Goal: Task Accomplishment & Management: Complete application form

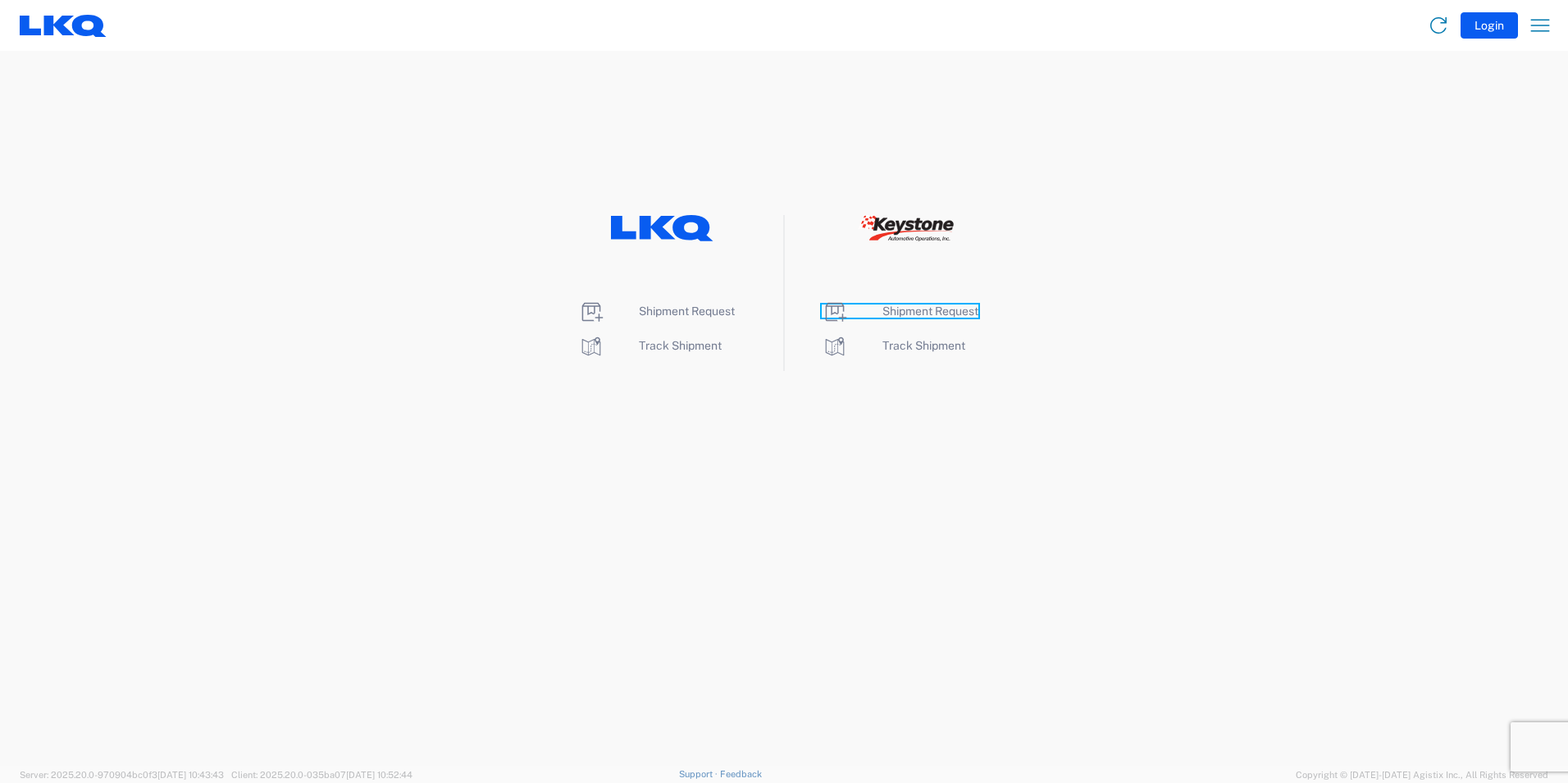
click at [915, 313] on span "Shipment Request" at bounding box center [930, 311] width 96 height 13
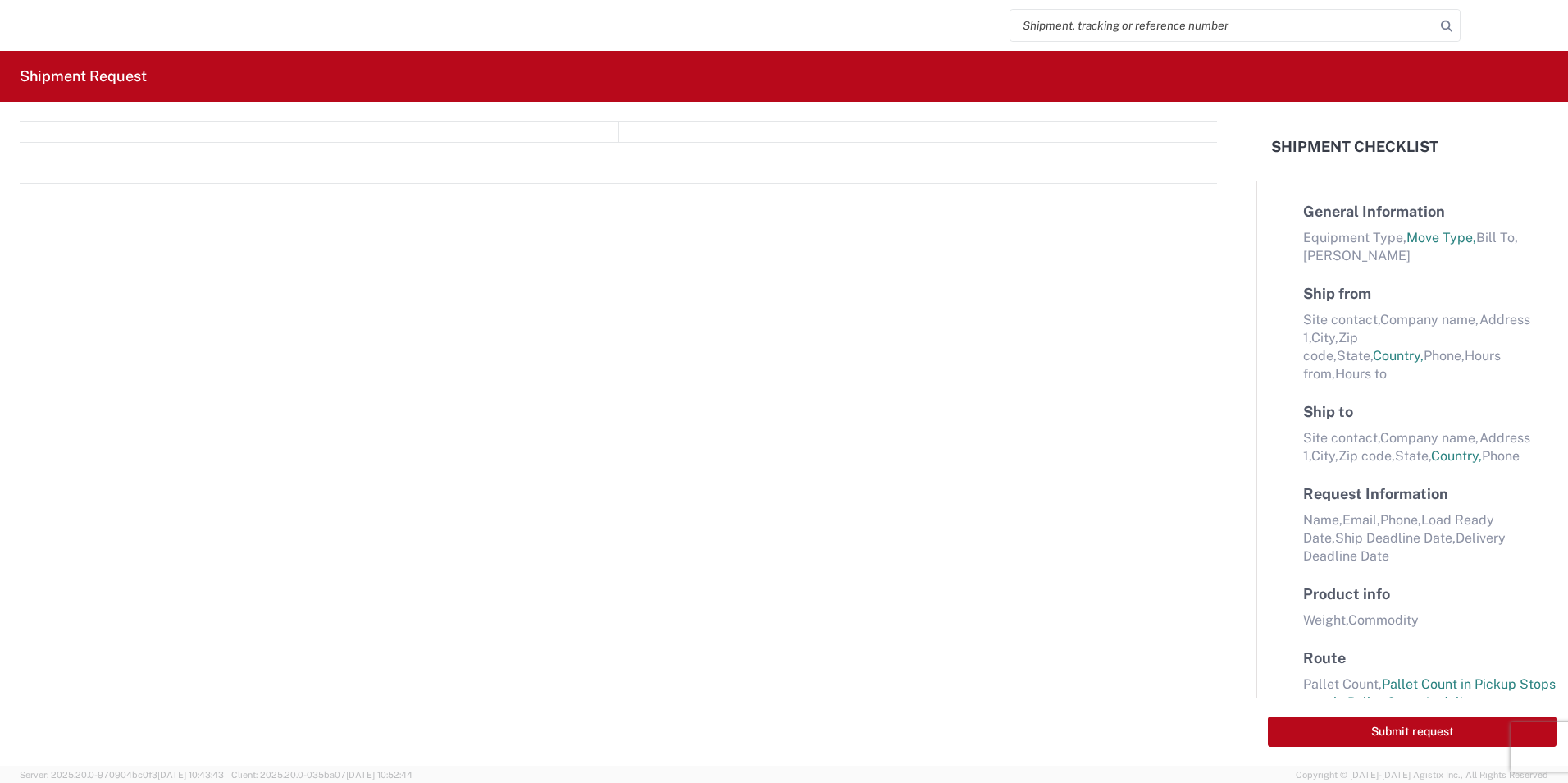
select select "FULL"
select select "LBS"
select select "IN"
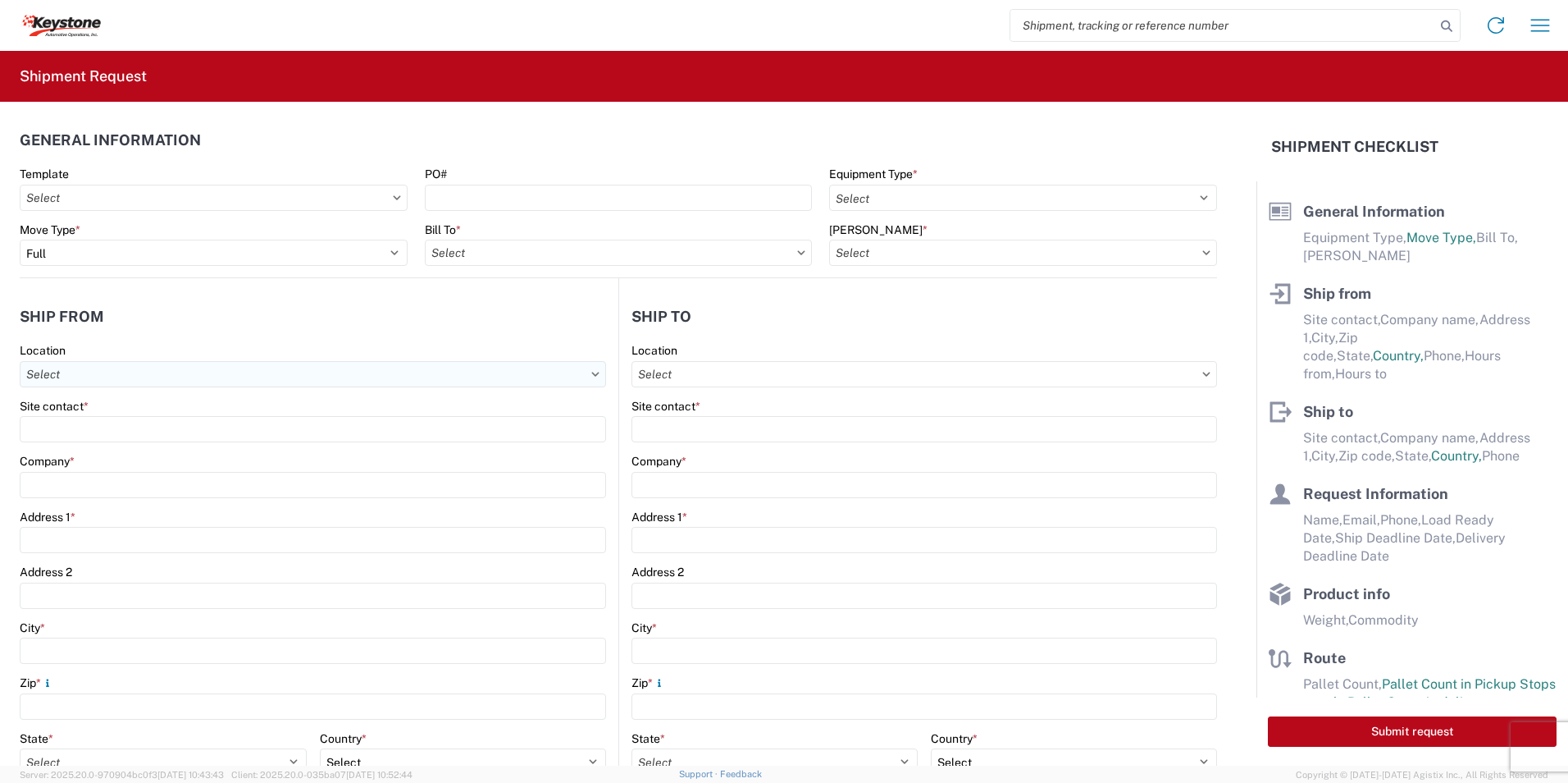
click at [160, 377] on input "text" at bounding box center [312, 374] width 587 height 26
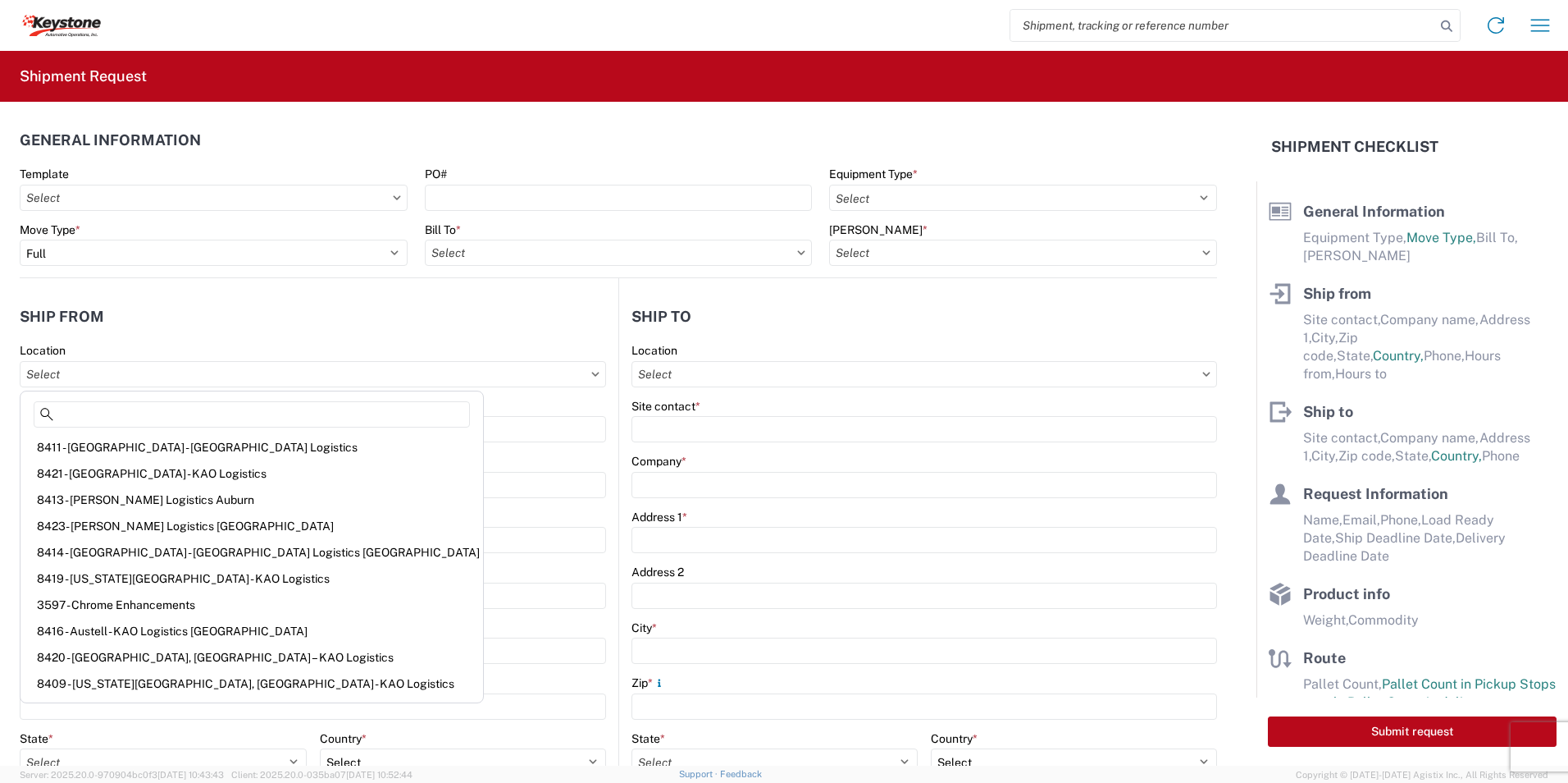
click at [205, 302] on header "Ship from" at bounding box center [318, 316] width 598 height 37
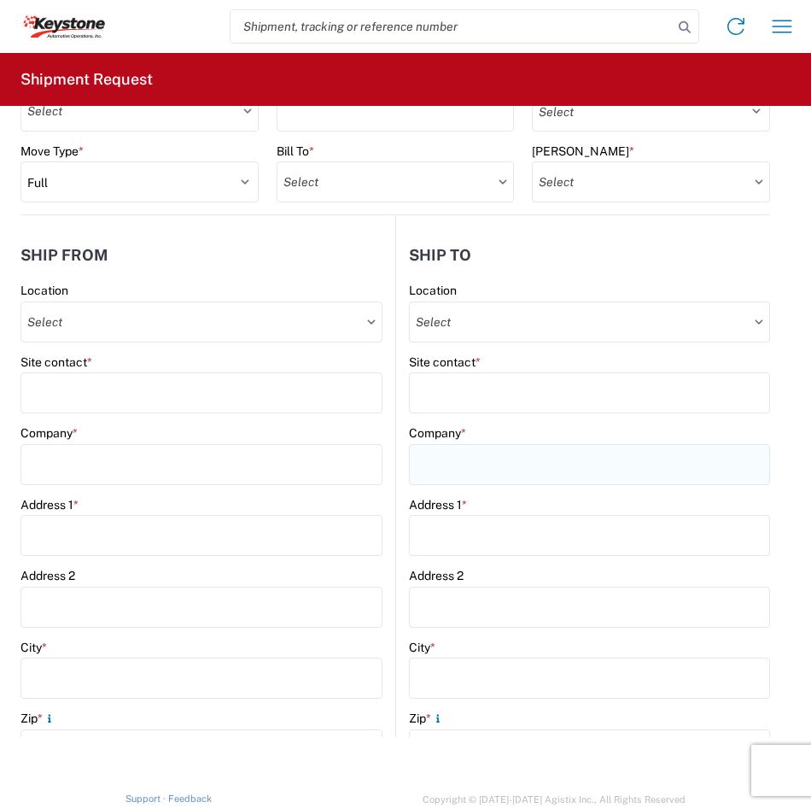
scroll to position [85, 0]
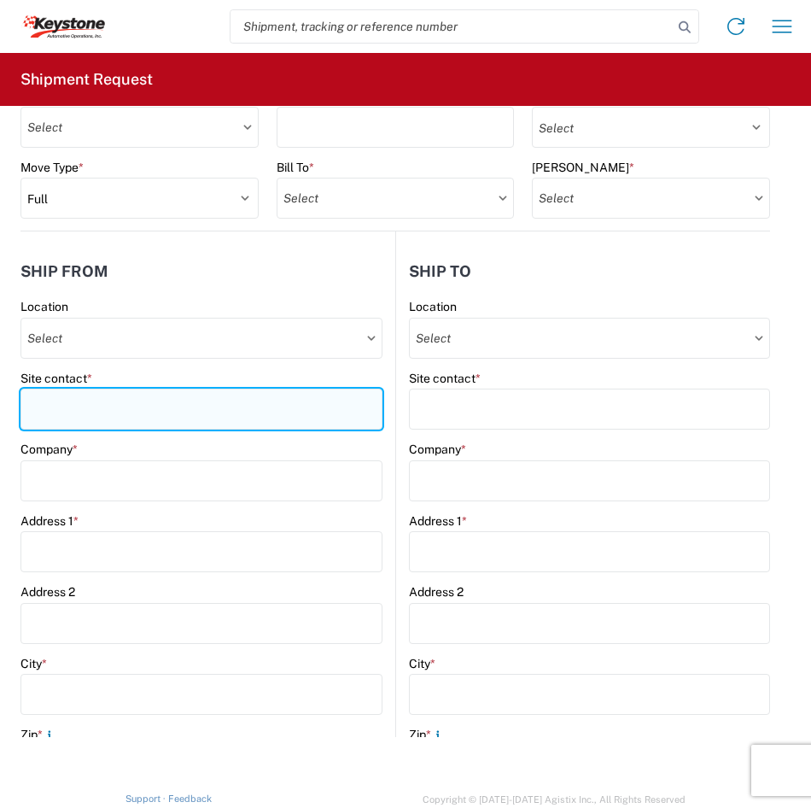
click at [119, 401] on input "Site contact *" at bounding box center [201, 409] width 362 height 41
type input "[PERSON_NAME]"
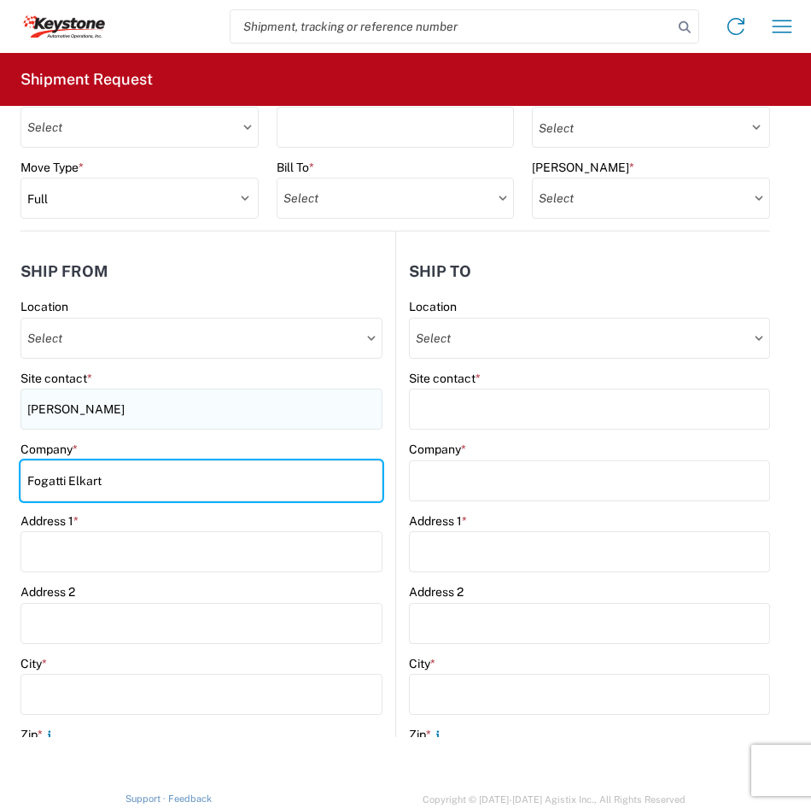
type input "Fogatti Elkart"
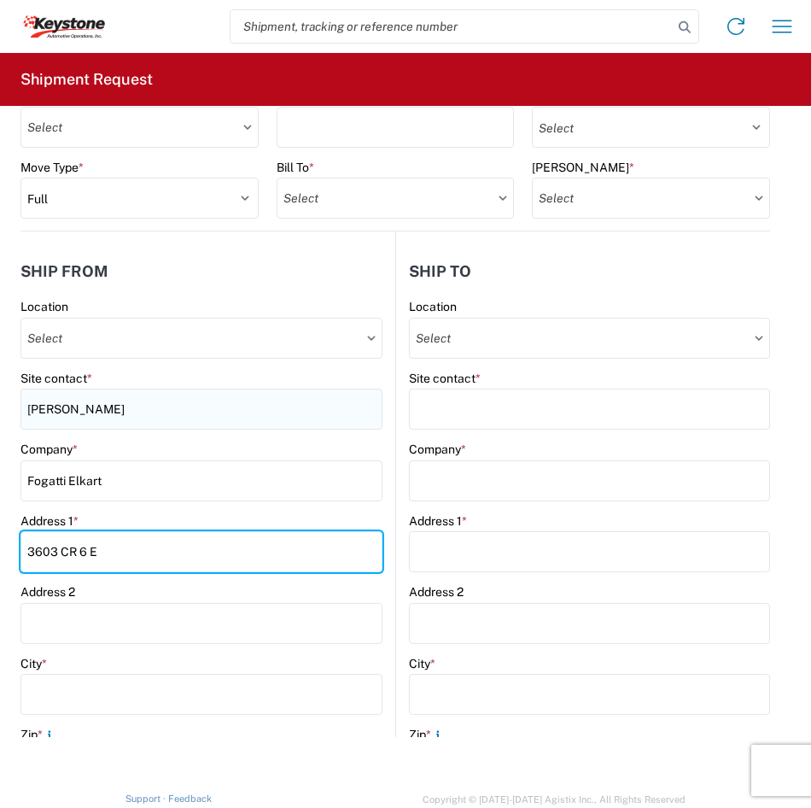
type input "3603 CR 6 E"
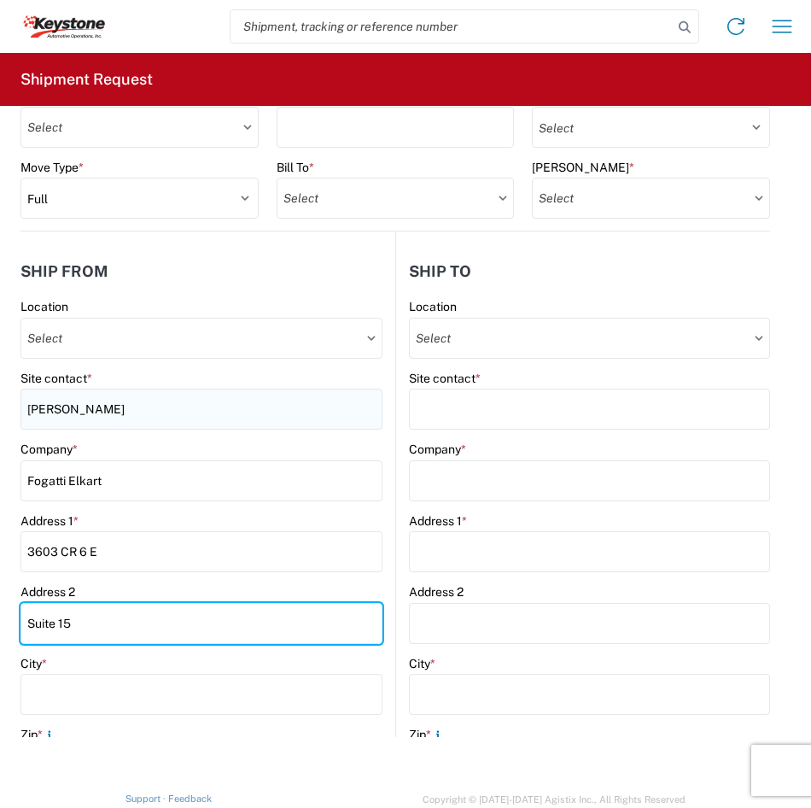
type input "Suite 15"
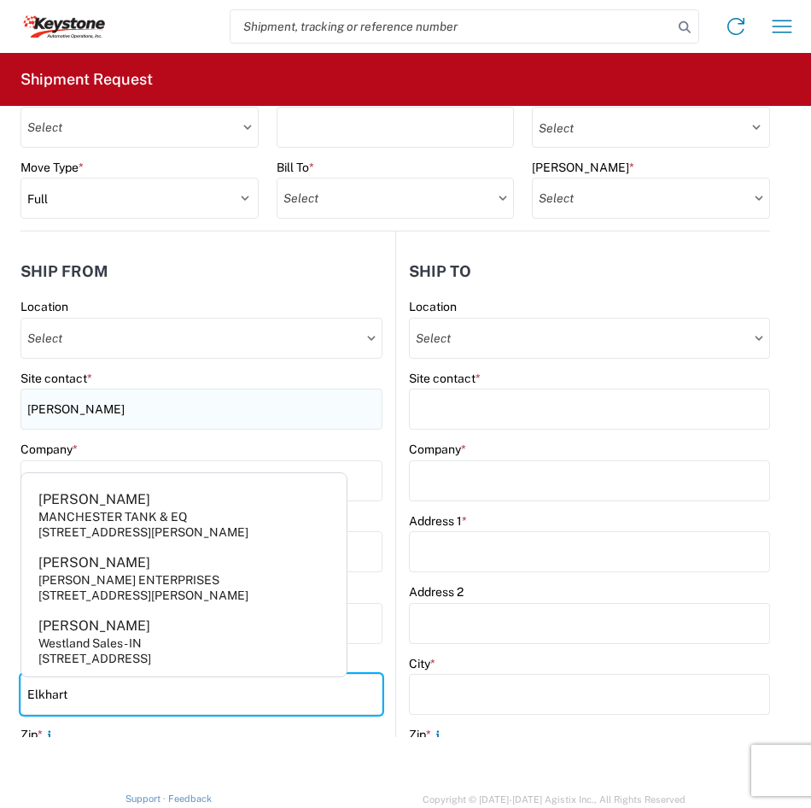
type input "Elkhart"
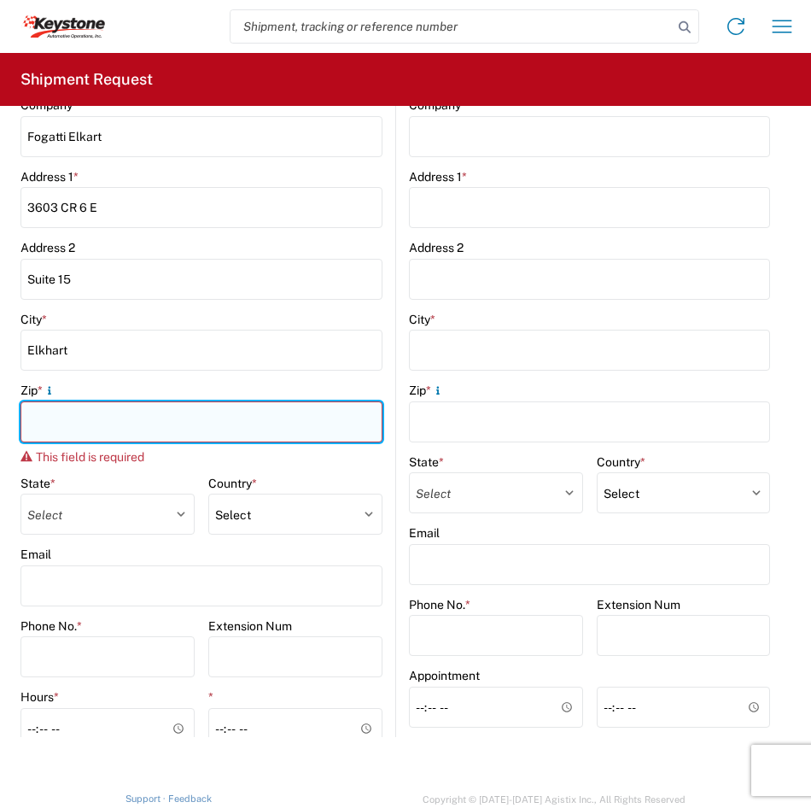
click at [106, 431] on input "Zip *" at bounding box center [201, 421] width 362 height 41
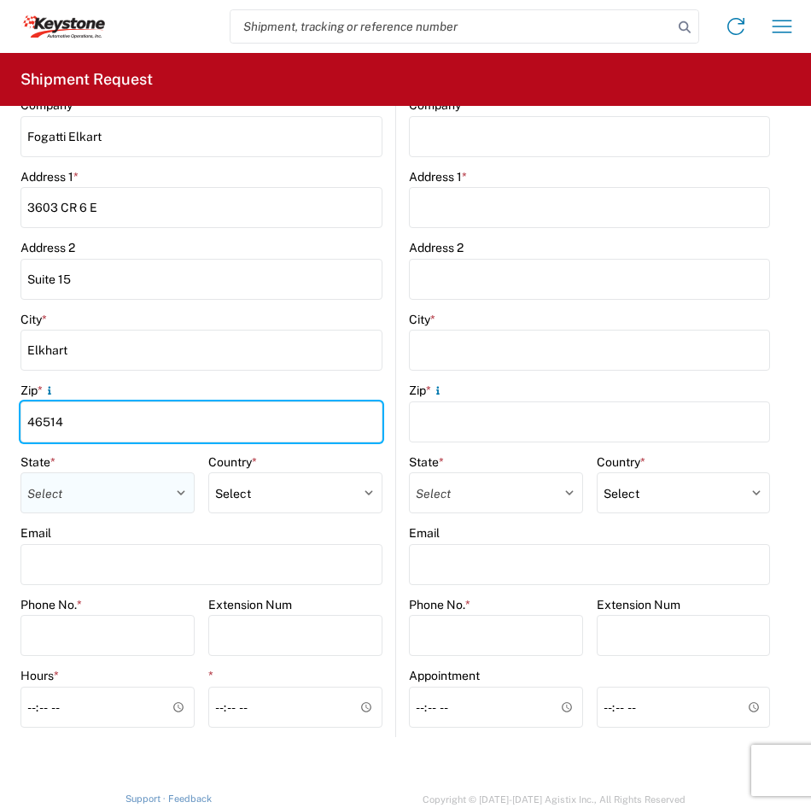
type input "46514"
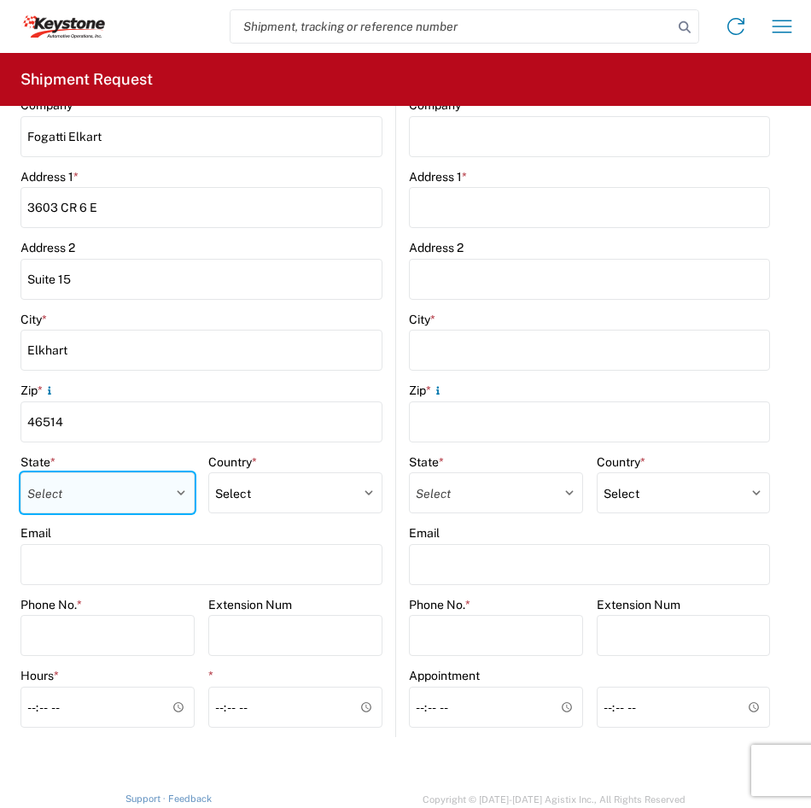
click at [56, 490] on select "Select [US_STATE] [US_STATE] [US_STATE] [US_STATE] Armed Forces Americas Armed …" at bounding box center [107, 492] width 174 height 41
select select "IN"
click at [20, 472] on select "Select [US_STATE] [US_STATE] [US_STATE] [US_STATE] Armed Forces Americas Armed …" at bounding box center [107, 492] width 174 height 41
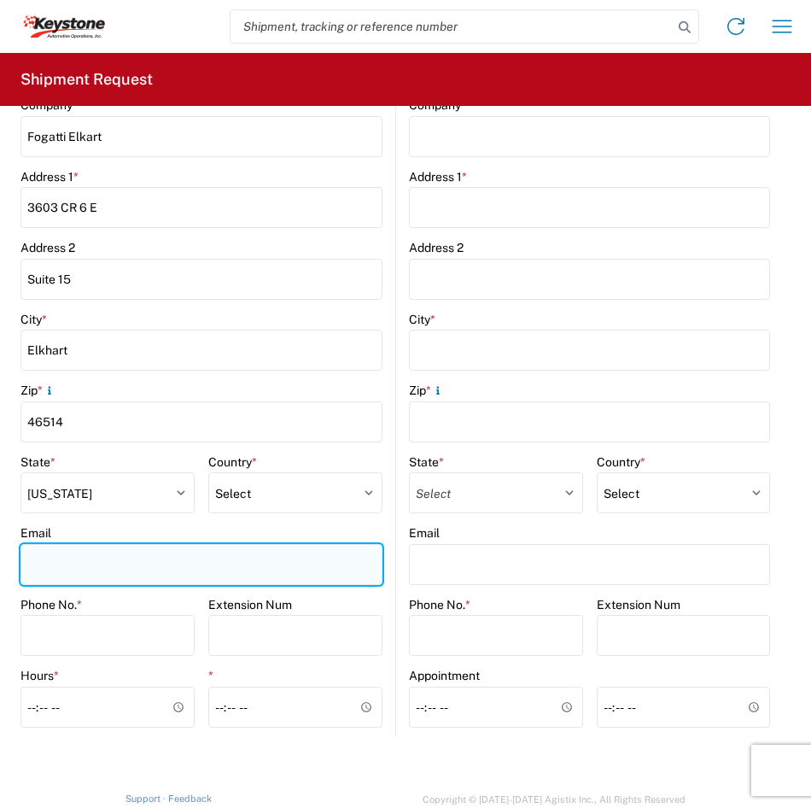
click at [82, 557] on input "Email" at bounding box center [201, 564] width 362 height 41
type input "[PERSON_NAME][EMAIL_ADDRESS][DOMAIN_NAME]"
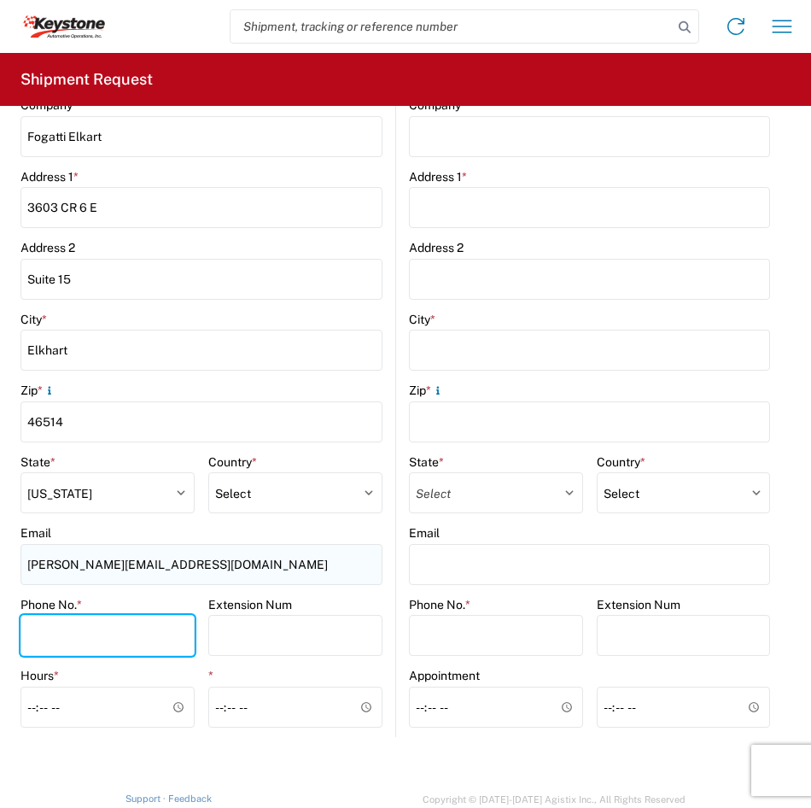
type input "2609085485"
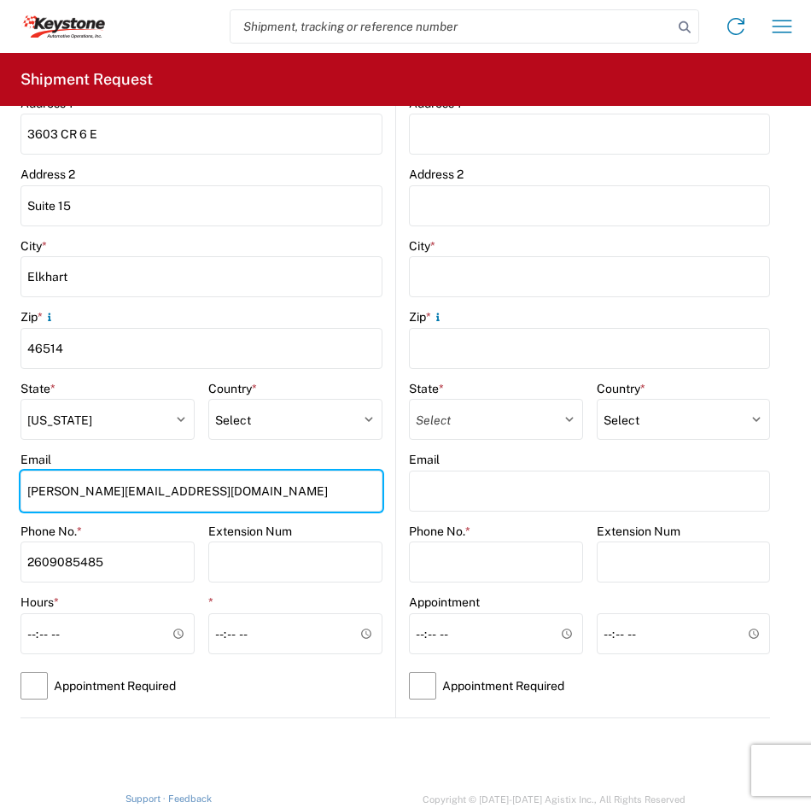
scroll to position [600, 0]
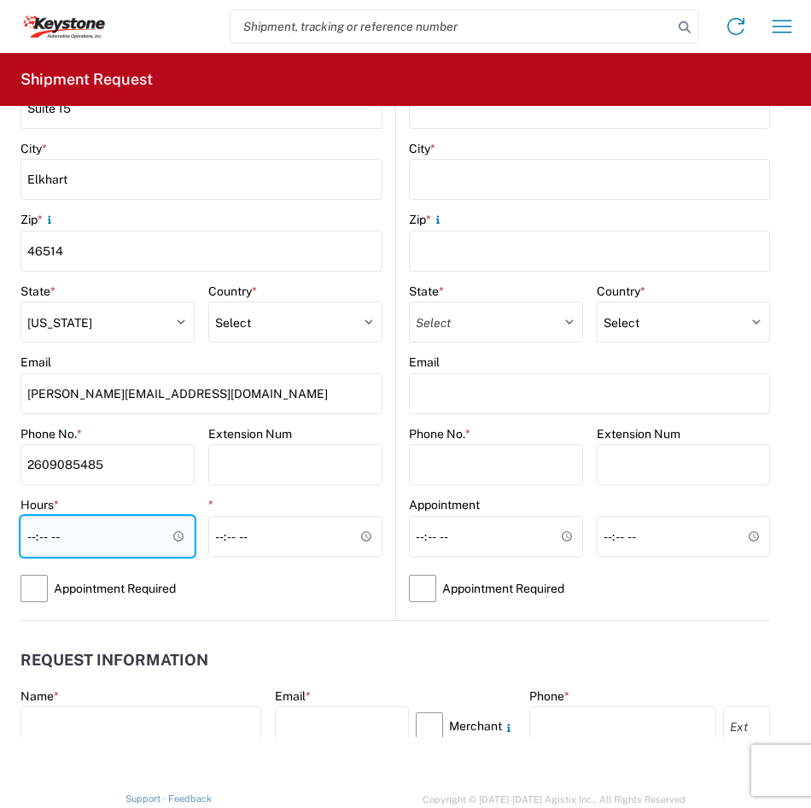
click at [44, 534] on input "Hours *" at bounding box center [107, 536] width 174 height 41
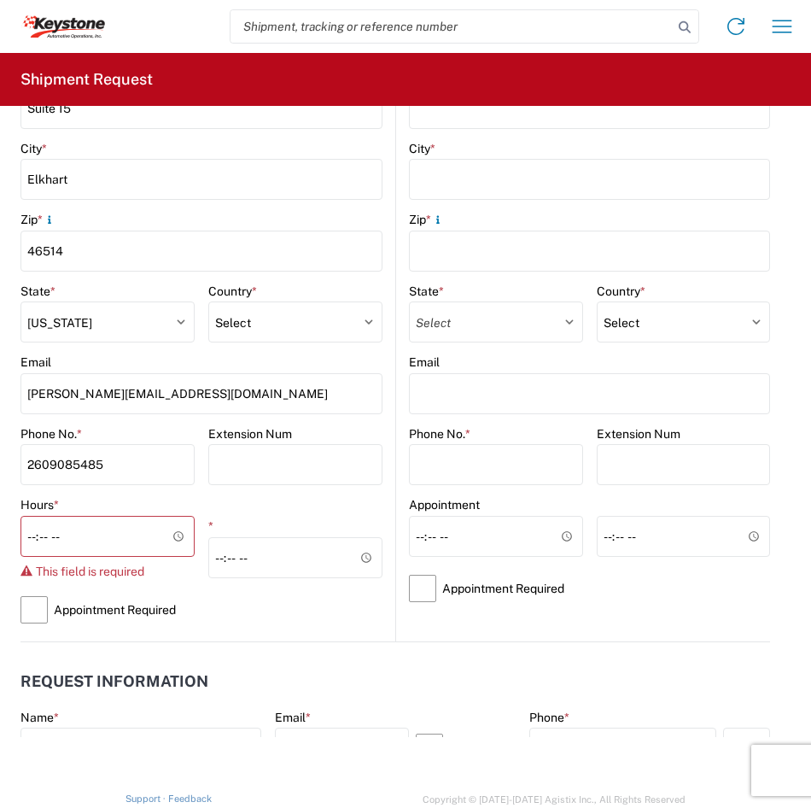
click at [15, 534] on form "General Information Template PO# Equipment Type * Select 53’ Dry Van Flatbed Dr…" at bounding box center [405, 679] width 811 height 2347
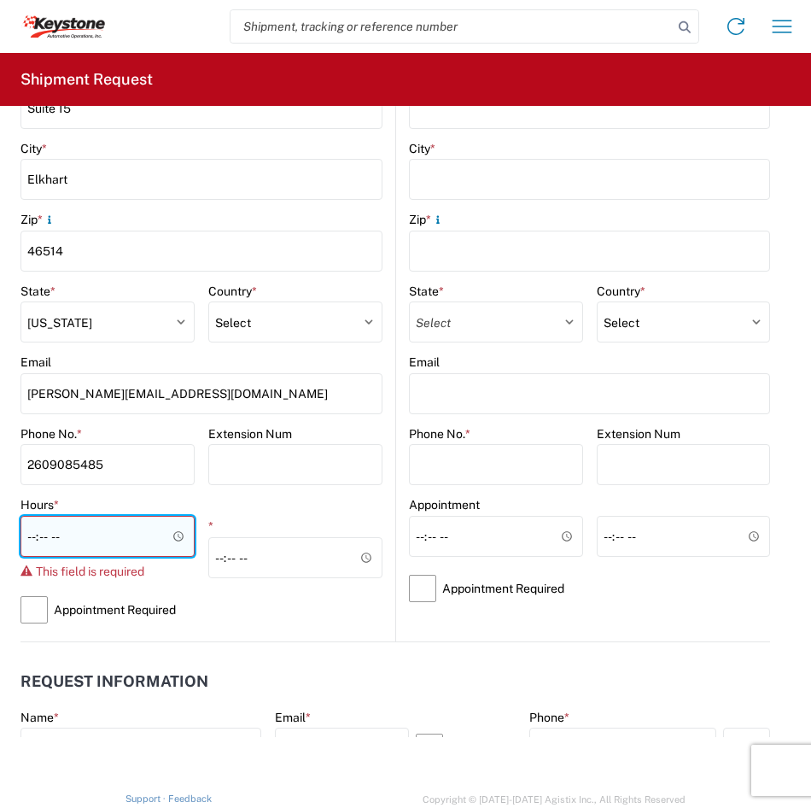
click at [27, 541] on input "Hours *" at bounding box center [107, 536] width 174 height 41
click at [35, 536] on input "Hours *" at bounding box center [107, 536] width 174 height 41
click at [180, 538] on input "Hours *" at bounding box center [107, 536] width 174 height 41
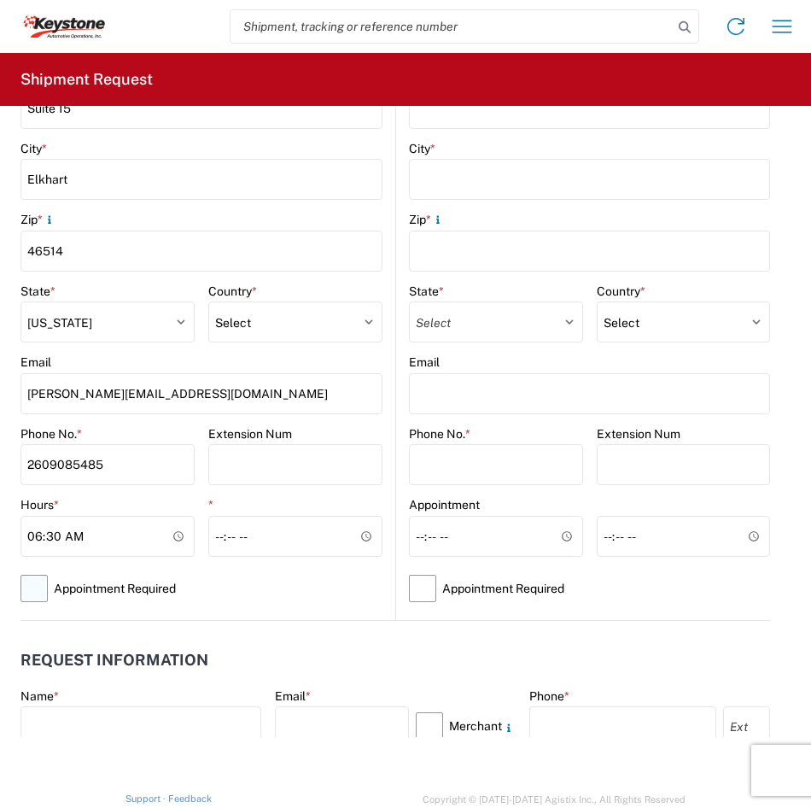
type input "06:30"
click at [232, 586] on label "Appointment Required" at bounding box center [201, 588] width 362 height 39
click at [0, 0] on input "Appointment Required" at bounding box center [0, 0] width 0 height 0
select select "US"
click at [105, 589] on label "Appointment Required" at bounding box center [201, 588] width 362 height 39
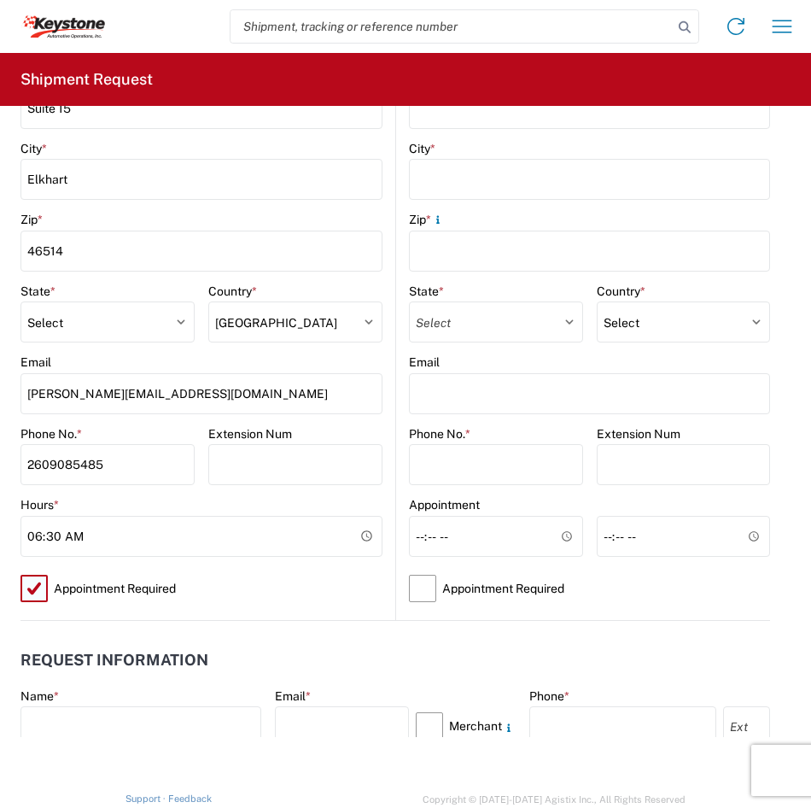
click at [0, 0] on input "Appointment Required" at bounding box center [0, 0] width 0 height 0
select select "IN"
select select "US"
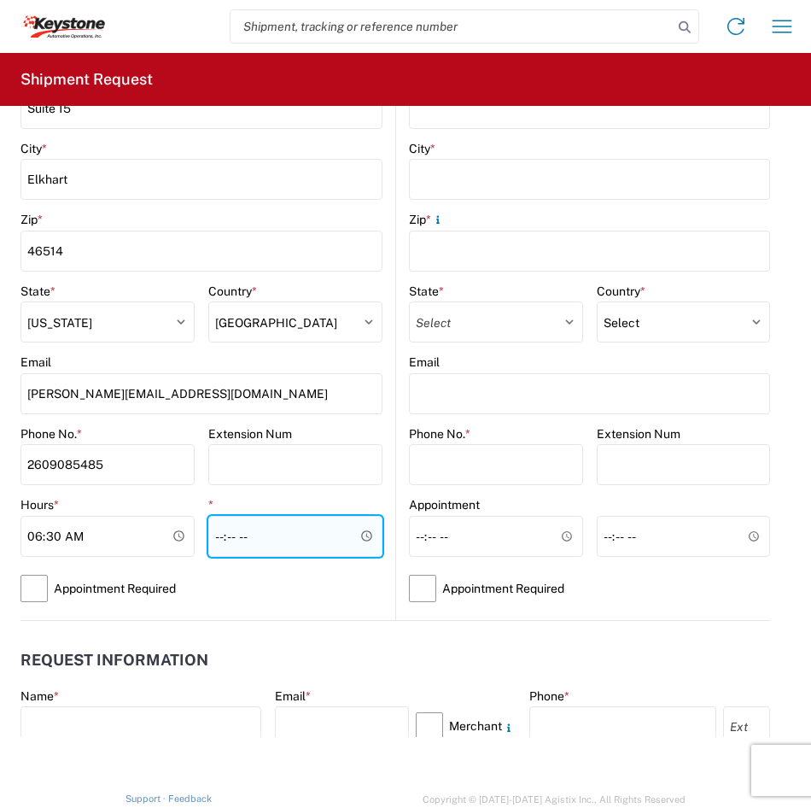
click at [246, 537] on input "*" at bounding box center [295, 536] width 174 height 41
click at [217, 534] on input "*" at bounding box center [295, 536] width 174 height 41
click at [218, 535] on input "*" at bounding box center [295, 536] width 174 height 41
click at [366, 530] on input "*" at bounding box center [295, 536] width 174 height 41
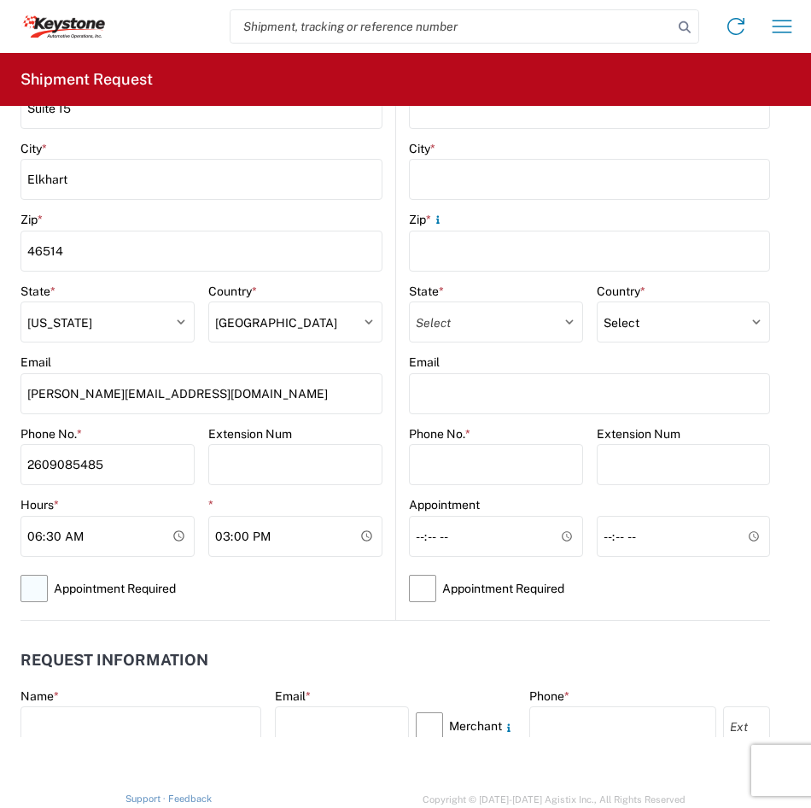
type input "15:00"
click at [363, 580] on label "Appointment Required" at bounding box center [201, 588] width 362 height 39
click at [0, 0] on input "Appointment Required" at bounding box center [0, 0] width 0 height 0
select select "US"
click at [109, 589] on label "Appointment Required" at bounding box center [201, 588] width 362 height 39
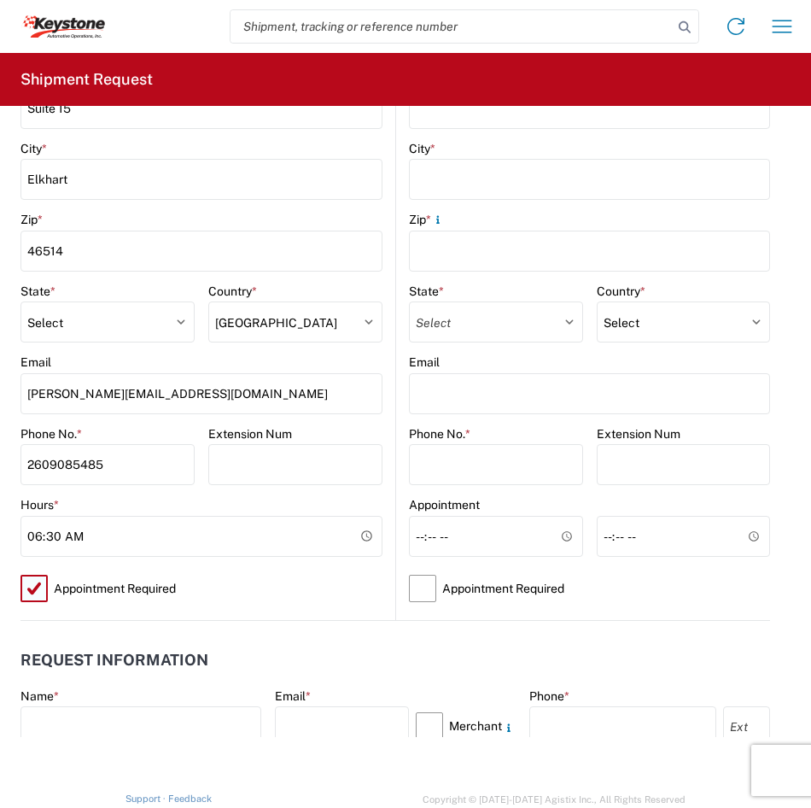
click at [0, 0] on input "Appointment Required" at bounding box center [0, 0] width 0 height 0
select select "US"
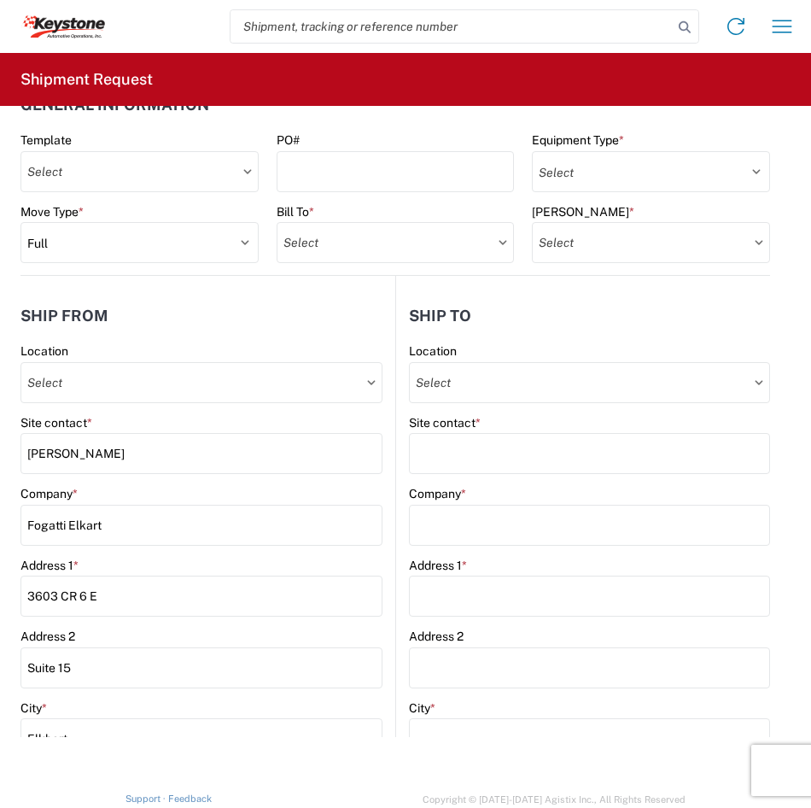
scroll to position [0, 0]
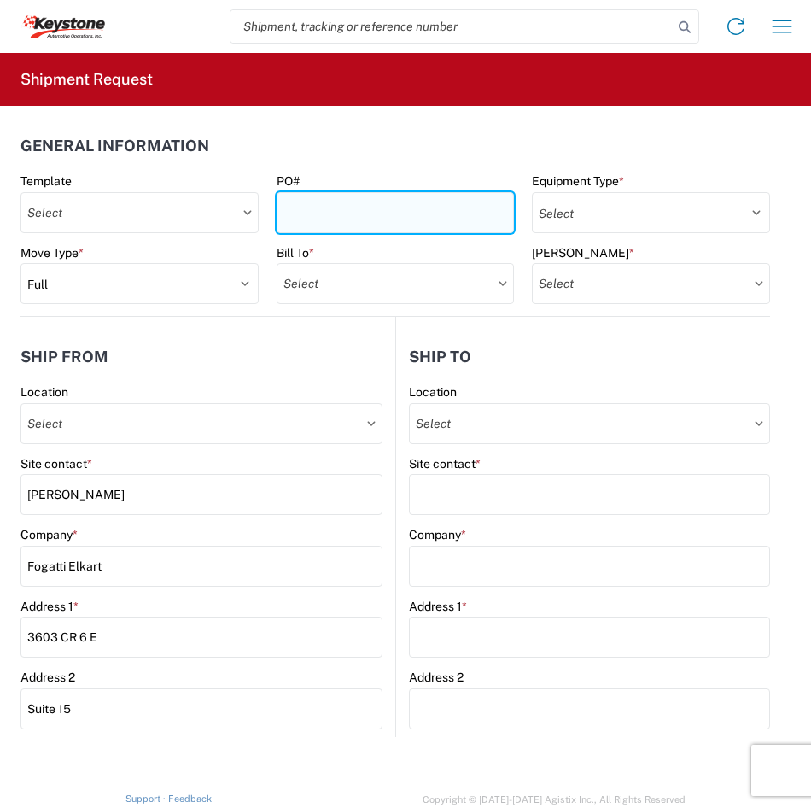
click at [385, 206] on input "PO#" at bounding box center [396, 212] width 238 height 41
click at [364, 221] on input "PO#" at bounding box center [396, 212] width 238 height 41
paste input "4370793"
type input "4370793"
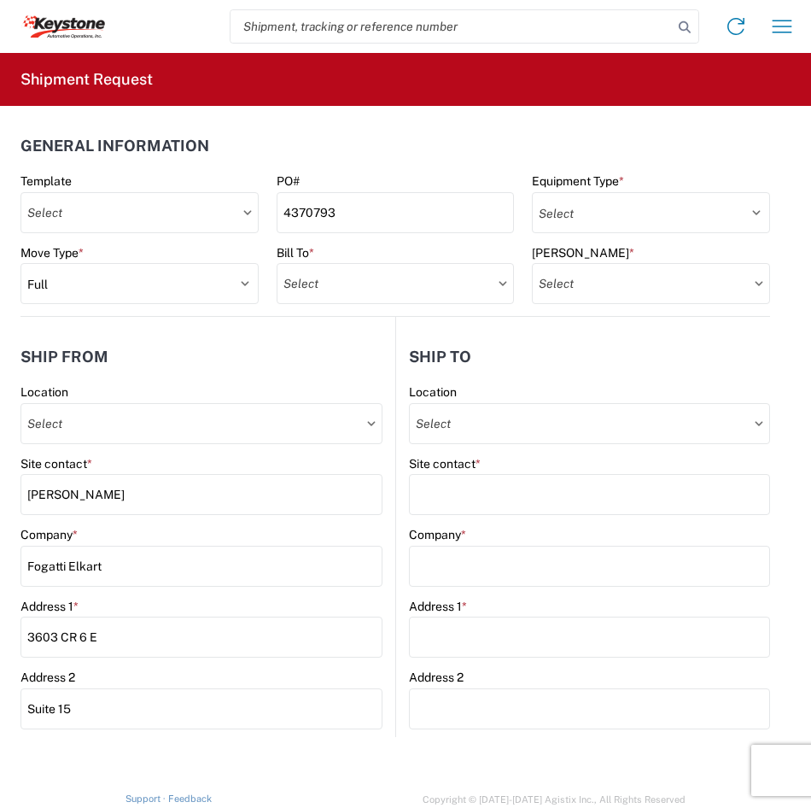
click at [436, 163] on header "General Information" at bounding box center [395, 145] width 750 height 38
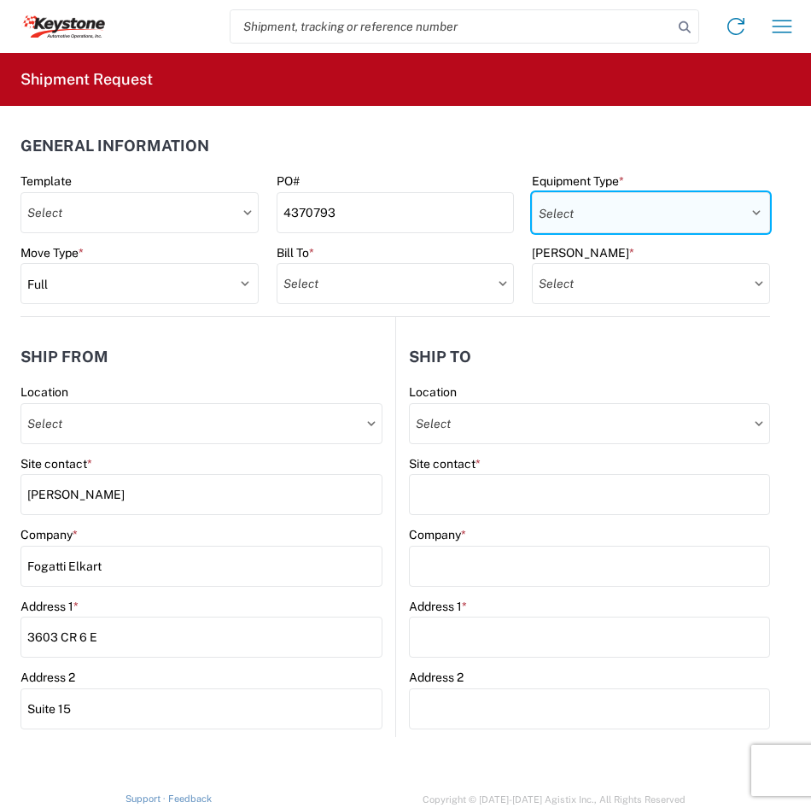
click at [582, 201] on select "Select 53’ Dry Van Flatbed Dropdeck (van) Lowboy (flatbed) Rail" at bounding box center [651, 212] width 238 height 41
select select "STDV"
click at [532, 192] on select "Select 53’ Dry Van Flatbed Dropdeck (van) Lowboy (flatbed) Rail" at bounding box center [651, 212] width 238 height 41
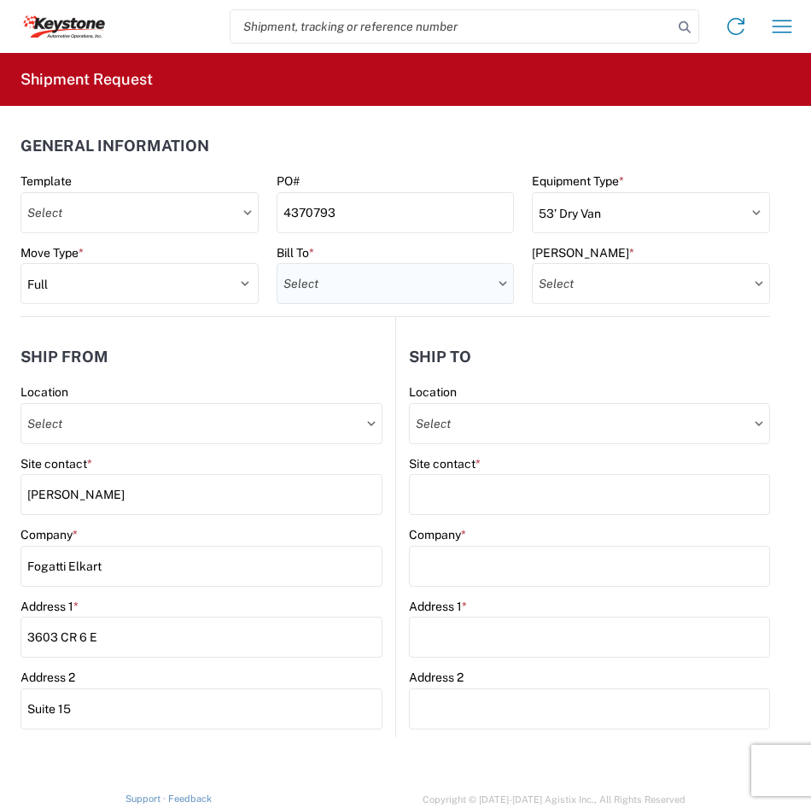
click at [448, 287] on input "text" at bounding box center [396, 283] width 238 height 41
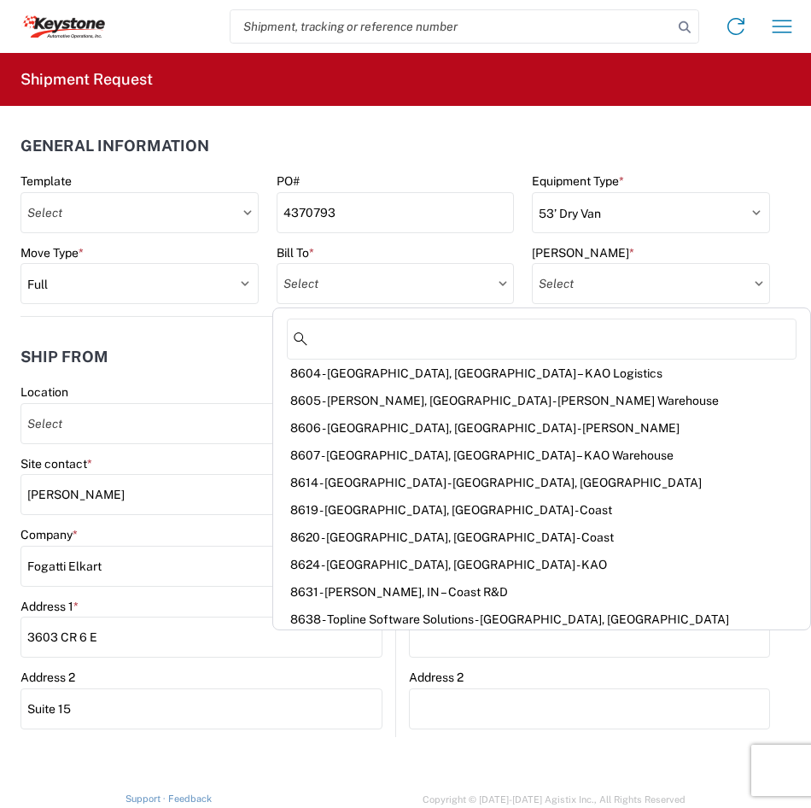
scroll to position [2306, 0]
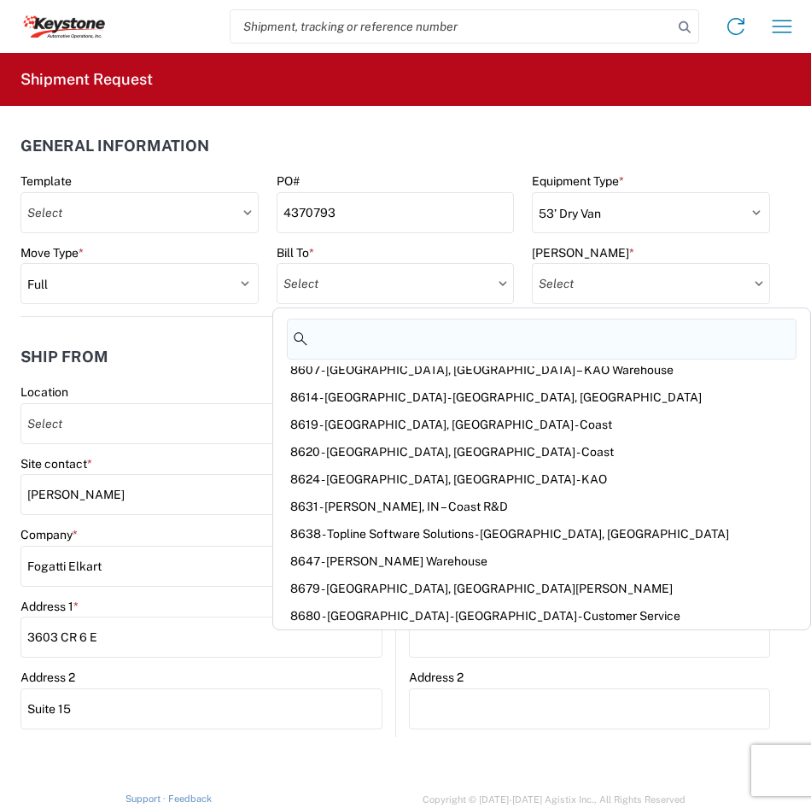
click at [441, 347] on input at bounding box center [542, 339] width 510 height 41
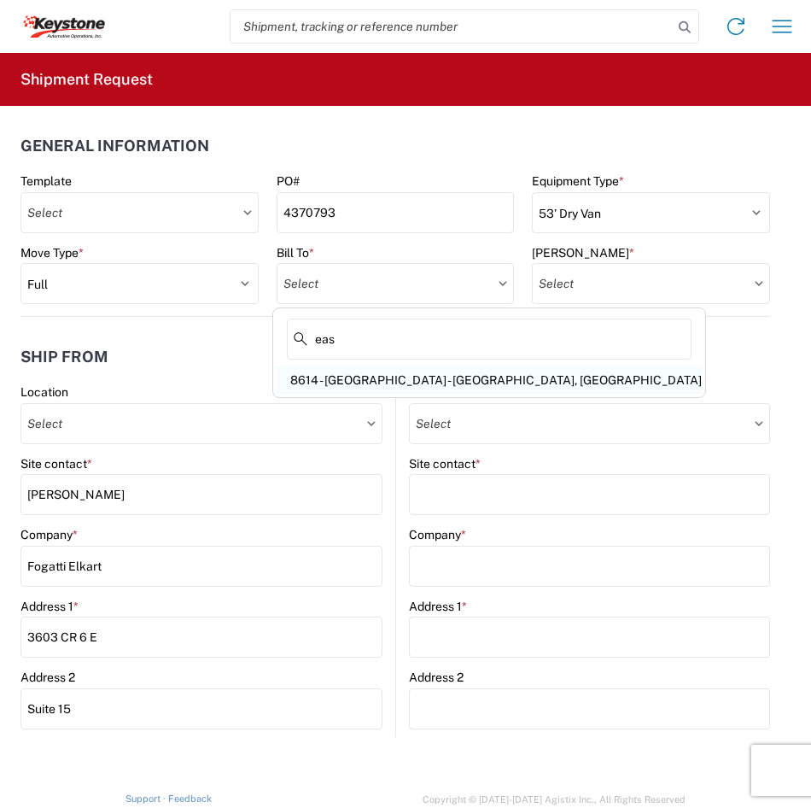
type input "eas"
click at [445, 379] on div "8614 - [GEOGRAPHIC_DATA] - [GEOGRAPHIC_DATA], [GEOGRAPHIC_DATA]" at bounding box center [489, 379] width 425 height 27
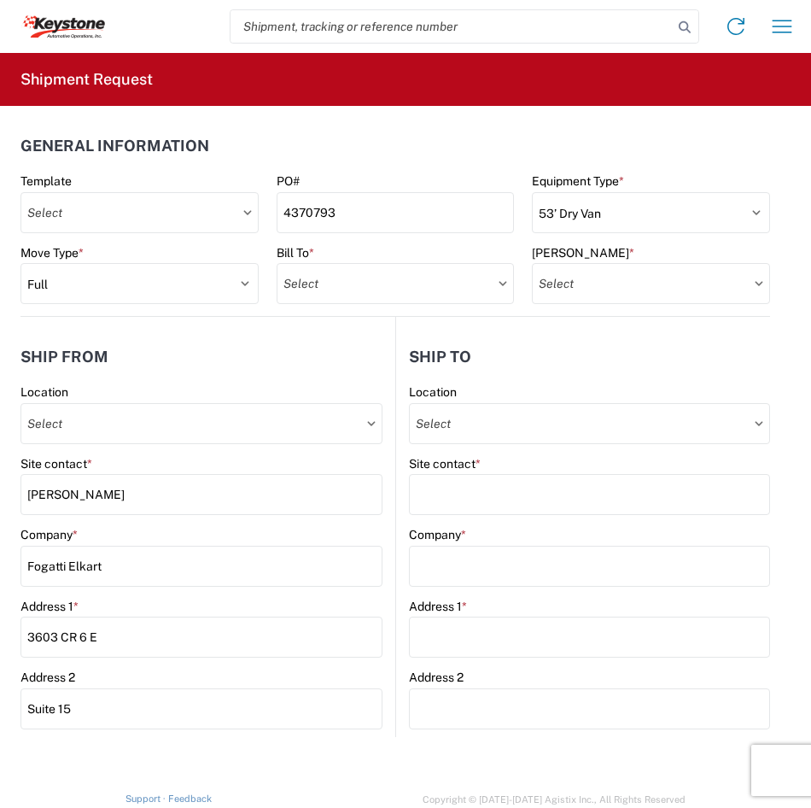
type input "8614 - [GEOGRAPHIC_DATA] - [GEOGRAPHIC_DATA], [GEOGRAPHIC_DATA]"
click at [604, 280] on input "text" at bounding box center [651, 283] width 238 height 41
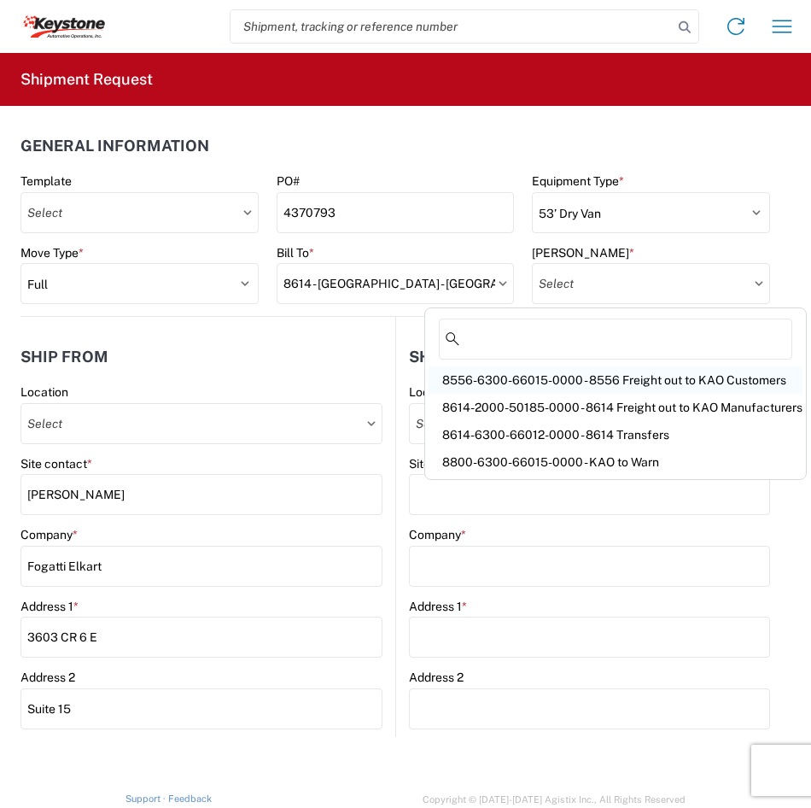
click at [653, 380] on div "8556-6300-66015-0000 - 8556 Freight out to KAO Customers" at bounding box center [616, 379] width 374 height 27
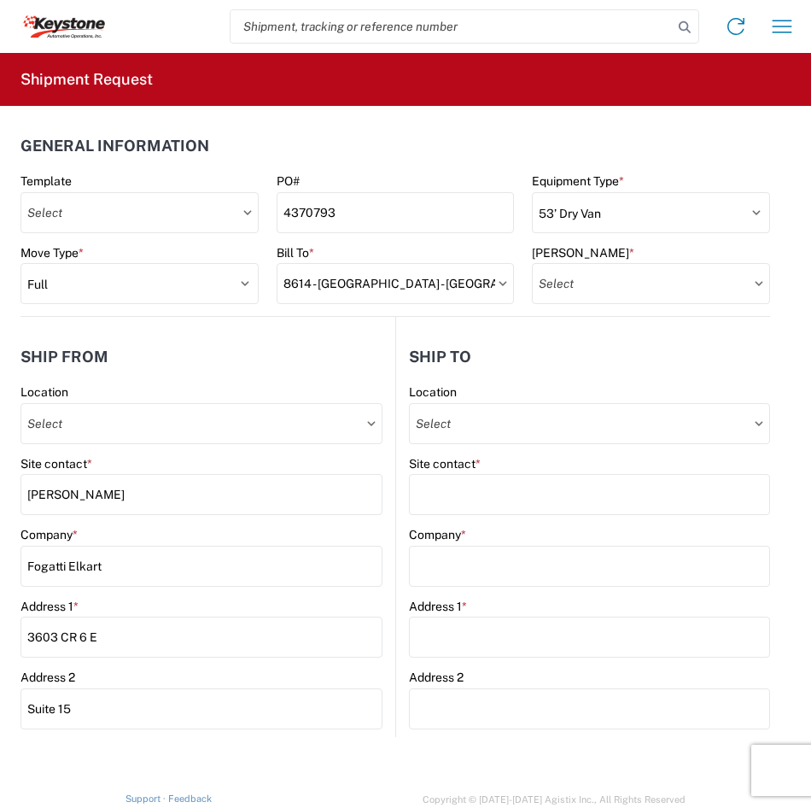
type input "8556-6300-66015-0000 - 8556 Freight out to KAO Customers"
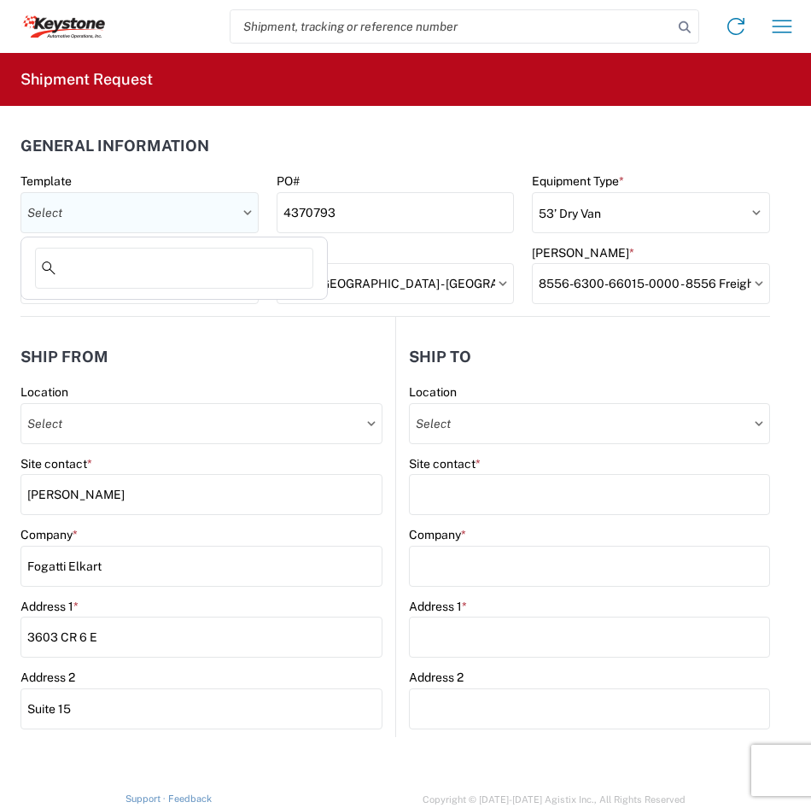
click at [243, 219] on input "text" at bounding box center [139, 212] width 238 height 41
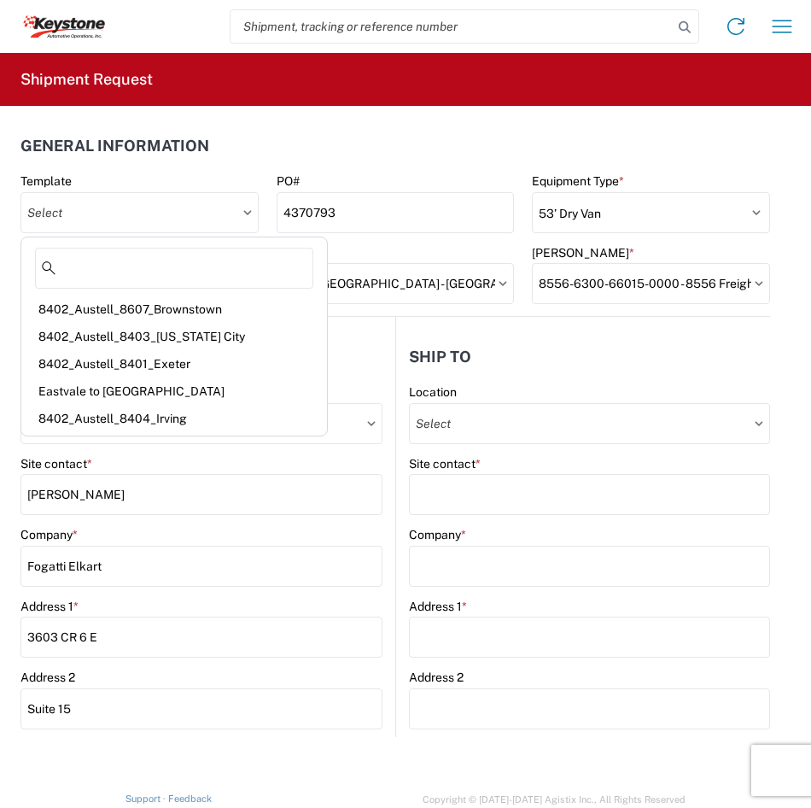
click at [353, 161] on header "General Information" at bounding box center [395, 145] width 750 height 38
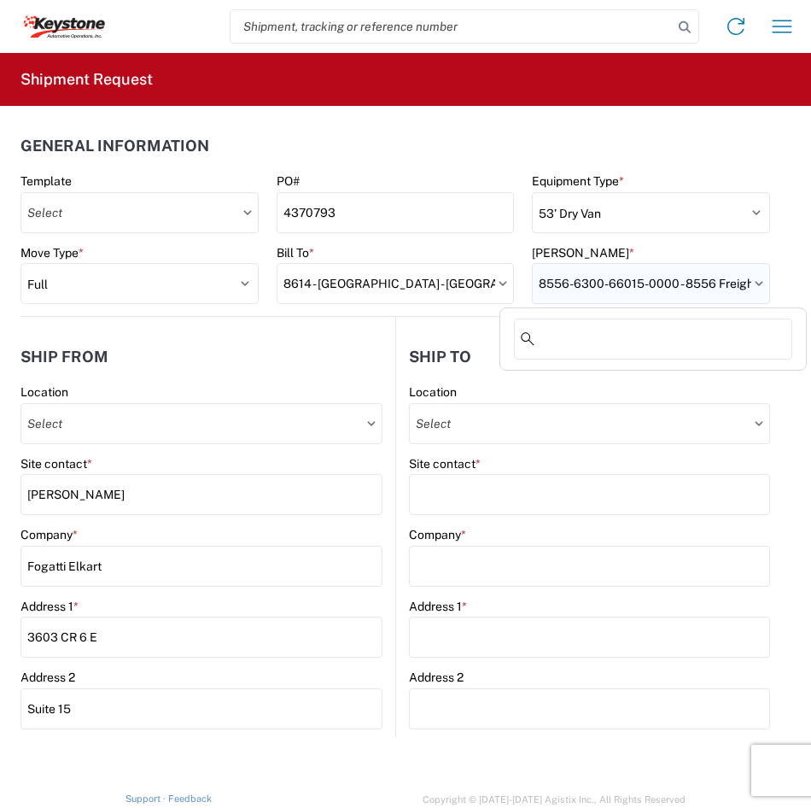
click at [728, 273] on input "8556-6300-66015-0000 - 8556 Freight out to KAO Customers" at bounding box center [651, 283] width 238 height 41
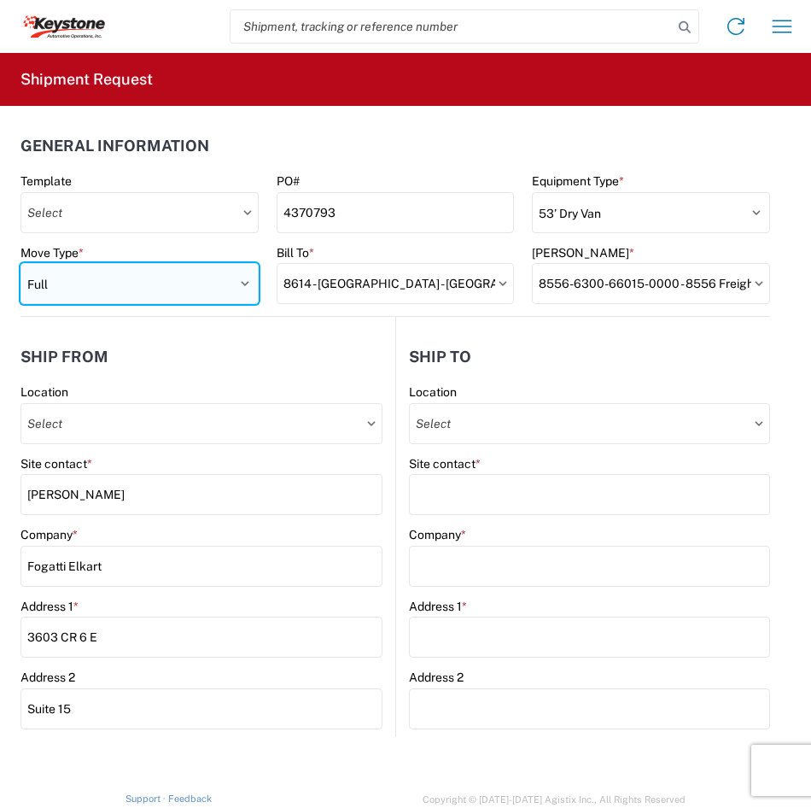
click at [172, 278] on select "Select Full Partial TL" at bounding box center [139, 283] width 238 height 41
select select "PARTIAL_TL"
click at [20, 263] on select "Select Full Partial TL" at bounding box center [139, 283] width 238 height 41
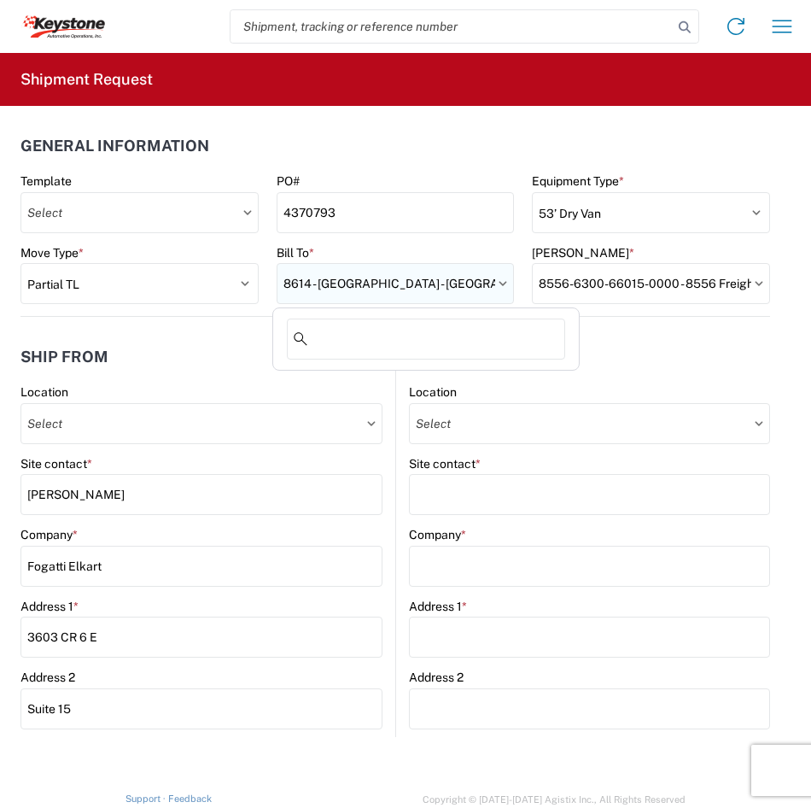
click at [380, 281] on input "8614 - [GEOGRAPHIC_DATA] - [GEOGRAPHIC_DATA], [GEOGRAPHIC_DATA]" at bounding box center [396, 283] width 238 height 41
type input "8556"
click at [391, 376] on div "8556 KAO Operations" at bounding box center [426, 379] width 299 height 27
type input "8556 KAO Operations"
click at [591, 260] on div "[PERSON_NAME] *" at bounding box center [651, 275] width 238 height 60
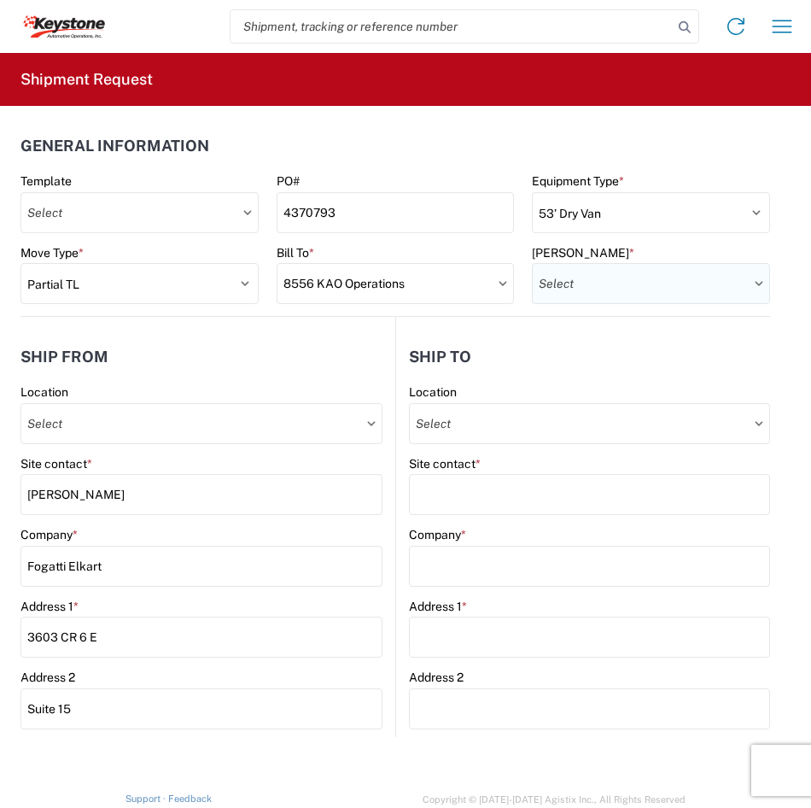
click at [593, 279] on input "text" at bounding box center [651, 283] width 238 height 41
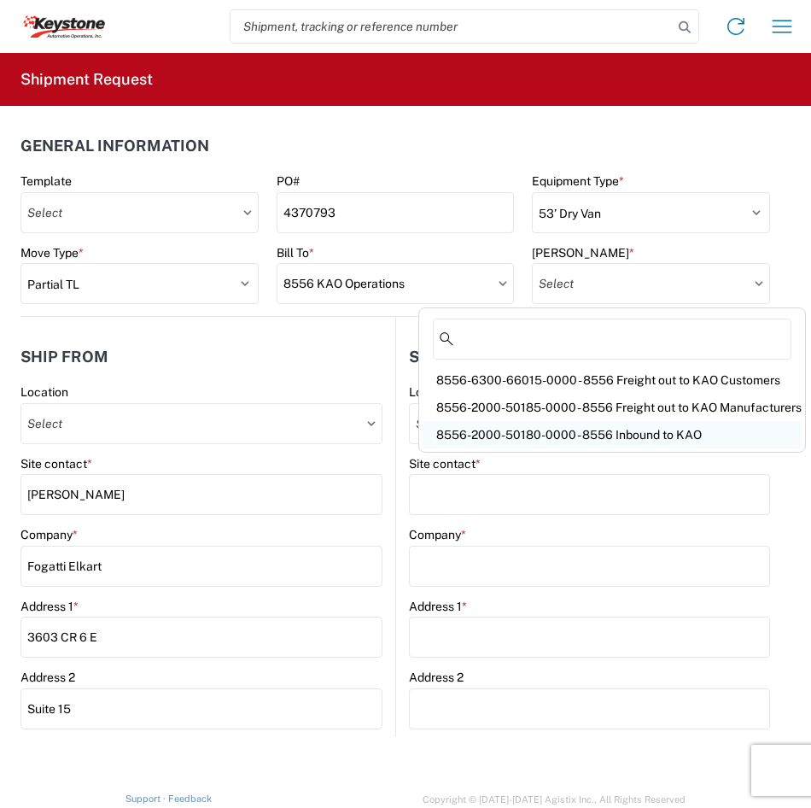
click at [576, 440] on div "8556-2000-50180-0000 - 8556 Inbound to KAO" at bounding box center [612, 434] width 379 height 27
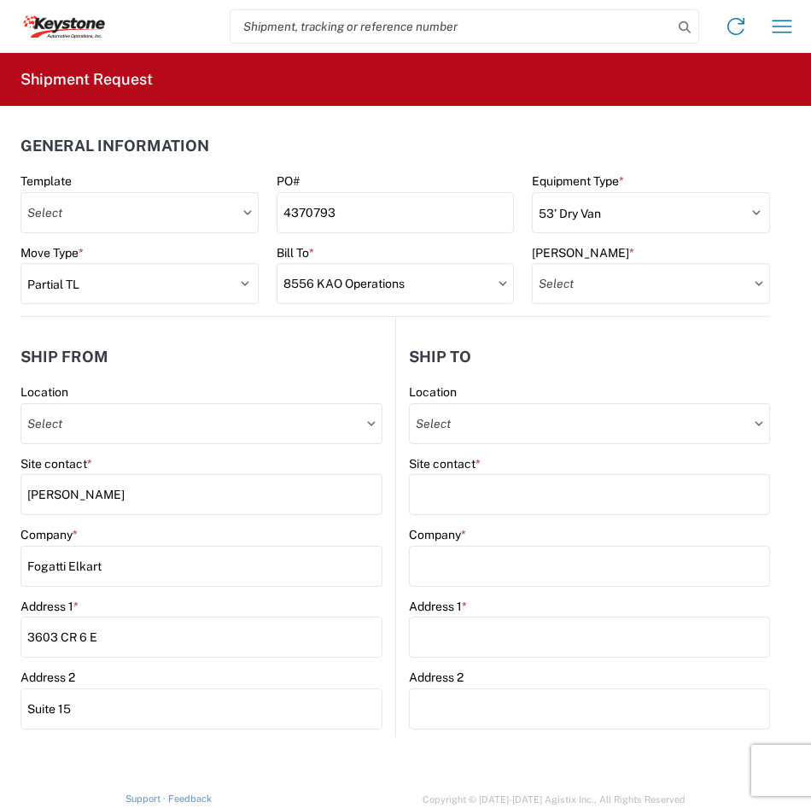
type input "8556-2000-50180-0000 - 8556 Inbound to KAO"
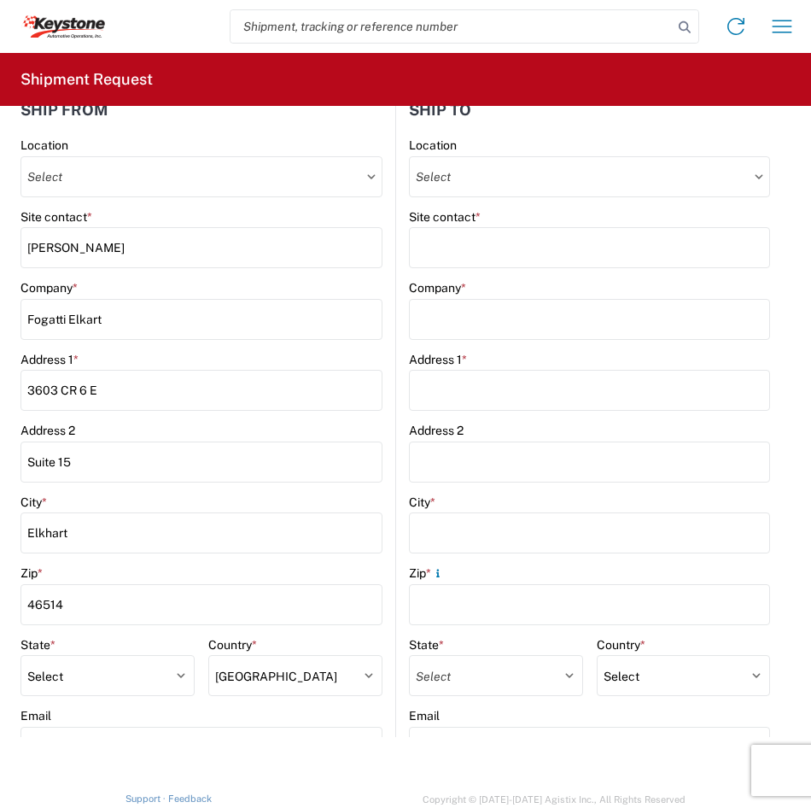
scroll to position [171, 0]
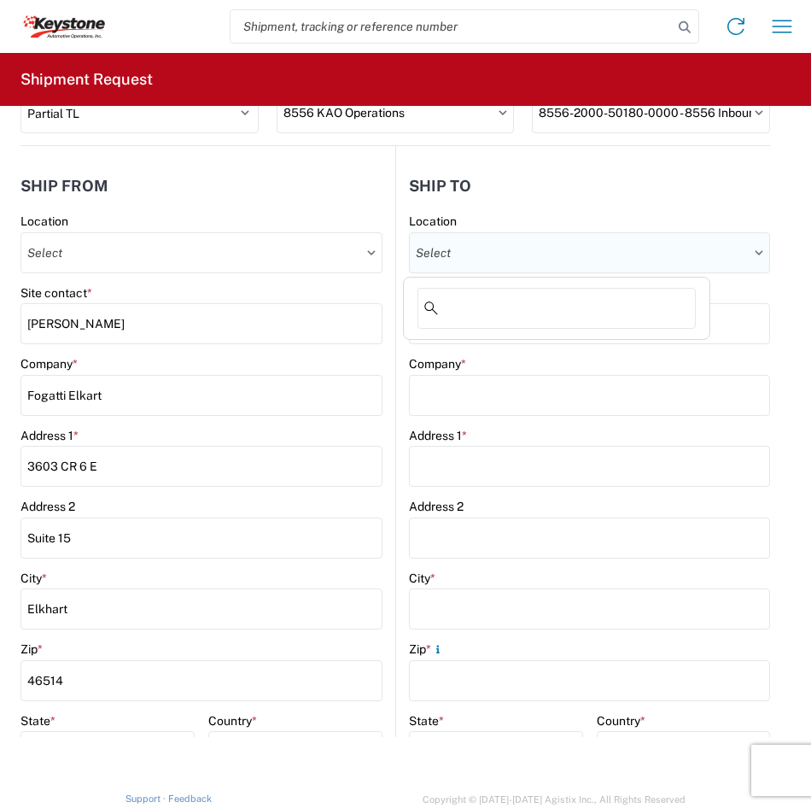
click at [734, 255] on input "text" at bounding box center [589, 252] width 361 height 41
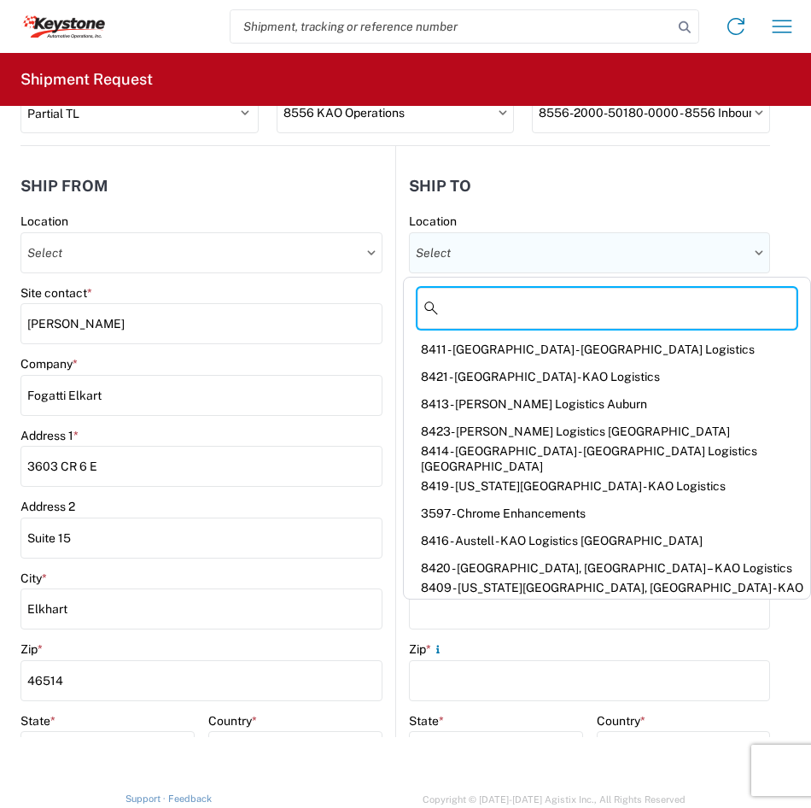
click at [497, 263] on input "text" at bounding box center [589, 252] width 361 height 41
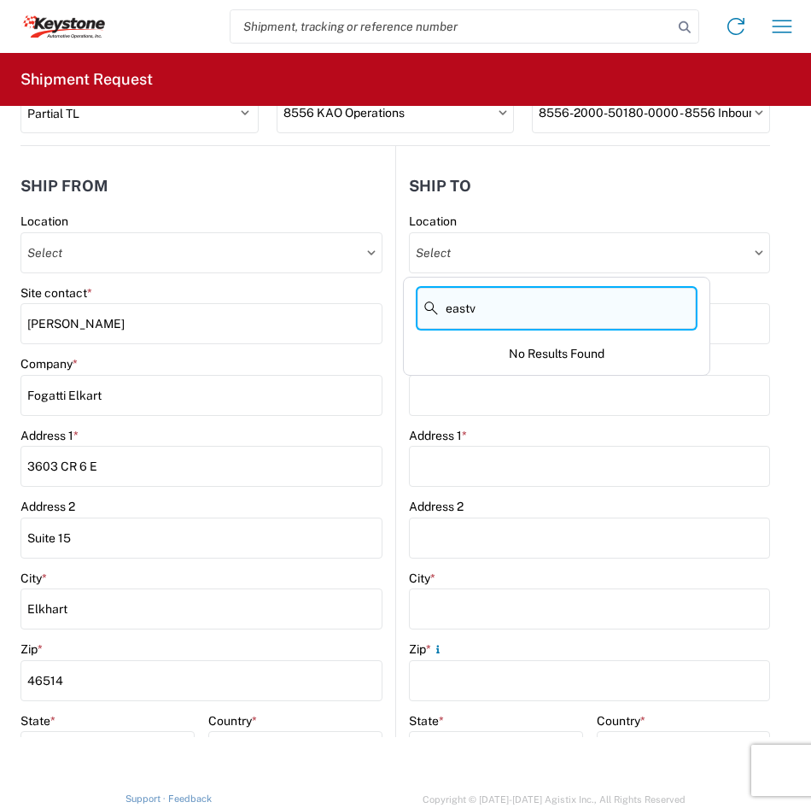
type input "eastva"
drag, startPoint x: 493, startPoint y: 303, endPoint x: 347, endPoint y: 289, distance: 146.8
click at [347, 289] on agx-block-ui "Home Shipment request Shipment tracking Shipment Request General Information Te…" at bounding box center [405, 404] width 811 height 808
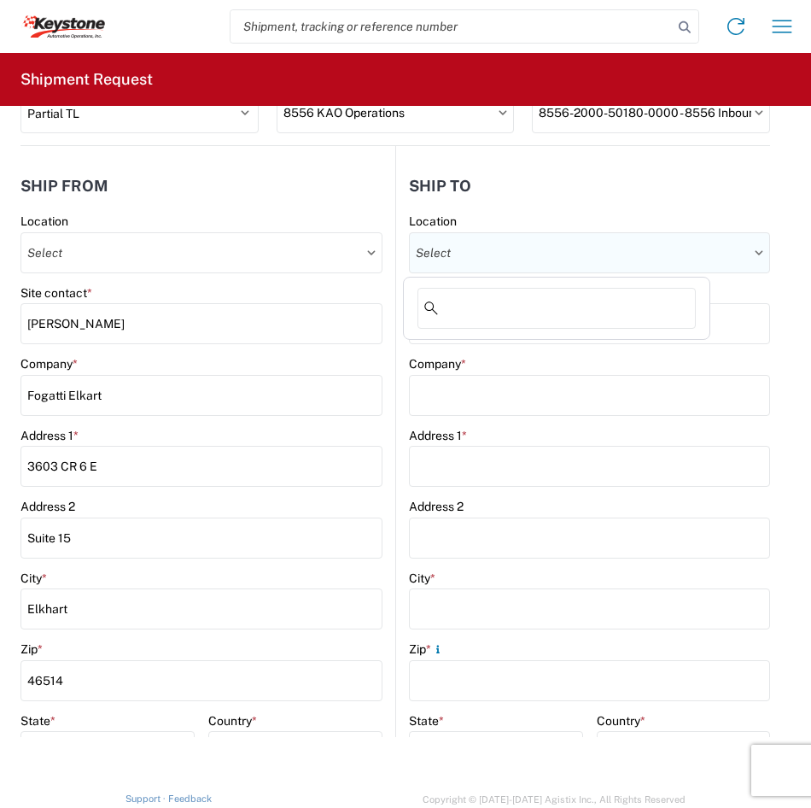
click at [494, 245] on input "text" at bounding box center [589, 252] width 361 height 41
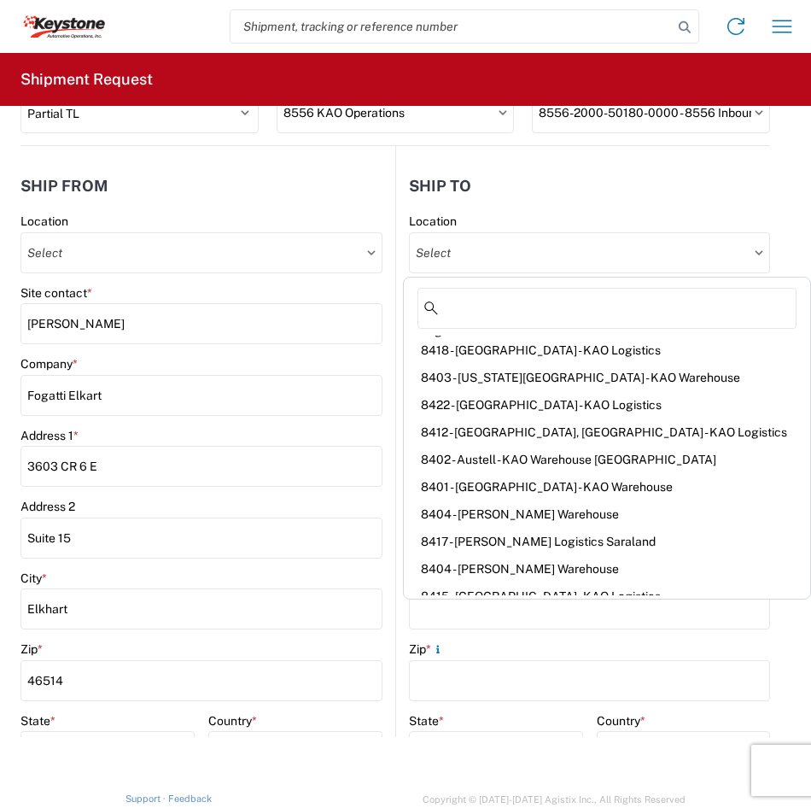
scroll to position [287, 0]
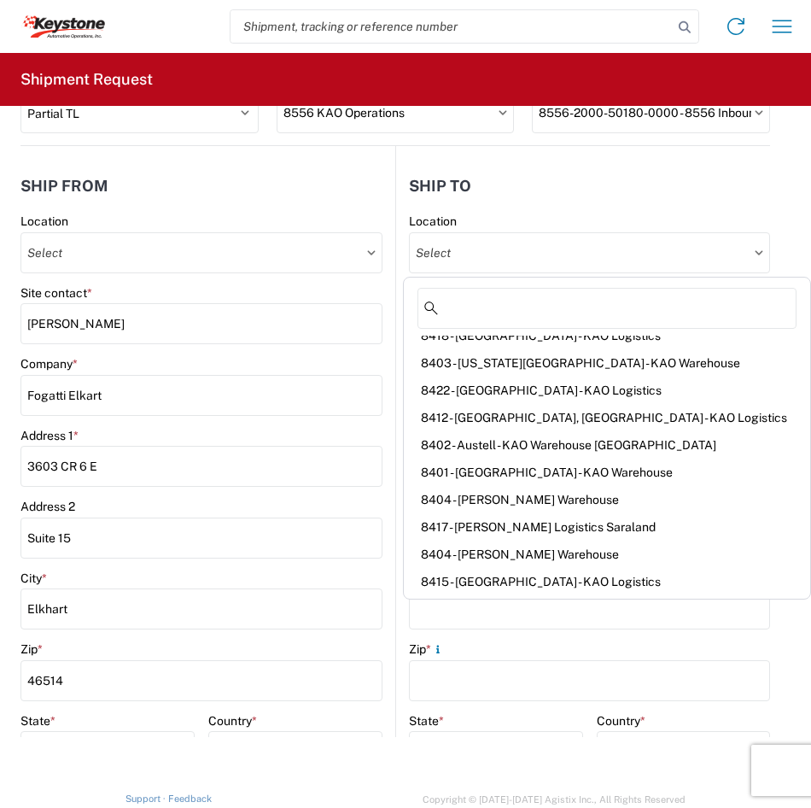
click at [734, 322] on input "Site contact *" at bounding box center [589, 323] width 361 height 41
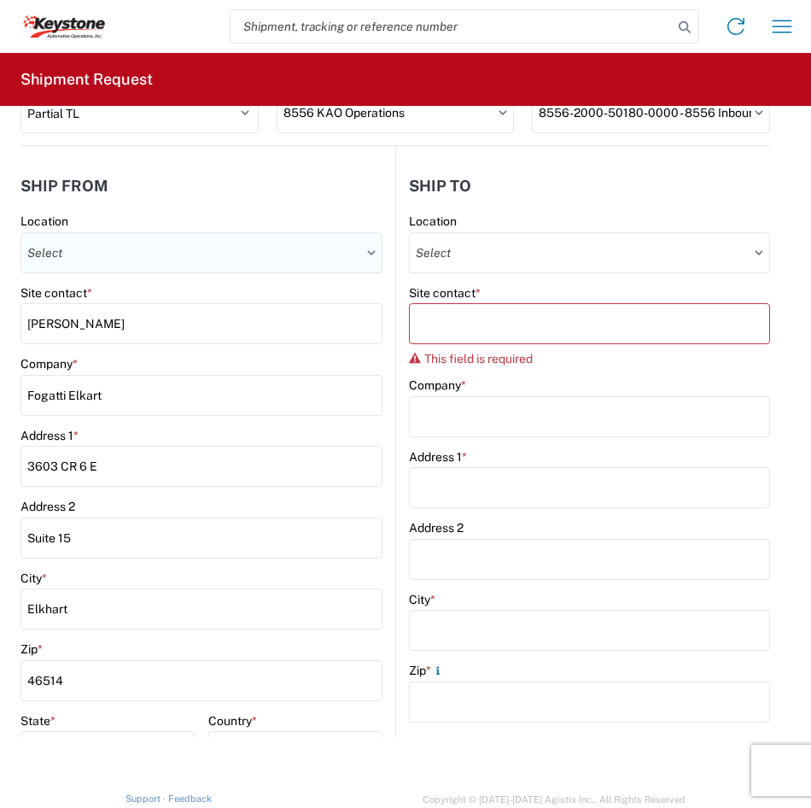
click at [178, 252] on input "text" at bounding box center [201, 252] width 362 height 41
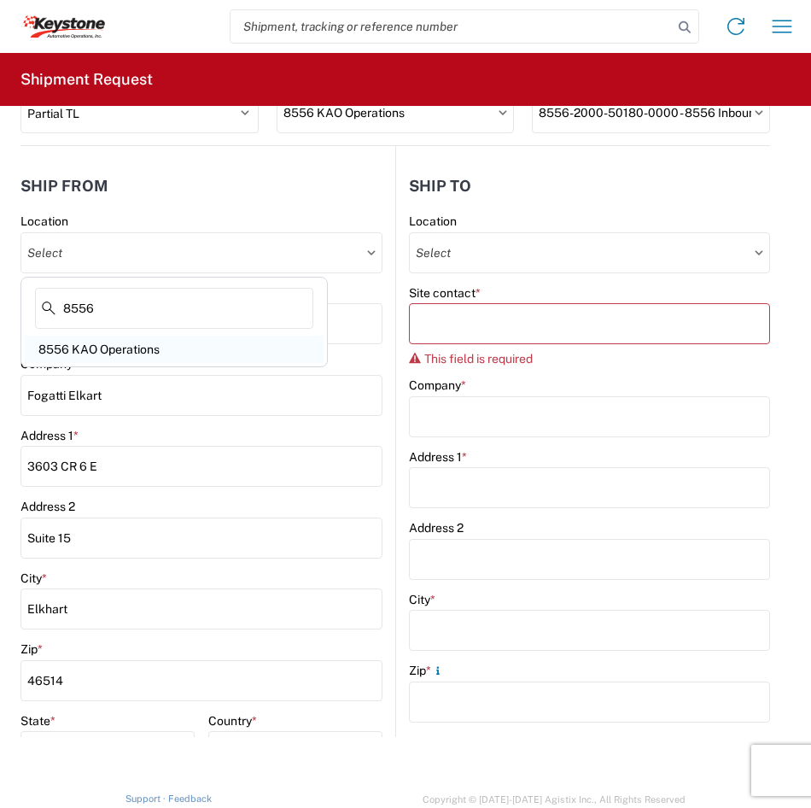
type input "8556"
click at [138, 348] on div "8556 KAO Operations" at bounding box center [174, 349] width 299 height 27
type input "8556 KAO Operations"
type input "KAO"
type input "[STREET_ADDRESS]"
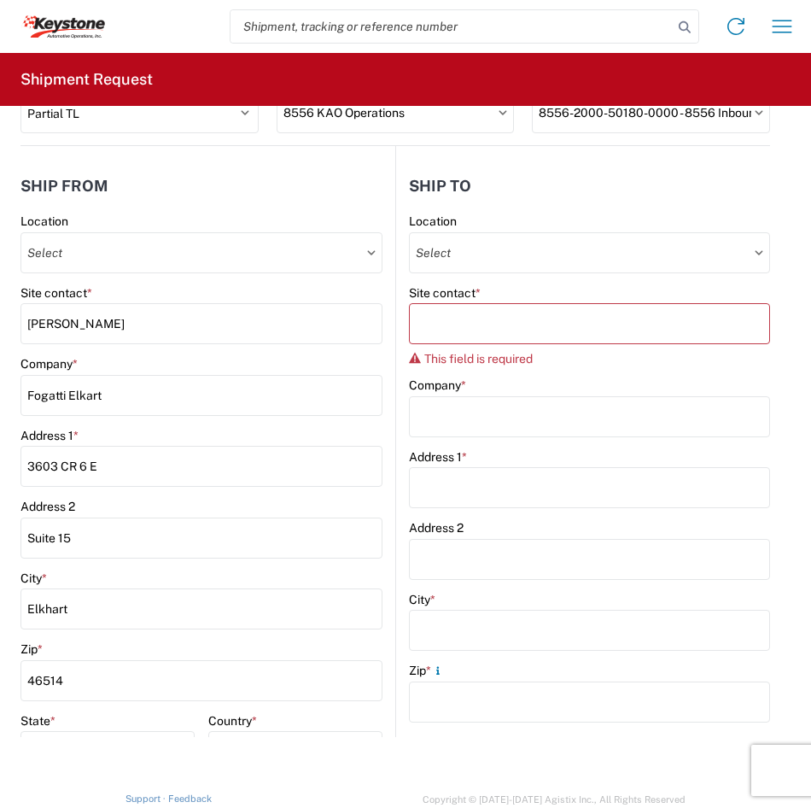
type input "Tualatin"
type input "97062"
select select "OR"
type input "[PHONE_NUMBER]"
type input "07:00"
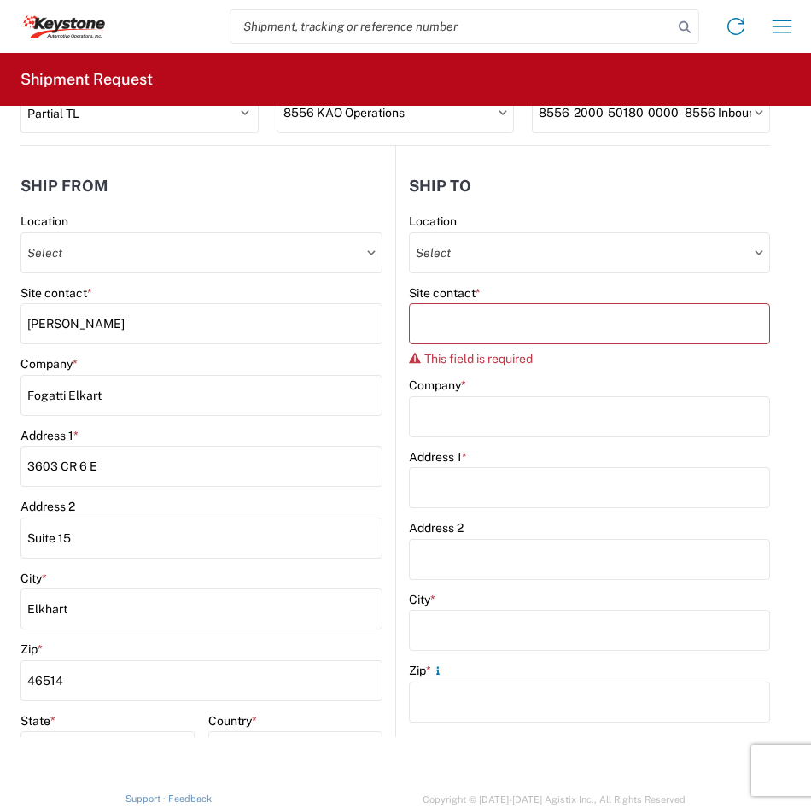
type input "16:00"
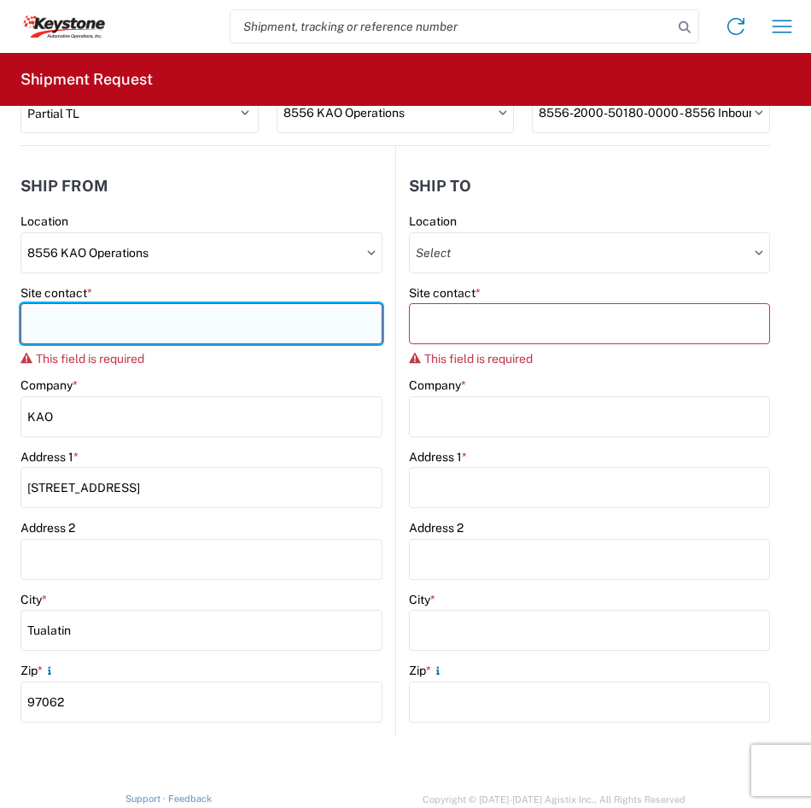
click at [140, 325] on input "Site contact *" at bounding box center [201, 323] width 362 height 41
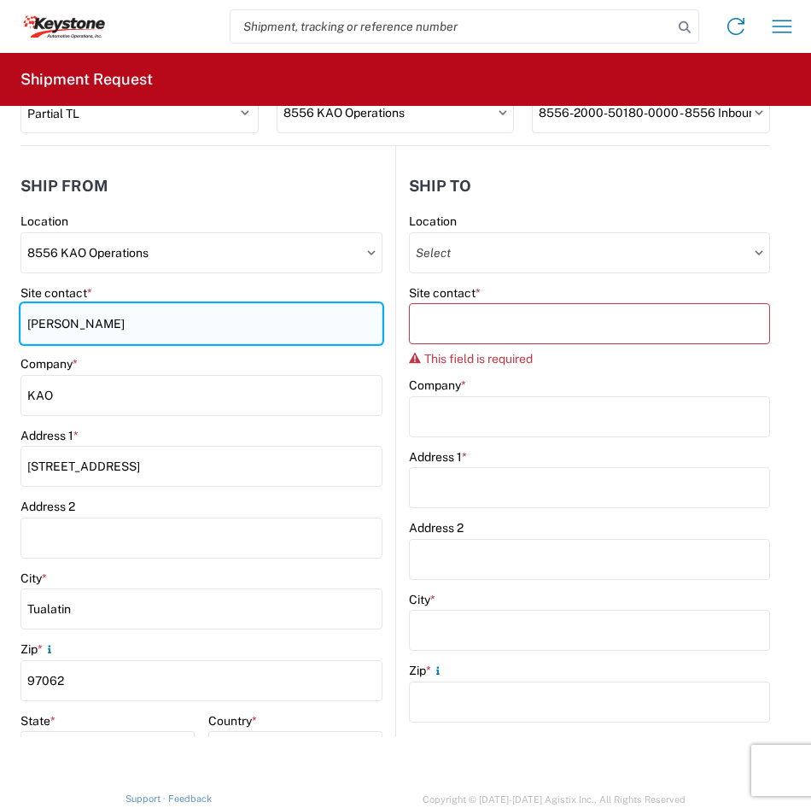
type input "[PERSON_NAME]"
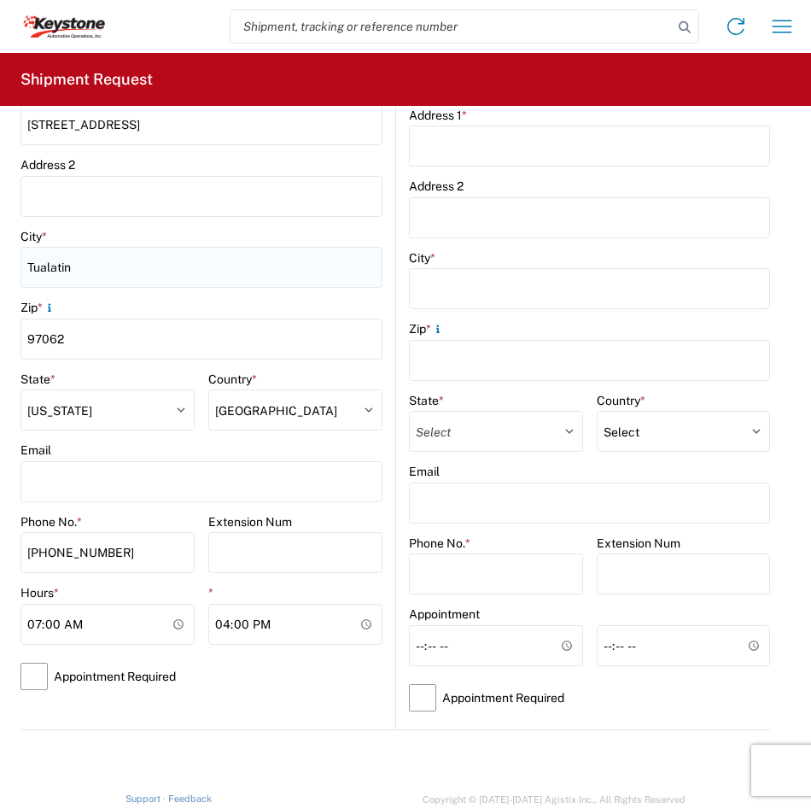
scroll to position [427, 0]
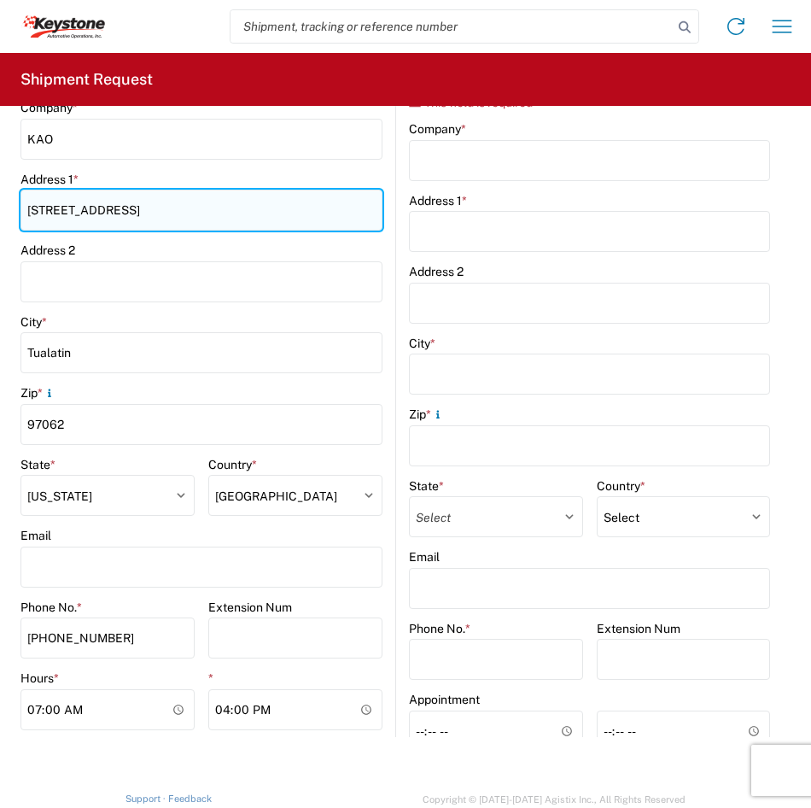
click at [219, 203] on input "[STREET_ADDRESS]" at bounding box center [201, 210] width 362 height 41
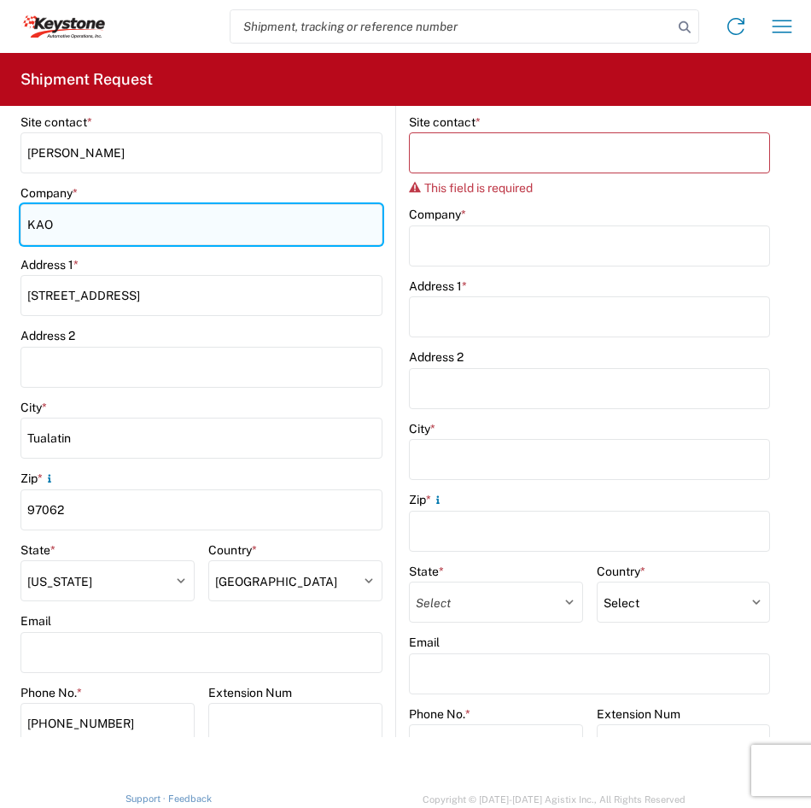
click at [206, 228] on input "KAO" at bounding box center [201, 224] width 362 height 41
click at [113, 240] on input "KAO" at bounding box center [201, 224] width 362 height 41
drag, startPoint x: 111, startPoint y: 229, endPoint x: -4, endPoint y: 223, distance: 115.4
click at [0, 223] on html "Home Shipment request Shipment tracking Shipment Request General Information Te…" at bounding box center [405, 404] width 811 height 808
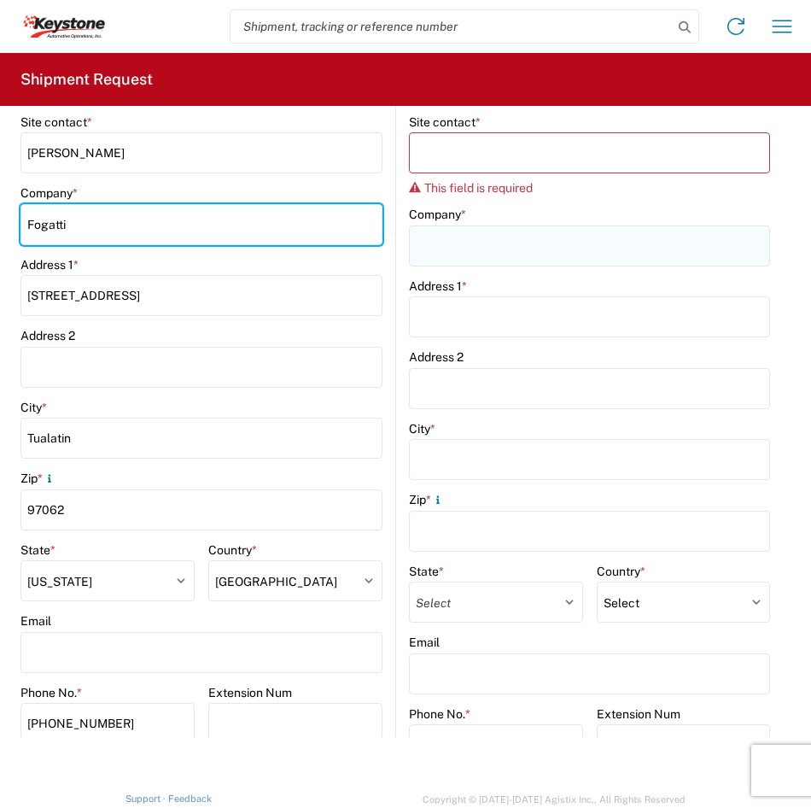
type input "Fogatti"
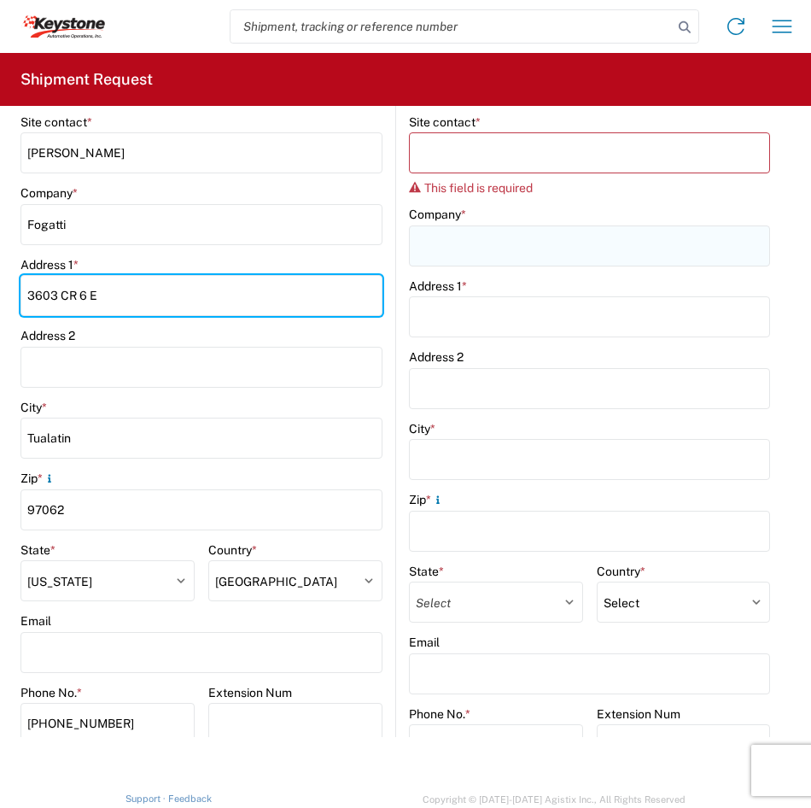
type input "3603 CR 6 E"
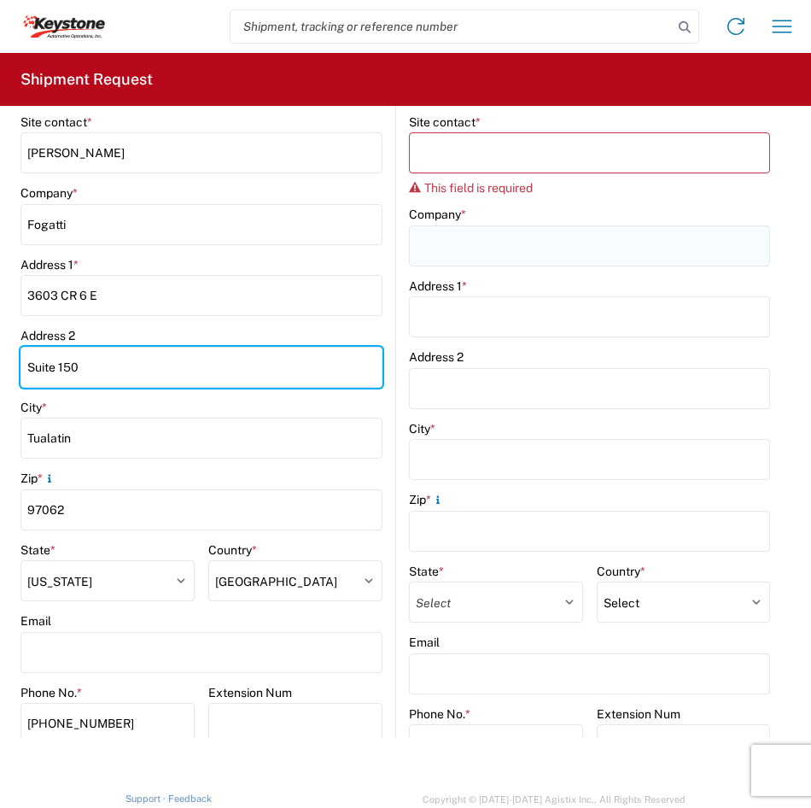
type input "Suite 150"
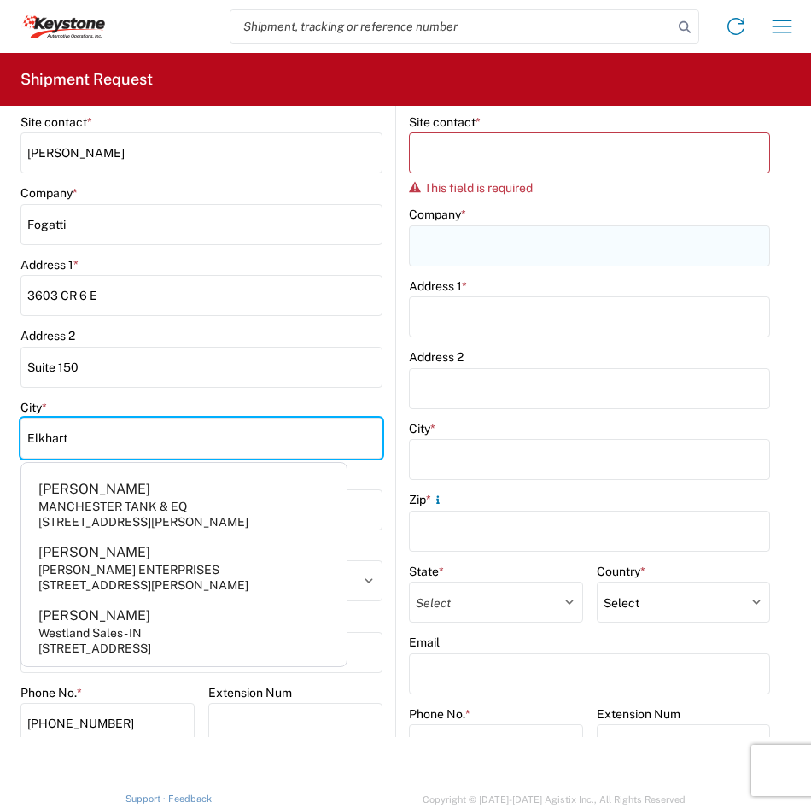
type input "Elkhart"
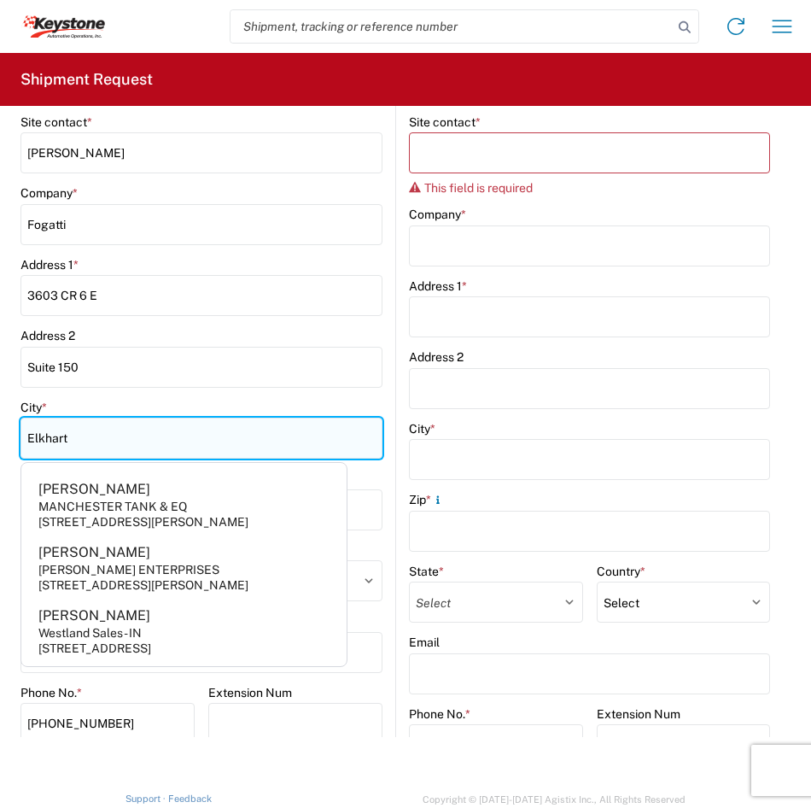
click at [91, 442] on input "Elkhart" at bounding box center [201, 438] width 362 height 41
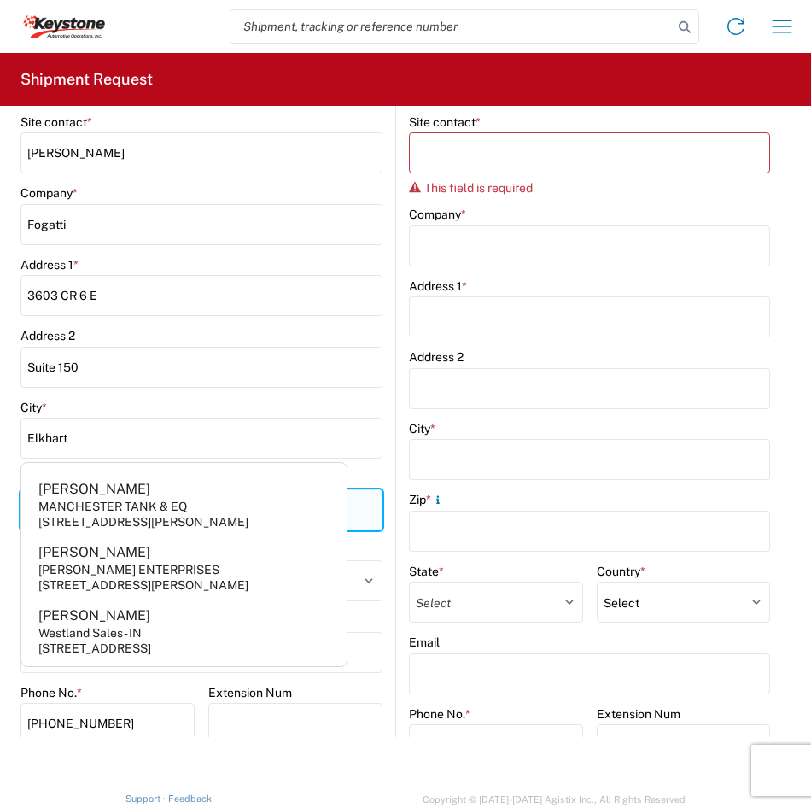
click at [369, 505] on input "i" at bounding box center [201, 509] width 362 height 41
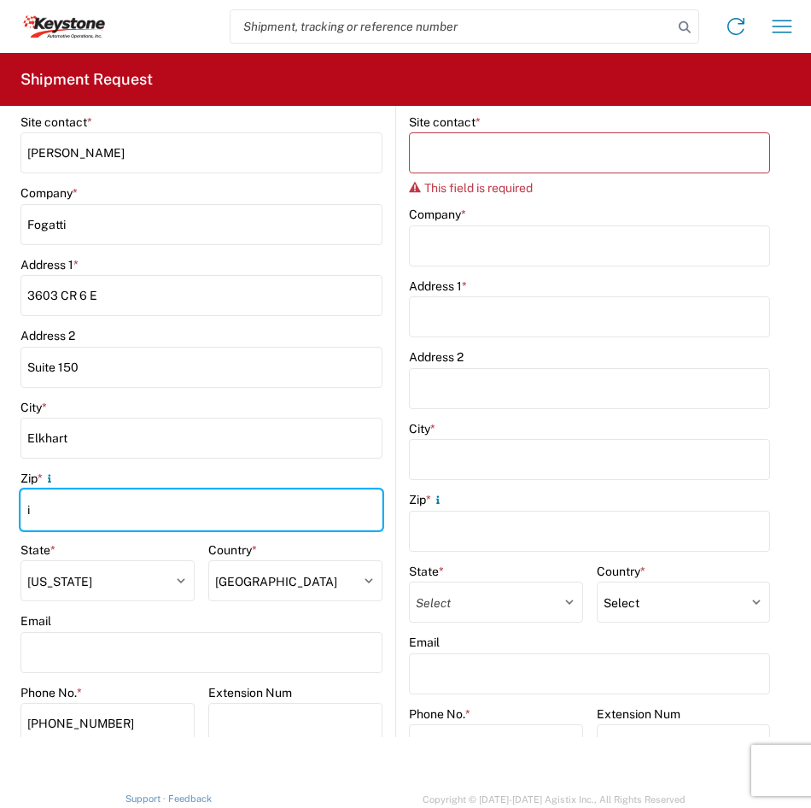
drag, startPoint x: 304, startPoint y: 511, endPoint x: -4, endPoint y: 517, distance: 308.4
click at [0, 517] on html "Home Shipment request Shipment tracking Shipment Request General Information Te…" at bounding box center [405, 404] width 811 height 808
type input "46514"
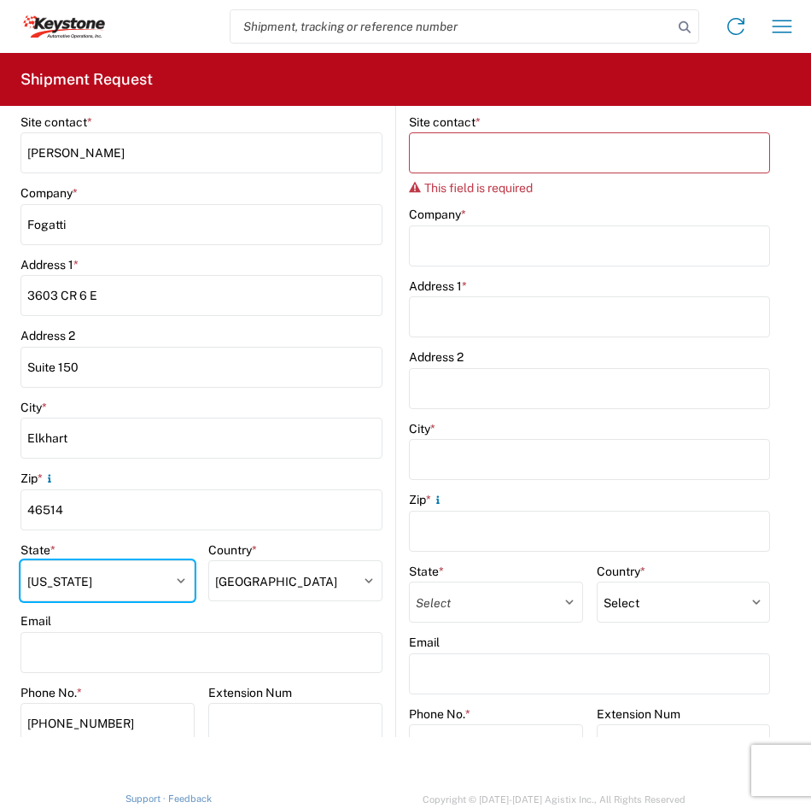
select select "IN"
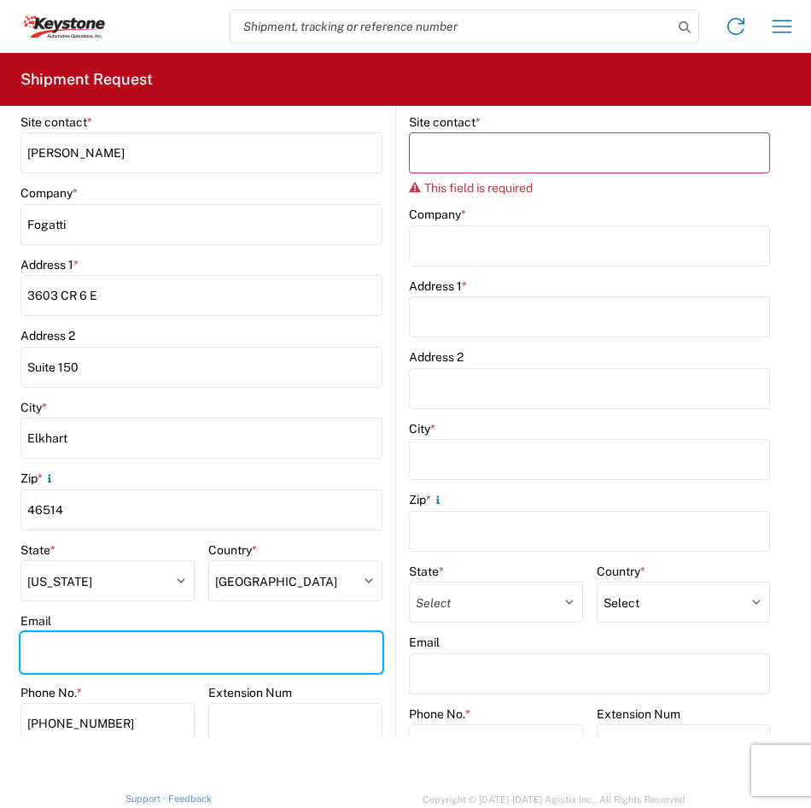
type input "[PERSON_NAME][EMAIL_ADDRESS][DOMAIN_NAME]"
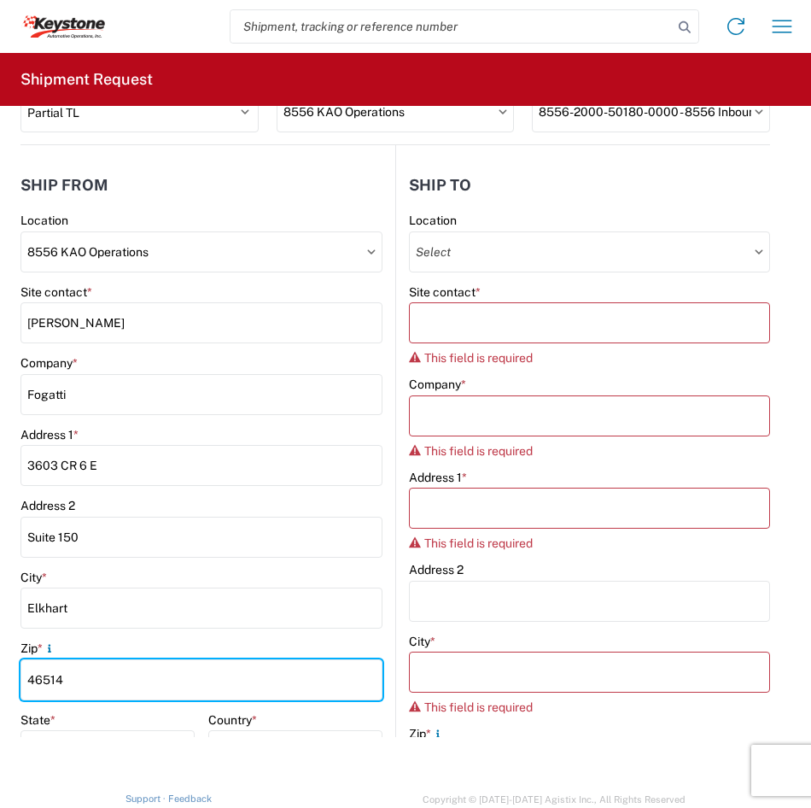
scroll to position [171, 0]
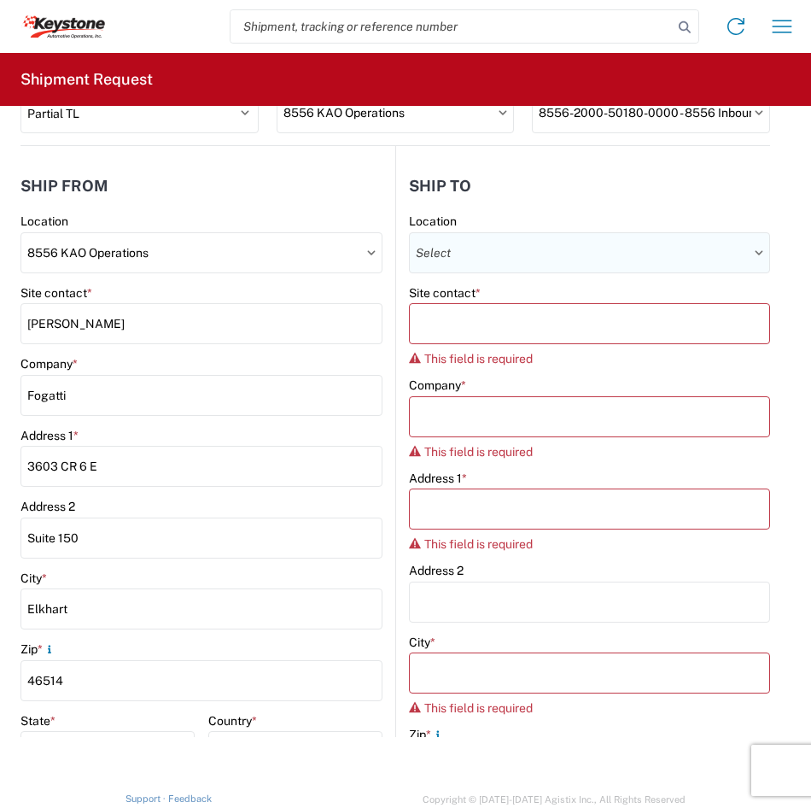
click at [709, 254] on input "text" at bounding box center [589, 252] width 361 height 41
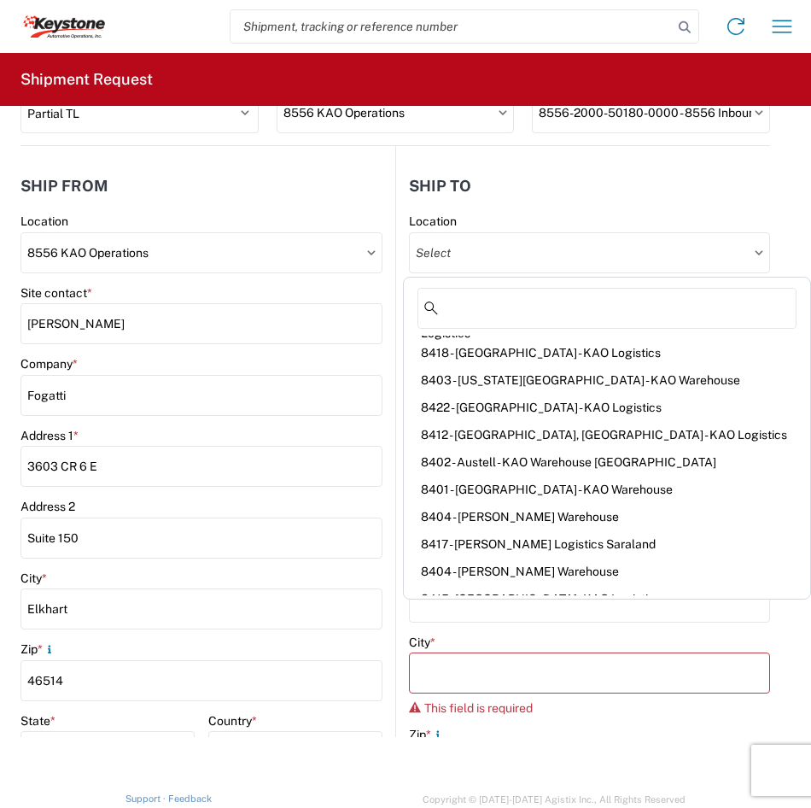
scroll to position [287, 0]
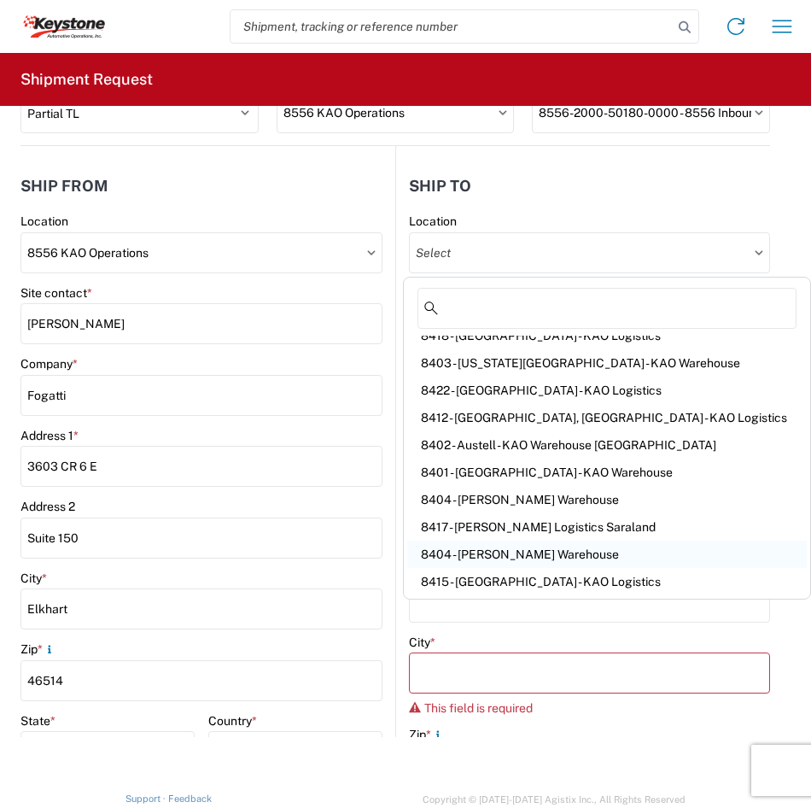
click at [571, 552] on div "8404 - [PERSON_NAME] Warehouse" at bounding box center [607, 554] width 401 height 27
select select "US"
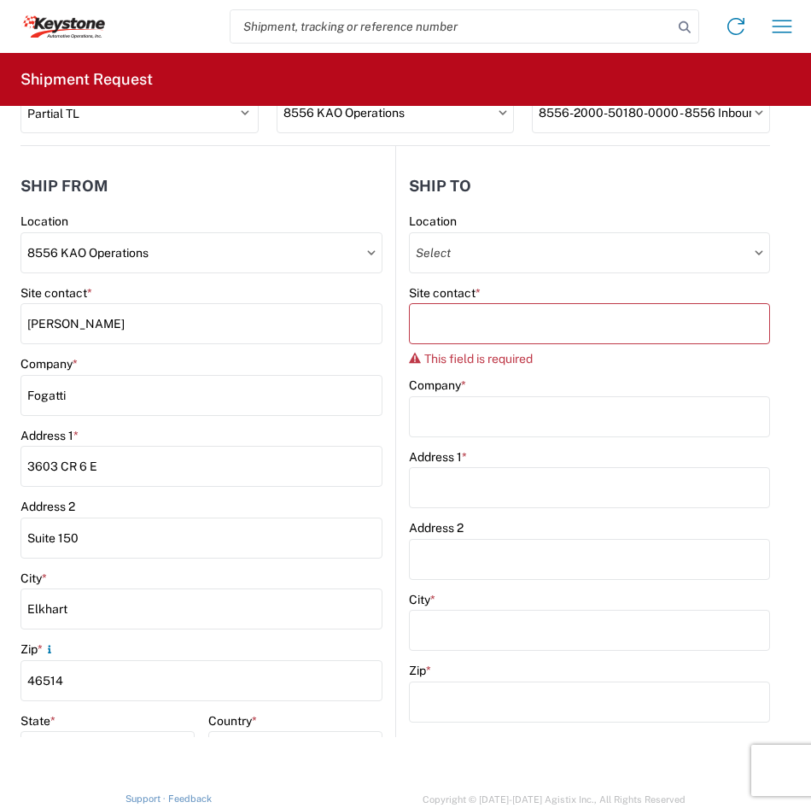
type input "8404 - [PERSON_NAME] Warehouse"
type input "KAO"
type input "[STREET_ADDRESS]"
type input "Suite 100"
type input "[PERSON_NAME]"
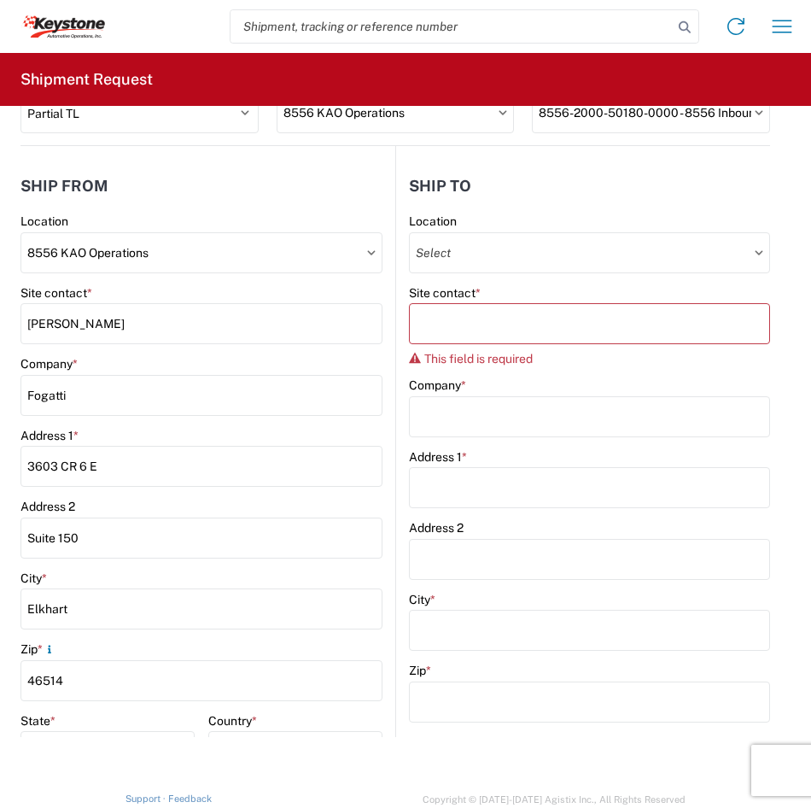
type input "75038"
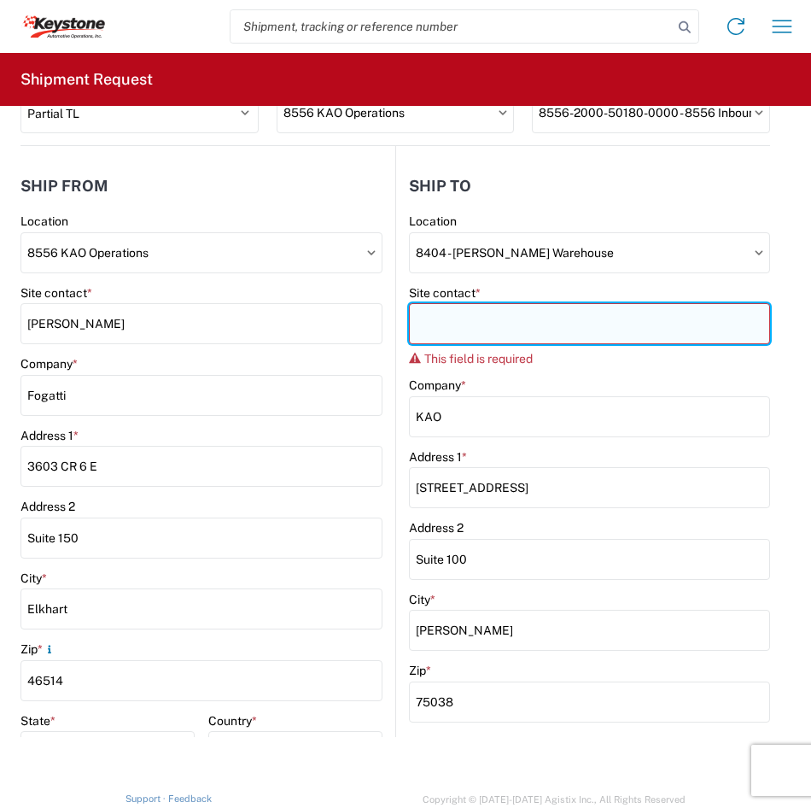
click at [617, 315] on input "Site contact *" at bounding box center [589, 323] width 361 height 41
click at [549, 319] on input "Site contact *" at bounding box center [589, 323] width 361 height 41
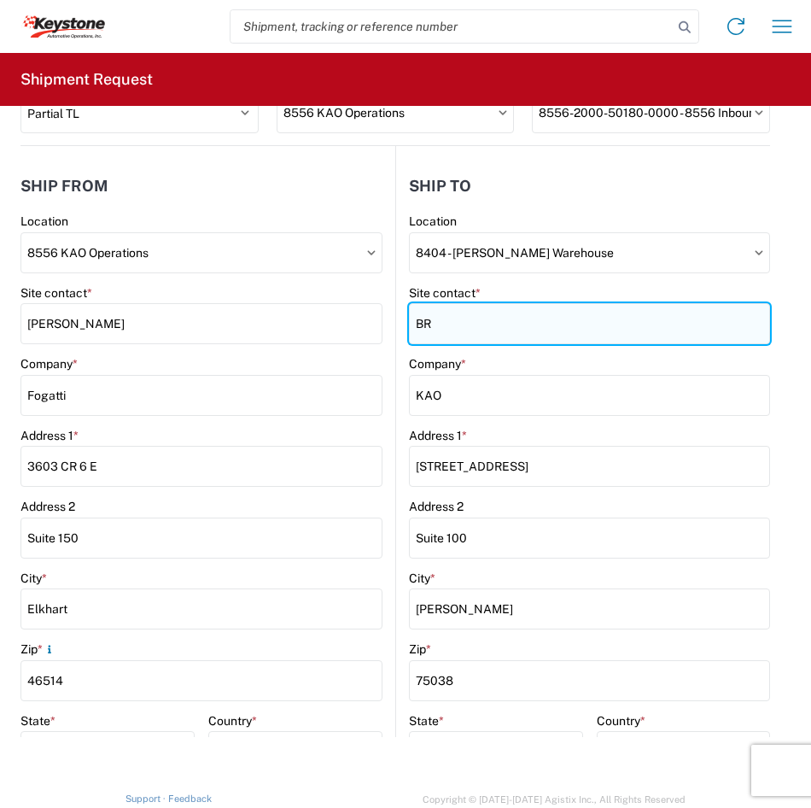
type input "B"
type input "[PERSON_NAME]"
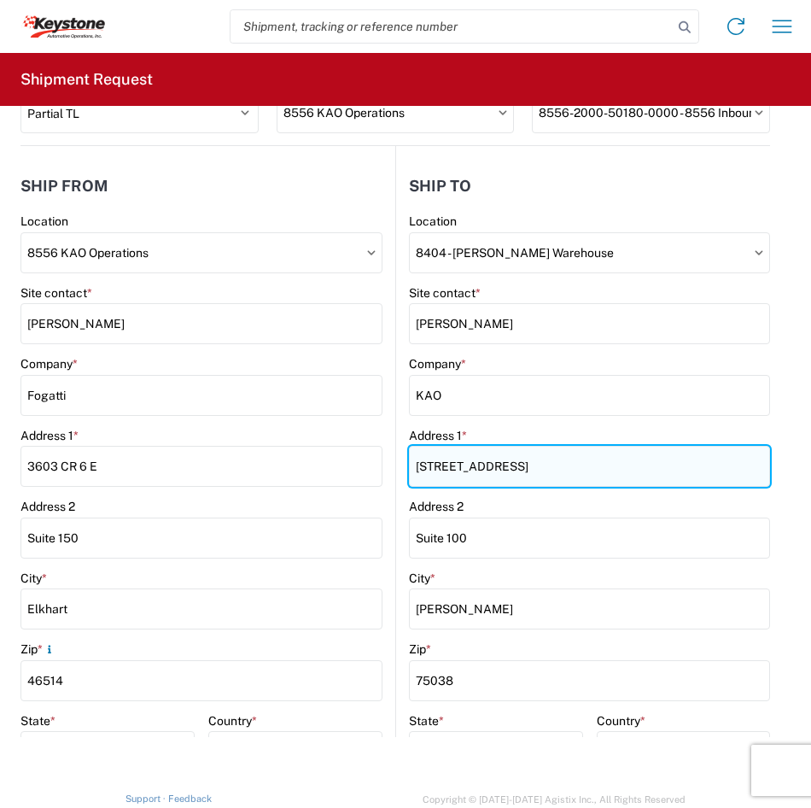
scroll to position [256, 0]
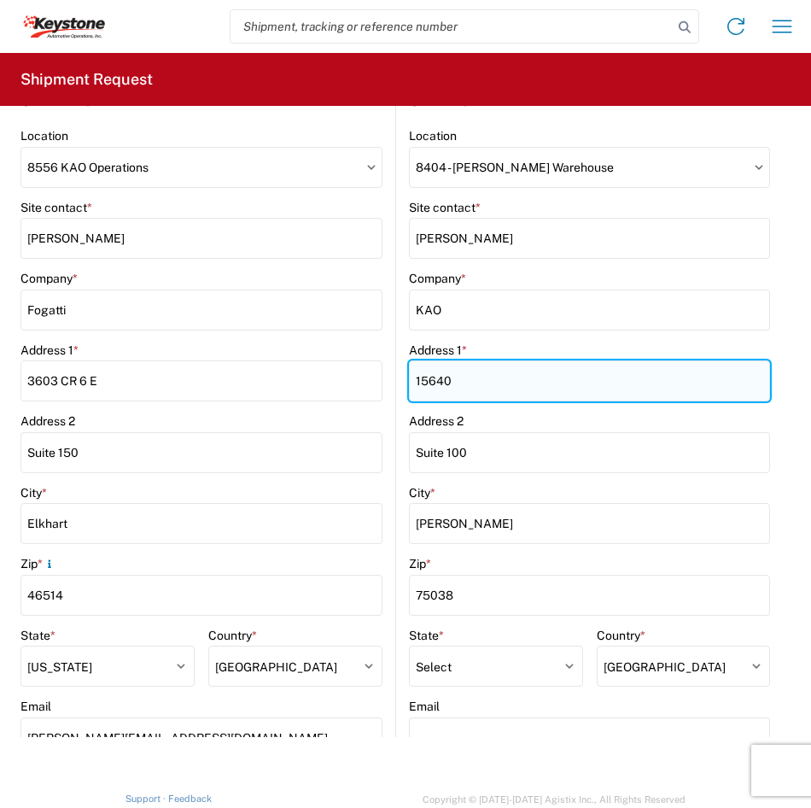
type input "15640"
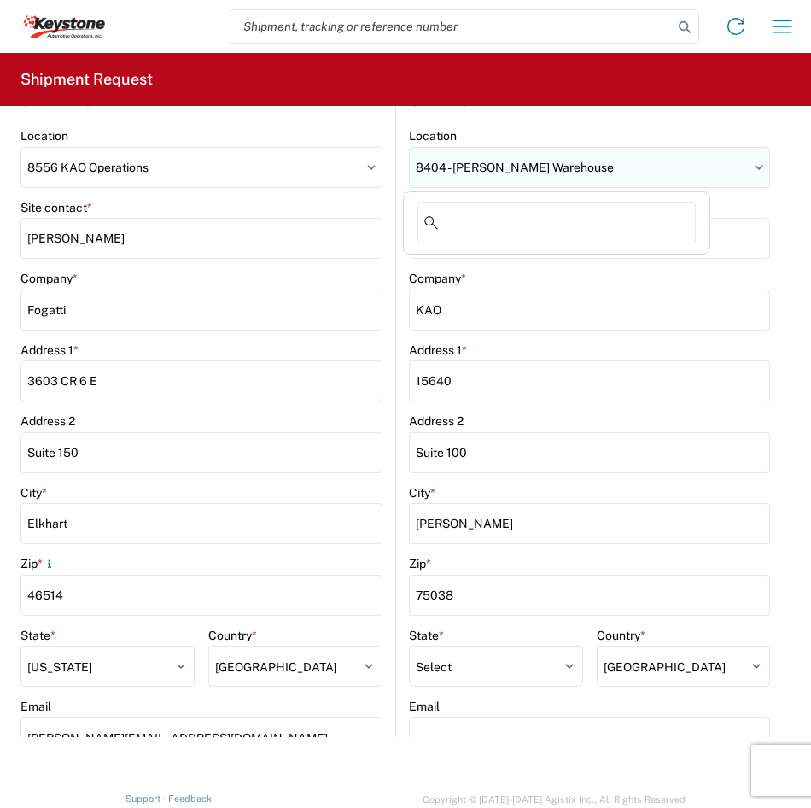
click at [488, 149] on input "8404 - [PERSON_NAME] Warehouse" at bounding box center [589, 167] width 361 height 41
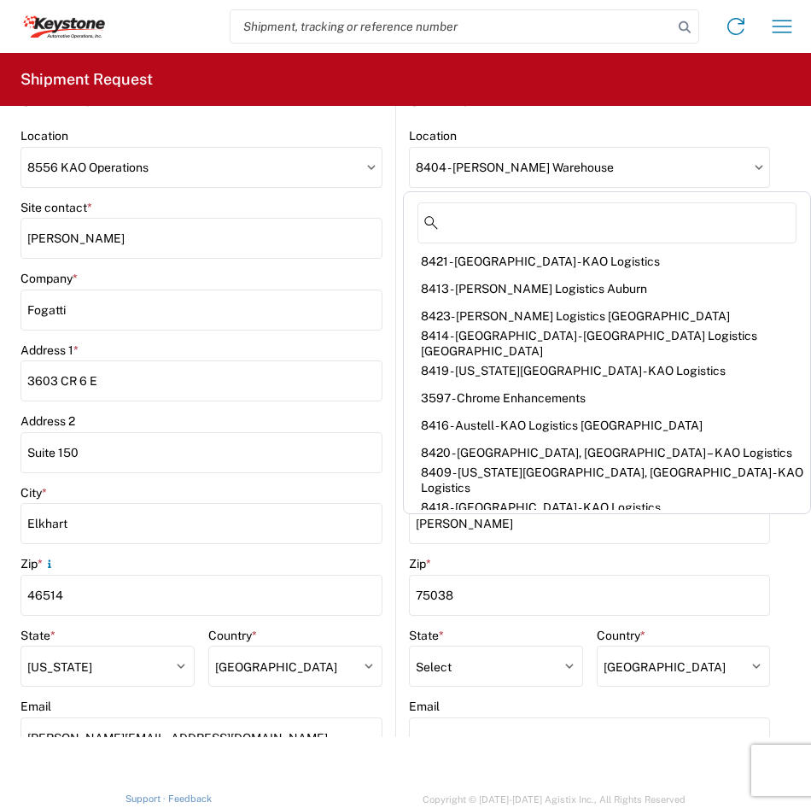
scroll to position [0, 0]
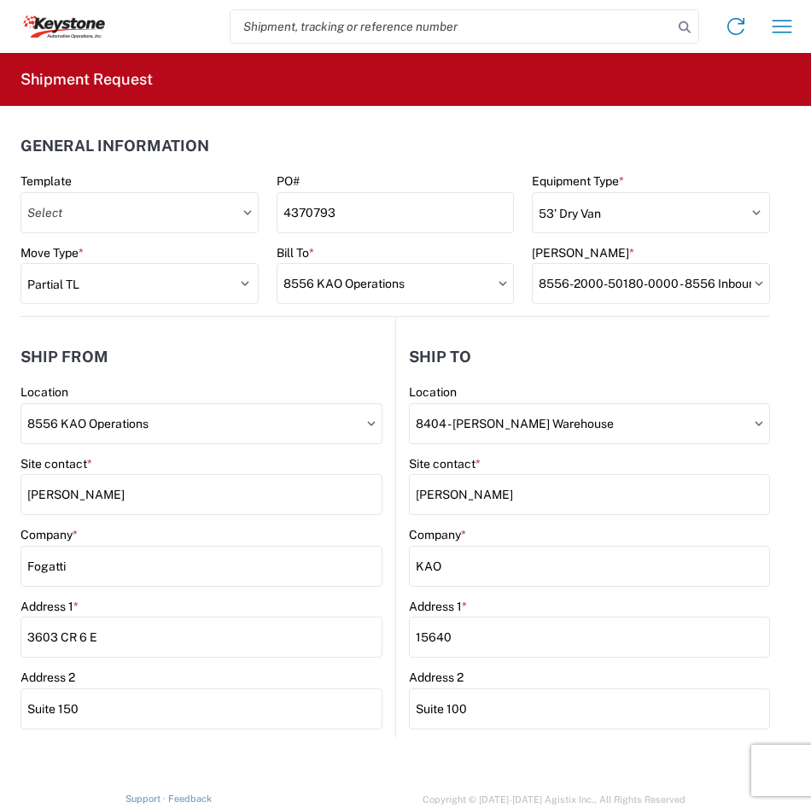
click at [500, 284] on icon at bounding box center [504, 283] width 8 height 4
click at [465, 279] on input "8556 KAO Operations" at bounding box center [396, 283] width 238 height 41
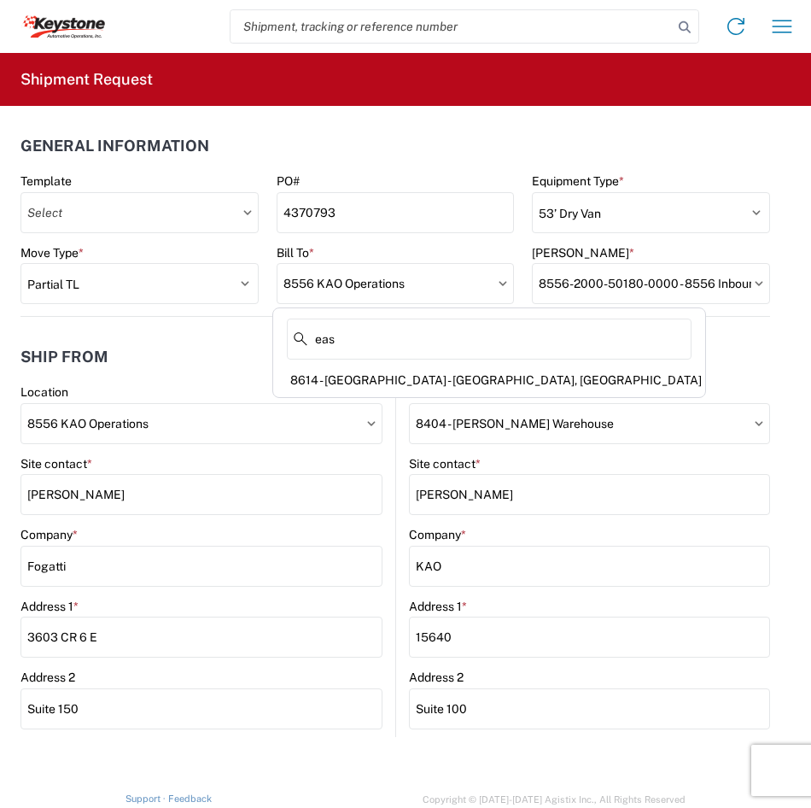
type input "eas"
click at [641, 342] on header "Ship to" at bounding box center [583, 356] width 374 height 38
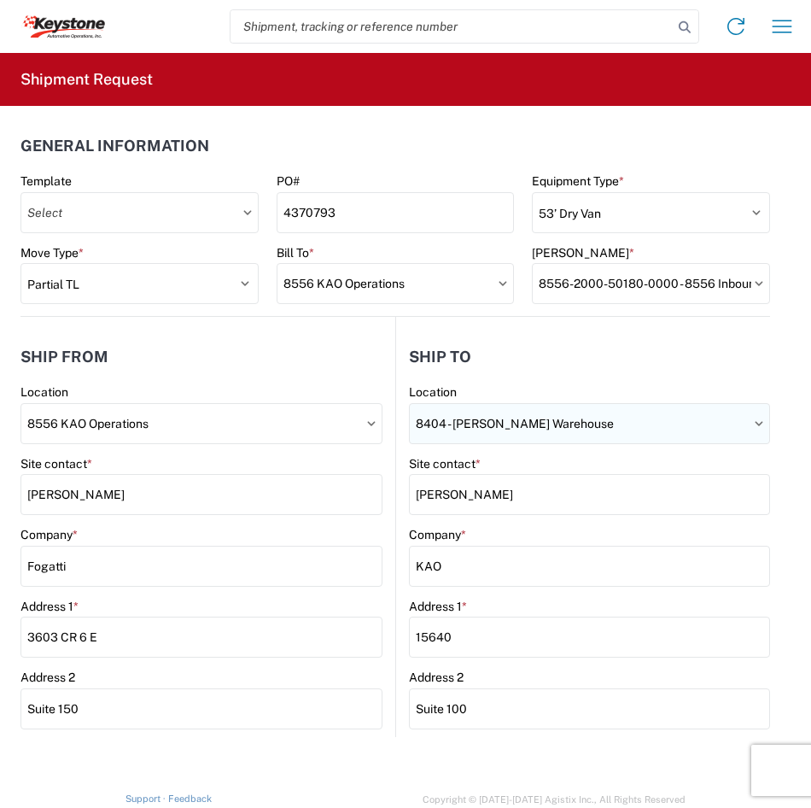
click at [567, 429] on input "8404 - [PERSON_NAME] Warehouse" at bounding box center [589, 423] width 361 height 41
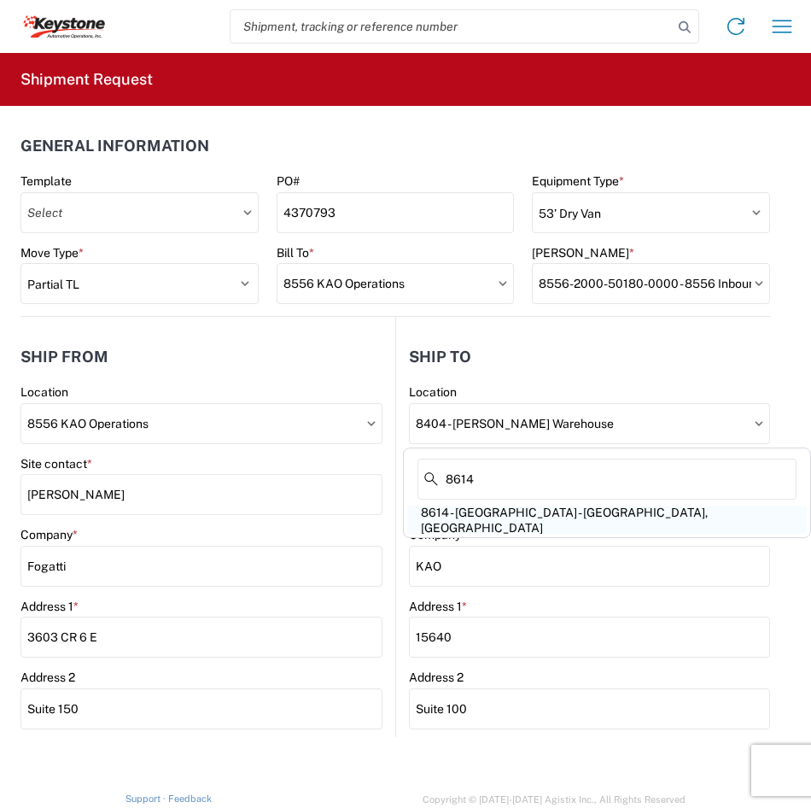
type input "8614"
click at [538, 527] on div "8614 - [GEOGRAPHIC_DATA] - [GEOGRAPHIC_DATA], [GEOGRAPHIC_DATA]" at bounding box center [607, 519] width 401 height 27
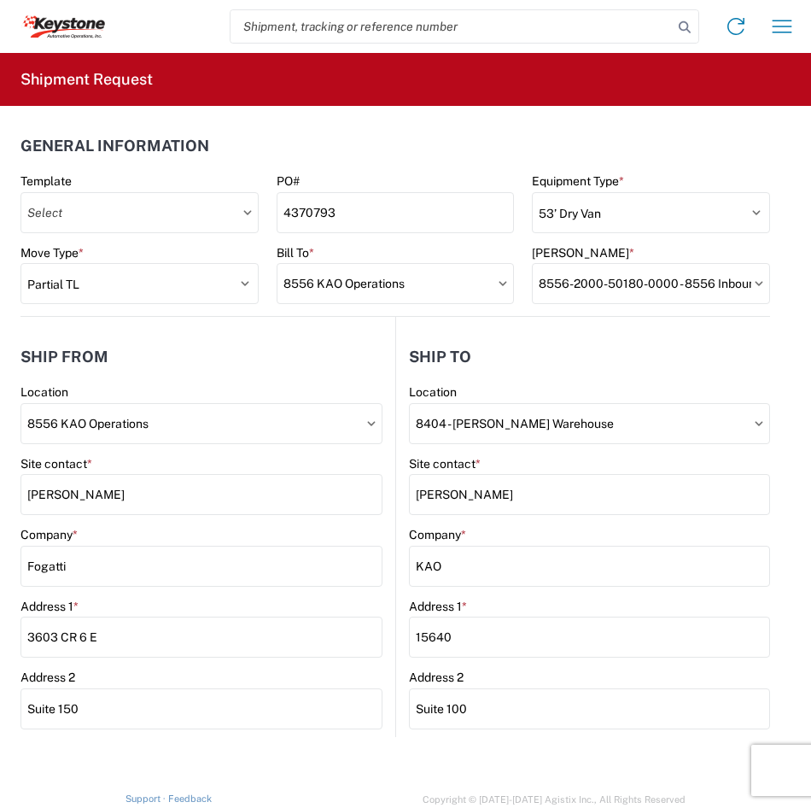
type input "8614 - [GEOGRAPHIC_DATA] - [GEOGRAPHIC_DATA], [GEOGRAPHIC_DATA]"
type input "[STREET_ADDRESS][PERSON_NAME]"
type input "Eastvale"
type input "91752"
select select "CA"
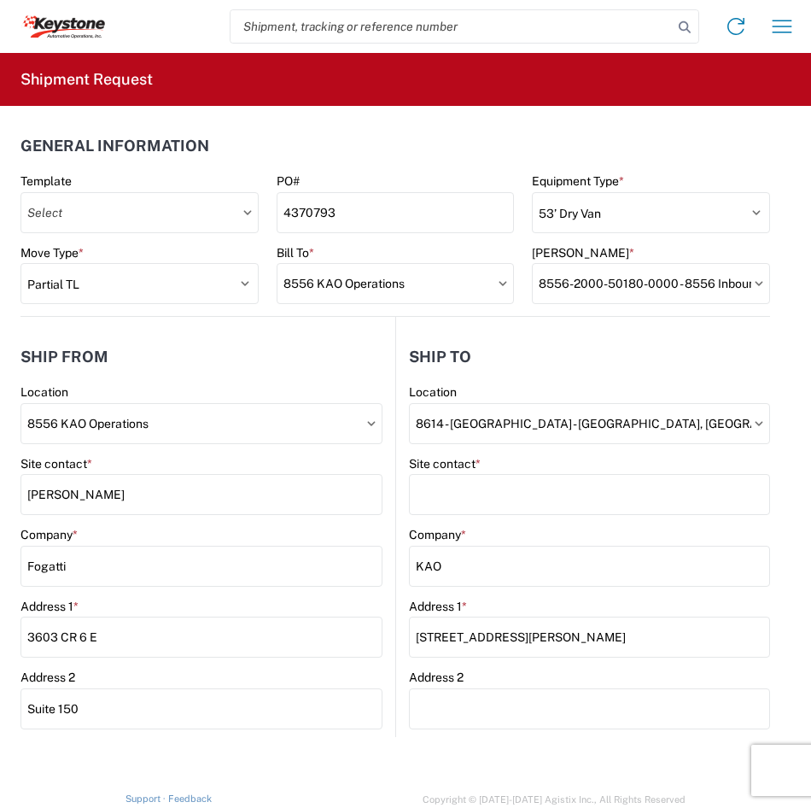
select select "US"
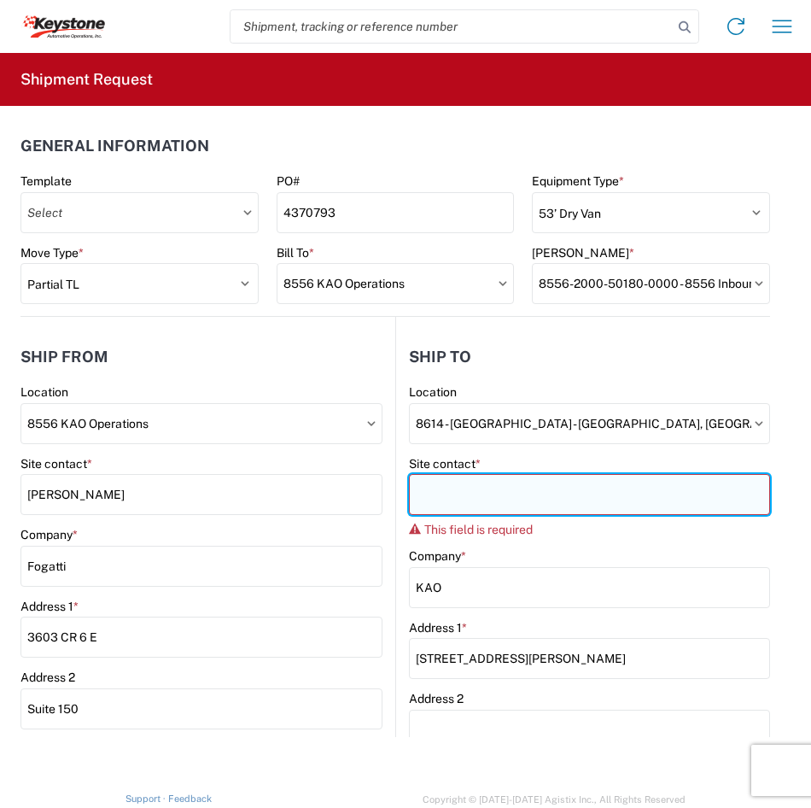
click at [518, 500] on input "Site contact *" at bounding box center [589, 494] width 361 height 41
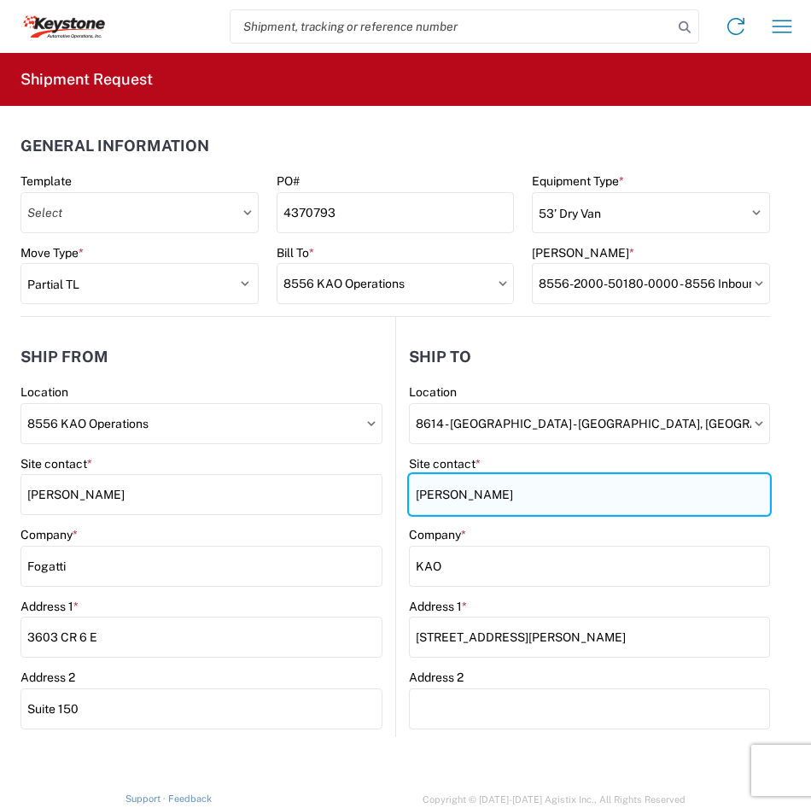
type input "[PERSON_NAME]"
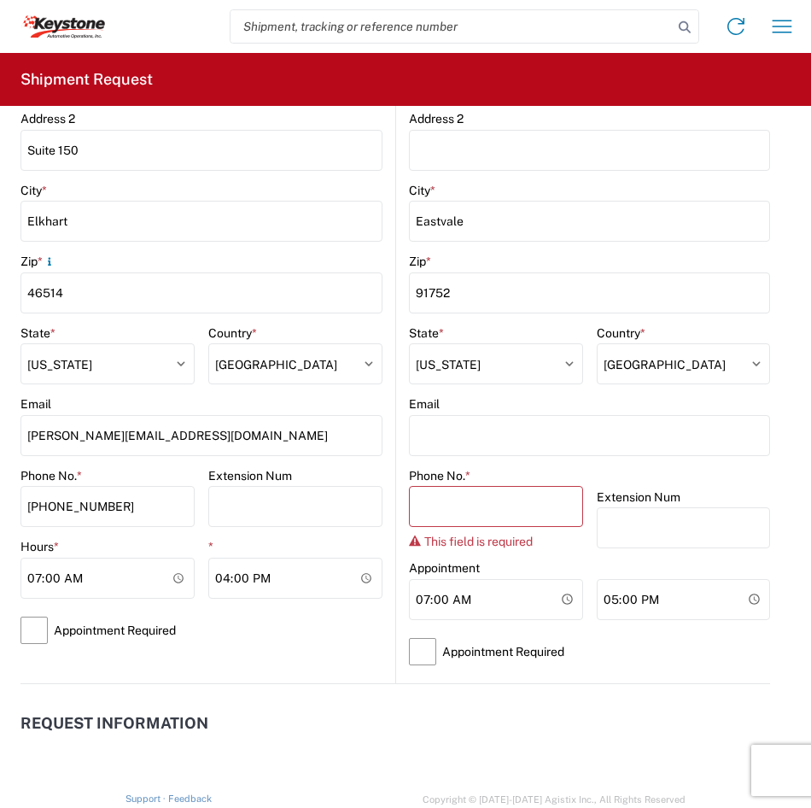
scroll to position [598, 0]
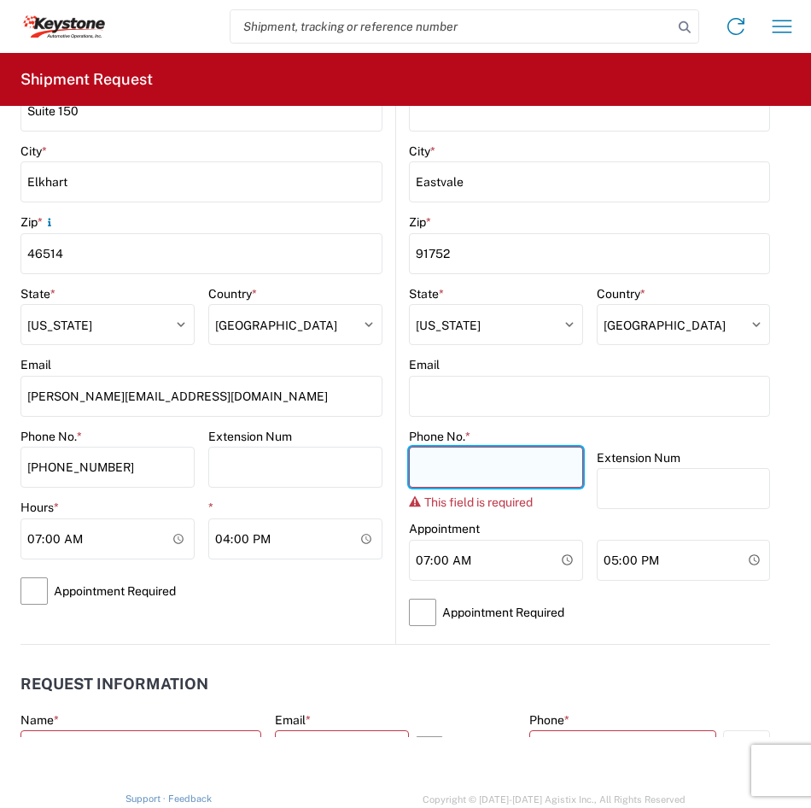
click at [469, 476] on input "Phone No. *" at bounding box center [496, 467] width 174 height 41
click at [469, 470] on input "Phone No. *" at bounding box center [496, 467] width 174 height 41
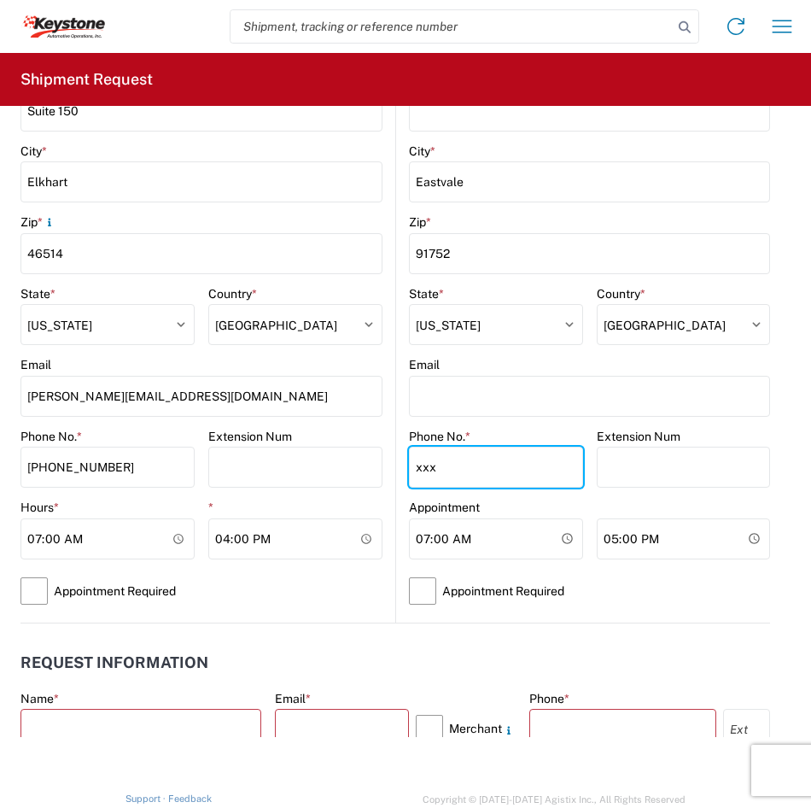
type input "xxx"
click at [773, 466] on form "General Information Template PO# 4370793 Equipment Type * Select 53’ Dry Van Fl…" at bounding box center [405, 748] width 811 height 2480
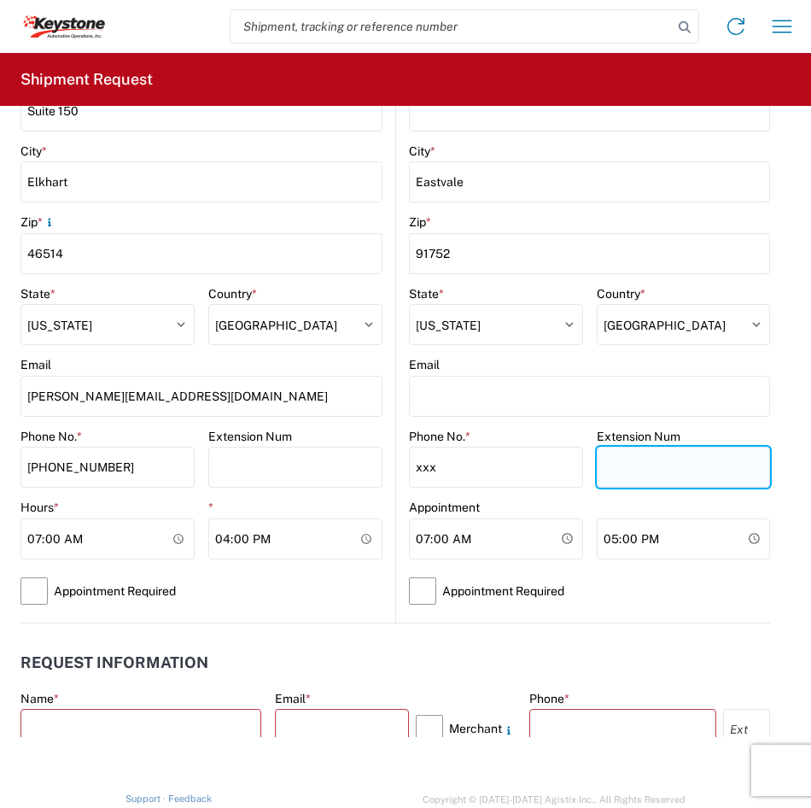
click at [723, 465] on input "Extension Num" at bounding box center [684, 467] width 174 height 41
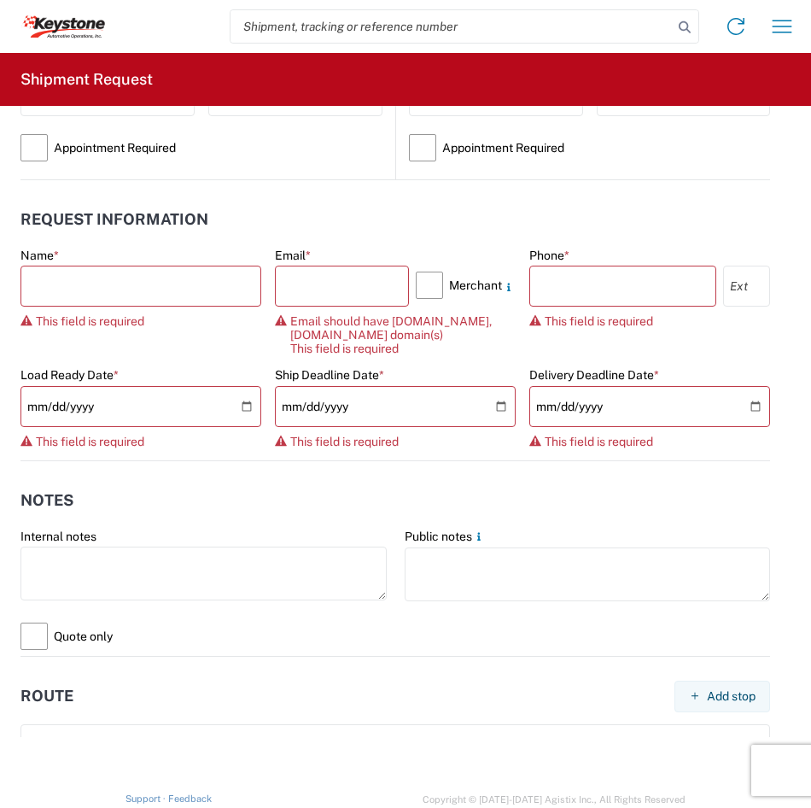
scroll to position [1110, 0]
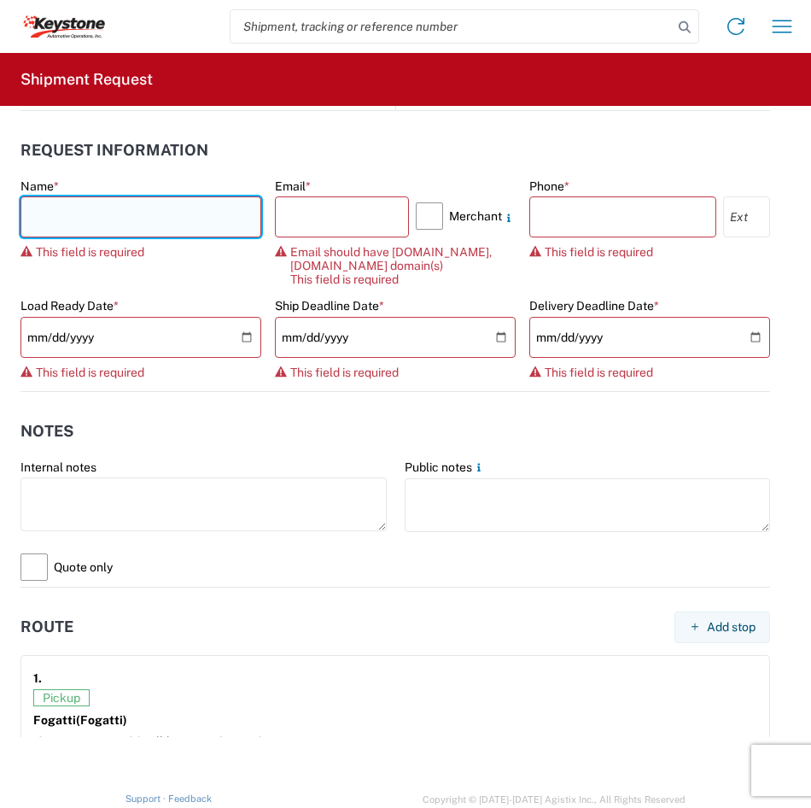
click at [82, 217] on input "text" at bounding box center [140, 216] width 241 height 41
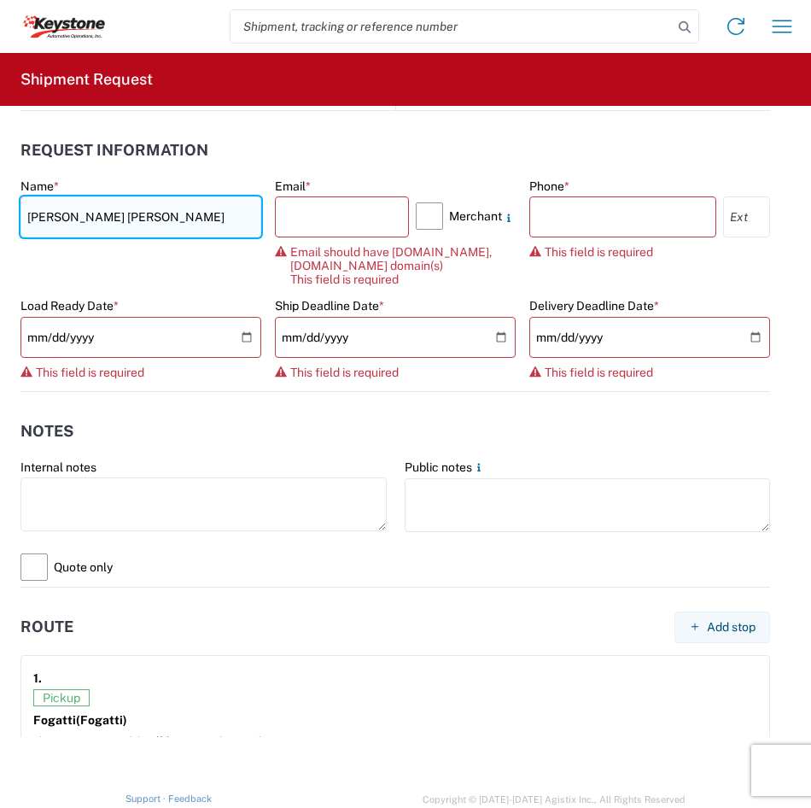
drag, startPoint x: 90, startPoint y: 208, endPoint x: 72, endPoint y: 208, distance: 18.0
click at [72, 208] on input "[PERSON_NAME] [PERSON_NAME]" at bounding box center [140, 216] width 241 height 41
type input "[PERSON_NAME]"
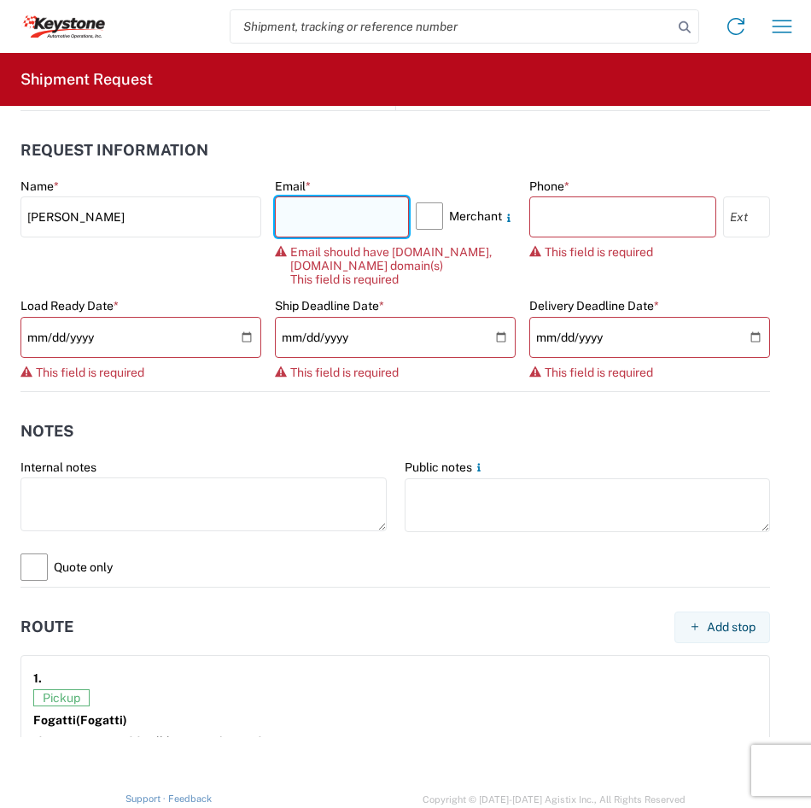
click at [331, 216] on input "text" at bounding box center [342, 216] width 134 height 41
click at [218, 256] on agx-form-control-wrapper-v2 "Name * [PERSON_NAME]" at bounding box center [140, 238] width 241 height 120
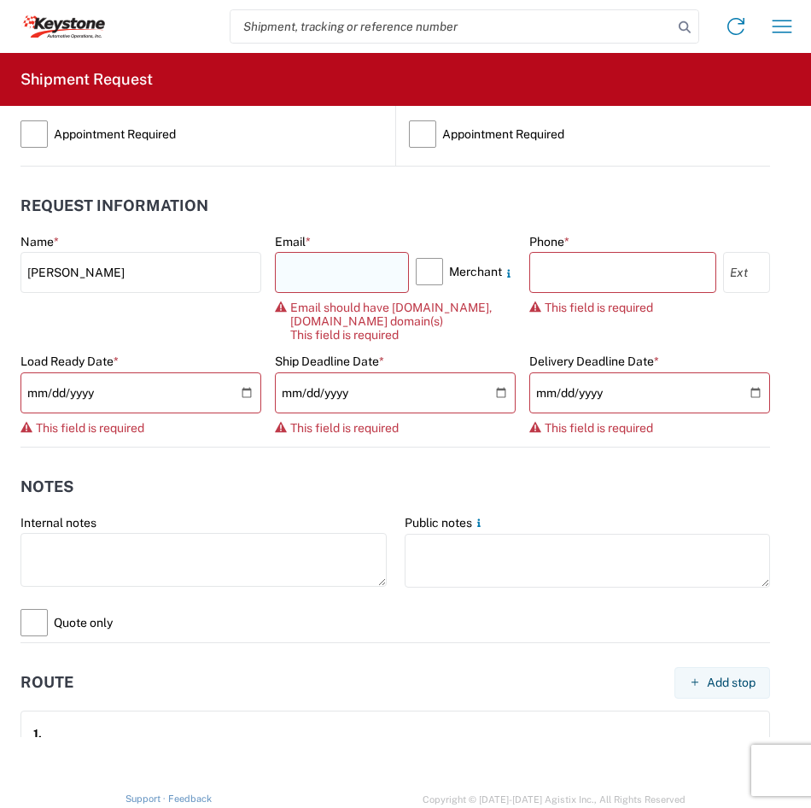
scroll to position [1025, 0]
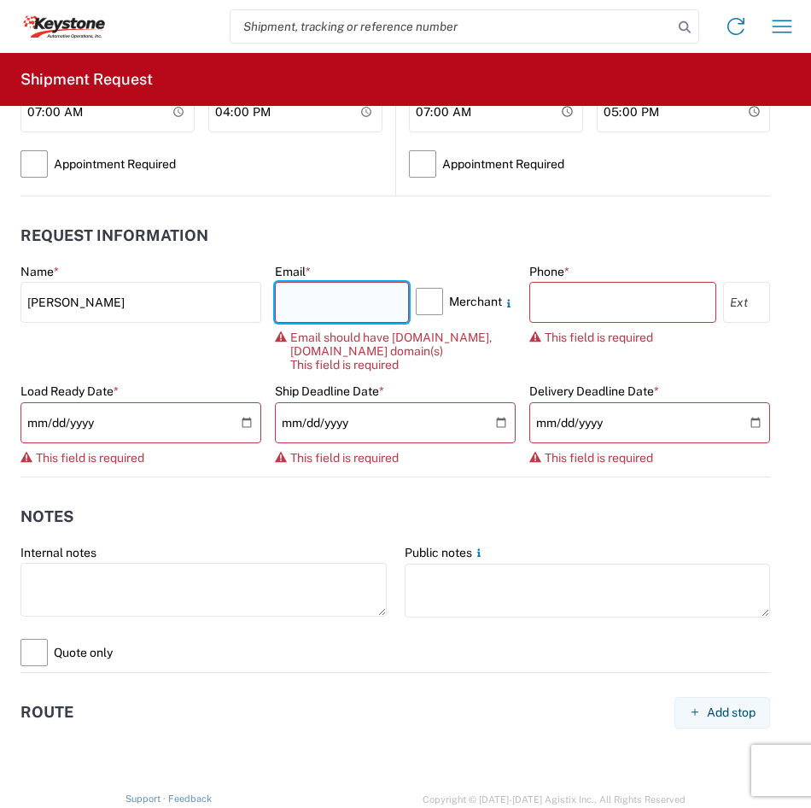
click at [298, 295] on input "text" at bounding box center [342, 302] width 134 height 41
type input "[PERSON_NAME][EMAIL_ADDRESS][DOMAIN_NAME]"
type input "2609085485"
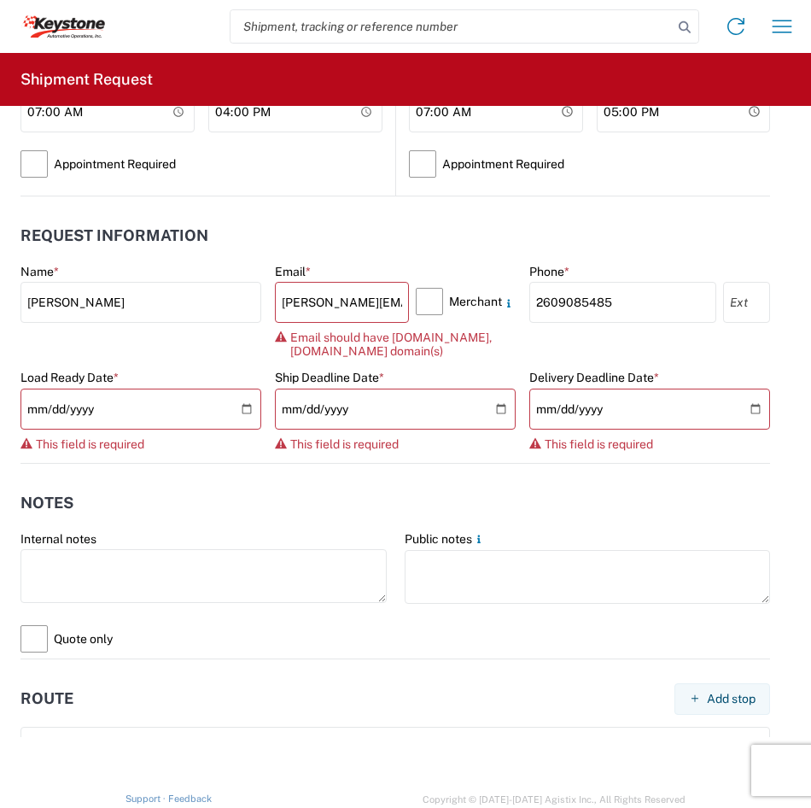
click at [174, 365] on agx-form-control-wrapper-v2 "Name * [PERSON_NAME]" at bounding box center [140, 317] width 241 height 107
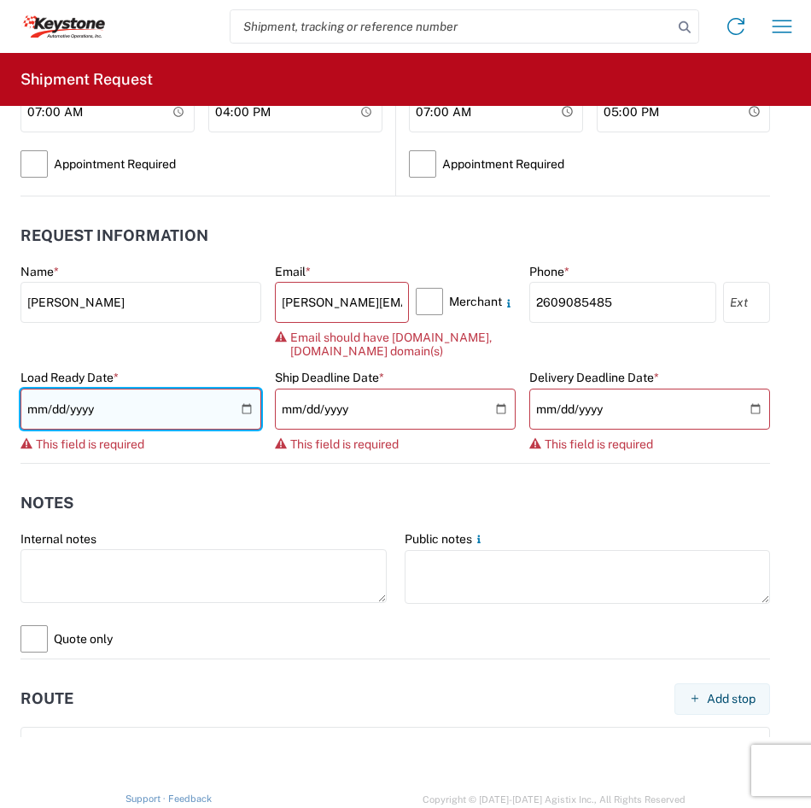
click at [155, 406] on input "date" at bounding box center [140, 409] width 241 height 41
click at [251, 412] on input "date" at bounding box center [140, 409] width 241 height 41
click at [243, 405] on input "date" at bounding box center [140, 409] width 241 height 41
type input "[DATE]"
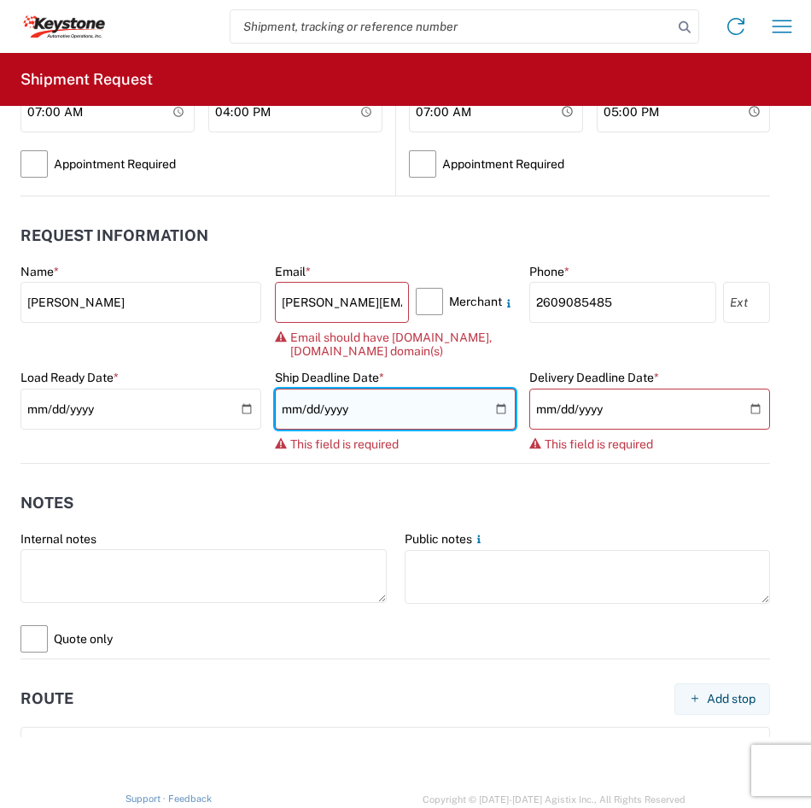
click at [487, 412] on input "date" at bounding box center [395, 409] width 241 height 41
click at [495, 408] on input "[DATE]" at bounding box center [395, 409] width 241 height 41
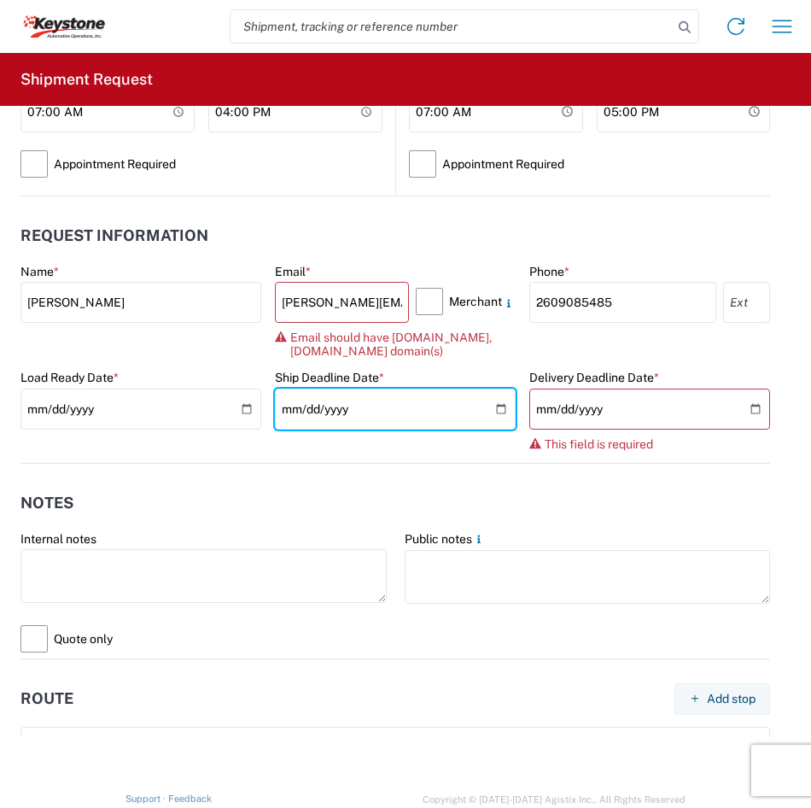
type input "[DATE]"
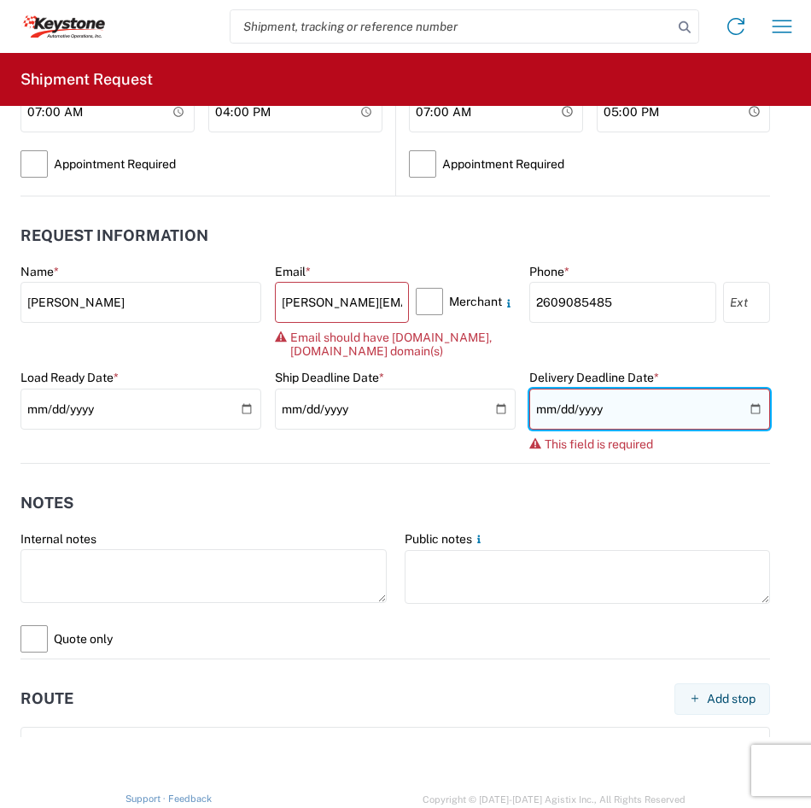
click at [742, 407] on input "date" at bounding box center [649, 409] width 241 height 41
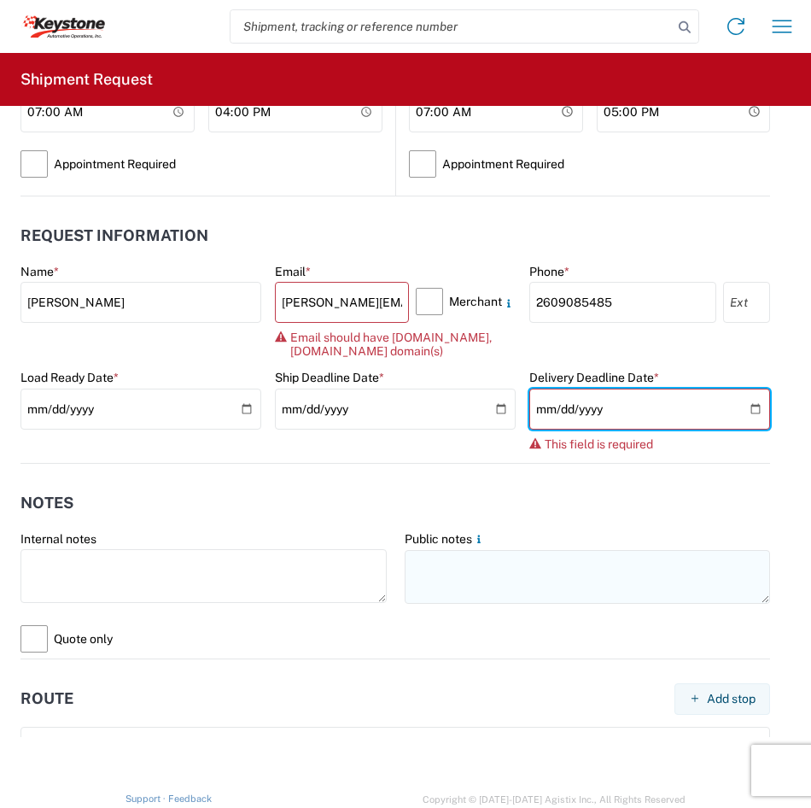
type input "[DATE]"
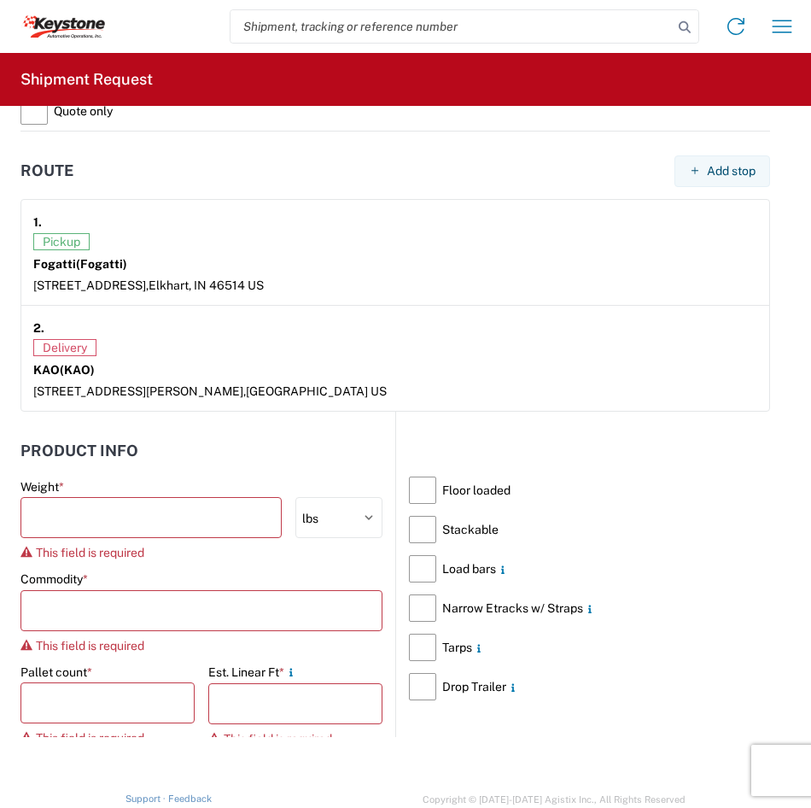
scroll to position [1537, 0]
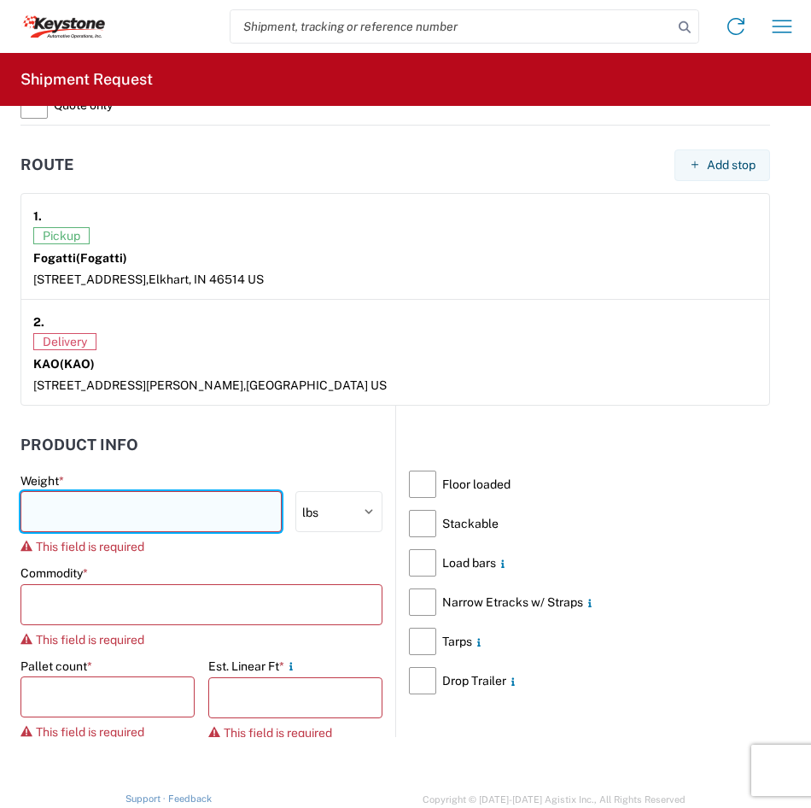
click at [226, 513] on input "number" at bounding box center [150, 511] width 261 height 41
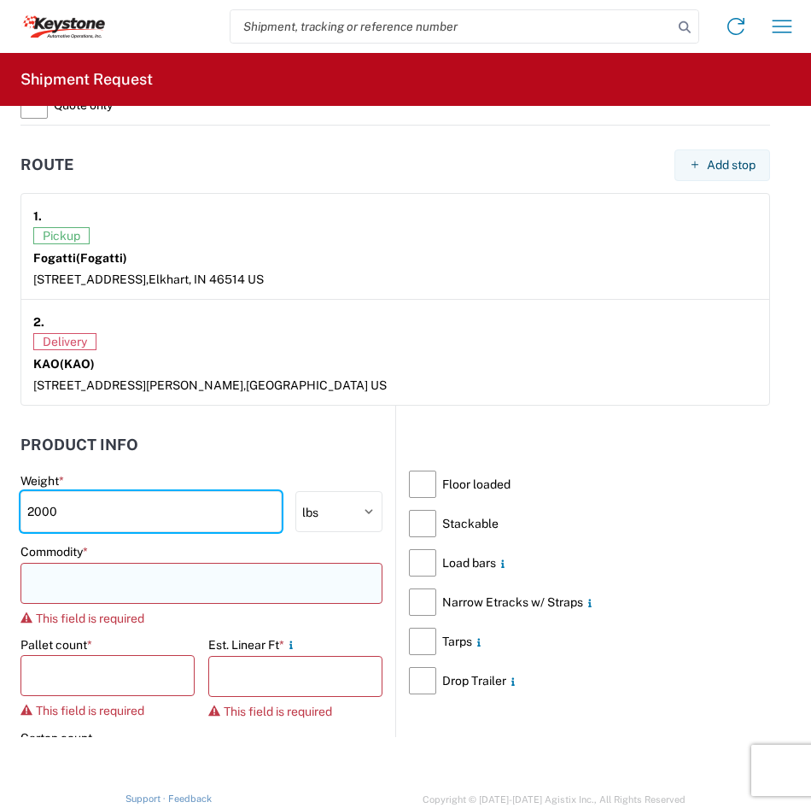
type input "2000"
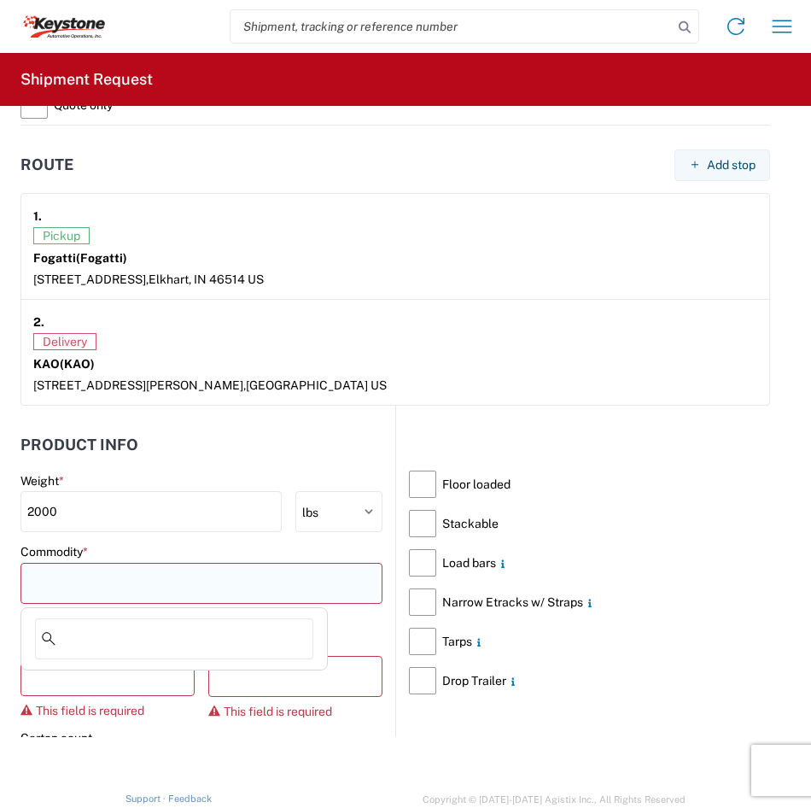
click at [200, 592] on input at bounding box center [201, 583] width 362 height 41
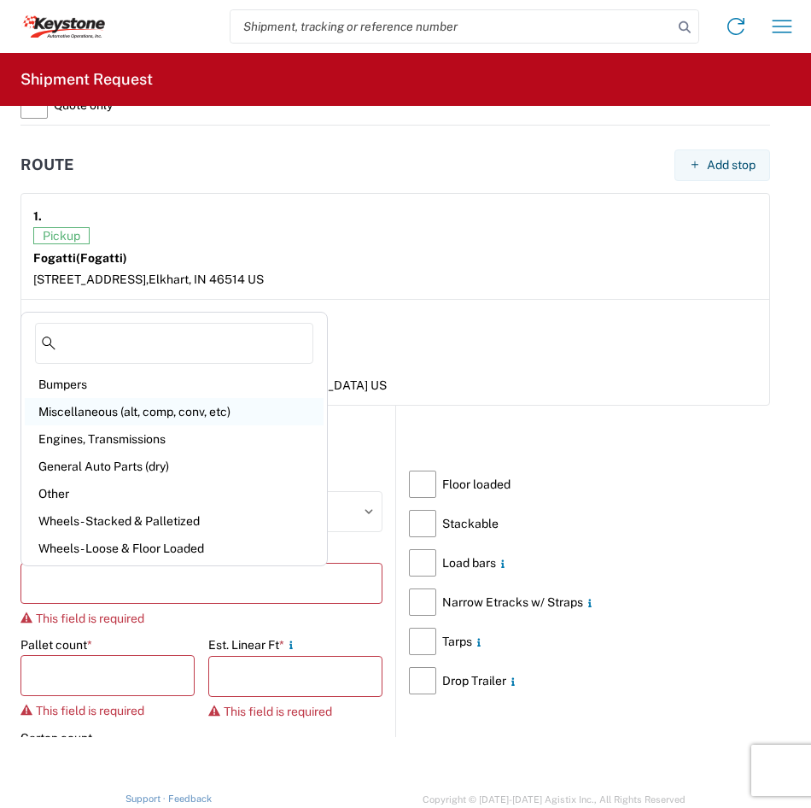
click at [168, 418] on div "Miscellaneous (alt, comp, conv, etc)" at bounding box center [174, 411] width 299 height 27
type input "Miscellaneous (alt, comp, conv, etc)"
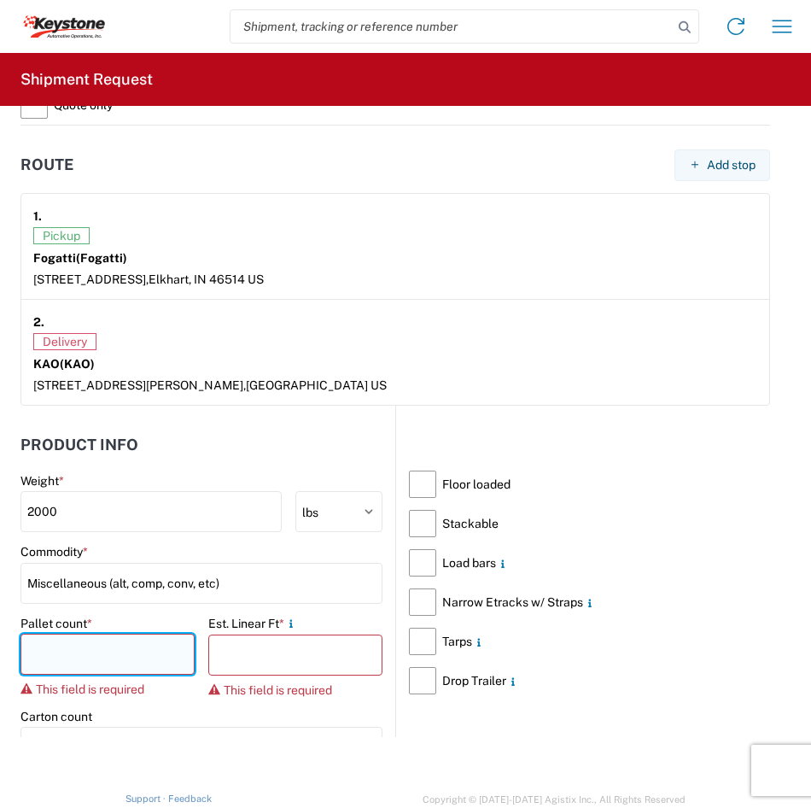
click at [102, 646] on input "number" at bounding box center [107, 654] width 174 height 41
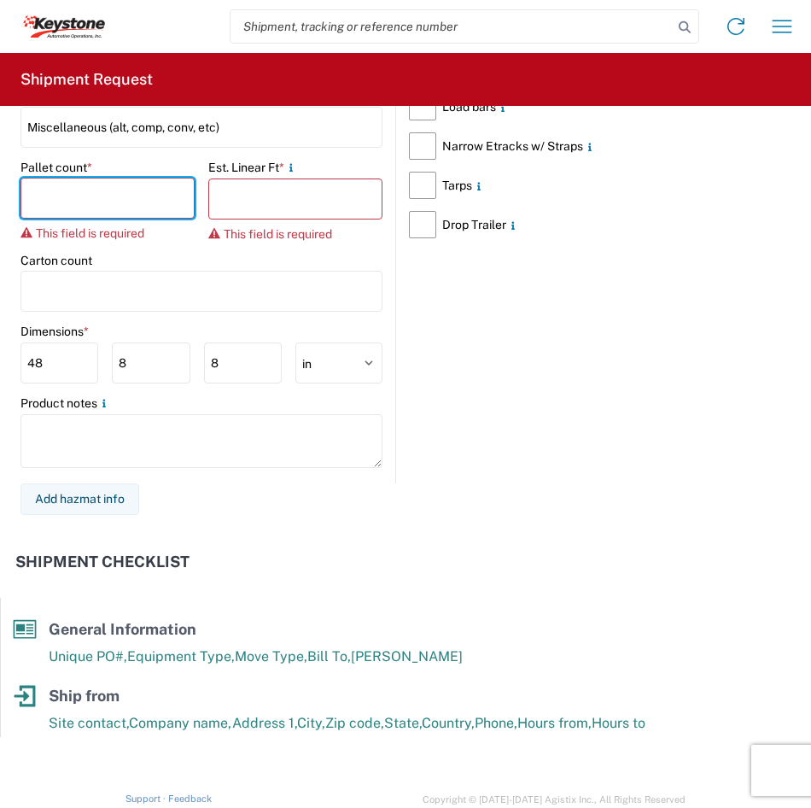
scroll to position [1964, 0]
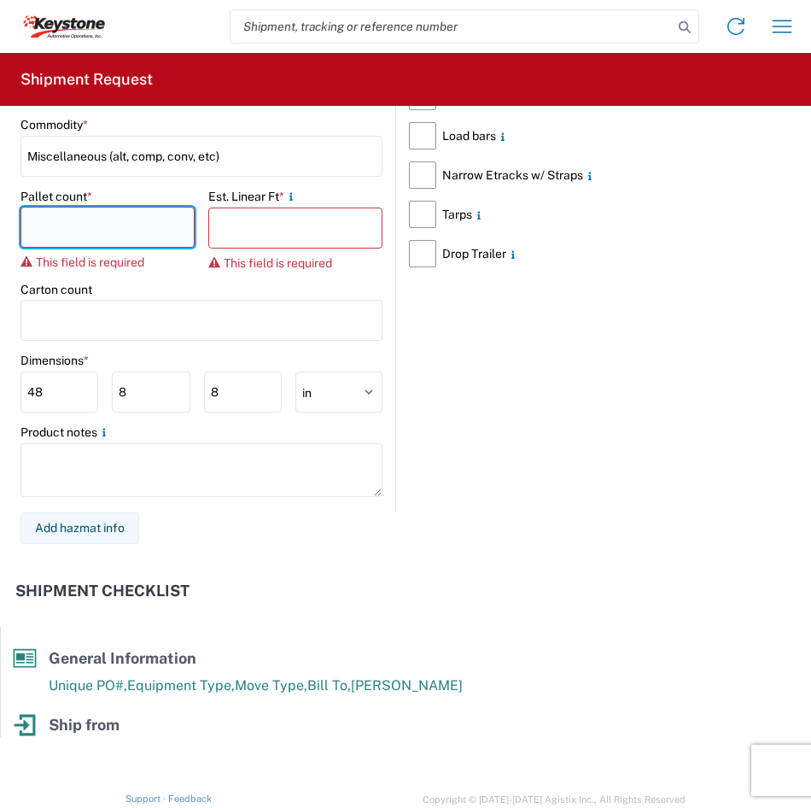
click at [127, 223] on input "number" at bounding box center [107, 227] width 174 height 41
click at [79, 219] on input "number" at bounding box center [107, 227] width 174 height 41
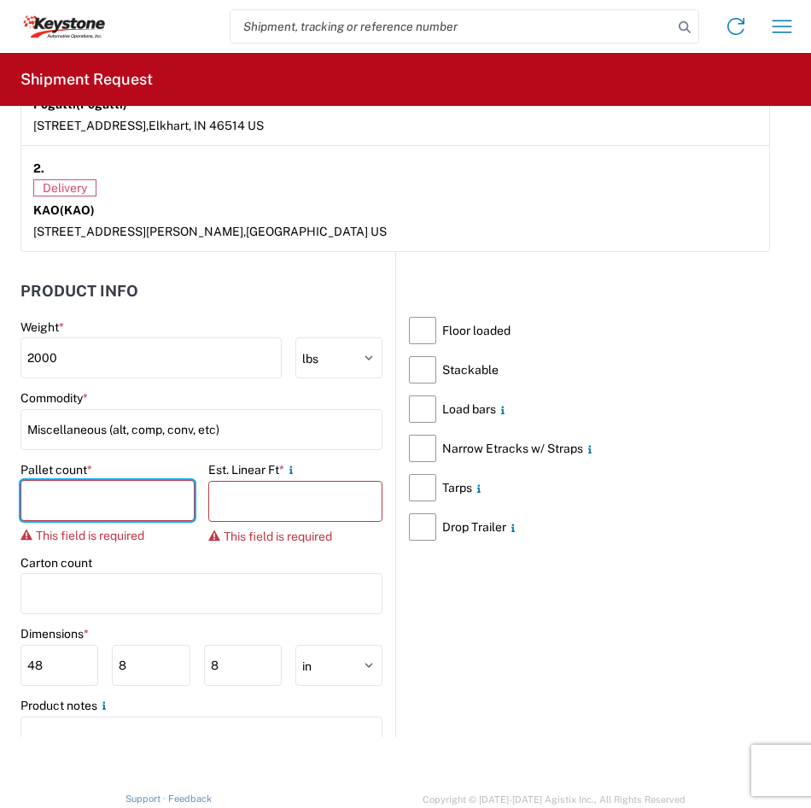
scroll to position [1793, 0]
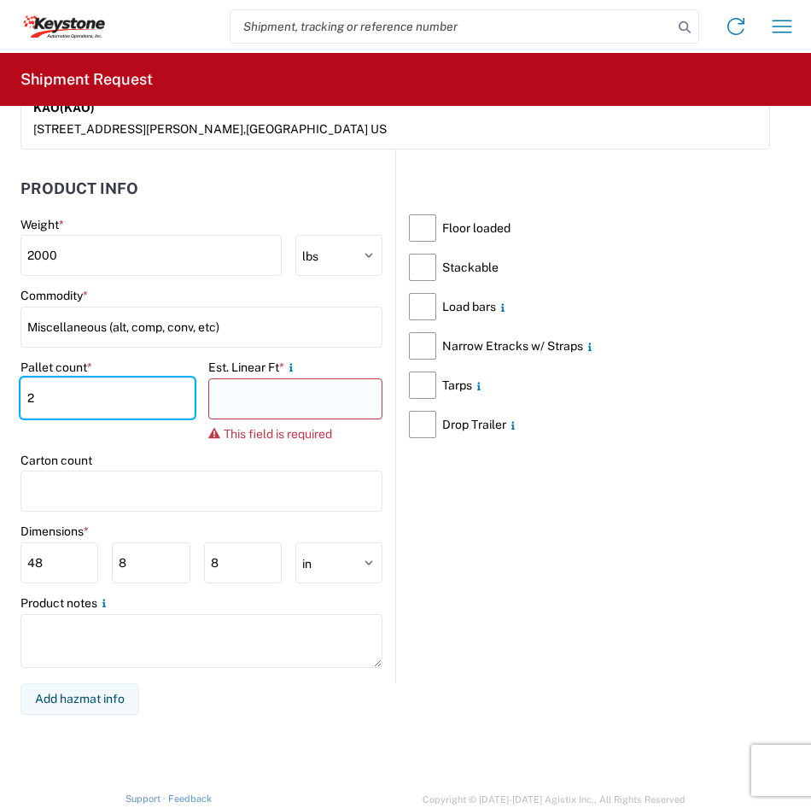
type input "2"
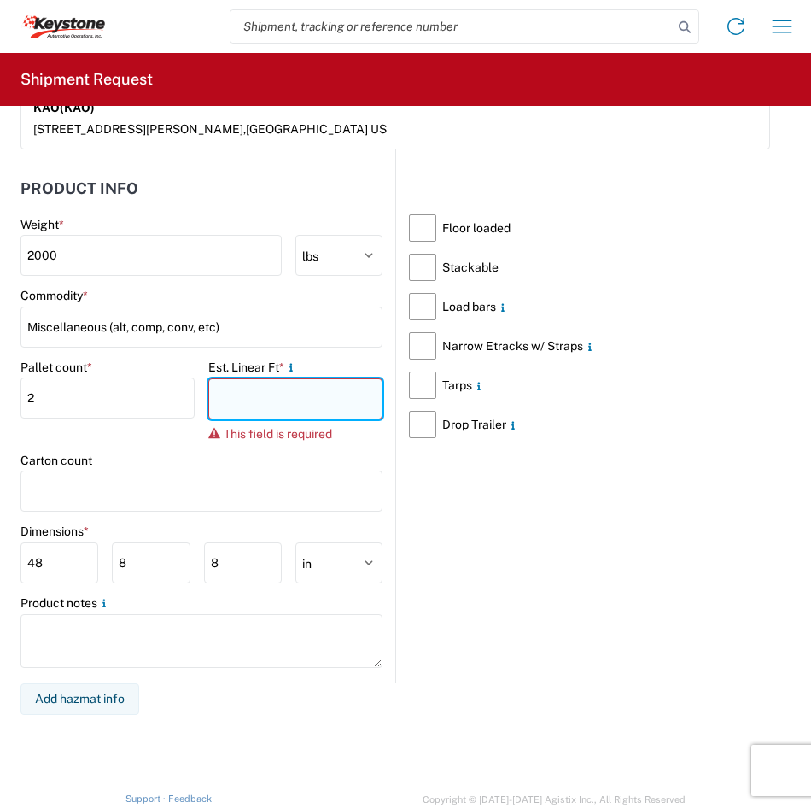
click at [245, 403] on input "number" at bounding box center [295, 398] width 174 height 41
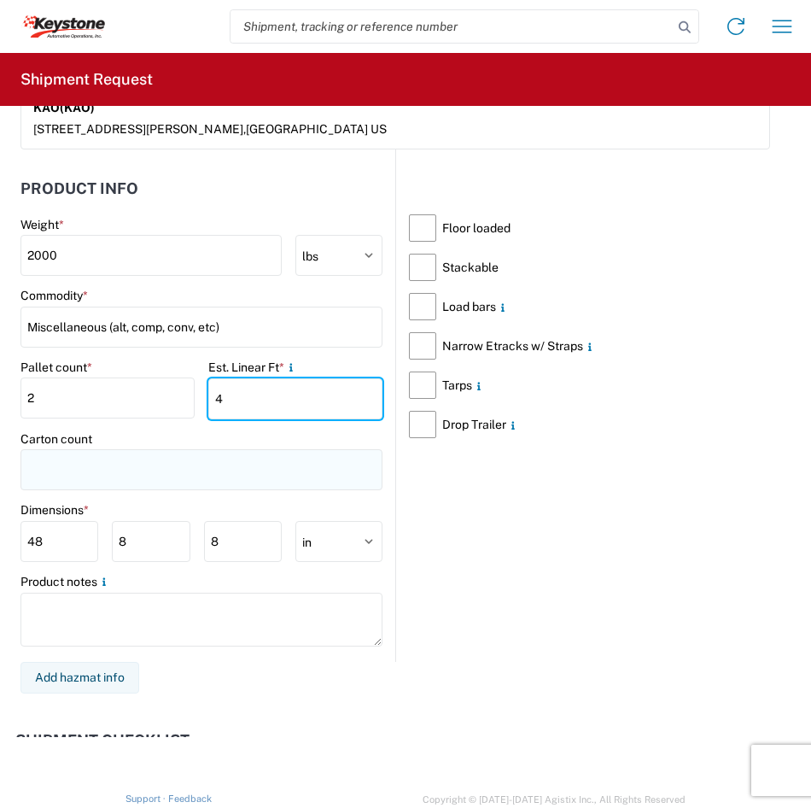
type input "4"
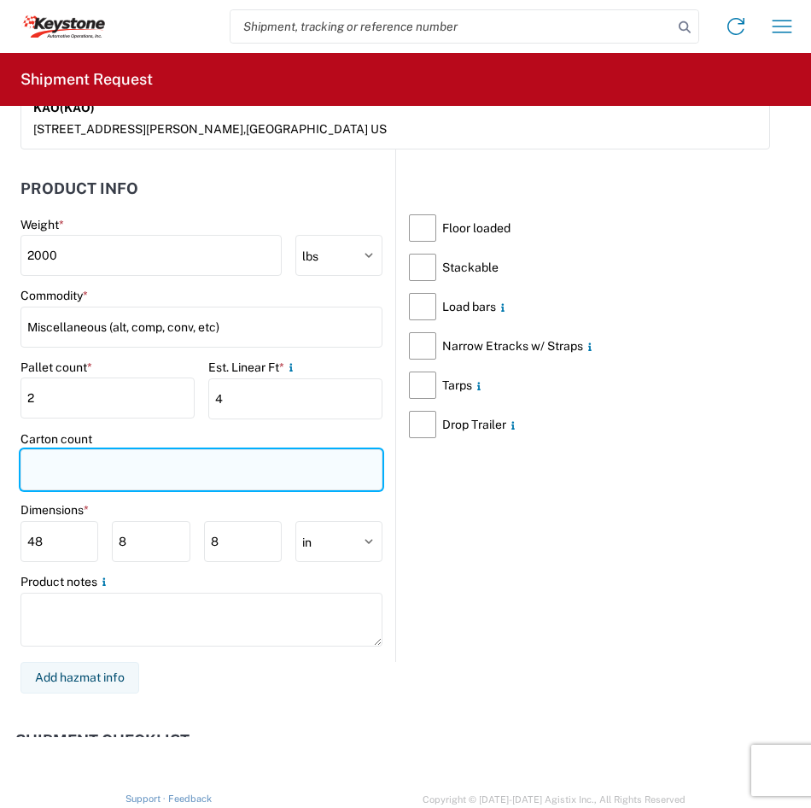
click at [107, 465] on input "number" at bounding box center [201, 469] width 362 height 41
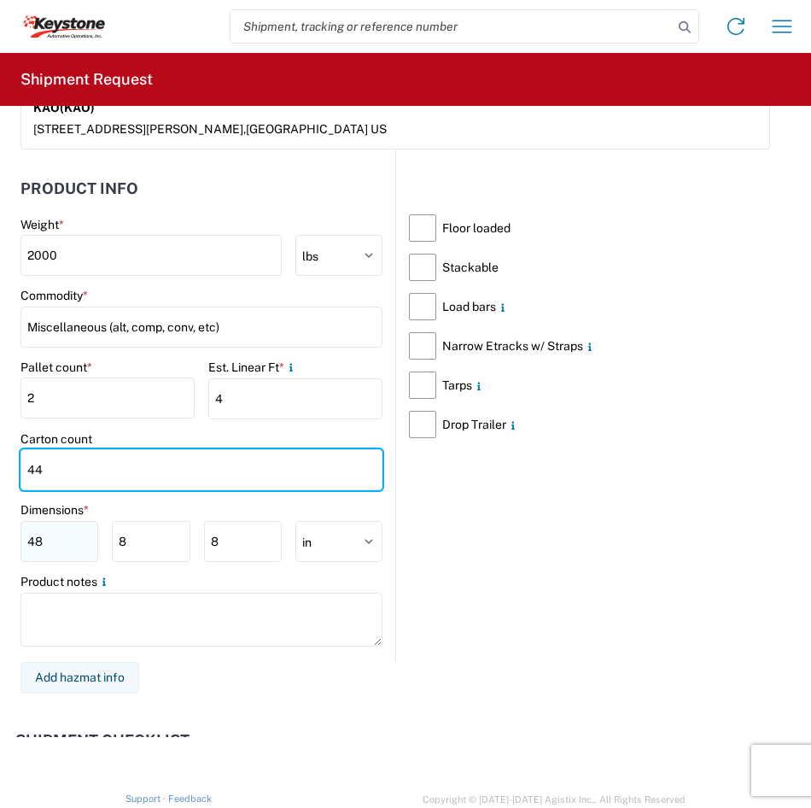
type input "44"
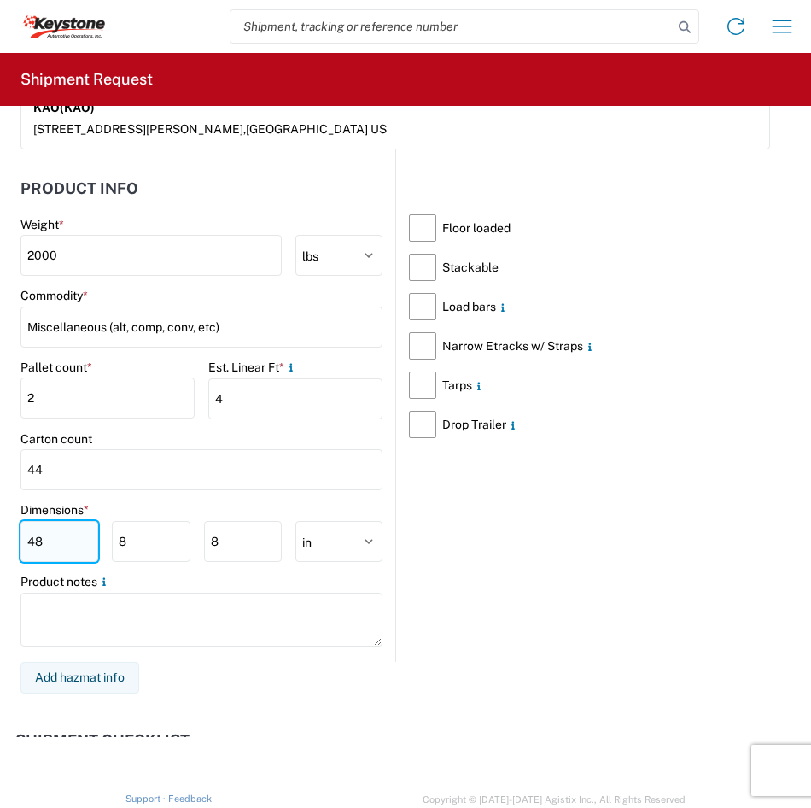
click at [47, 540] on input "48" at bounding box center [59, 541] width 78 height 41
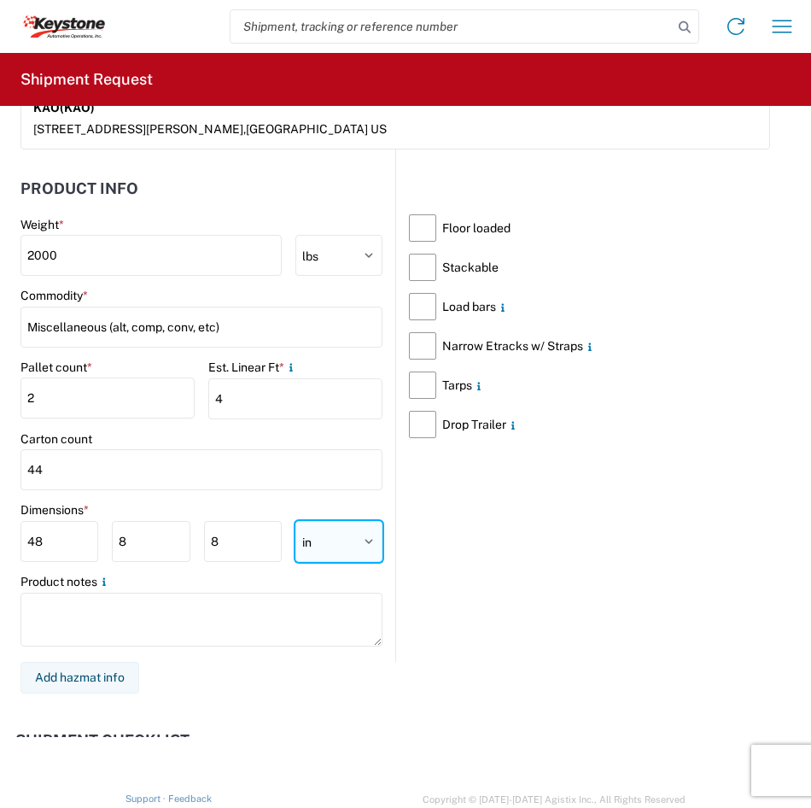
click at [359, 541] on select "ft in cm" at bounding box center [338, 541] width 87 height 41
click at [290, 500] on main "Weight * 2000 kgs lbs Commodity * Miscellaneous (alt, comp, conv, etc) Pallet c…" at bounding box center [207, 439] width 375 height 445
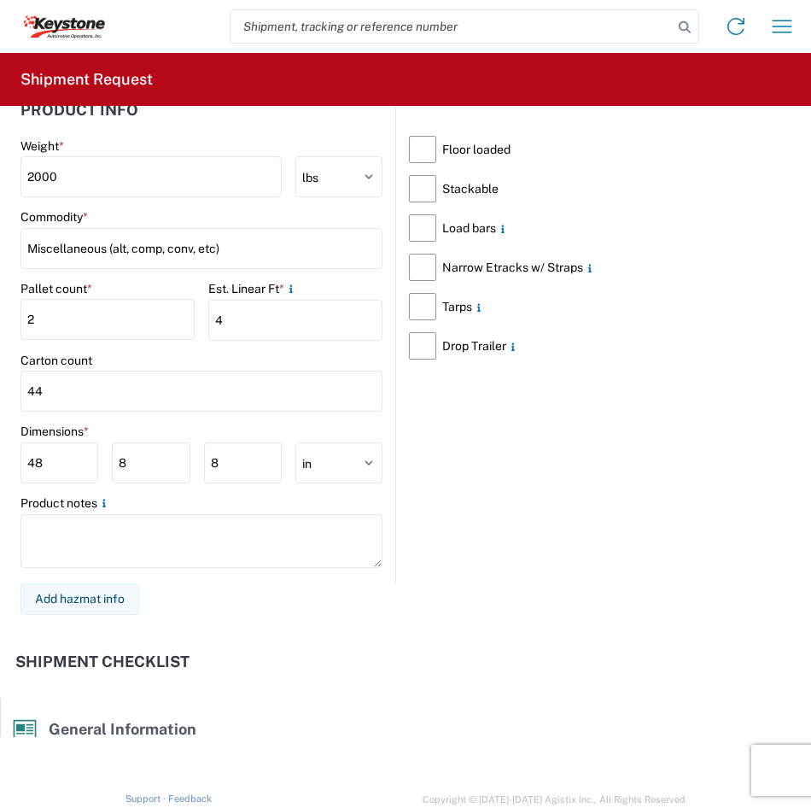
scroll to position [1879, 0]
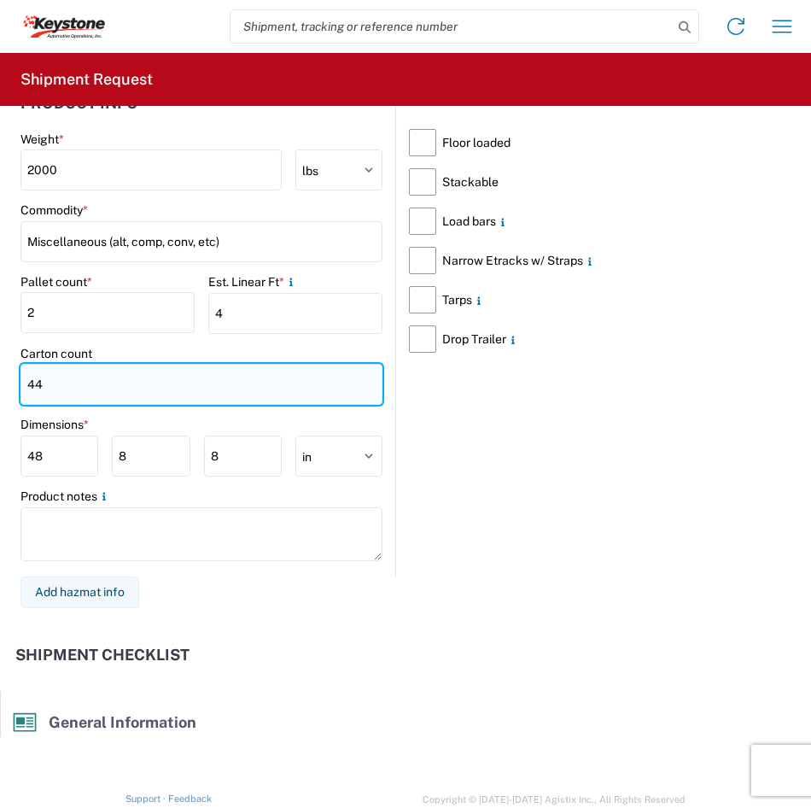
drag, startPoint x: 73, startPoint y: 383, endPoint x: 24, endPoint y: 379, distance: 49.7
click at [24, 379] on input "44" at bounding box center [201, 384] width 362 height 41
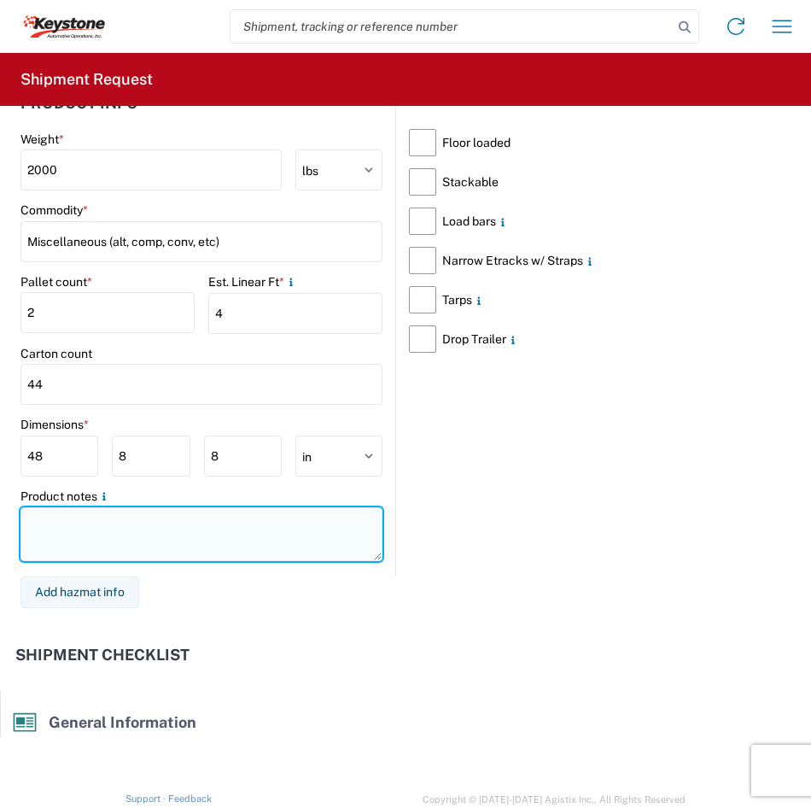
click at [137, 533] on textarea at bounding box center [201, 534] width 362 height 54
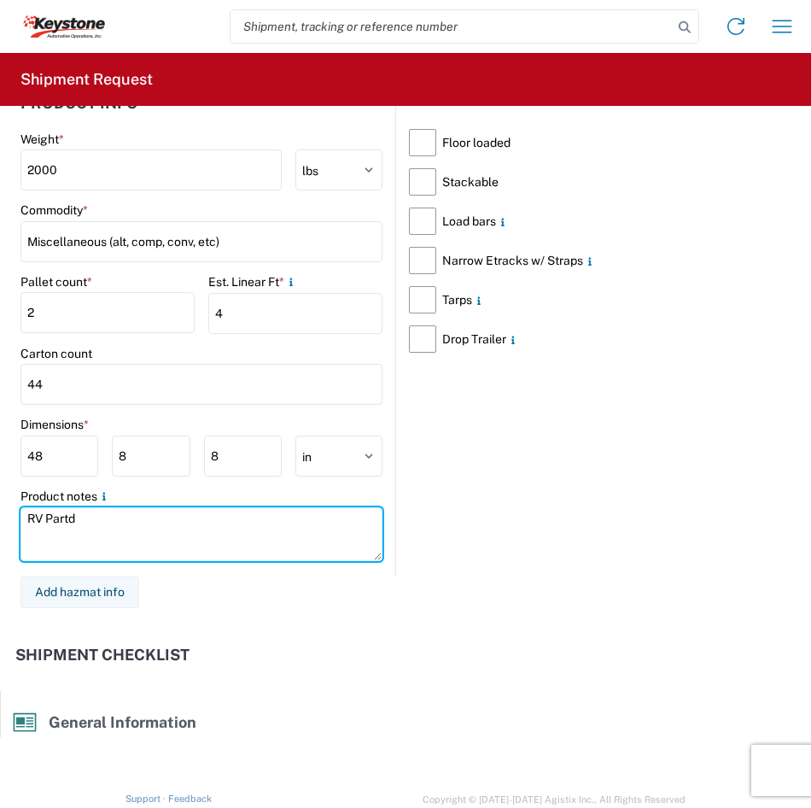
type textarea "RV Partd"
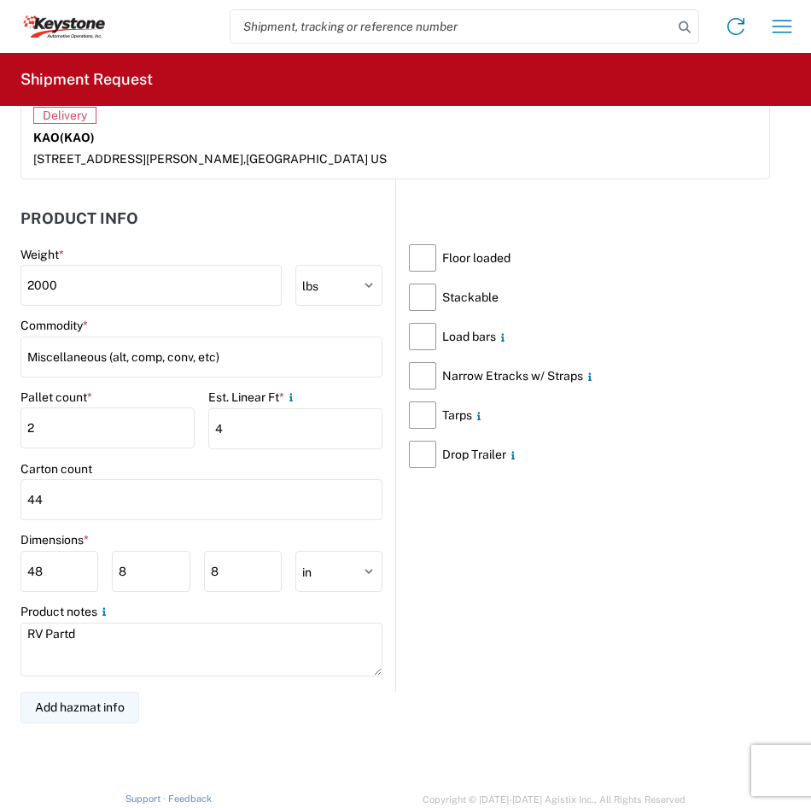
scroll to position [1708, 0]
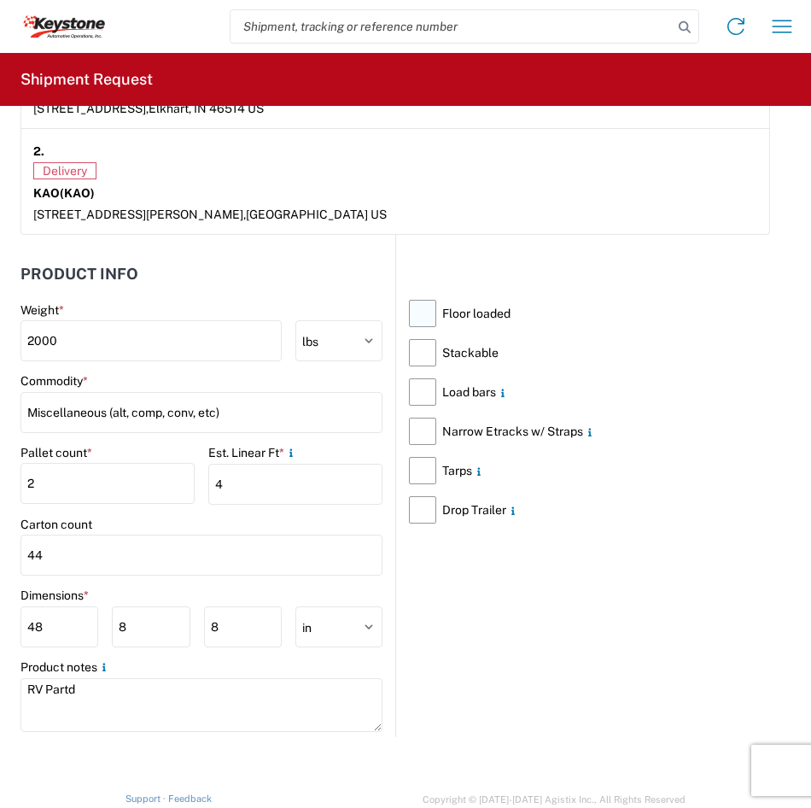
click at [416, 313] on label "Floor loaded" at bounding box center [589, 313] width 361 height 39
click at [0, 0] on input "Floor loaded" at bounding box center [0, 0] width 0 height 0
click at [412, 309] on label "Floor loaded" at bounding box center [589, 313] width 361 height 39
click at [0, 0] on input "Floor loaded" at bounding box center [0, 0] width 0 height 0
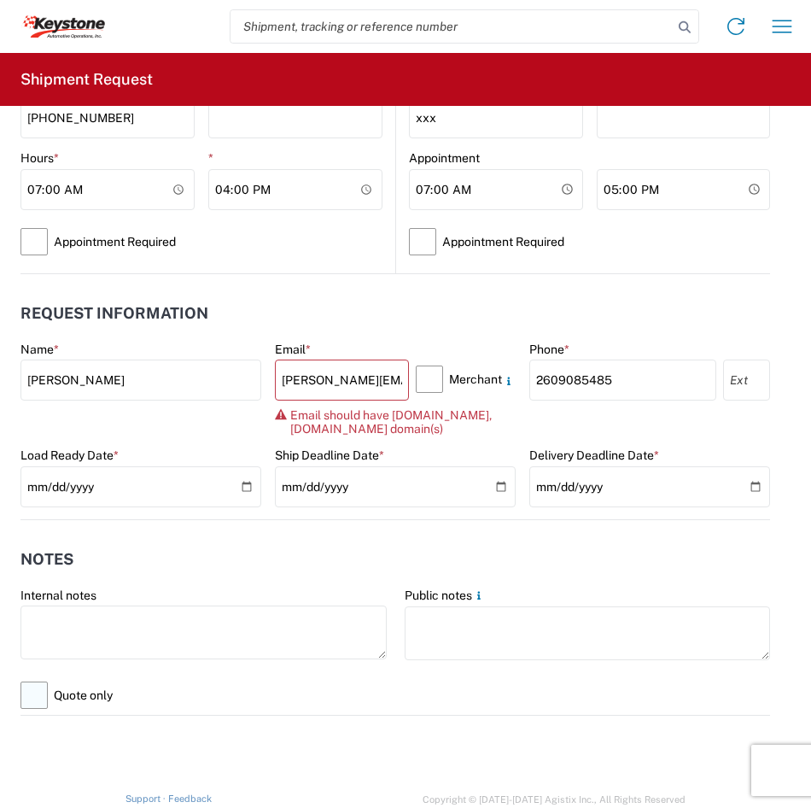
scroll to position [700, 0]
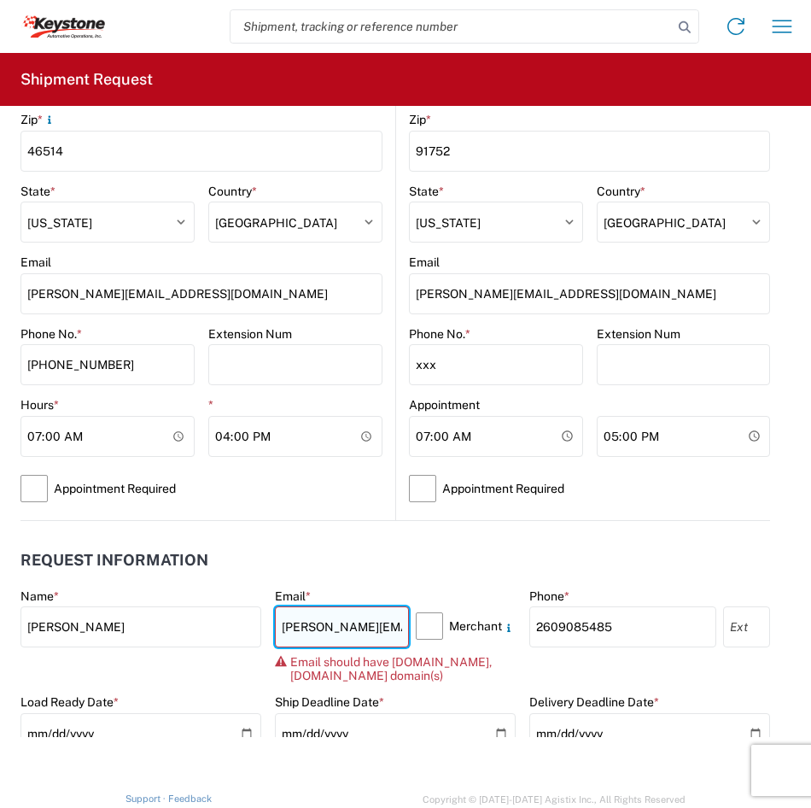
click at [367, 628] on input "[PERSON_NAME][EMAIL_ADDRESS][DOMAIN_NAME]" at bounding box center [342, 626] width 134 height 41
click at [259, 540] on agx-request-info "Request Information Name * [PERSON_NAME] Email * [PERSON_NAME][EMAIL_ADDRESS][D…" at bounding box center [395, 644] width 750 height 246
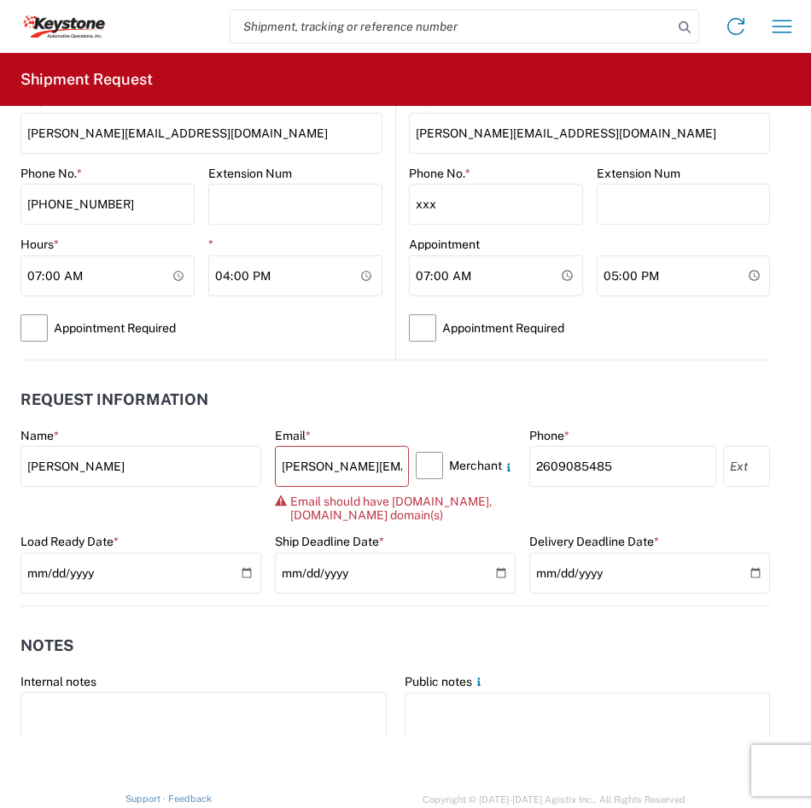
scroll to position [871, 0]
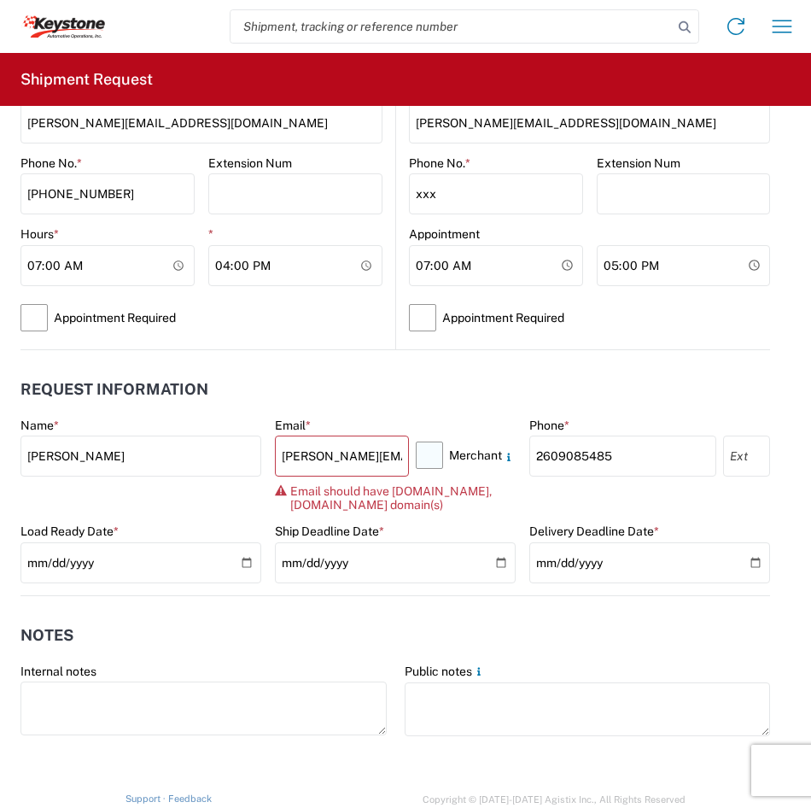
click at [418, 452] on label "Merchant" at bounding box center [466, 455] width 100 height 39
click at [0, 0] on input "Merchant" at bounding box center [0, 0] width 0 height 0
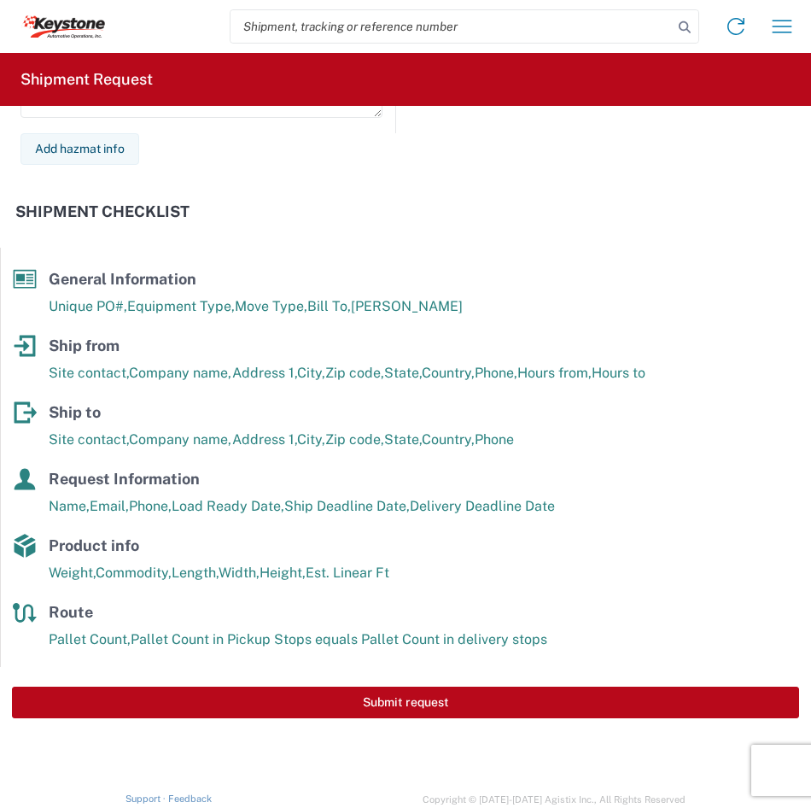
scroll to position [2288, 0]
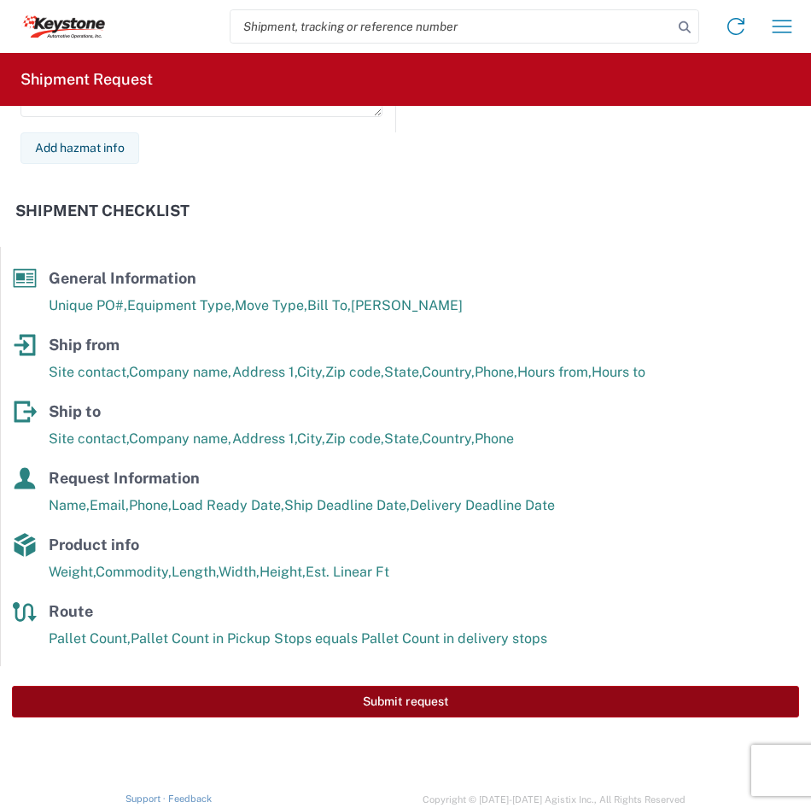
click at [392, 700] on button "Submit request" at bounding box center [405, 702] width 787 height 32
select select "US"
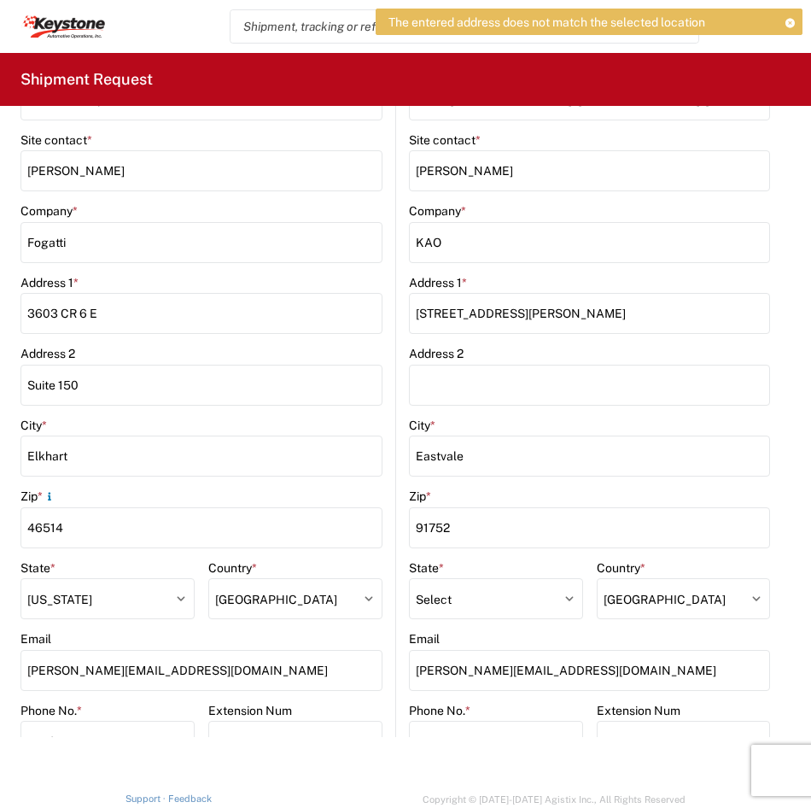
scroll to position [67, 0]
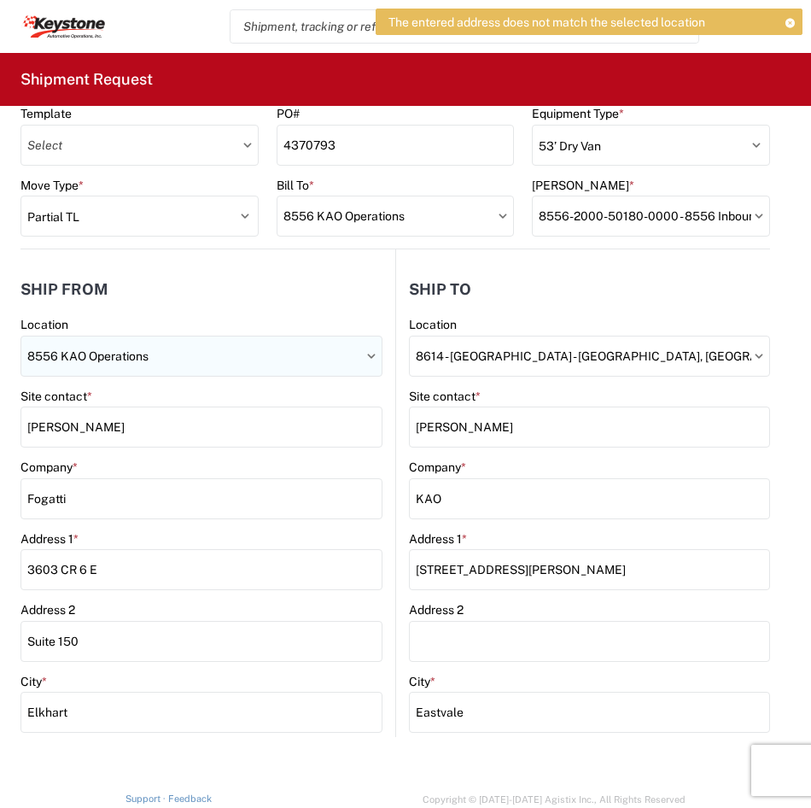
click at [321, 348] on input "8556 KAO Operations" at bounding box center [201, 356] width 362 height 41
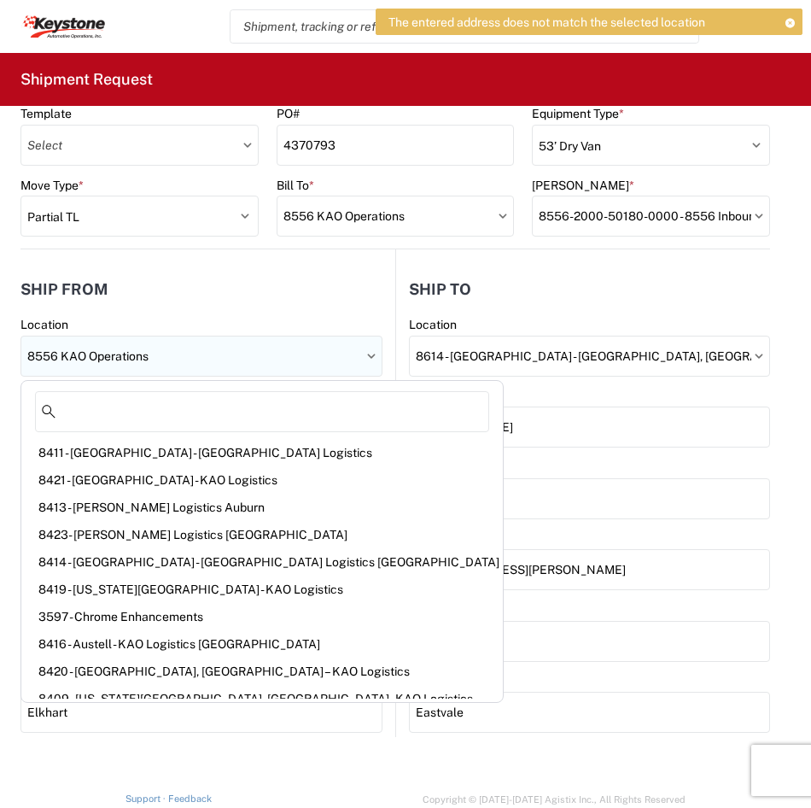
drag, startPoint x: 342, startPoint y: 351, endPoint x: 71, endPoint y: 353, distance: 270.7
click at [59, 356] on input "8556 KAO Operations" at bounding box center [201, 356] width 362 height 41
click at [171, 313] on agx-form-section "Ship from 8556 Location 8556 KAO Operations Site contact * [PERSON_NAME] Compan…" at bounding box center [207, 711] width 375 height 883
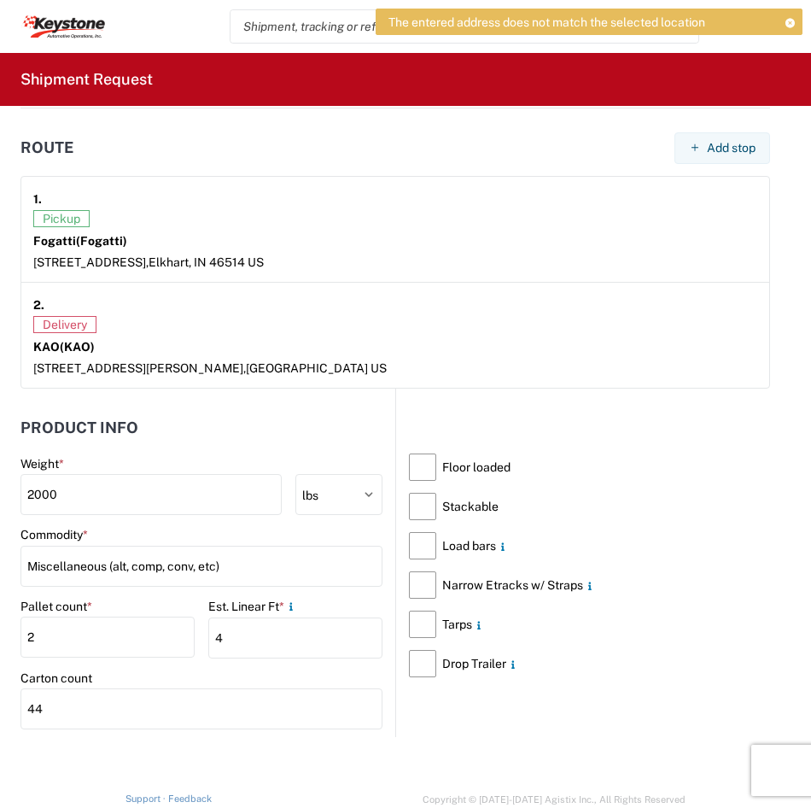
scroll to position [2288, 0]
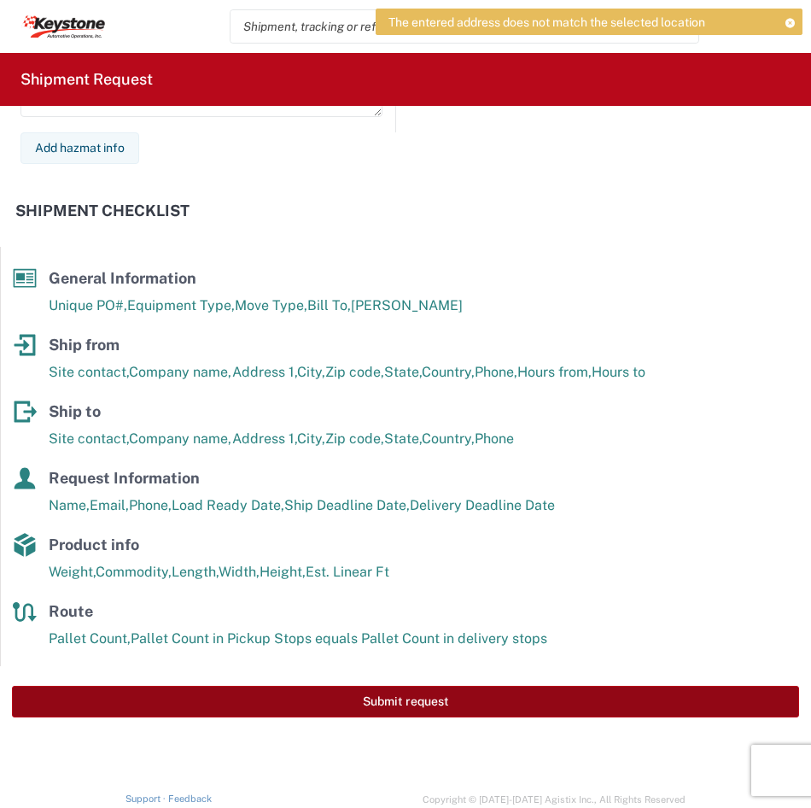
drag, startPoint x: 398, startPoint y: 681, endPoint x: 405, endPoint y: 693, distance: 14.5
click at [405, 693] on div "Submit request" at bounding box center [405, 701] width 811 height 71
click at [405, 693] on button "Submit request" at bounding box center [405, 702] width 787 height 32
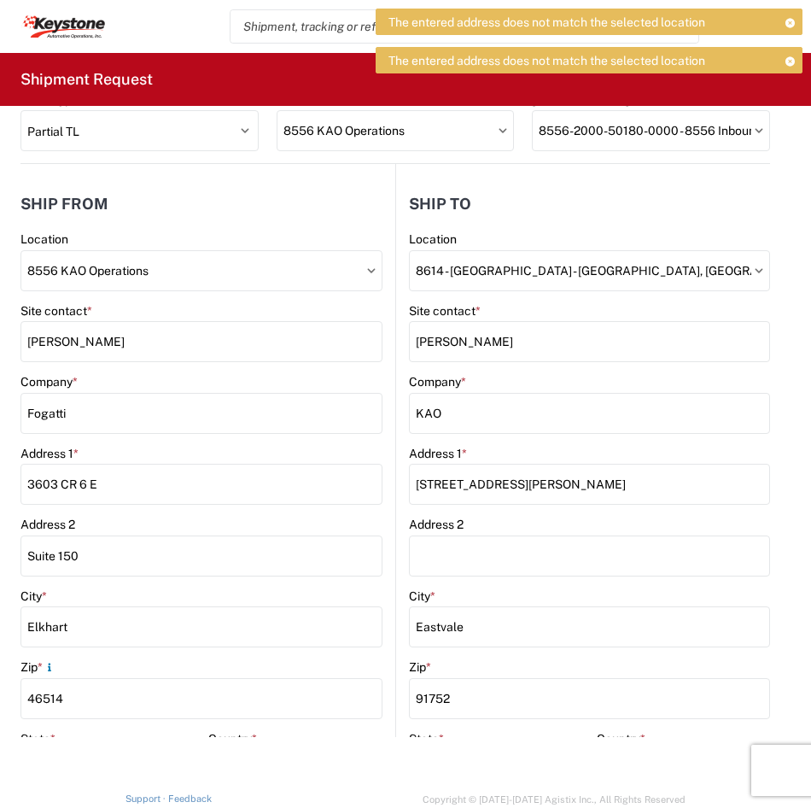
scroll to position [0, 0]
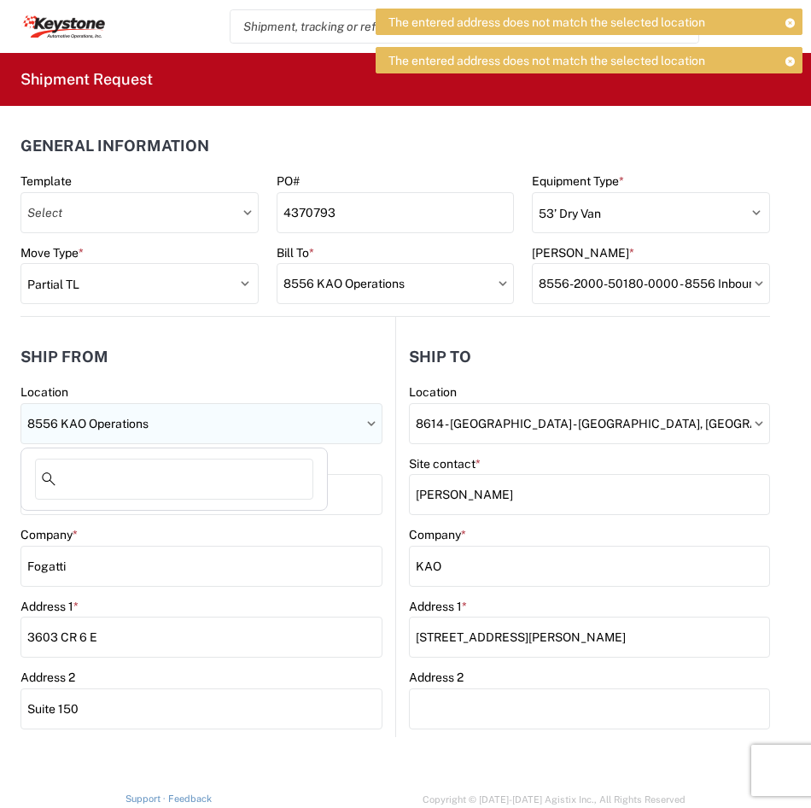
click at [350, 429] on input "8556 KAO Operations" at bounding box center [201, 423] width 362 height 41
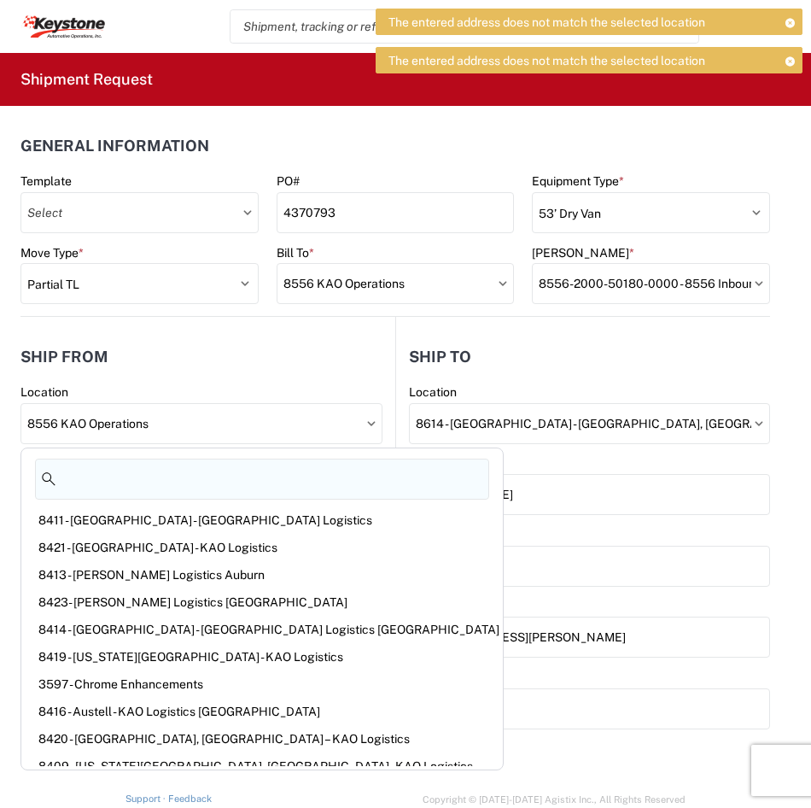
click at [213, 482] on input at bounding box center [262, 479] width 454 height 41
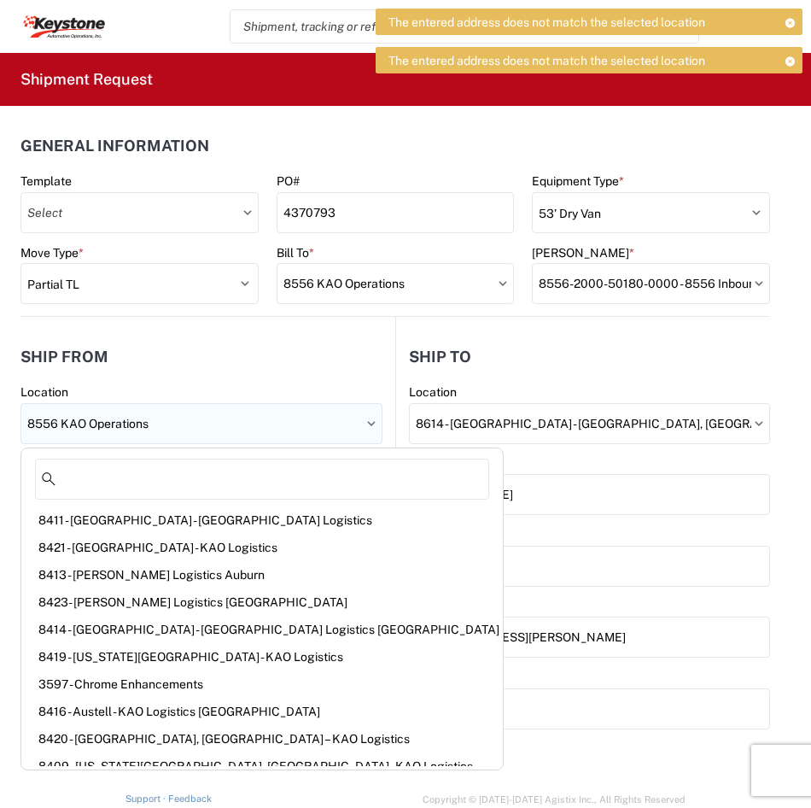
click at [251, 412] on input "8556 KAO Operations" at bounding box center [201, 423] width 362 height 41
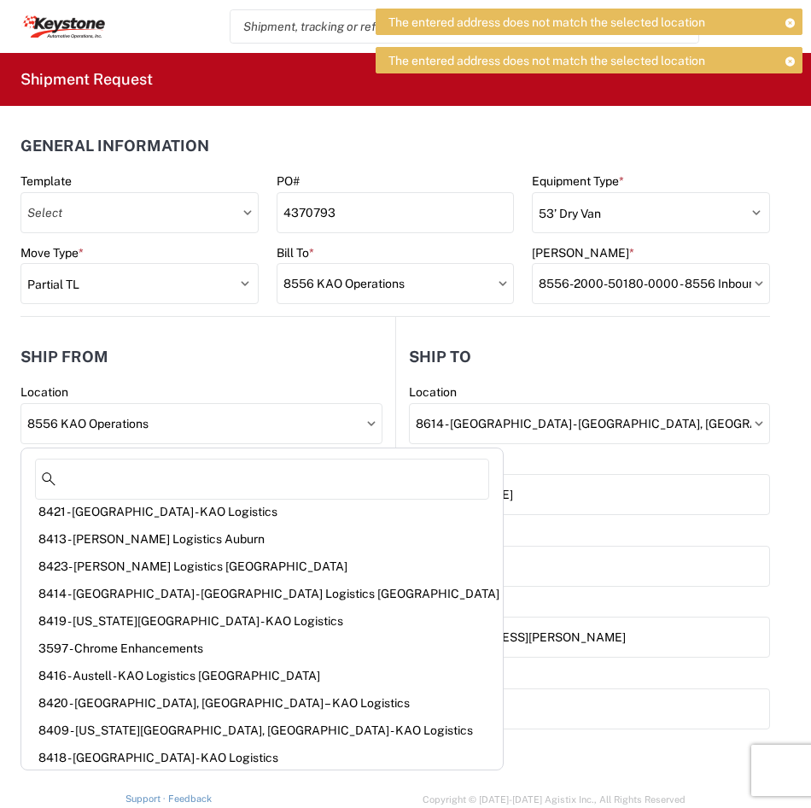
scroll to position [287, 0]
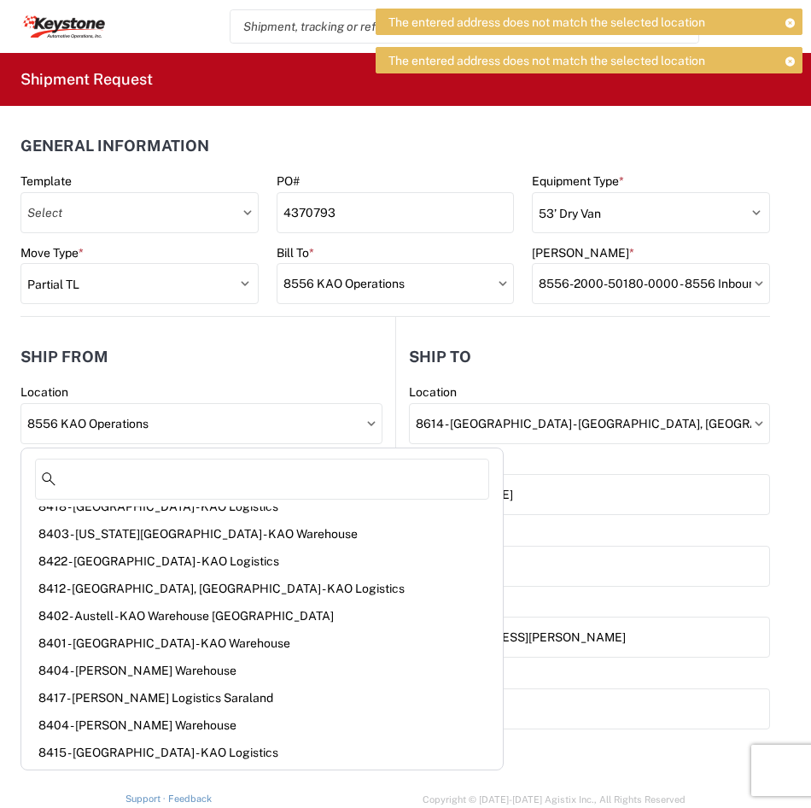
click at [270, 331] on agx-shipment-stop-widget-v2 "Ship from 8556 Location 8556 KAO Operations Site contact * [PERSON_NAME] Compan…" at bounding box center [207, 769] width 375 height 904
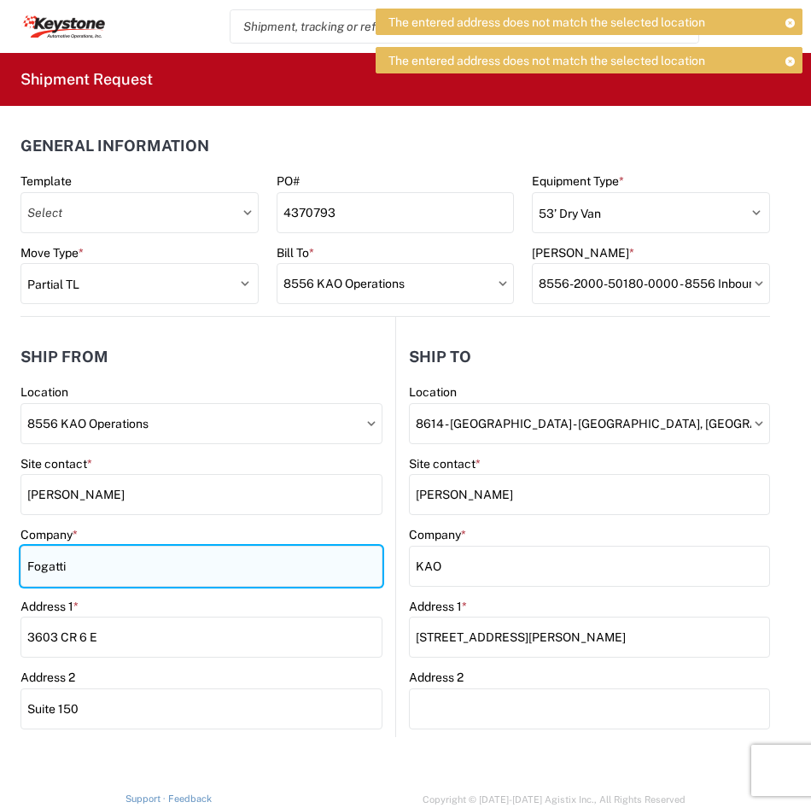
click at [85, 563] on input "Fogatti" at bounding box center [201, 566] width 362 height 41
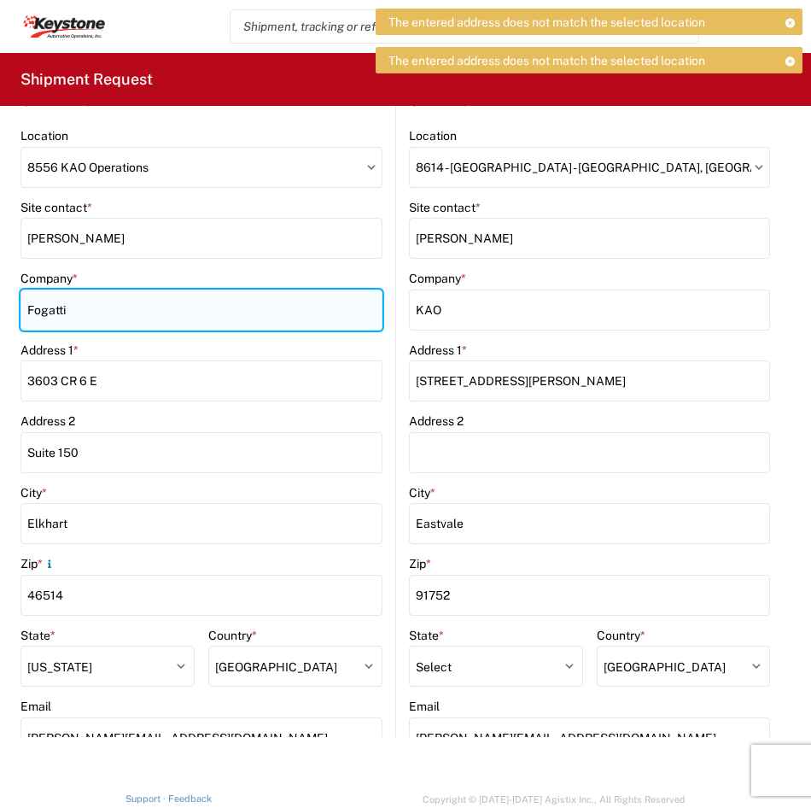
scroll to position [0, 0]
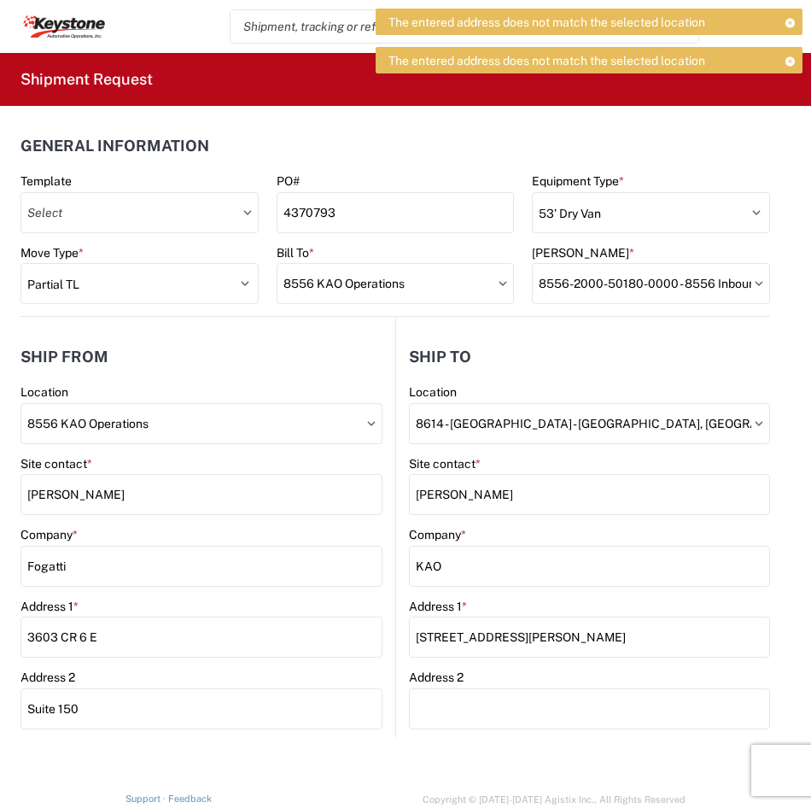
click at [367, 423] on icon at bounding box center [371, 423] width 9 height 5
click at [367, 424] on icon at bounding box center [371, 423] width 9 height 5
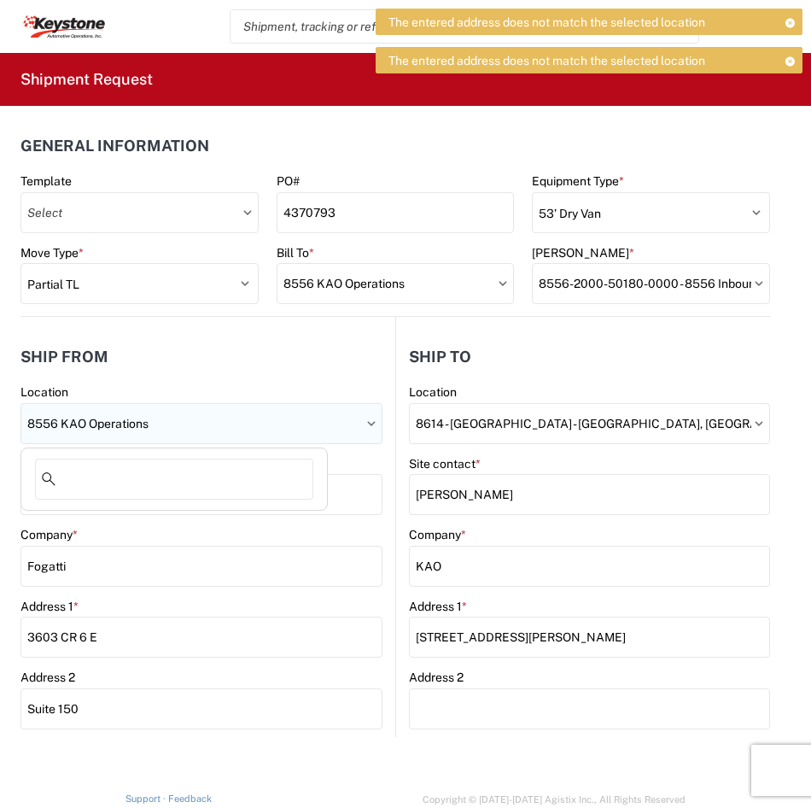
click at [337, 422] on input "8556 KAO Operations" at bounding box center [201, 423] width 362 height 41
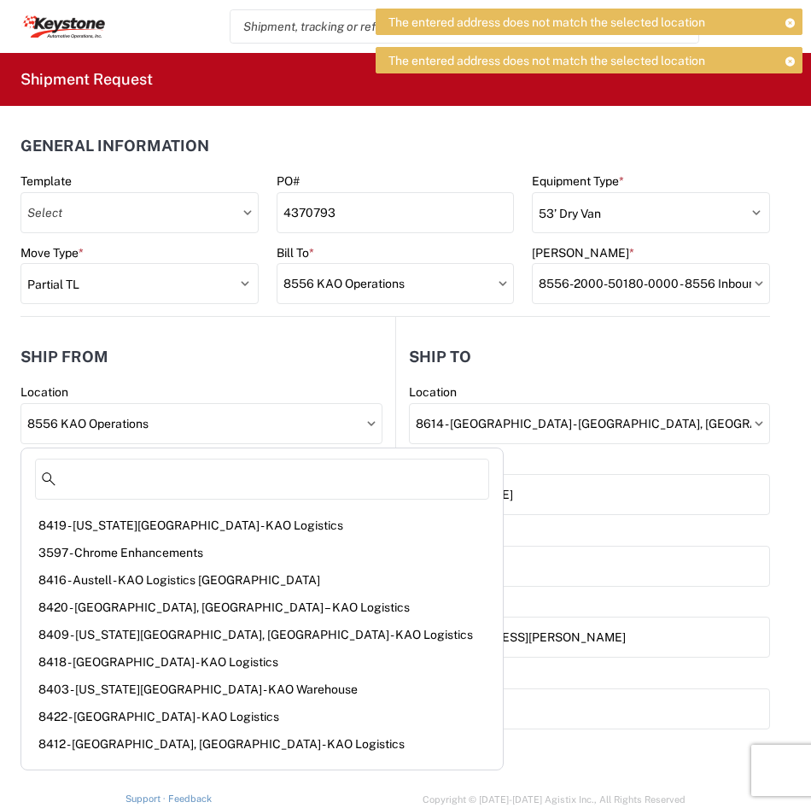
scroll to position [287, 0]
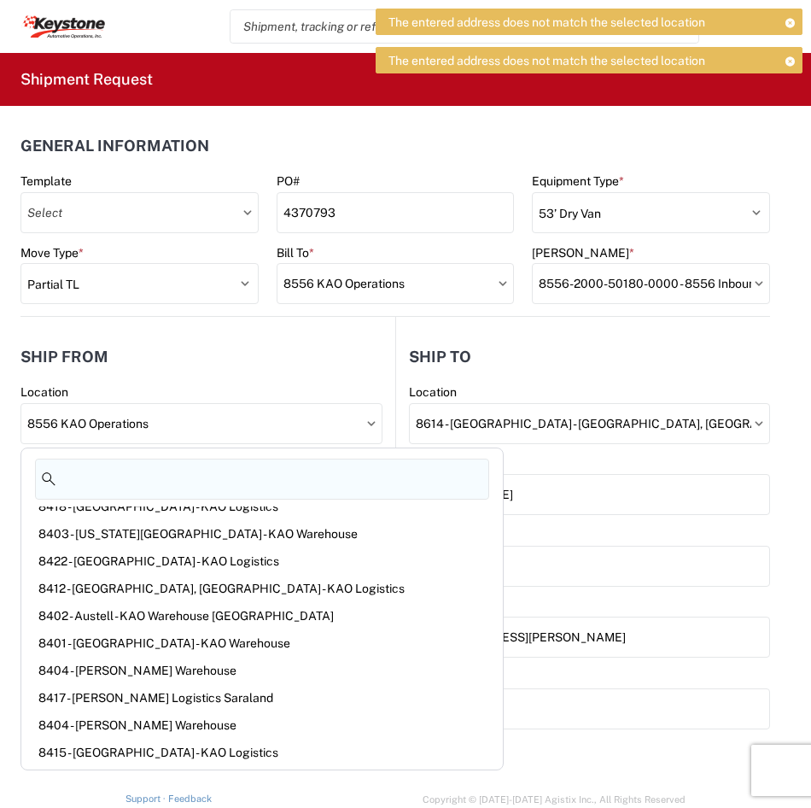
click at [162, 476] on input at bounding box center [262, 479] width 454 height 41
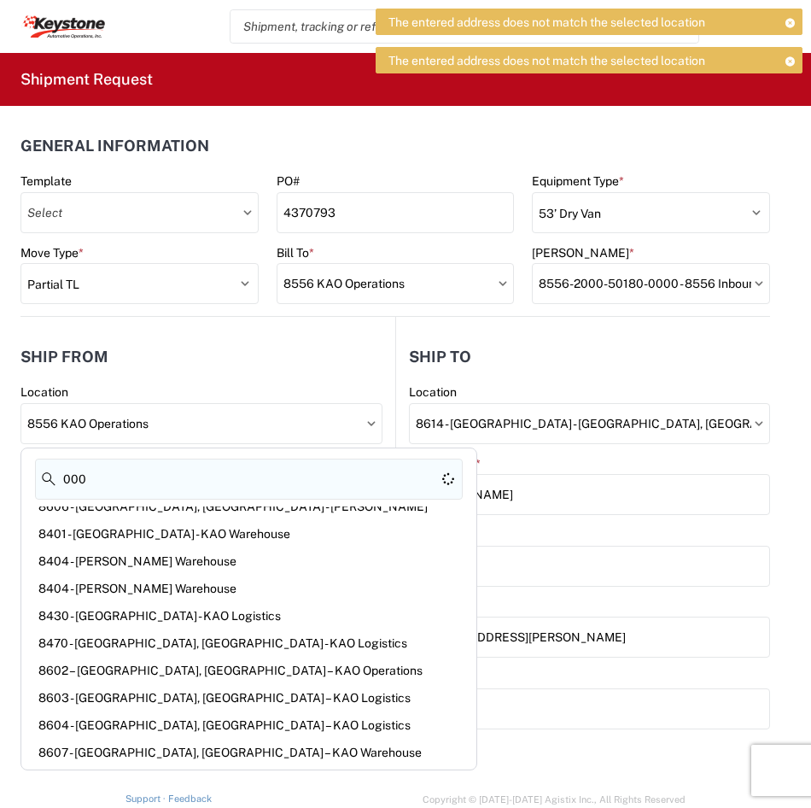
scroll to position [0, 0]
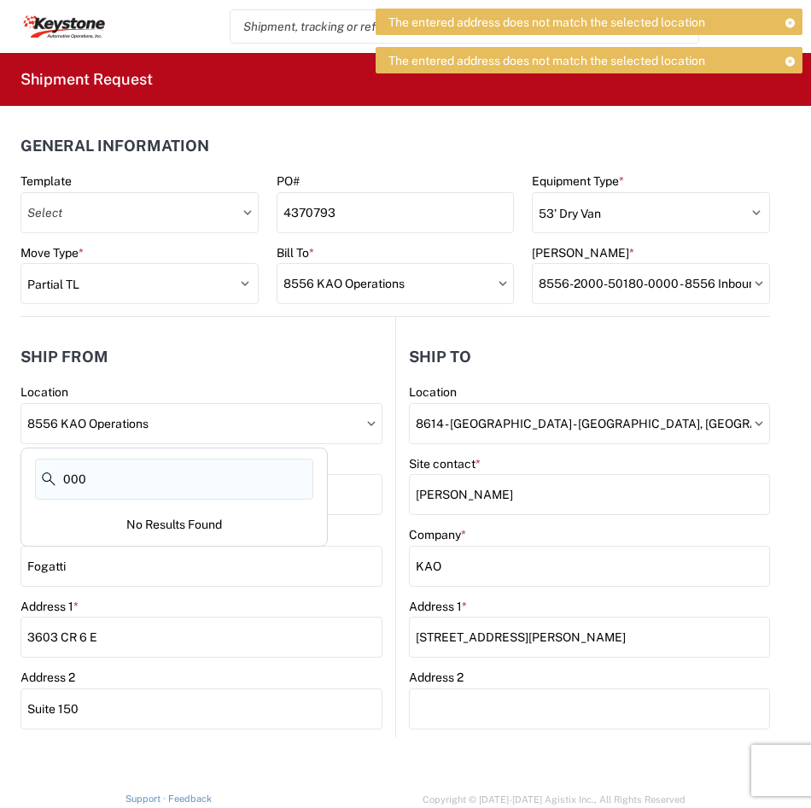
type input "000"
click at [113, 470] on input "000" at bounding box center [174, 479] width 278 height 41
drag, startPoint x: 113, startPoint y: 470, endPoint x: 0, endPoint y: 464, distance: 112.9
click at [0, 471] on html "The entered address does not match the selected location The entered address do…" at bounding box center [405, 404] width 811 height 808
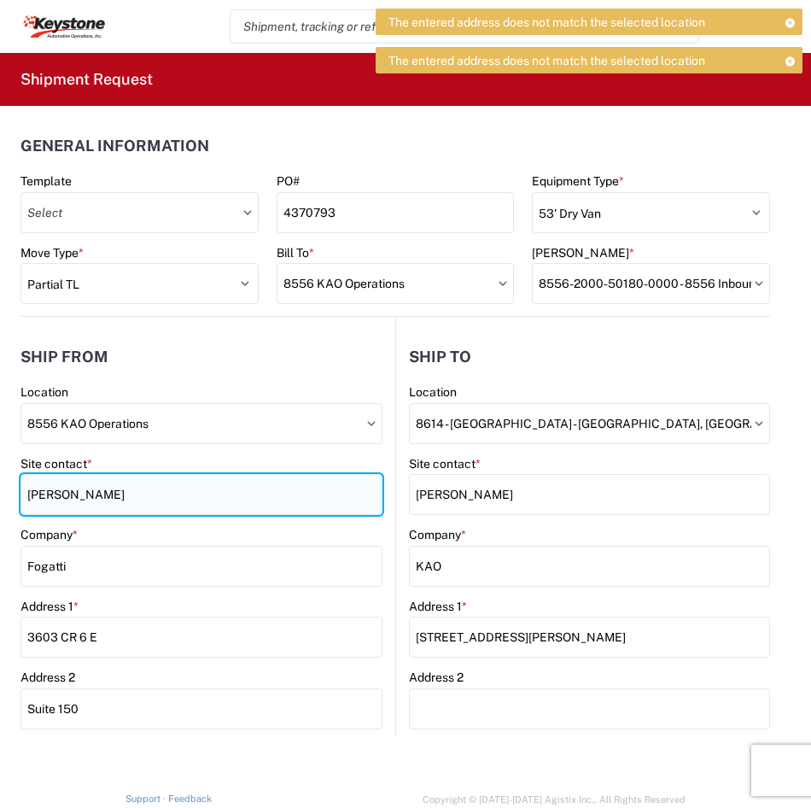
click at [182, 490] on input "[PERSON_NAME]" at bounding box center [201, 494] width 362 height 41
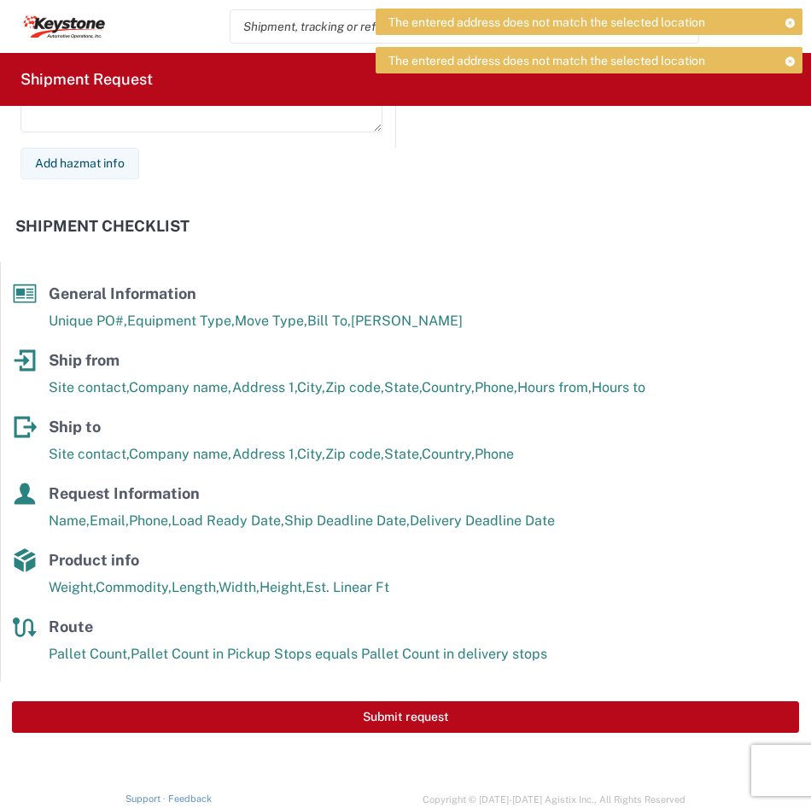
scroll to position [2288, 0]
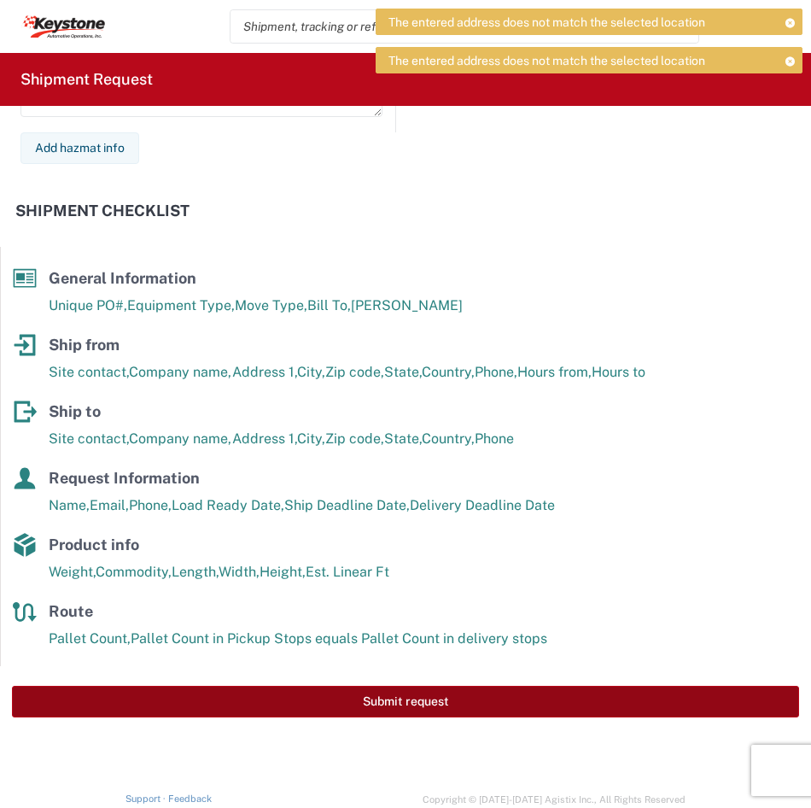
click at [373, 699] on button "Submit request" at bounding box center [405, 702] width 787 height 32
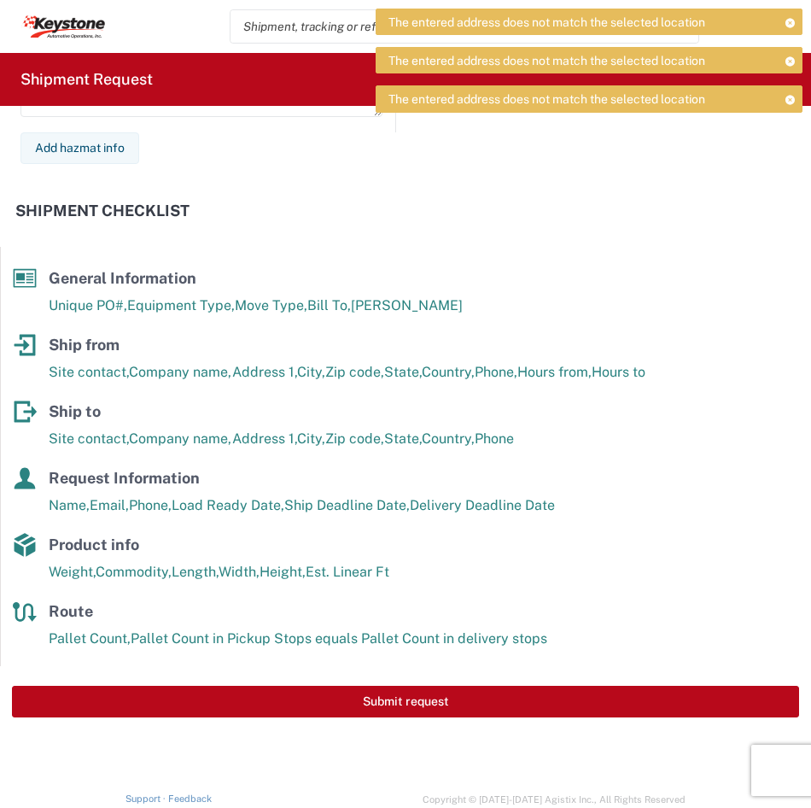
click at [792, 103] on icon at bounding box center [790, 99] width 12 height 9
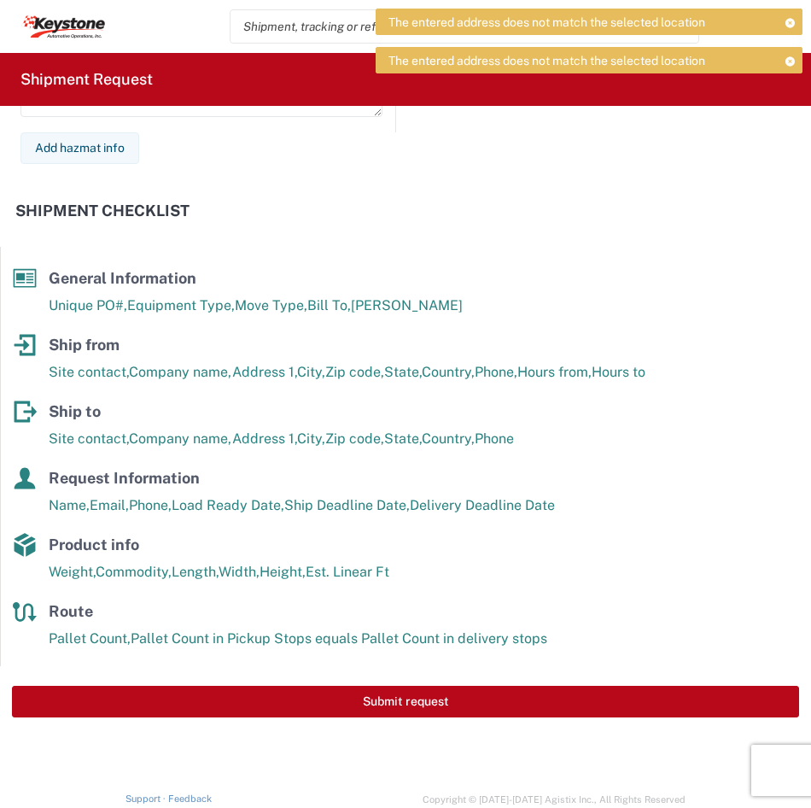
click at [791, 61] on icon at bounding box center [790, 60] width 12 height 9
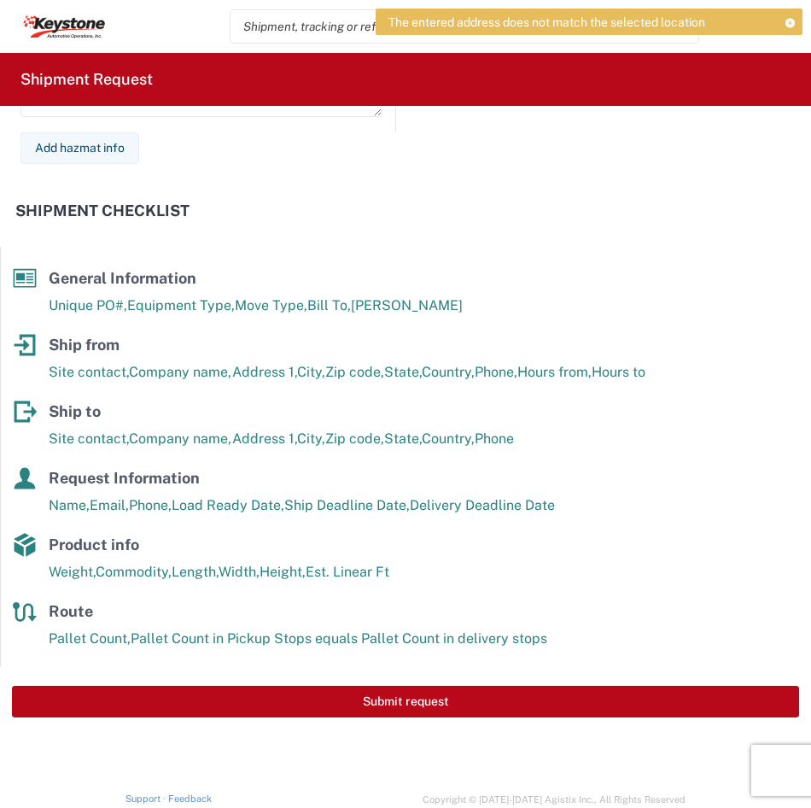
click at [790, 20] on icon at bounding box center [790, 22] width 12 height 9
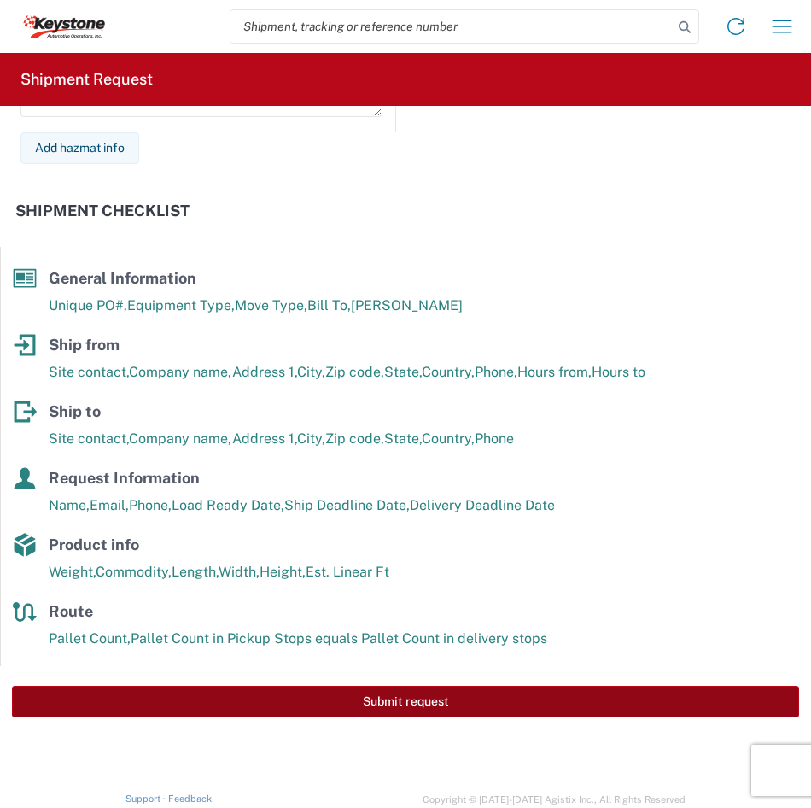
click at [340, 699] on button "Submit request" at bounding box center [405, 702] width 787 height 32
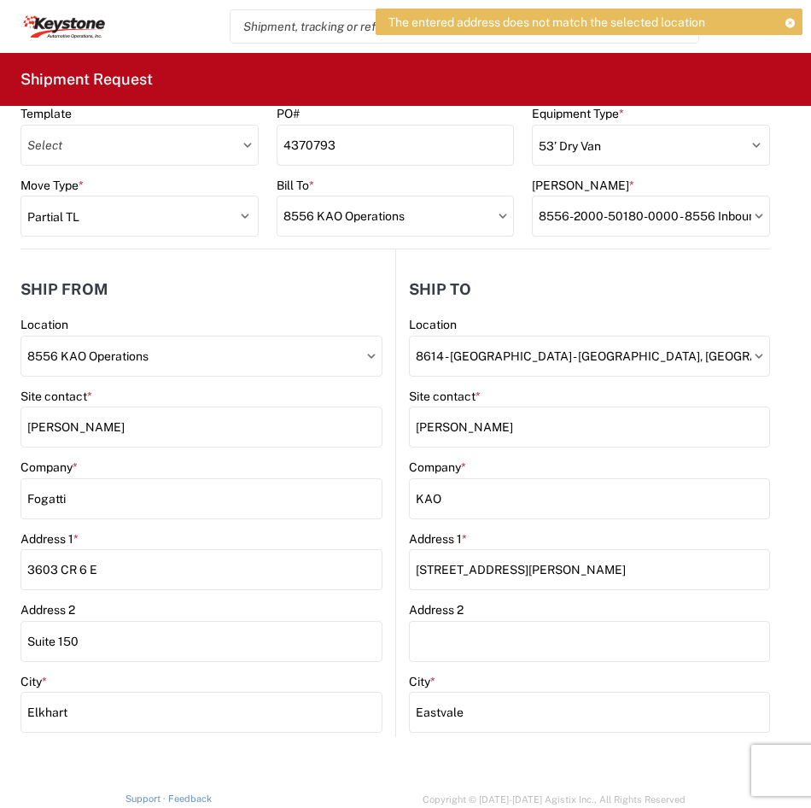
scroll to position [0, 0]
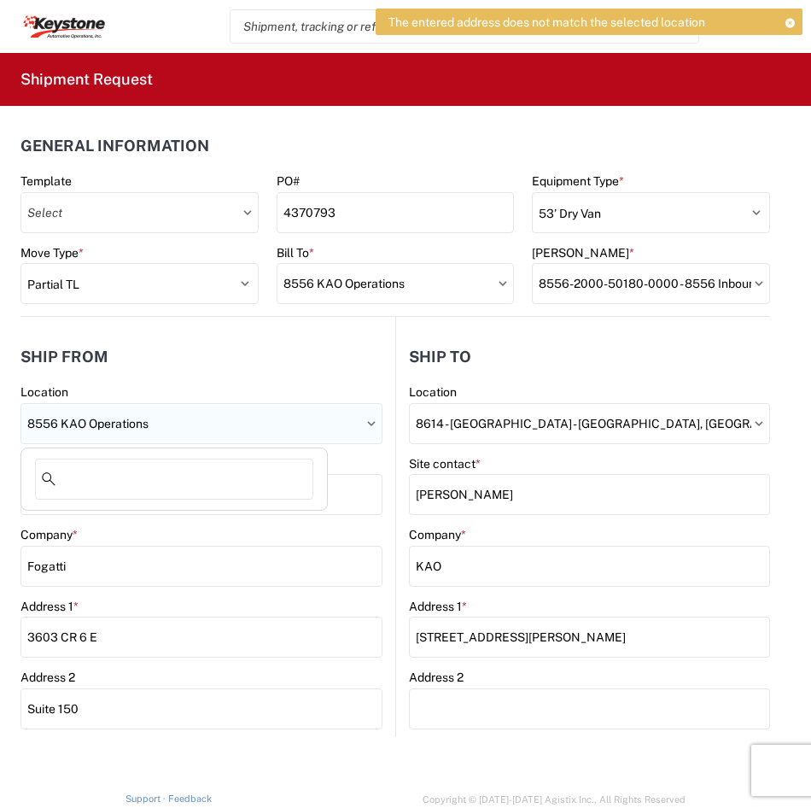
drag, startPoint x: 220, startPoint y: 427, endPoint x: 126, endPoint y: 424, distance: 94.0
click at [130, 427] on input "8556 KAO Operations" at bounding box center [201, 423] width 362 height 41
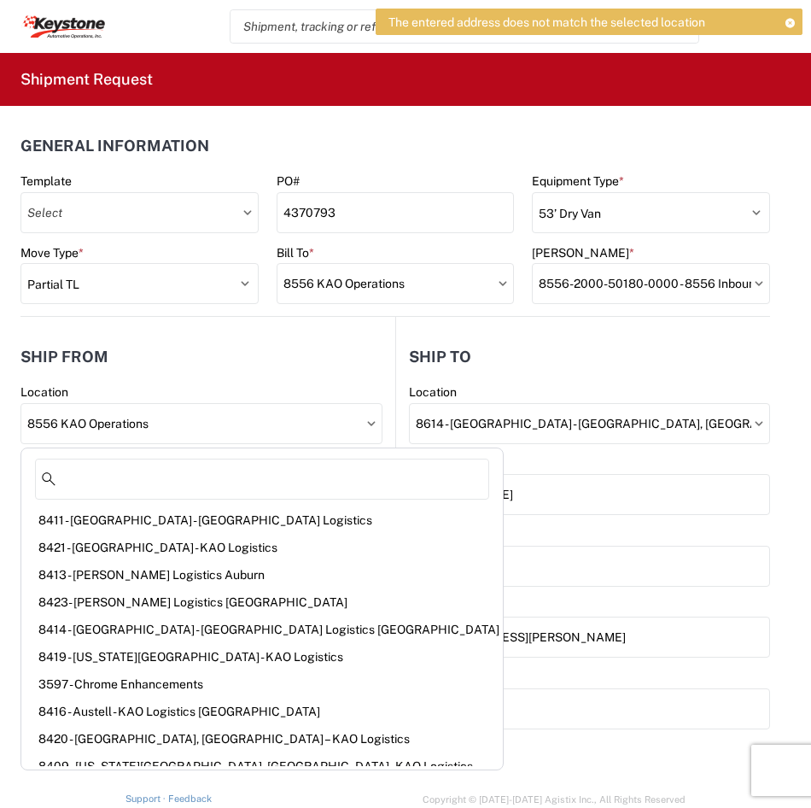
click at [218, 391] on div "Location" at bounding box center [201, 391] width 362 height 15
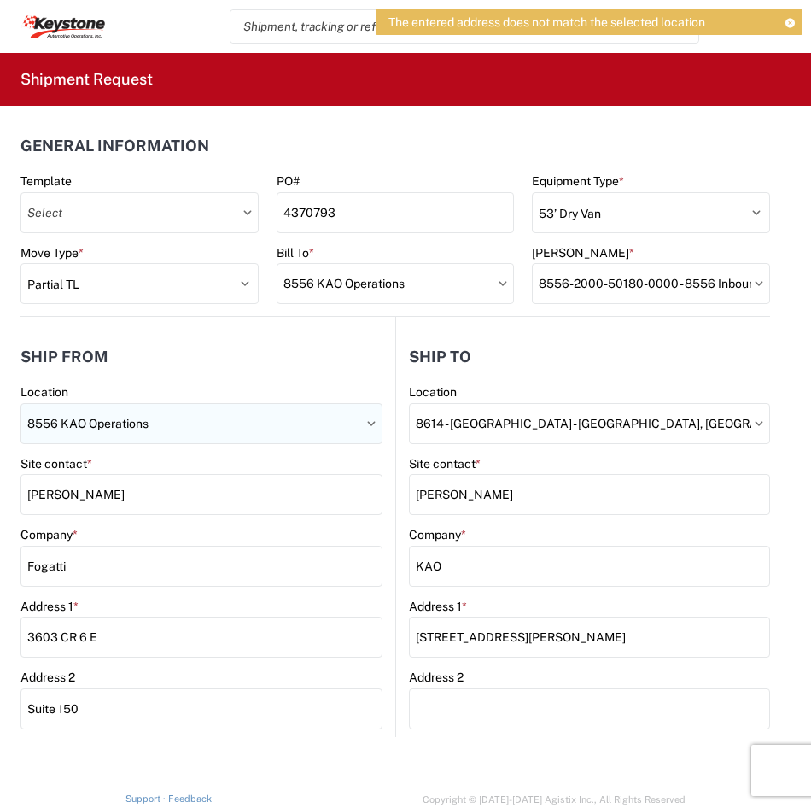
click at [189, 415] on input "8556 KAO Operations" at bounding box center [201, 423] width 362 height 41
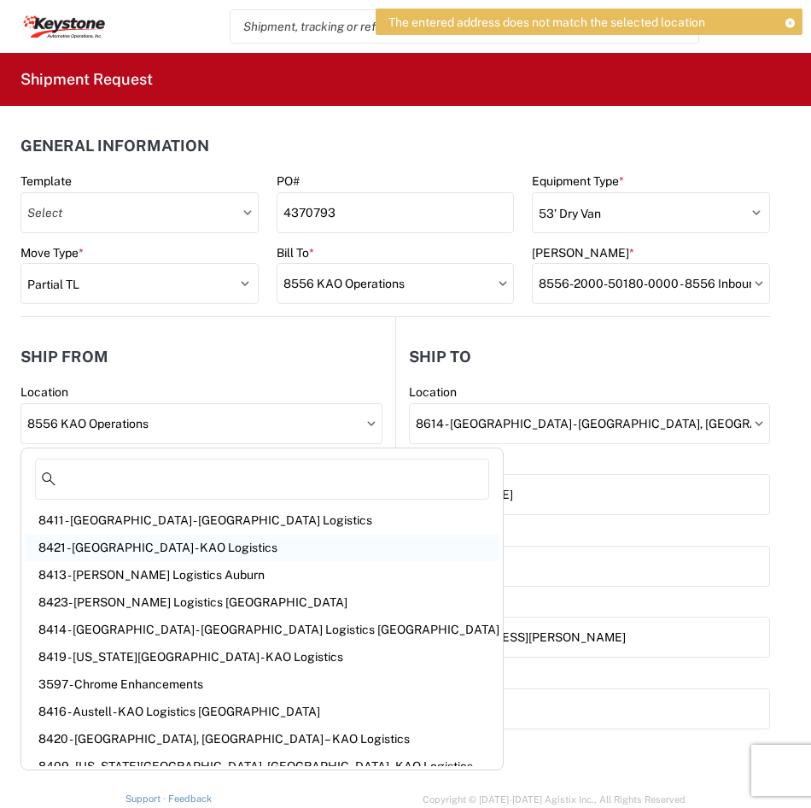
click at [203, 552] on div "8421 - [GEOGRAPHIC_DATA] - KAO Logistics" at bounding box center [262, 547] width 475 height 27
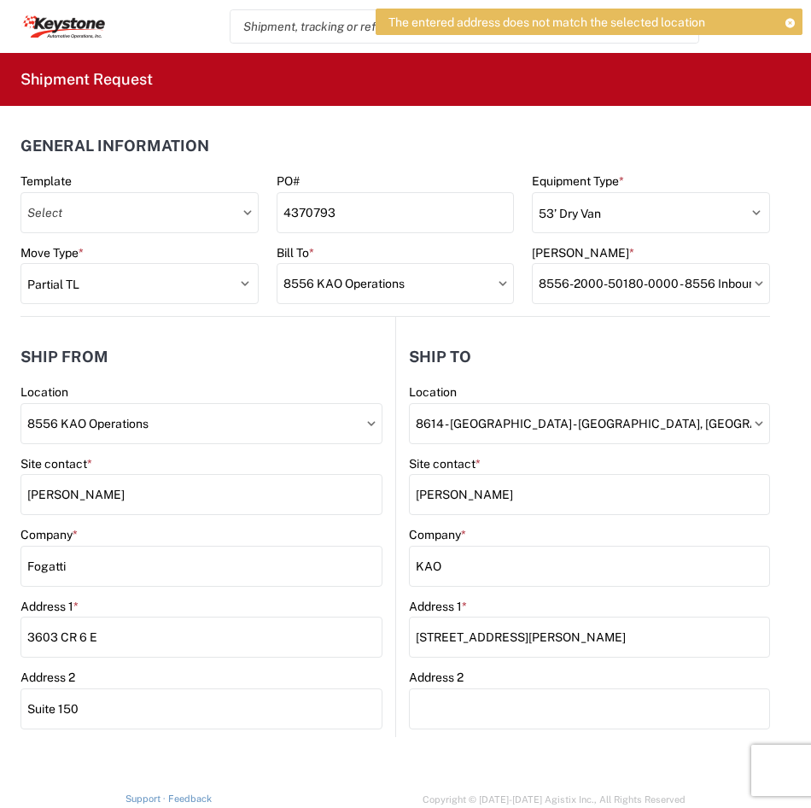
type input "8421 - [GEOGRAPHIC_DATA] - KAO Logistics"
type input "KAO"
type input "[STREET_ADDRESS]"
type input "[GEOGRAPHIC_DATA]"
type input "80221"
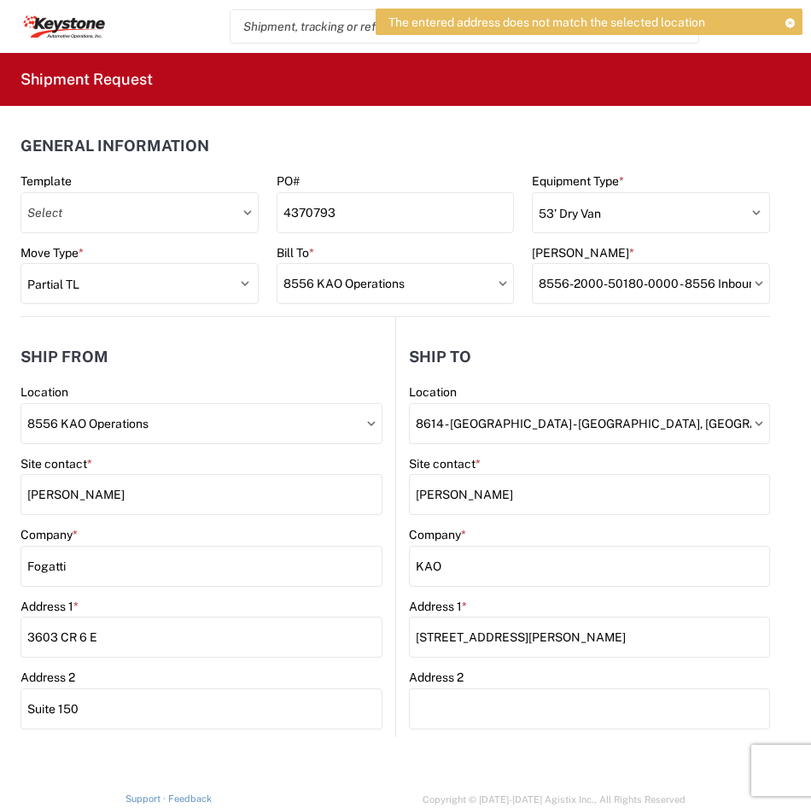
select select "CO"
type input "17:00"
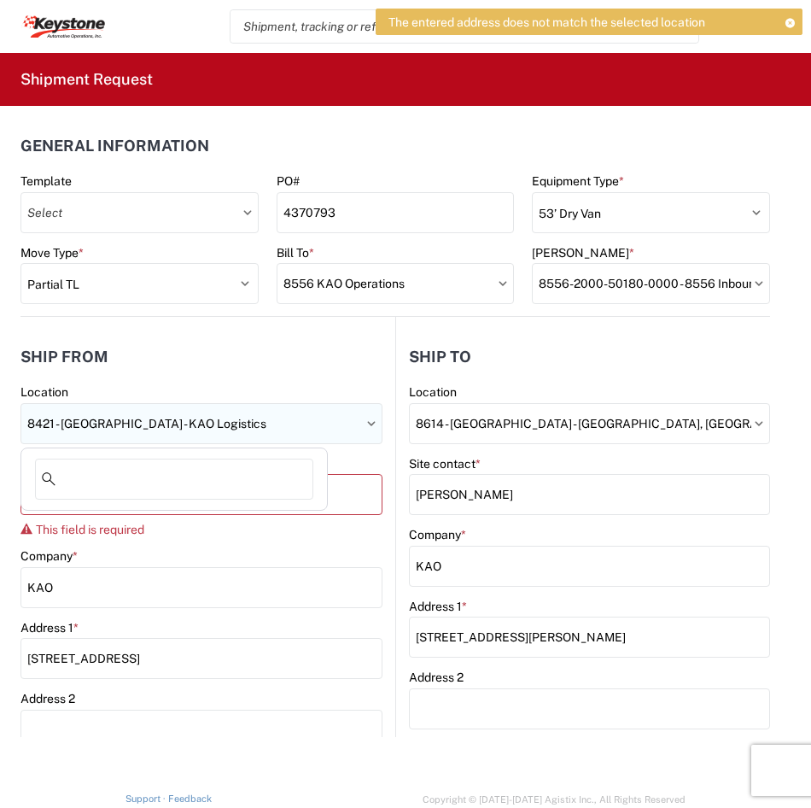
click at [301, 428] on input "8421 - [GEOGRAPHIC_DATA] - KAO Logistics" at bounding box center [201, 423] width 362 height 41
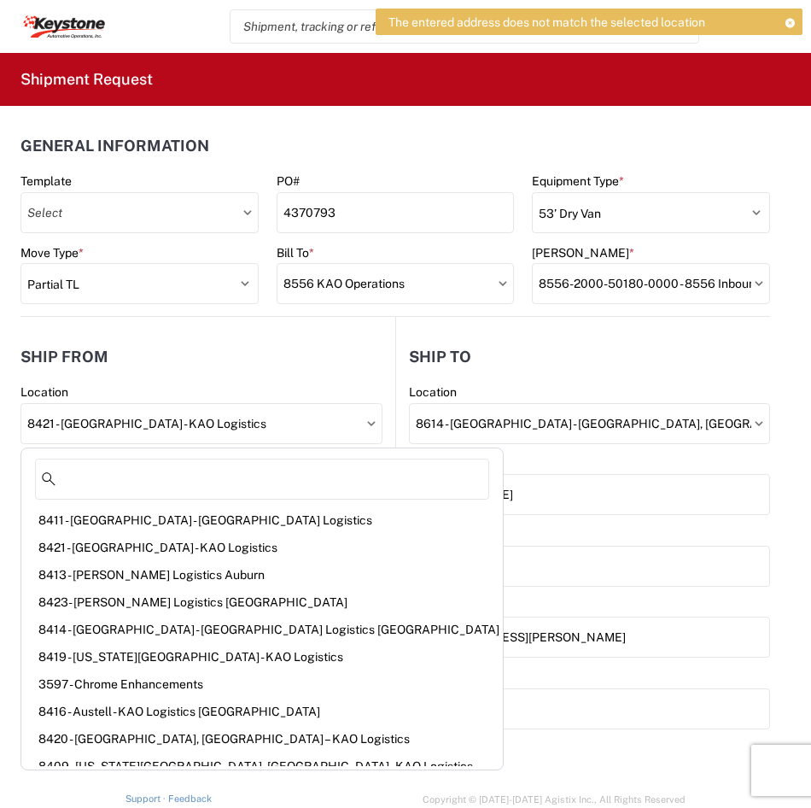
click at [290, 365] on header "Ship from" at bounding box center [207, 356] width 375 height 38
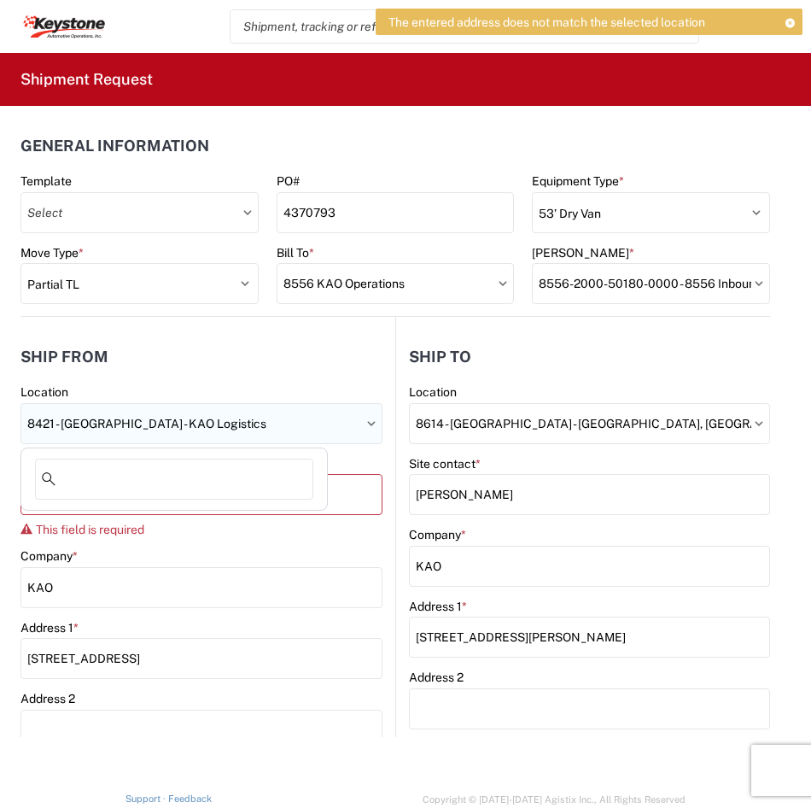
click at [295, 420] on input "8421 - [GEOGRAPHIC_DATA] - KAO Logistics" at bounding box center [201, 423] width 362 height 41
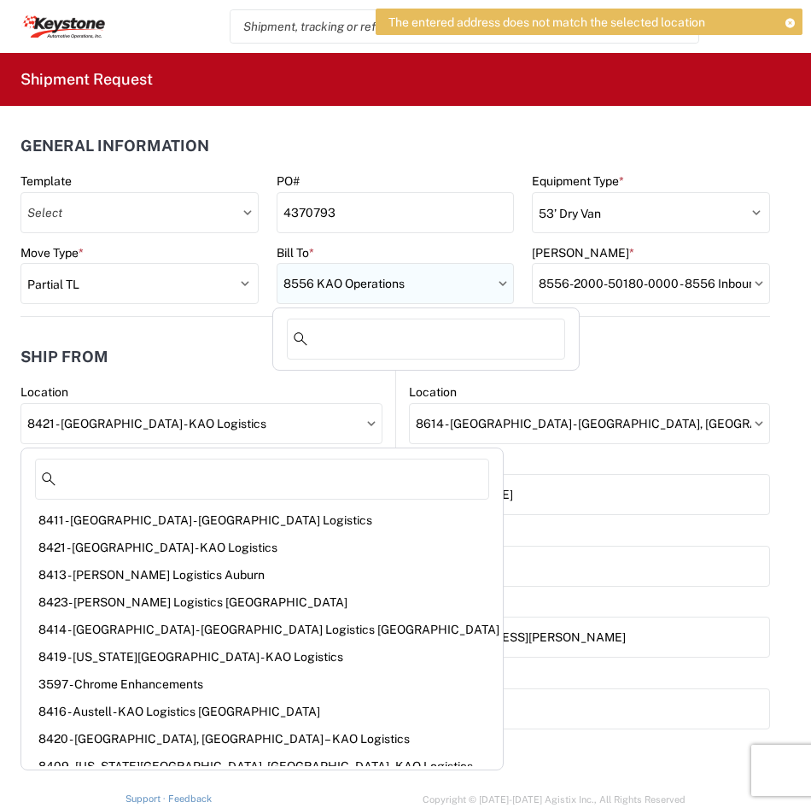
click at [453, 297] on input "8556 KAO Operations" at bounding box center [396, 283] width 238 height 41
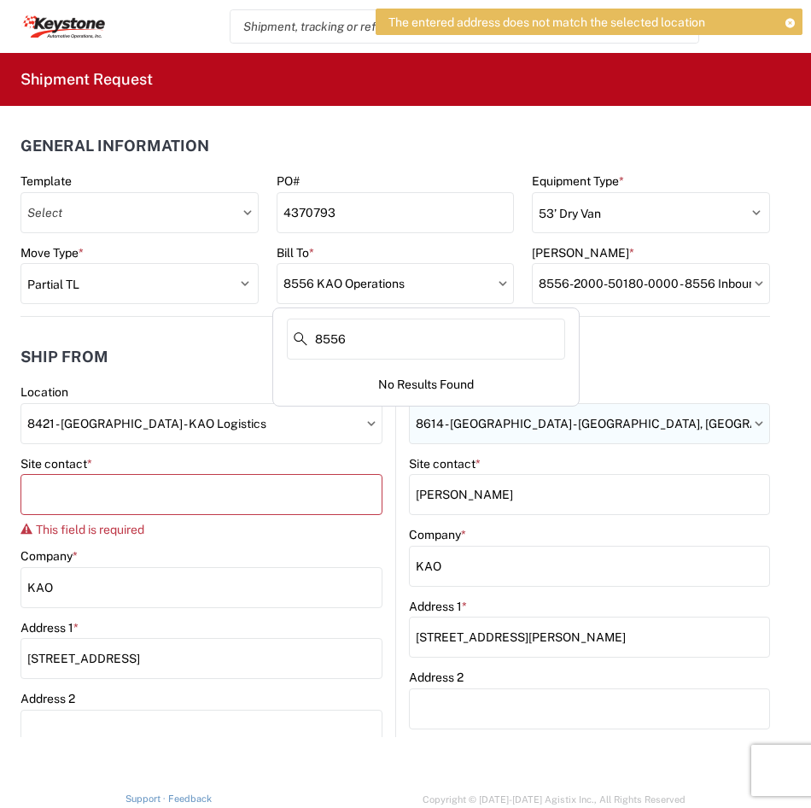
type input "8556"
click at [321, 382] on div "8556 KAO Operations" at bounding box center [426, 379] width 299 height 27
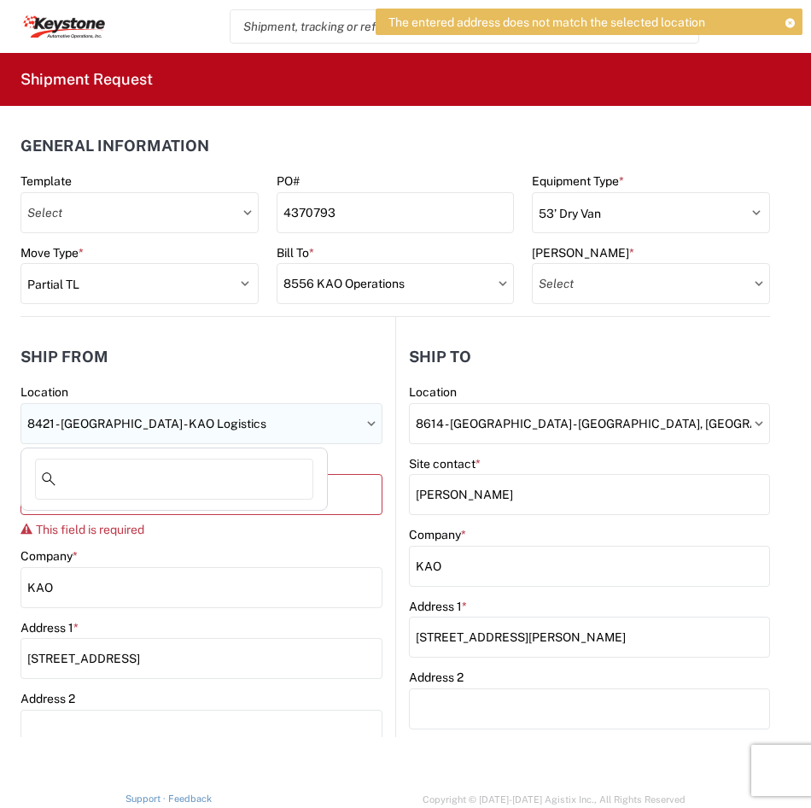
click at [212, 423] on input "8421 - [GEOGRAPHIC_DATA] - KAO Logistics" at bounding box center [201, 423] width 362 height 41
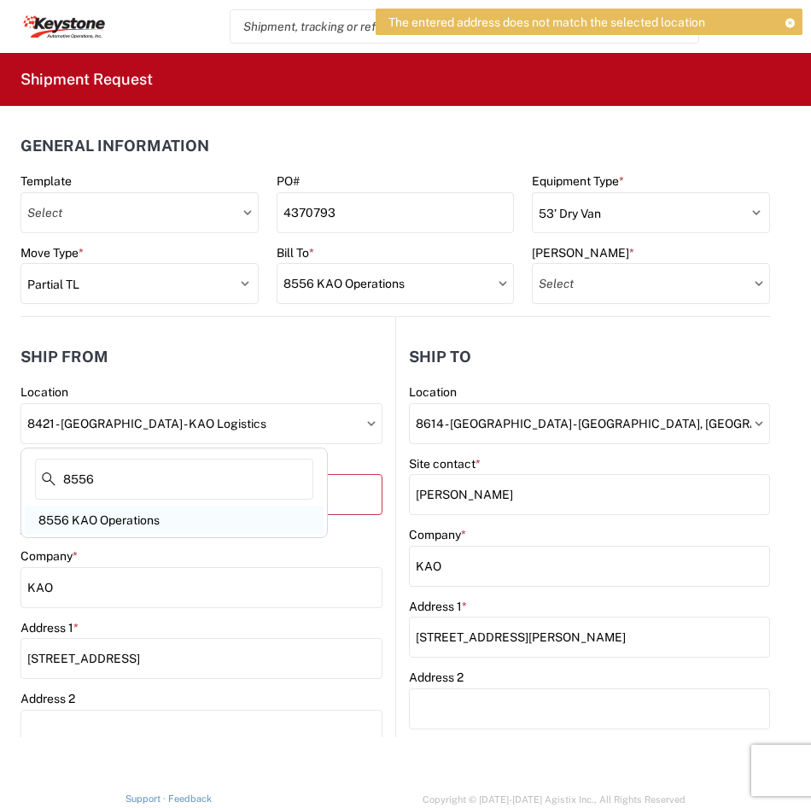
type input "8556"
click at [196, 512] on div "8556 KAO Operations" at bounding box center [174, 519] width 299 height 27
type input "8556 KAO Operations"
type input "[STREET_ADDRESS]"
type input "Tualatin"
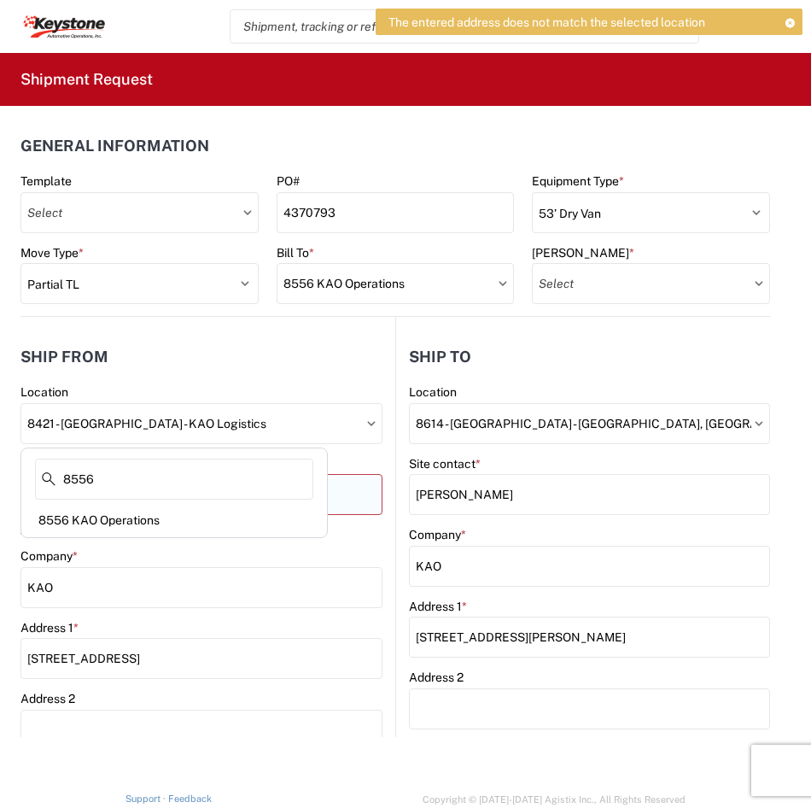
type input "97062"
select select "OR"
type input "[PHONE_NUMBER]"
type input "16:00"
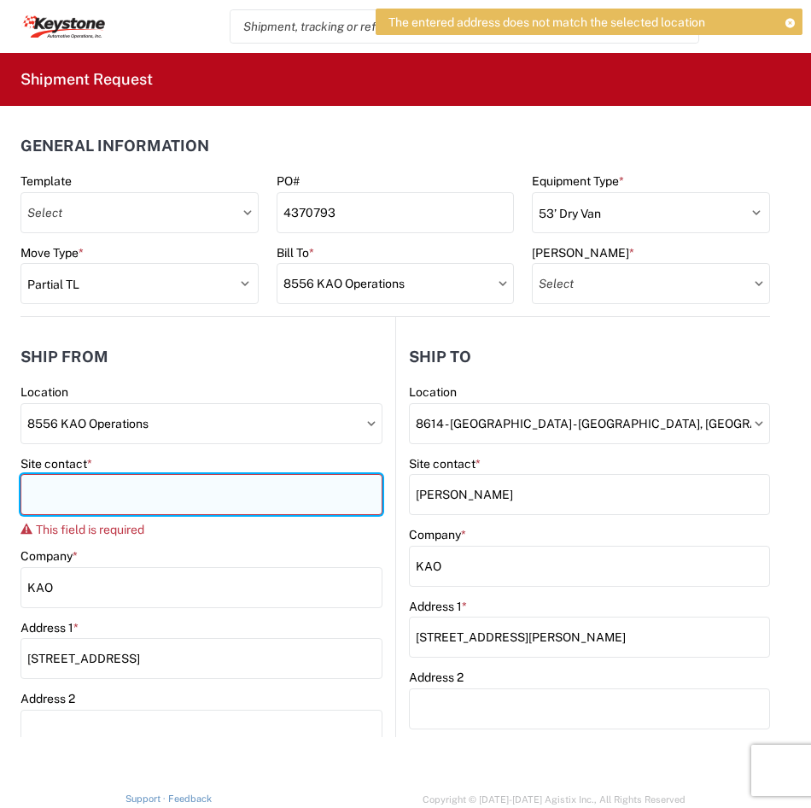
click at [201, 496] on input "Site contact *" at bounding box center [201, 494] width 362 height 41
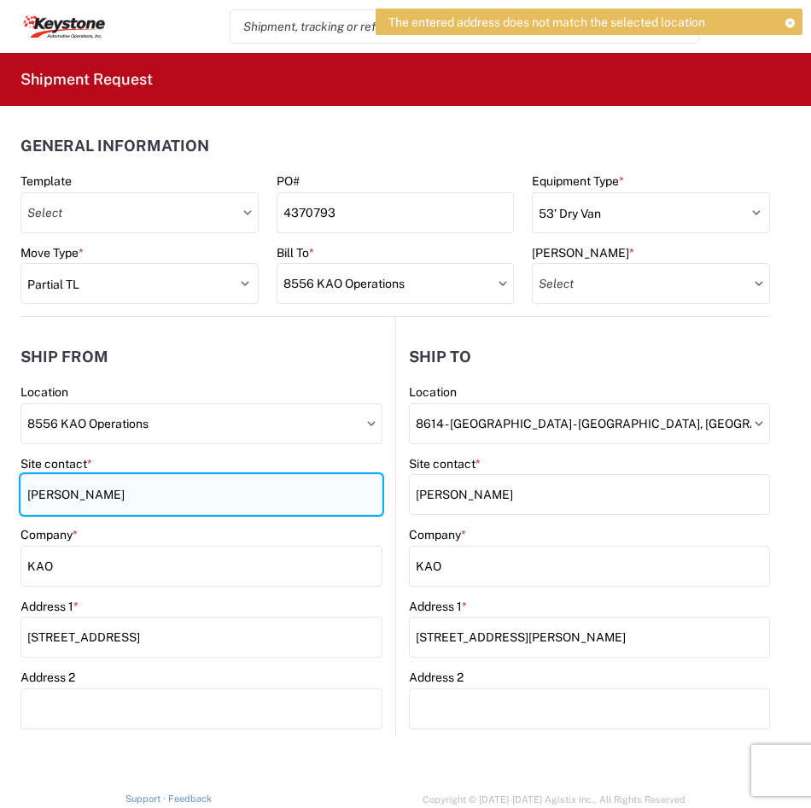
type input "[PERSON_NAME]"
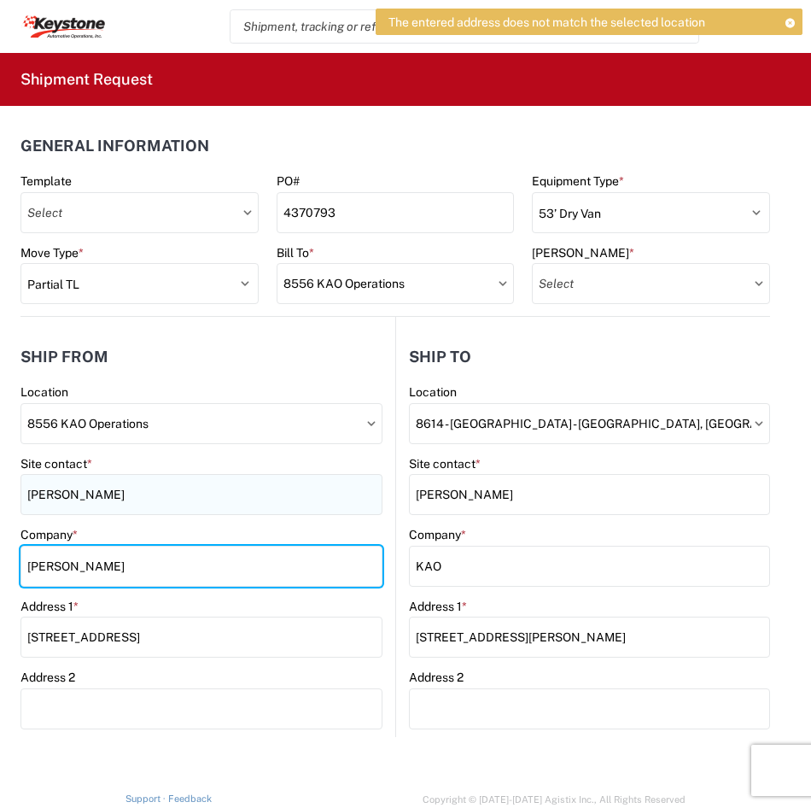
type input "[PERSON_NAME]"
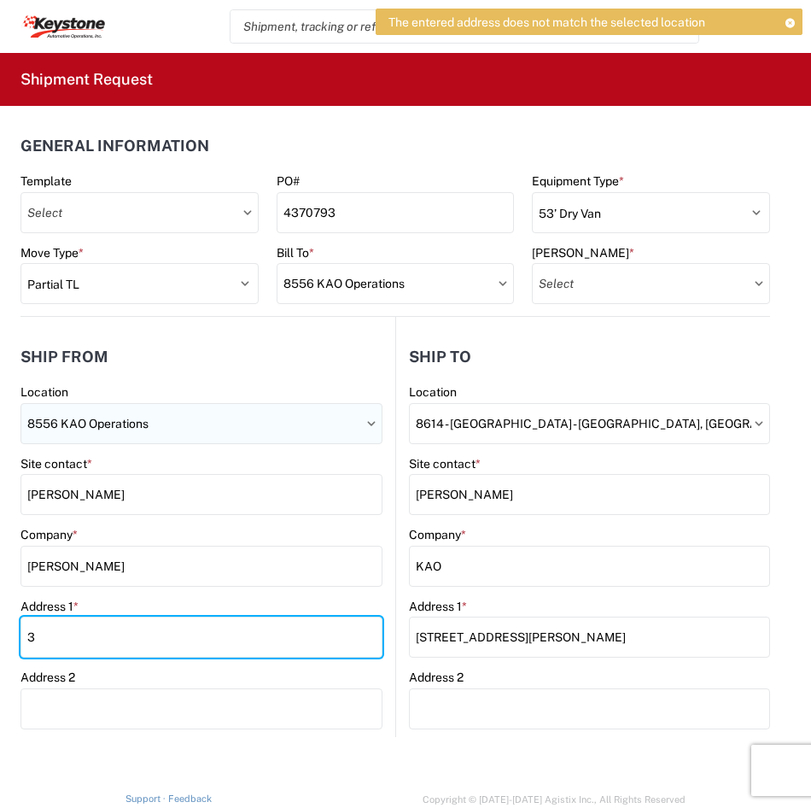
type input "3603 CR 6 E"
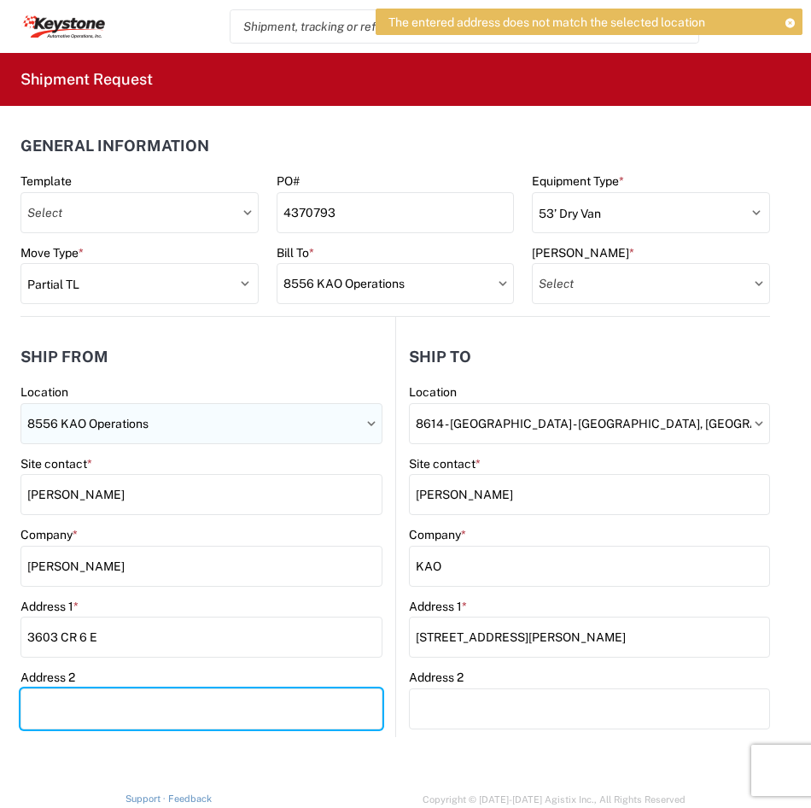
type input "Suite 15"
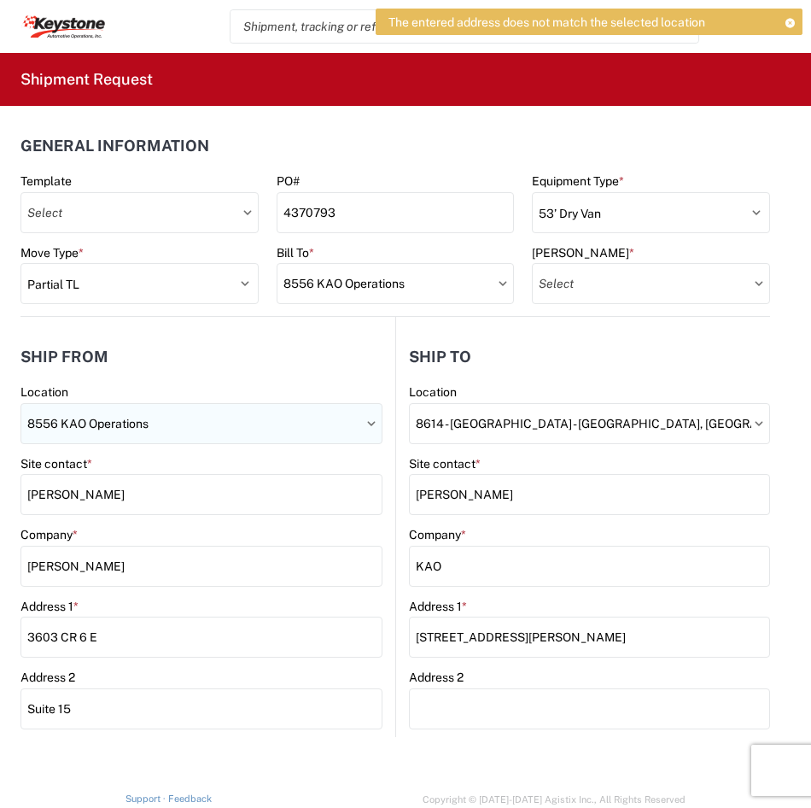
select select "IN"
type input "[PERSON_NAME][EMAIL_ADDRESS][DOMAIN_NAME]"
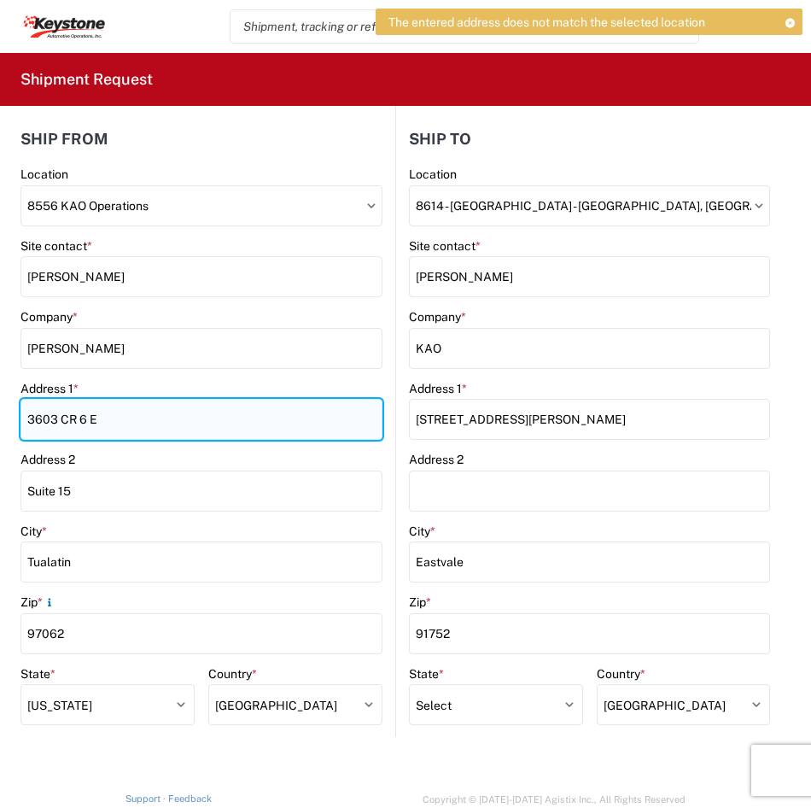
scroll to position [256, 0]
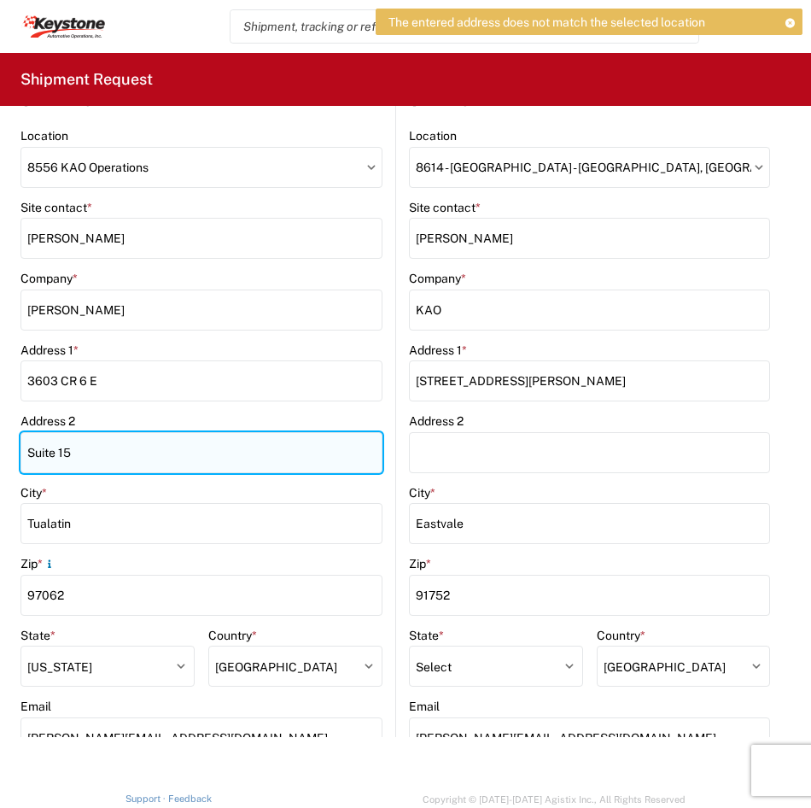
click at [140, 453] on input "Suite 15" at bounding box center [201, 452] width 362 height 41
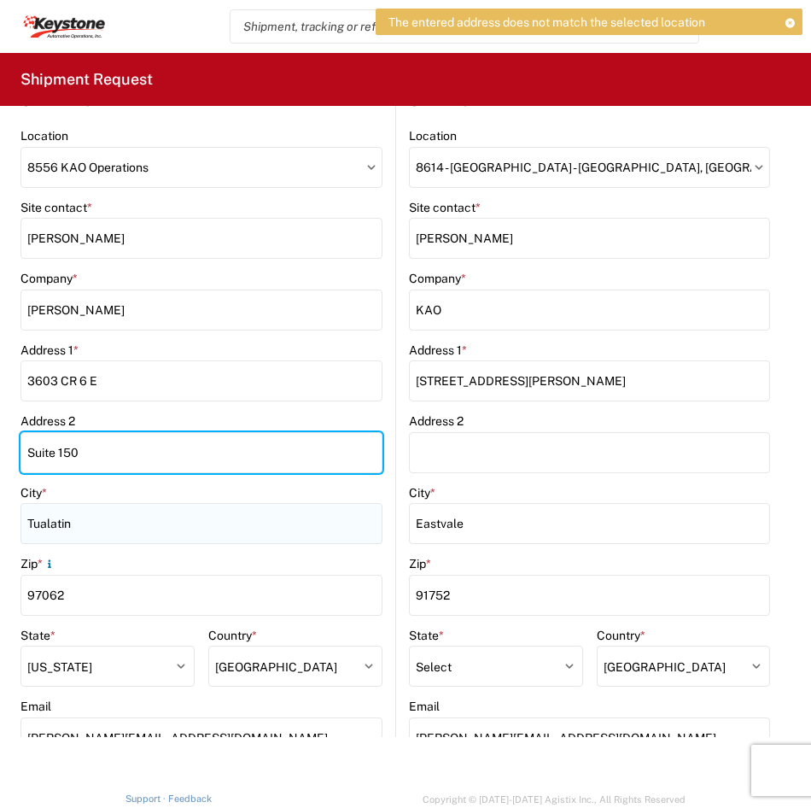
type input "Suite 150"
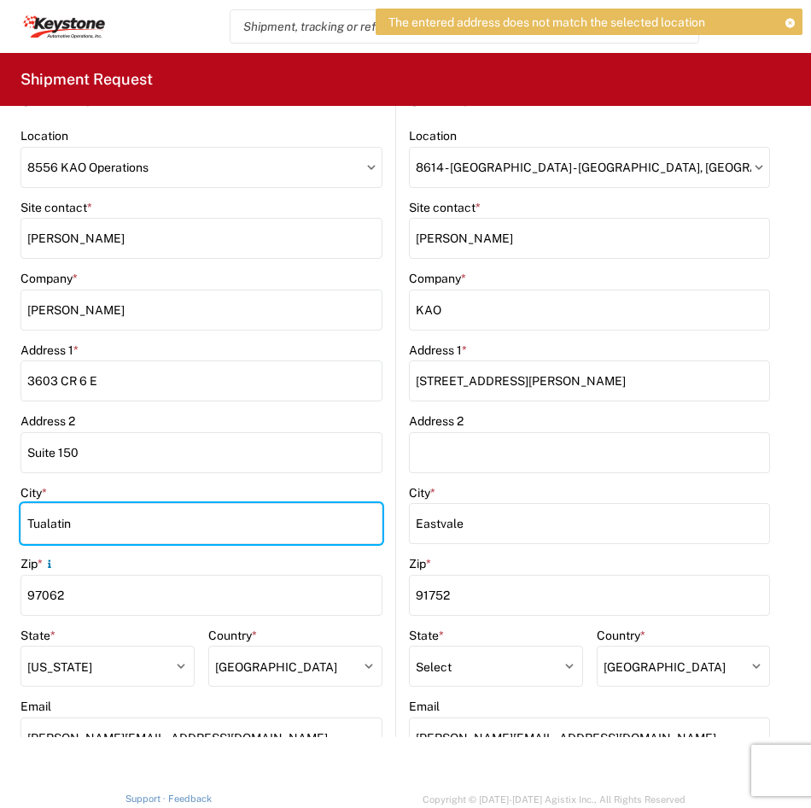
drag, startPoint x: 98, startPoint y: 513, endPoint x: -4, endPoint y: 500, distance: 103.4
click at [0, 500] on html "The entered address does not match the selected location Home Shipment request …" at bounding box center [405, 404] width 811 height 808
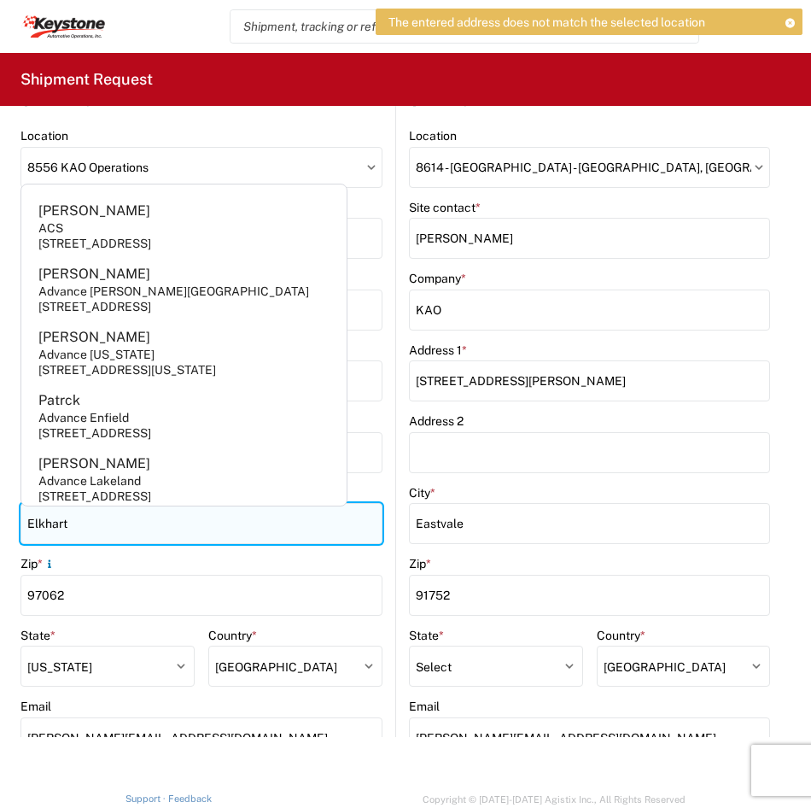
type input "Elkhart"
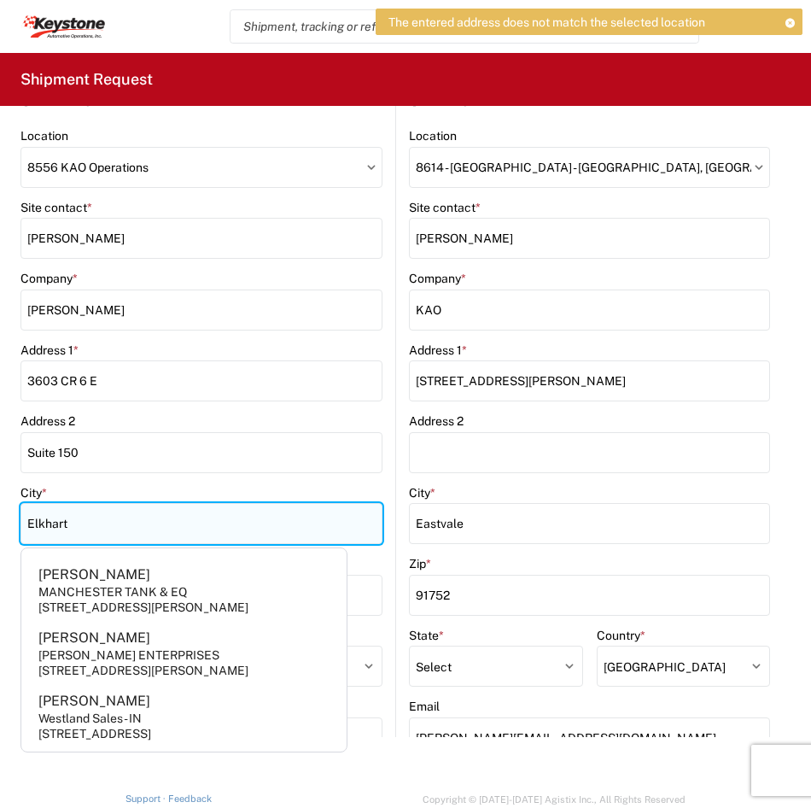
click at [139, 505] on input "Elkhart" at bounding box center [201, 523] width 362 height 41
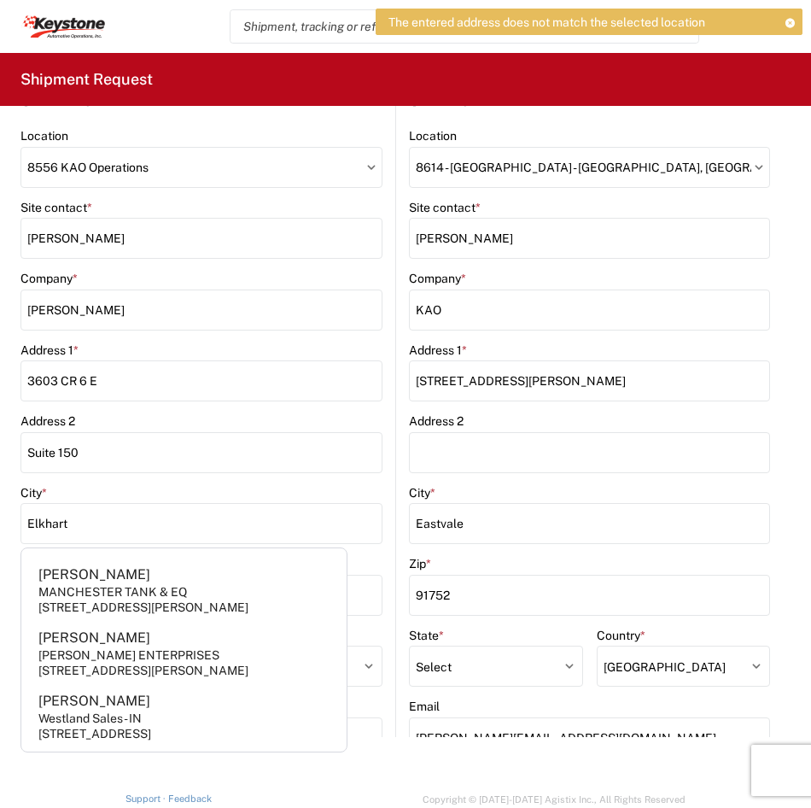
click at [136, 483] on agx-form-control-wrapper-v2 "Address 2 Suite 150" at bounding box center [201, 449] width 362 height 72
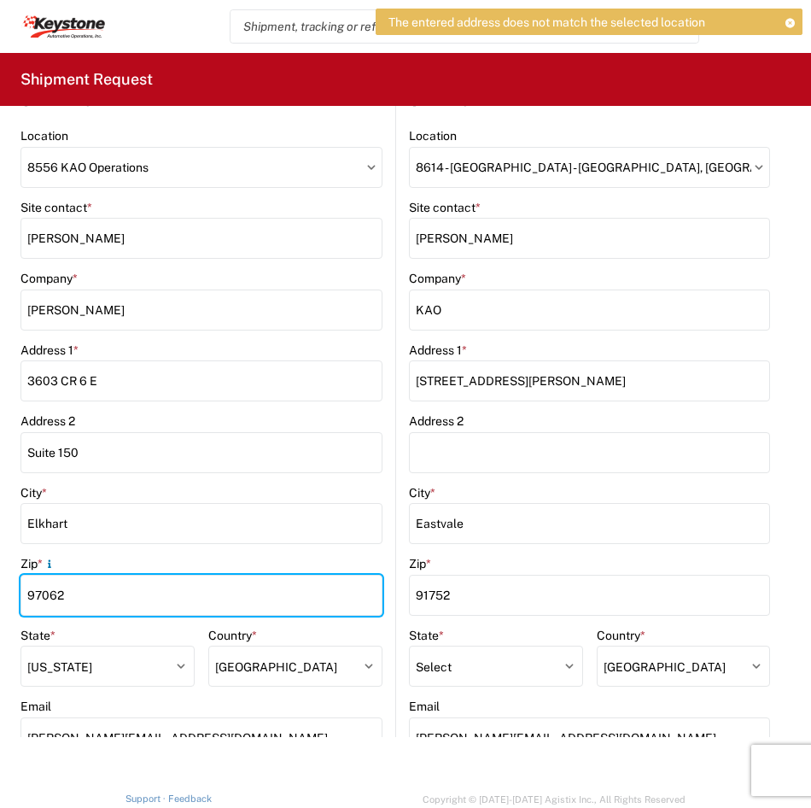
drag, startPoint x: 109, startPoint y: 593, endPoint x: -4, endPoint y: 570, distance: 115.9
click at [0, 570] on html "The entered address does not match the selected location Home Shipment request …" at bounding box center [405, 404] width 811 height 808
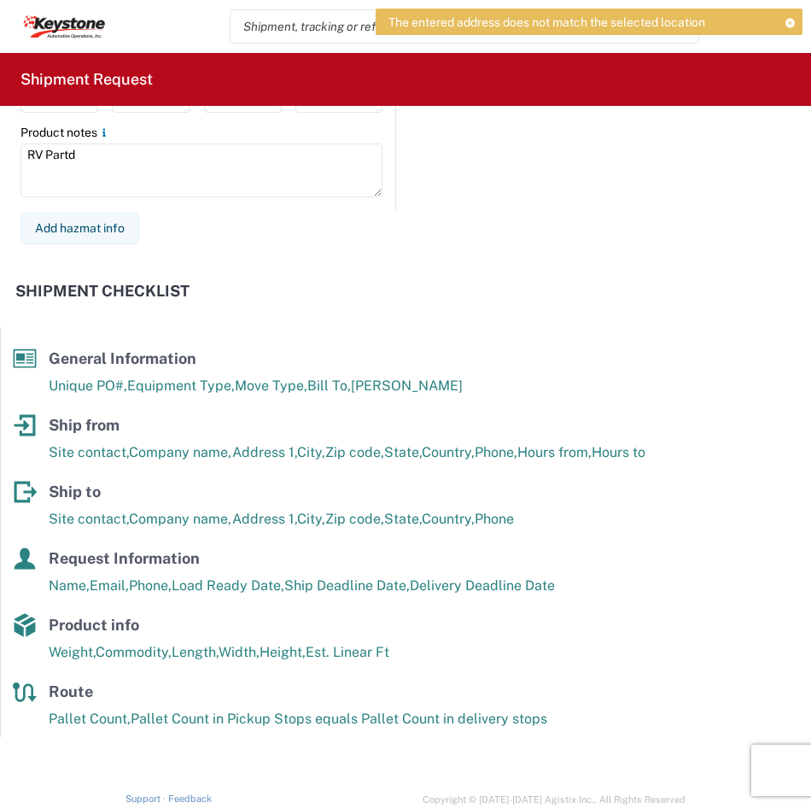
scroll to position [2288, 0]
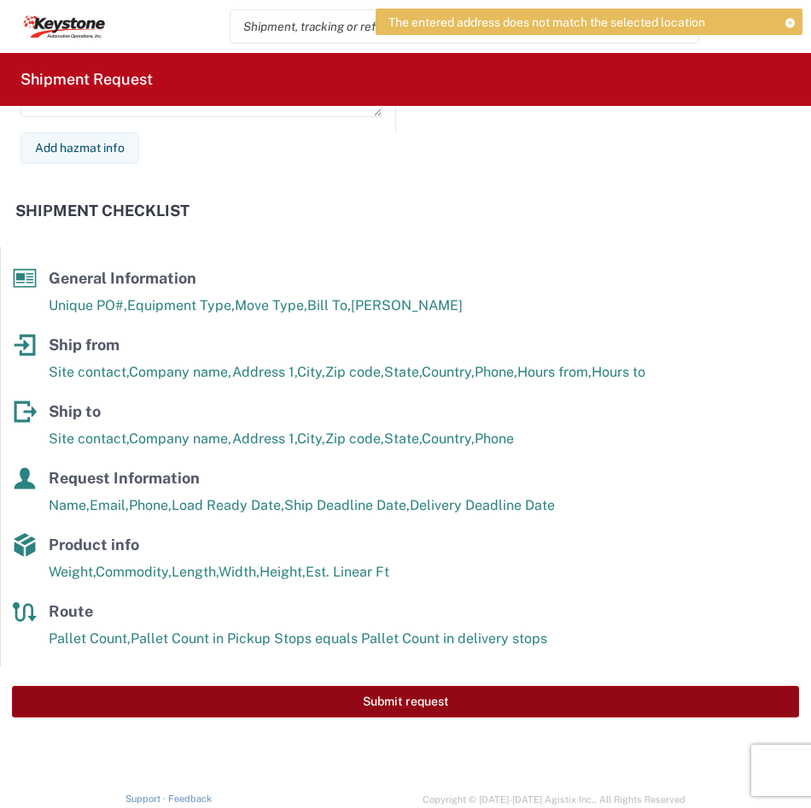
type input "46514"
click at [228, 693] on button "Submit request" at bounding box center [405, 702] width 787 height 32
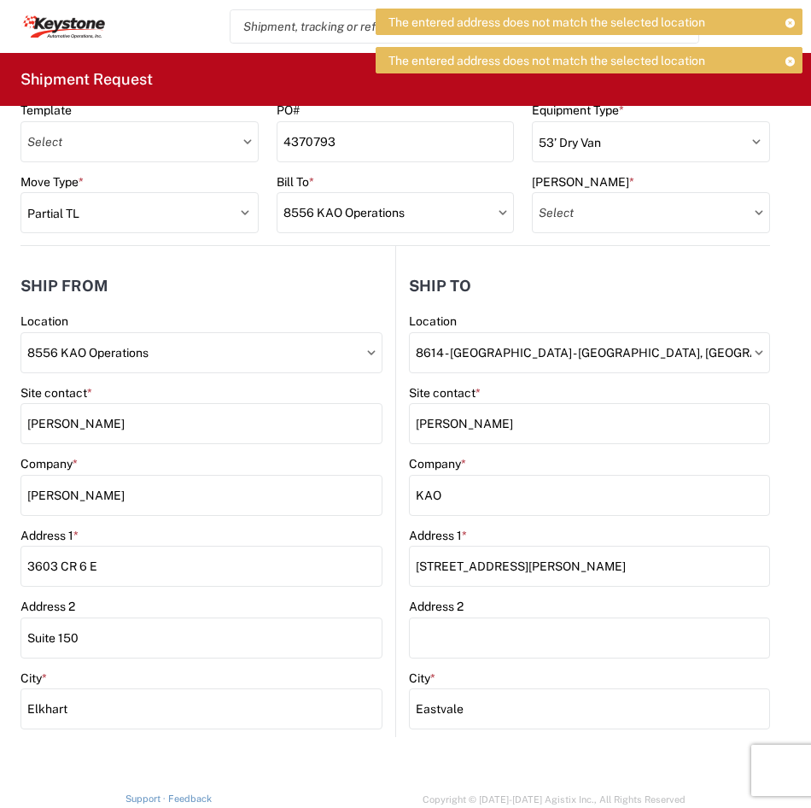
scroll to position [0, 0]
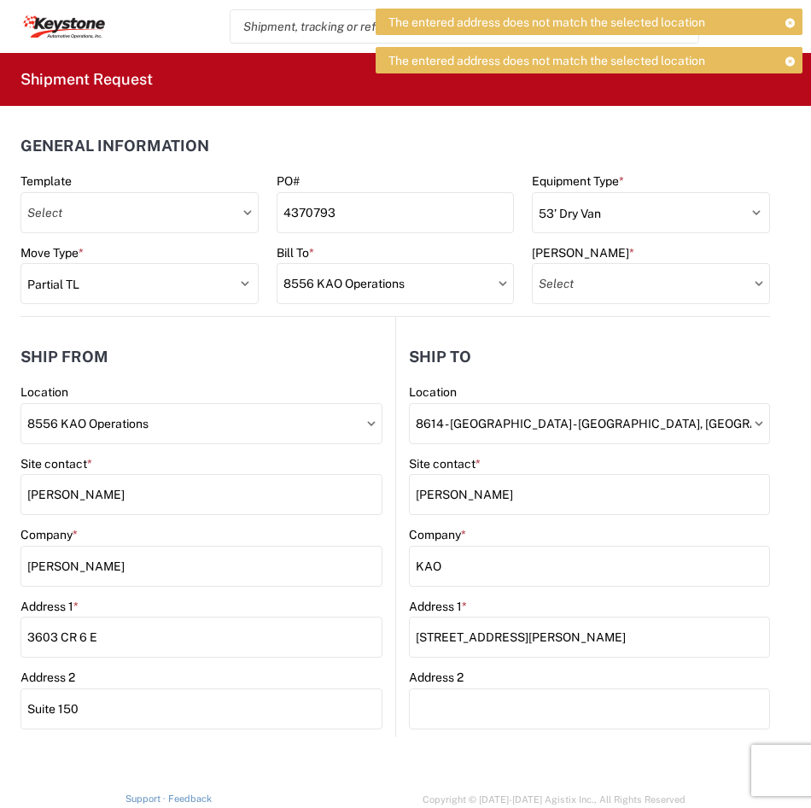
click at [788, 20] on icon at bounding box center [790, 22] width 12 height 9
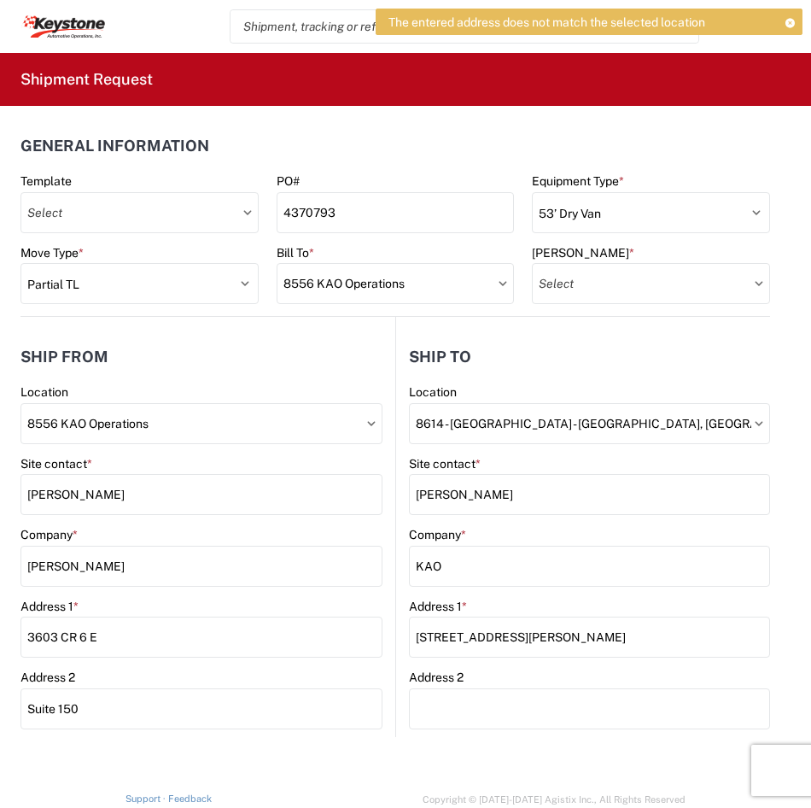
click at [789, 23] on icon at bounding box center [790, 22] width 12 height 9
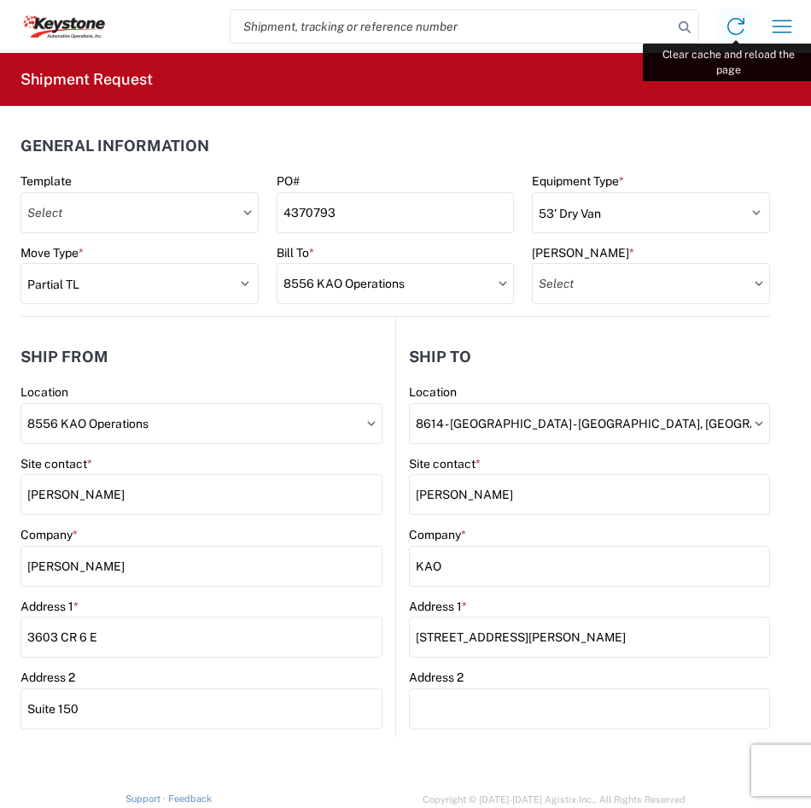
click at [729, 26] on icon at bounding box center [736, 26] width 27 height 27
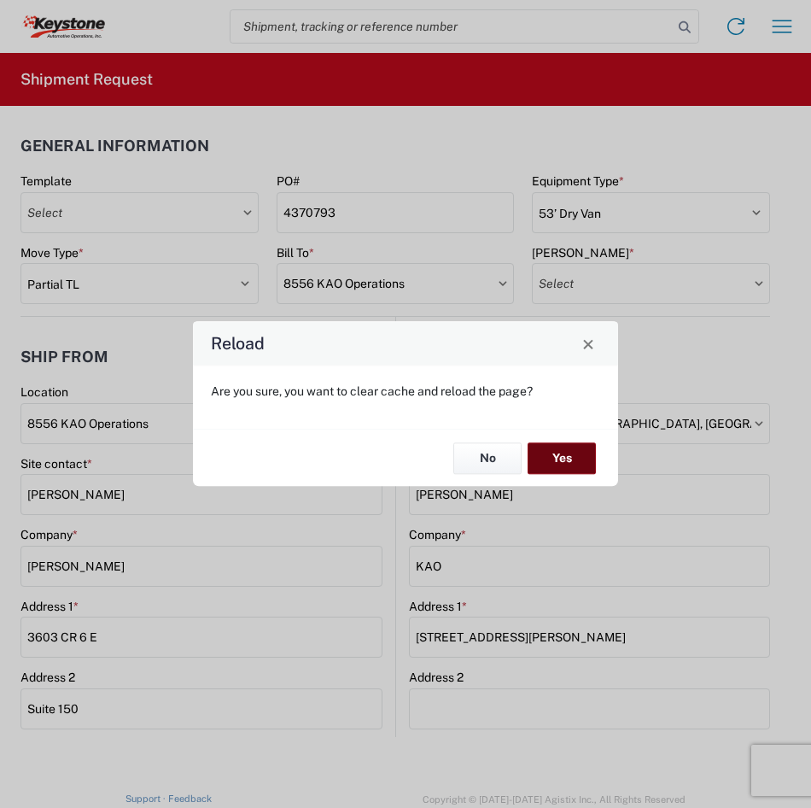
click at [553, 458] on button "Yes" at bounding box center [562, 458] width 68 height 32
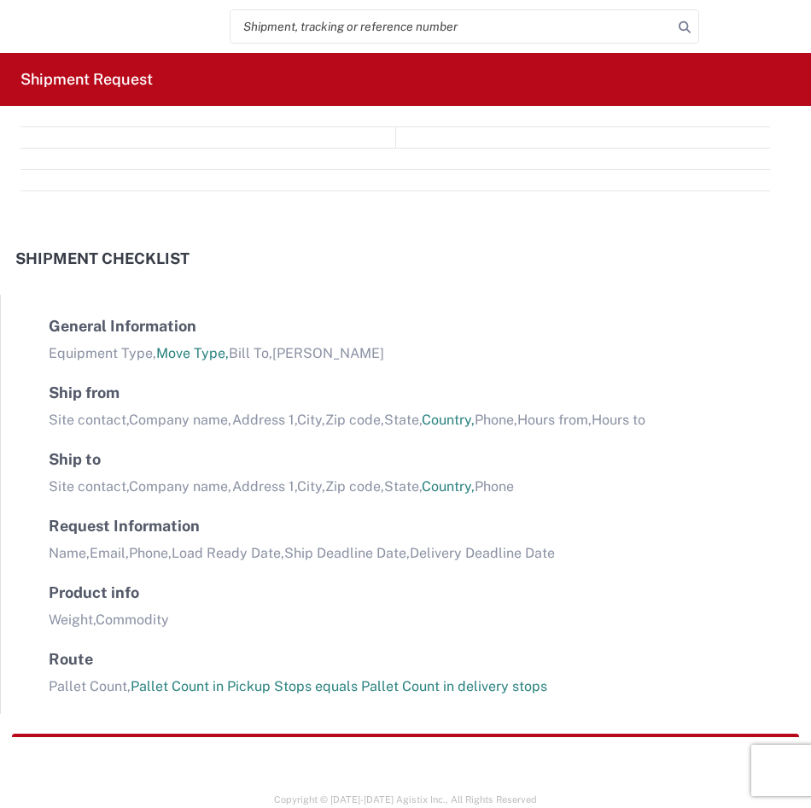
select select "FULL"
select select "LBS"
select select "IN"
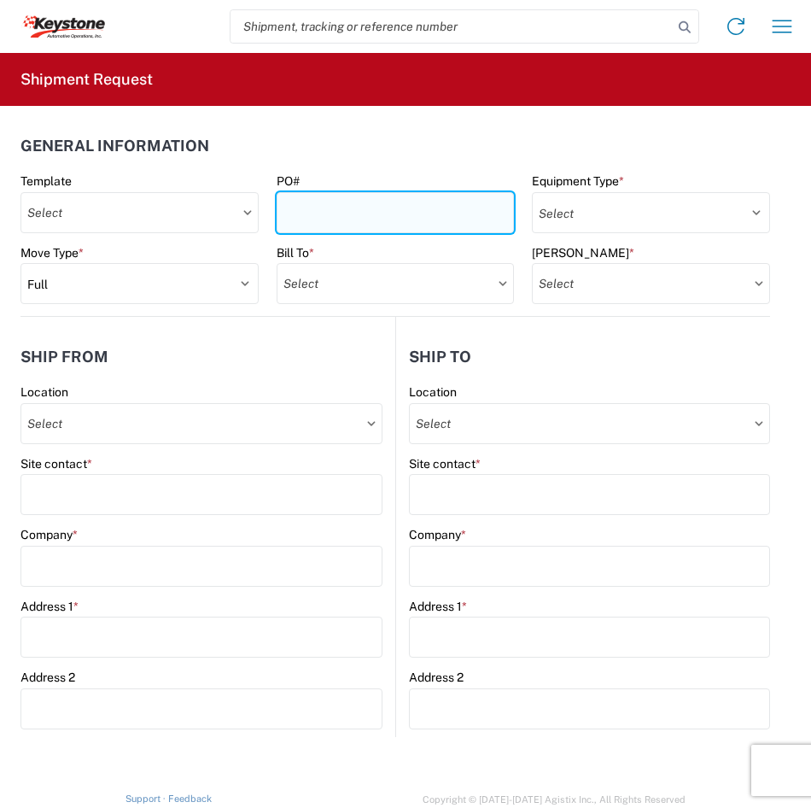
click at [355, 208] on input "PO#" at bounding box center [396, 212] width 238 height 41
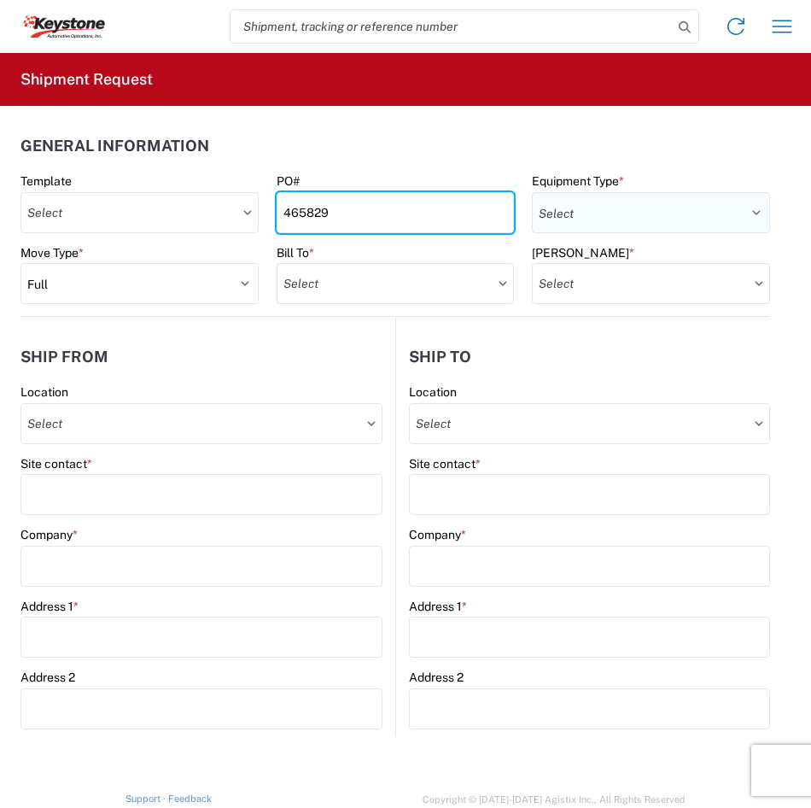
type input "465829"
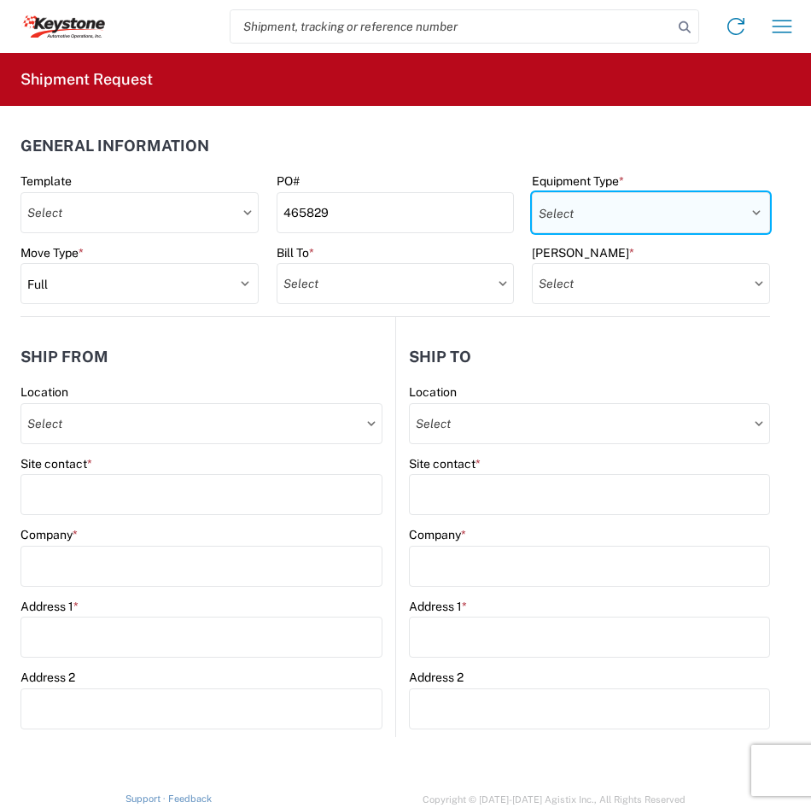
click at [570, 208] on select "Select 53’ Dry Van Flatbed Dropdeck (van) Lowboy (flatbed) Rail" at bounding box center [651, 212] width 238 height 41
select select "STDV"
click at [532, 192] on select "Select 53’ Dry Van Flatbed Dropdeck (van) Lowboy (flatbed) Rail" at bounding box center [651, 212] width 238 height 41
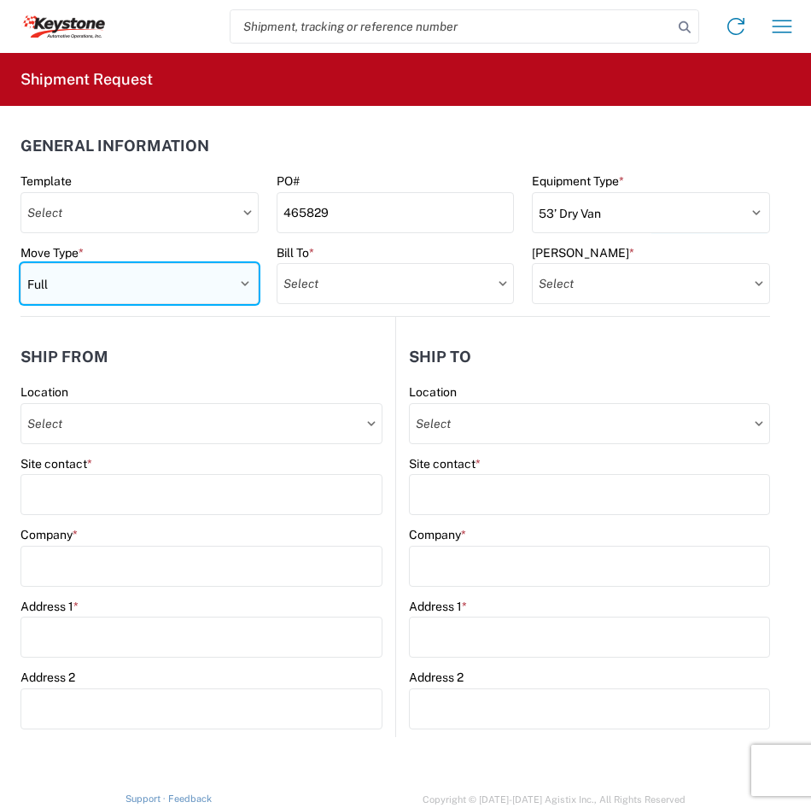
drag, startPoint x: 197, startPoint y: 277, endPoint x: 190, endPoint y: 283, distance: 9.1
click at [197, 277] on select "Select Full Partial TL" at bounding box center [139, 283] width 238 height 41
select select "PARTIAL_TL"
click at [20, 263] on select "Select Full Partial TL" at bounding box center [139, 283] width 238 height 41
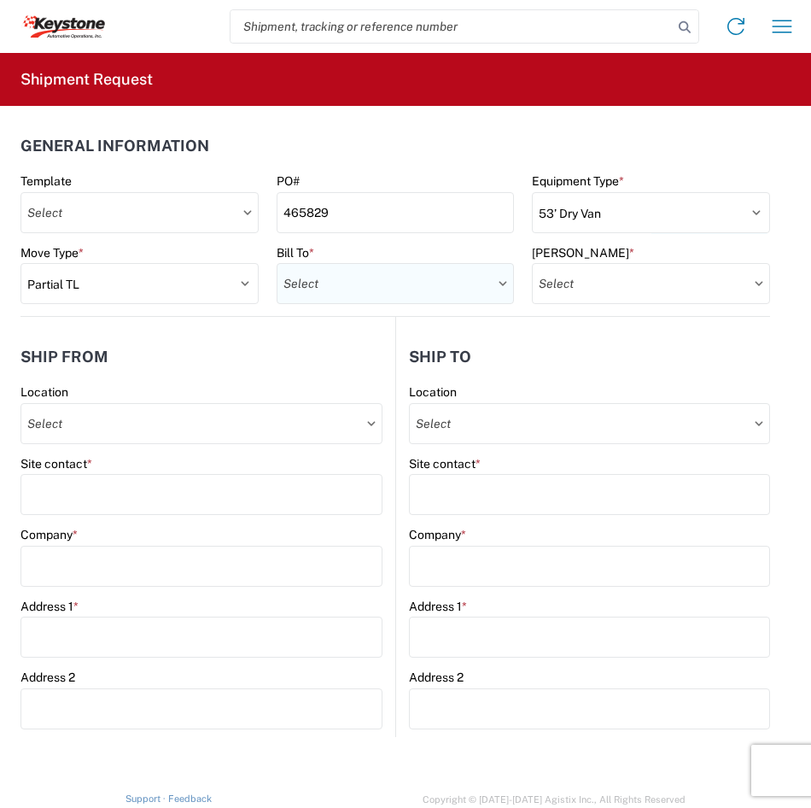
click at [282, 280] on input "text" at bounding box center [396, 283] width 238 height 41
type input "8556"
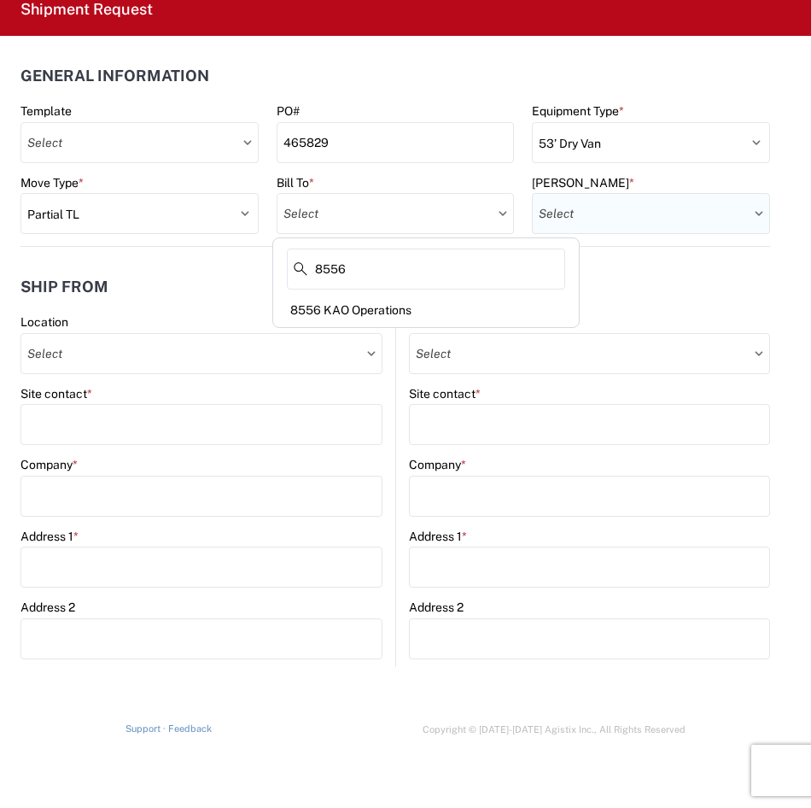
click at [621, 221] on input "text" at bounding box center [651, 213] width 238 height 41
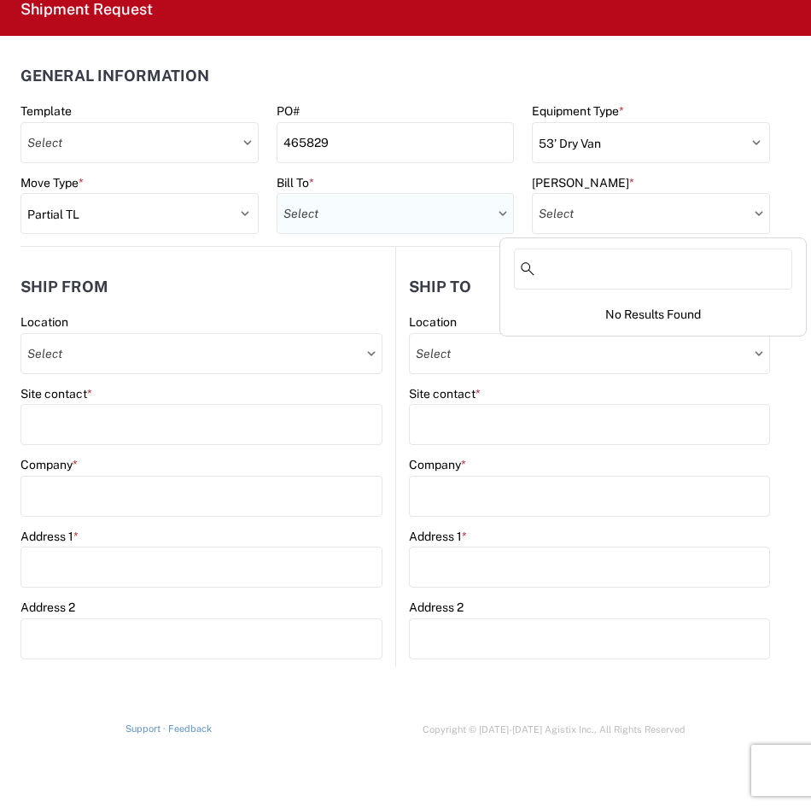
click at [453, 224] on input "text" at bounding box center [396, 213] width 238 height 41
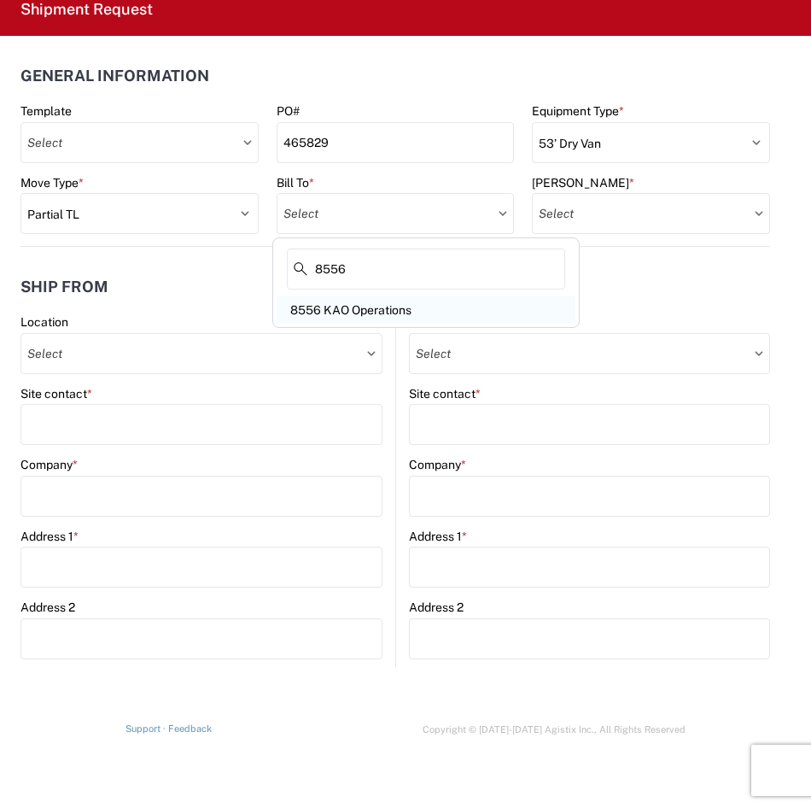
type input "8556"
click at [388, 304] on div "8556 KAO Operations" at bounding box center [426, 309] width 299 height 27
type input "8556 KAO Operations"
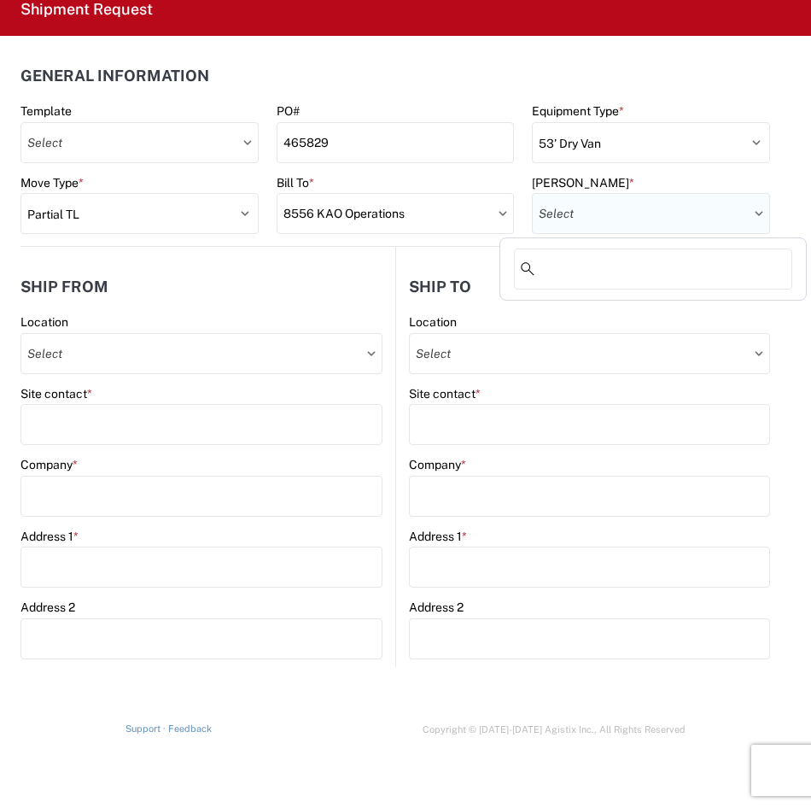
click at [603, 218] on input "text" at bounding box center [651, 213] width 238 height 41
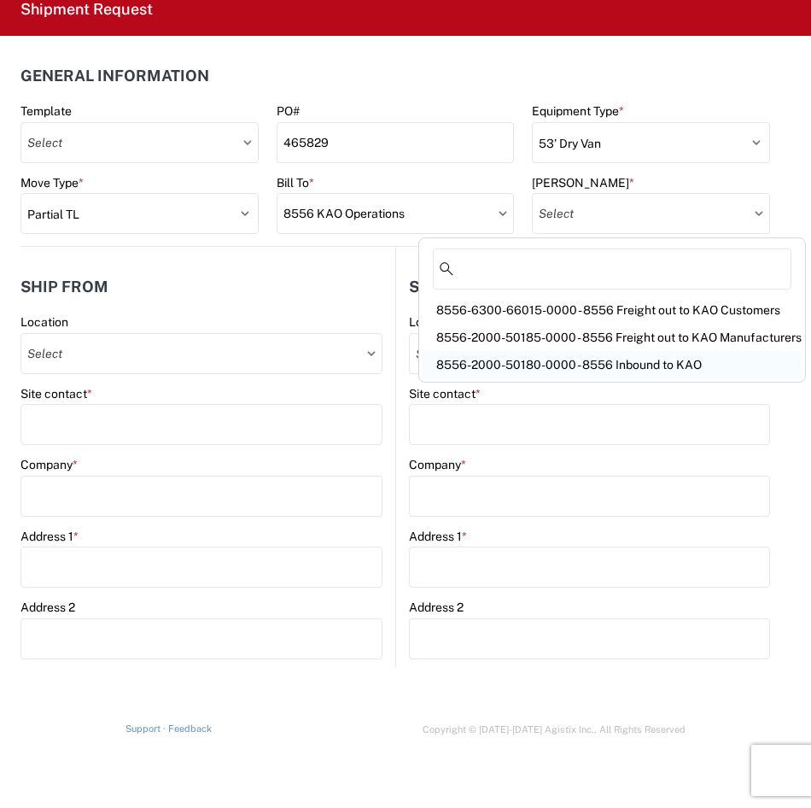
click at [584, 361] on div "8556-2000-50180-0000 - 8556 Inbound to KAO" at bounding box center [612, 364] width 379 height 27
type input "8556-2000-50180-0000 - 8556 Inbound to KAO"
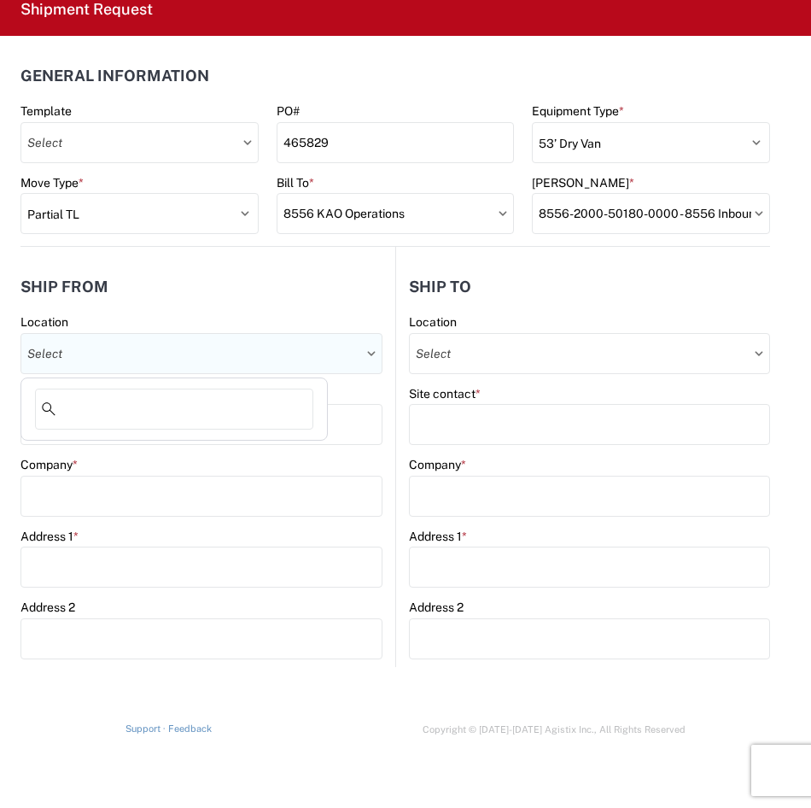
click at [243, 351] on input "text" at bounding box center [201, 353] width 362 height 41
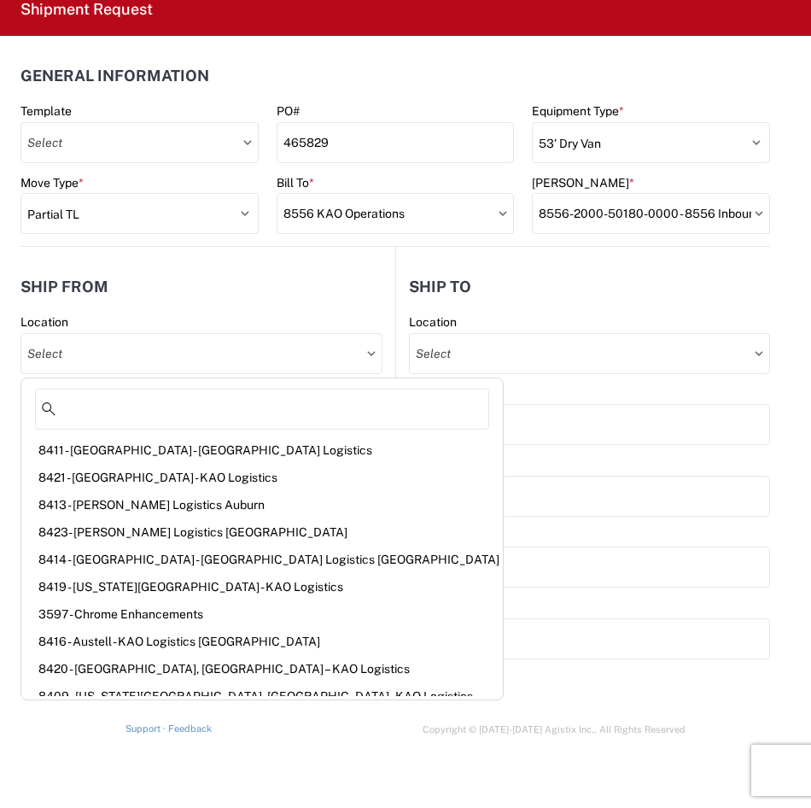
click at [248, 272] on header "Ship from" at bounding box center [207, 286] width 375 height 38
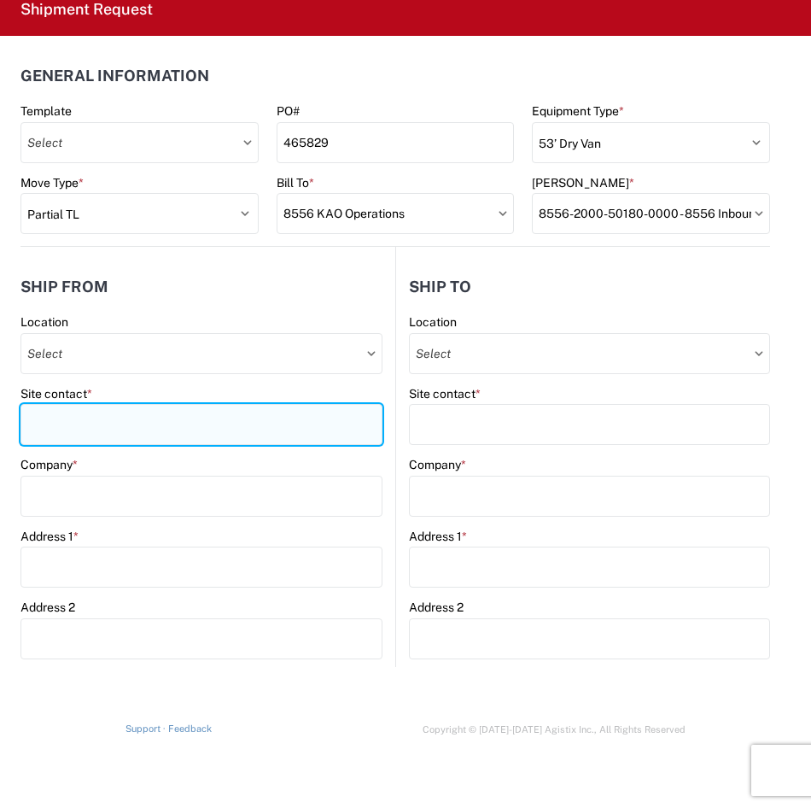
click at [227, 416] on input "Site contact *" at bounding box center [201, 424] width 362 height 41
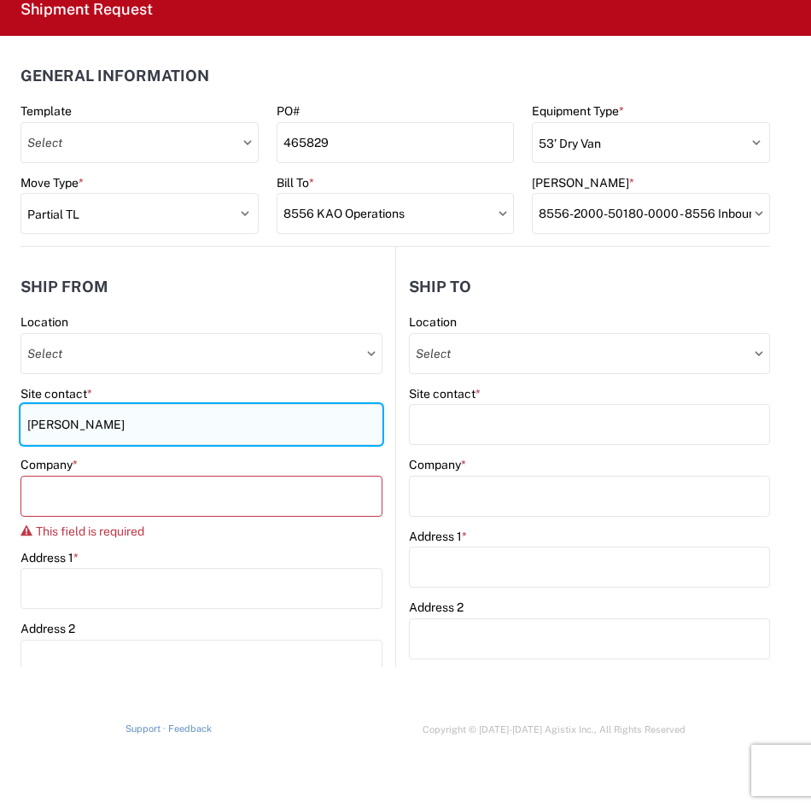
type input "[PERSON_NAME]"
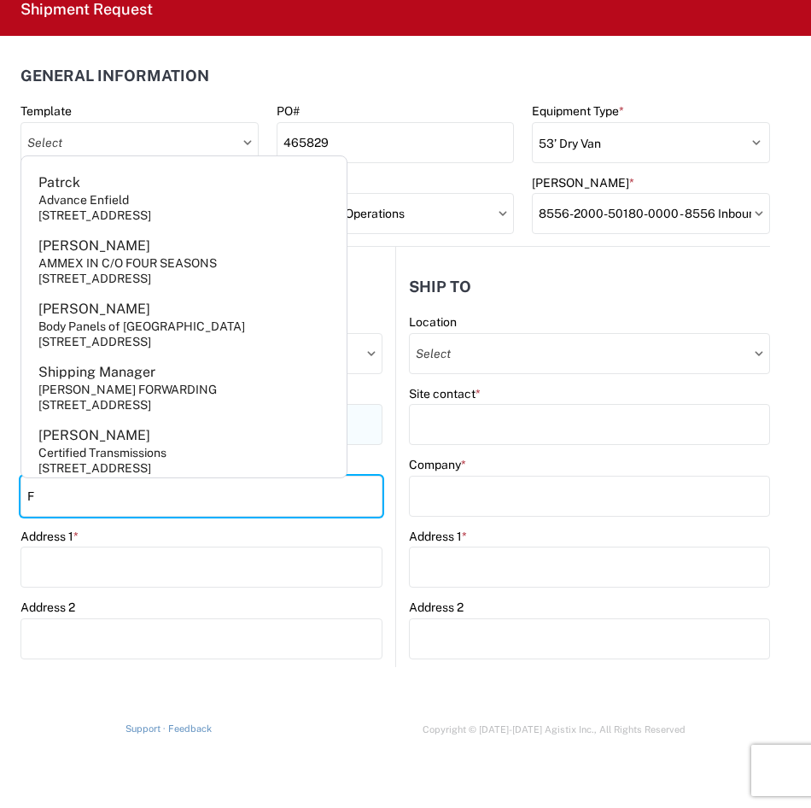
type input "[PERSON_NAME]"
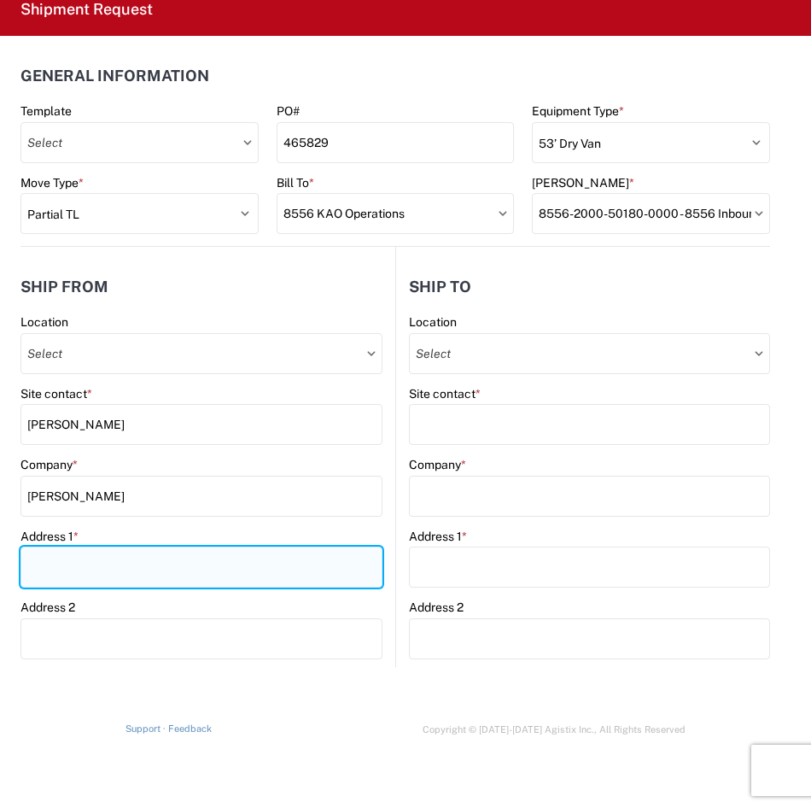
click at [173, 565] on input "Address 1 *" at bounding box center [201, 567] width 362 height 41
type input "3603 CR 6 E"
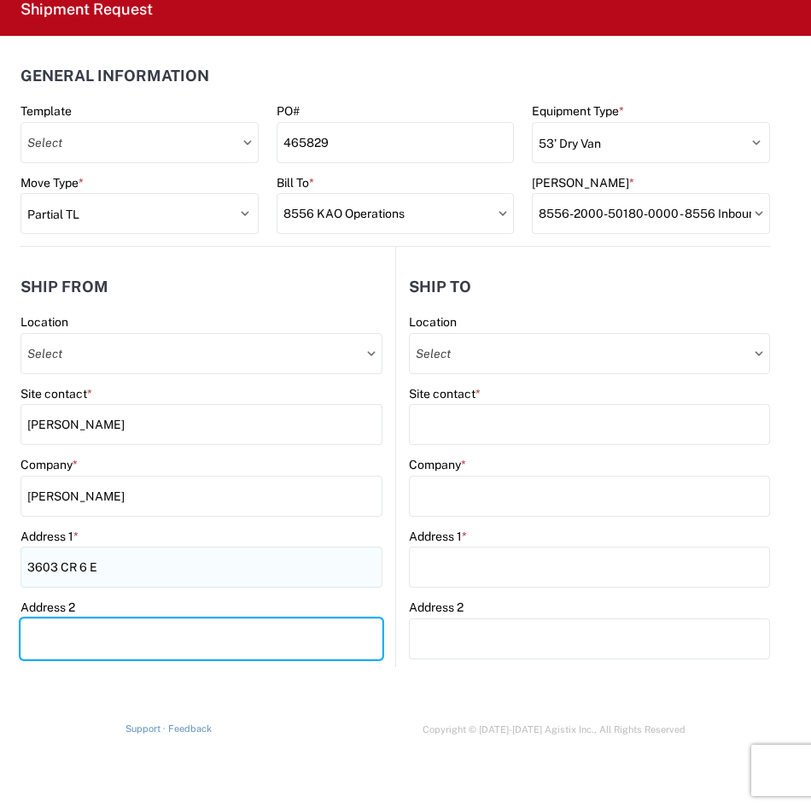
type input "Suite 150"
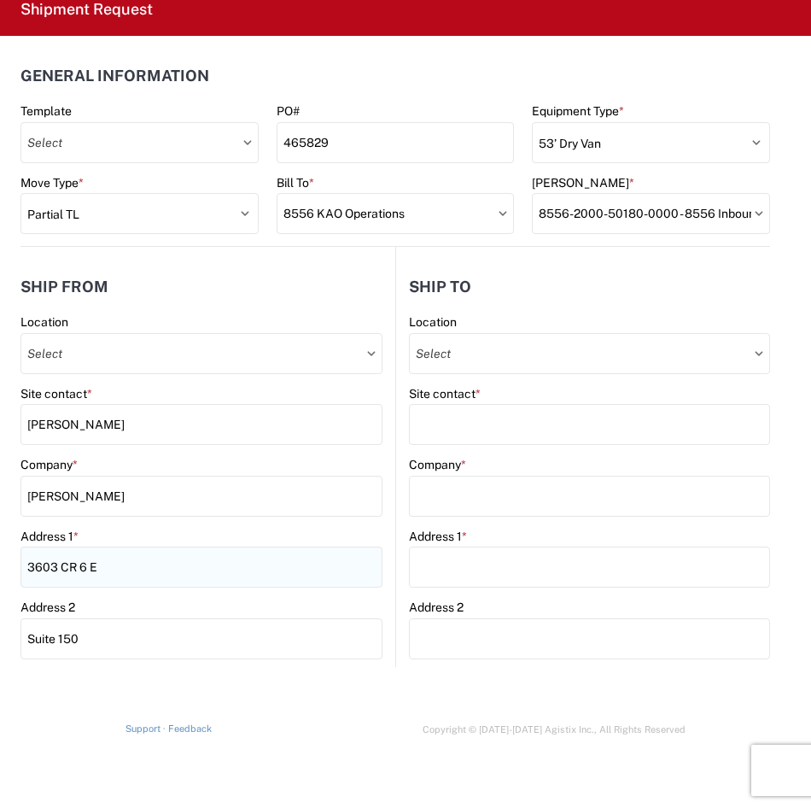
type input "Elkhart"
type input "46514"
select select "IN"
type input "[PERSON_NAME][EMAIL_ADDRESS][DOMAIN_NAME]"
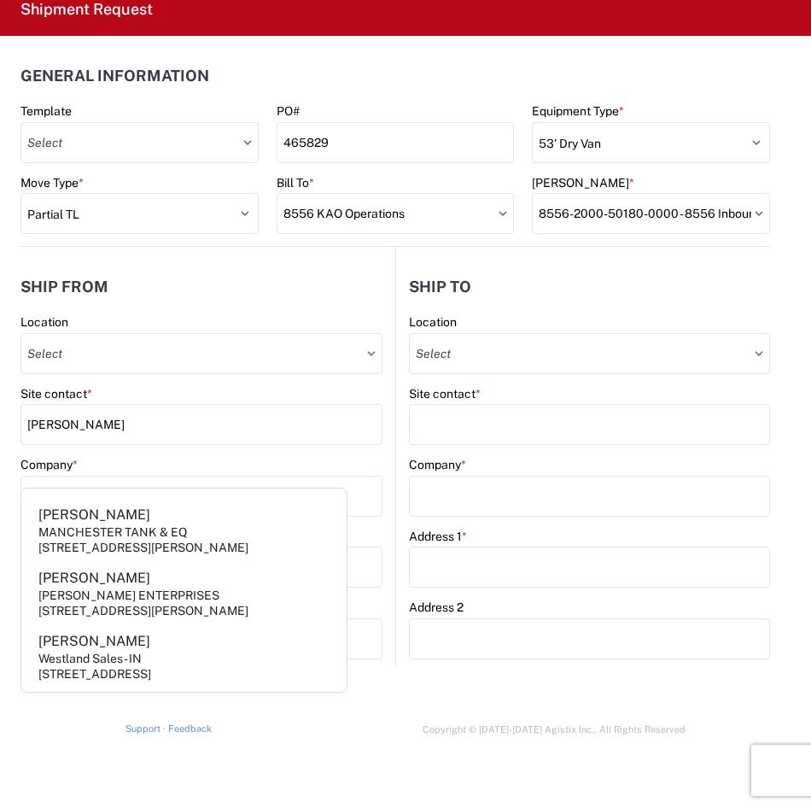
click at [420, 677] on agx-shipment-request "Shipment Request General Information Template PO# 465829 Equipment Type * Selec…" at bounding box center [405, 351] width 811 height 737
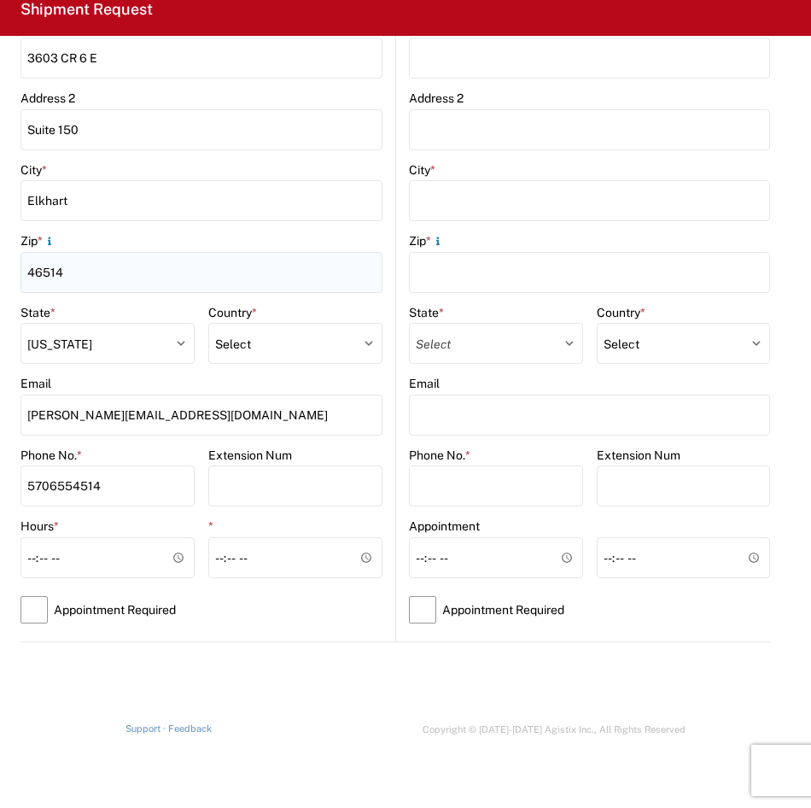
scroll to position [512, 0]
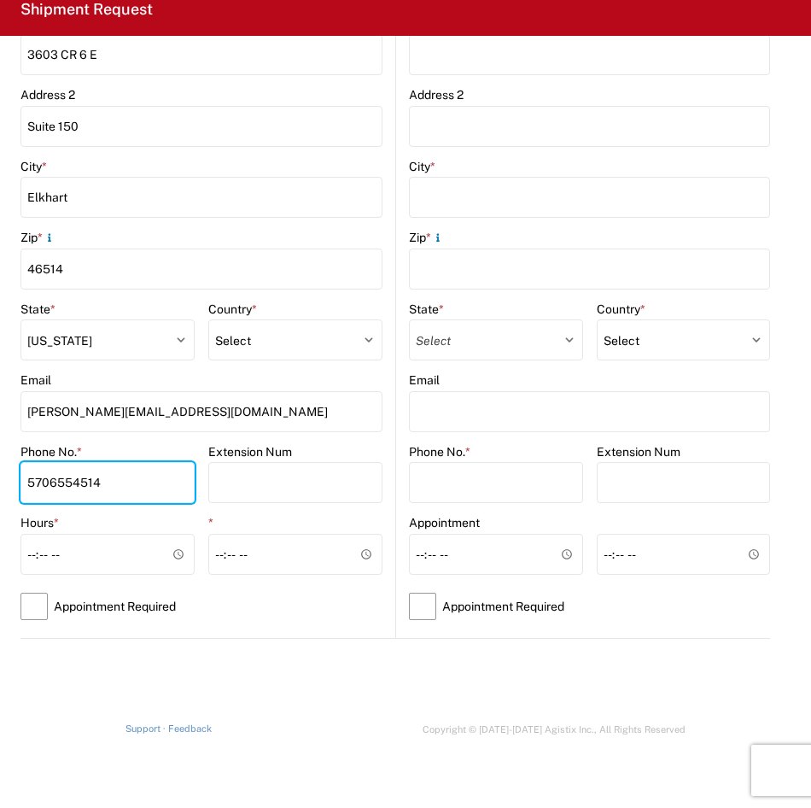
drag, startPoint x: 132, startPoint y: 471, endPoint x: -4, endPoint y: 470, distance: 136.7
click at [0, 470] on html "Home Shipment request Shipment tracking Shipment Request General Information Te…" at bounding box center [405, 404] width 811 height 808
type input "2609085485"
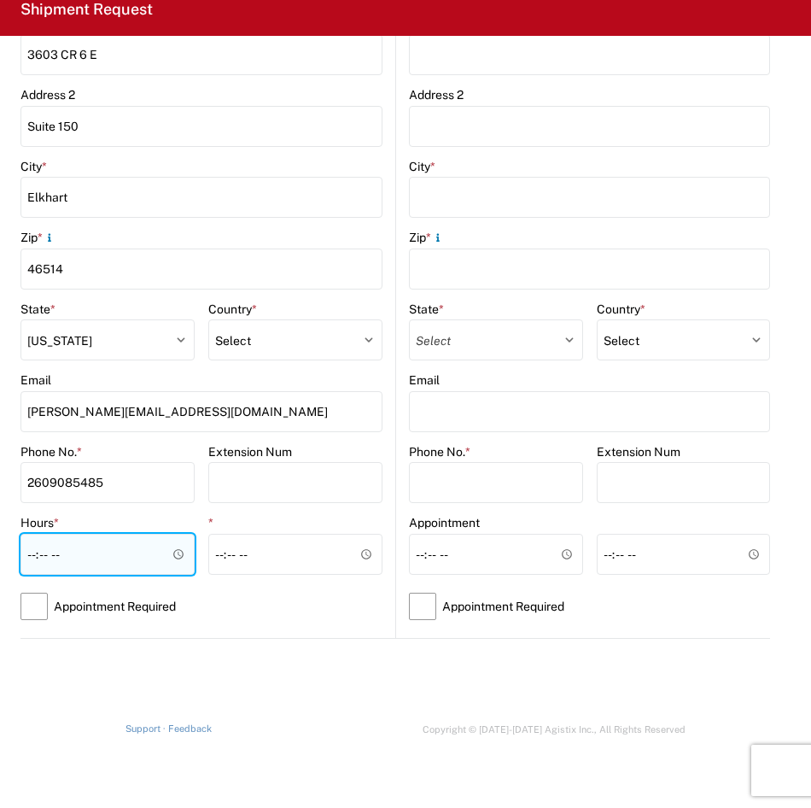
click at [108, 557] on input "Hours *" at bounding box center [107, 554] width 174 height 41
click at [168, 557] on input "Hours *" at bounding box center [107, 554] width 174 height 41
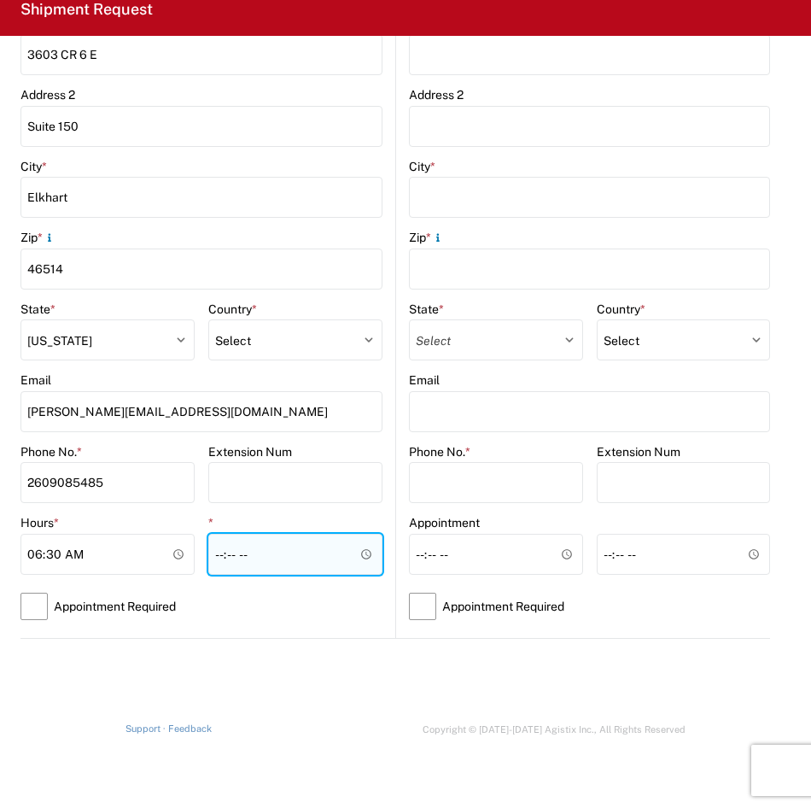
click at [237, 559] on input "*" at bounding box center [295, 554] width 174 height 41
click at [242, 555] on input "*" at bounding box center [295, 554] width 174 height 41
click at [208, 556] on input "*" at bounding box center [295, 554] width 174 height 41
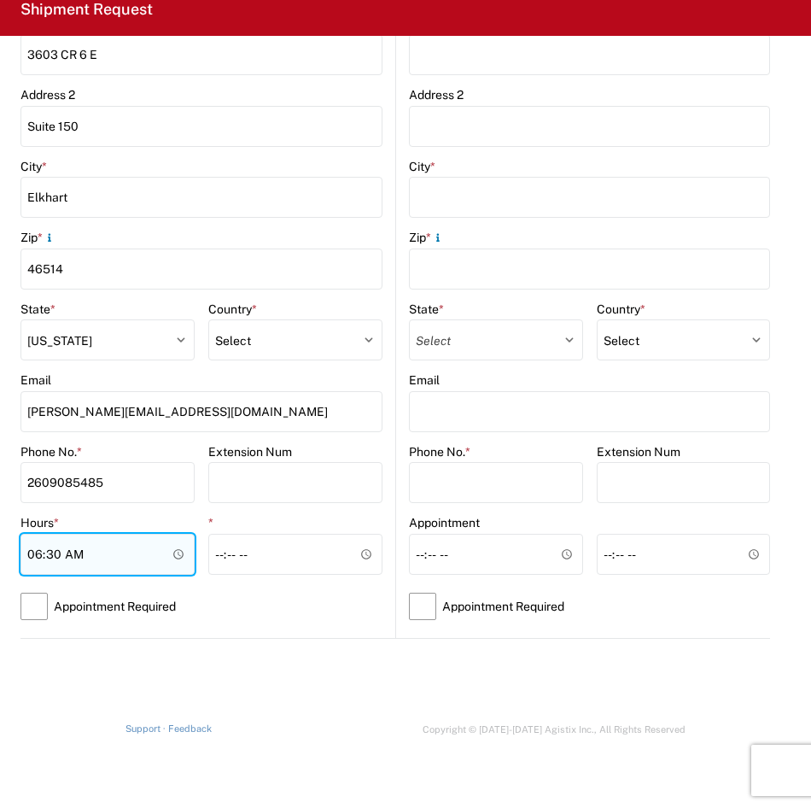
click at [173, 553] on div "Hours * 06:30" at bounding box center [107, 545] width 174 height 60
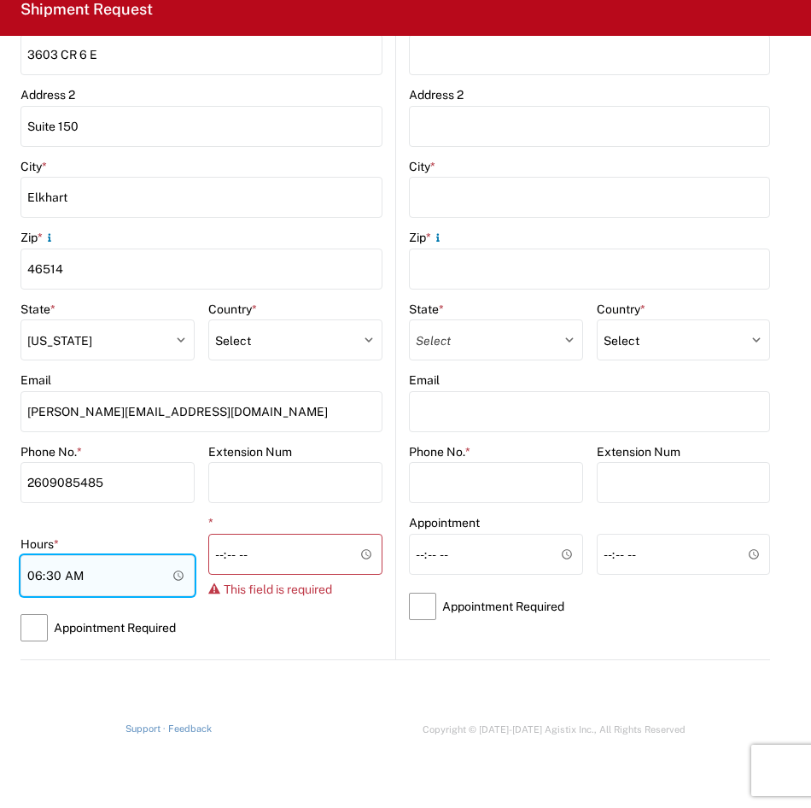
click at [176, 585] on input "06:30" at bounding box center [107, 575] width 174 height 41
click at [175, 578] on input "06:30" at bounding box center [107, 575] width 174 height 41
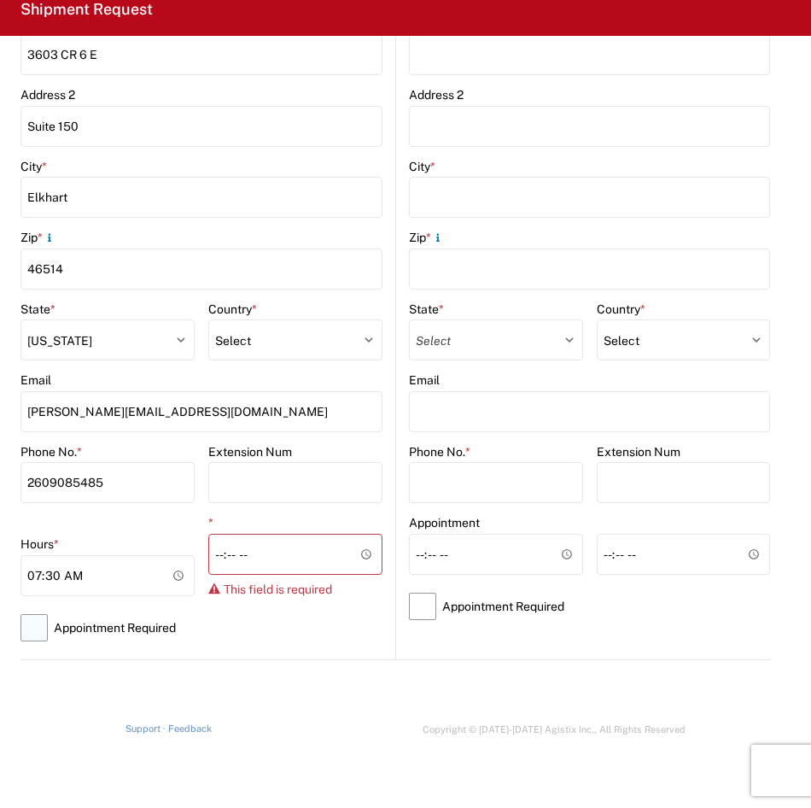
type input "07:30"
drag, startPoint x: 247, startPoint y: 623, endPoint x: 262, endPoint y: 599, distance: 29.1
click at [248, 623] on label "Appointment Required" at bounding box center [201, 627] width 362 height 39
click at [0, 0] on input "Appointment Required" at bounding box center [0, 0] width 0 height 0
select select "US"
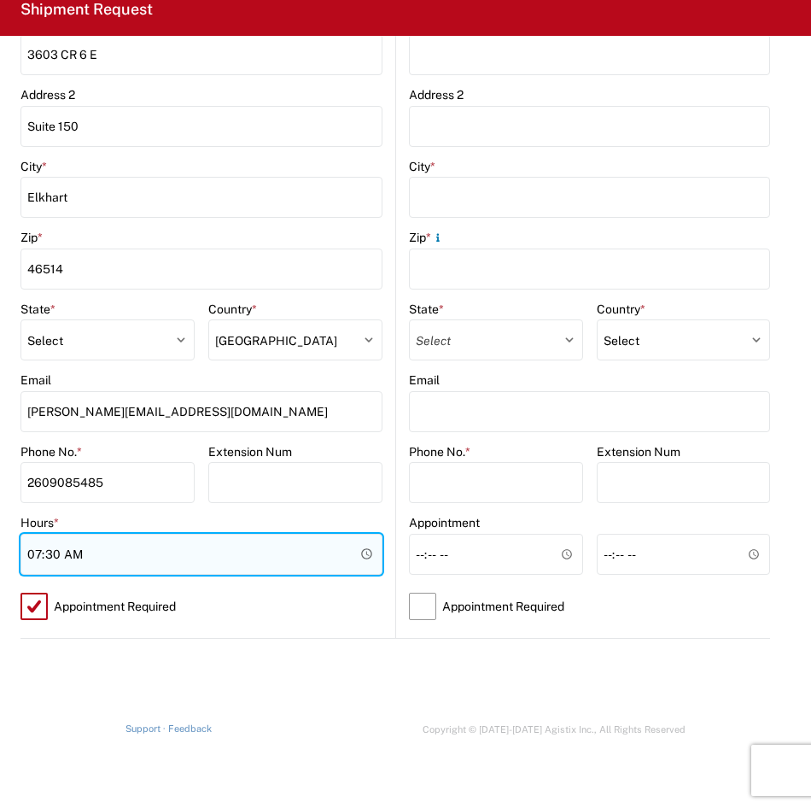
click at [279, 551] on input "07:30" at bounding box center [201, 554] width 362 height 41
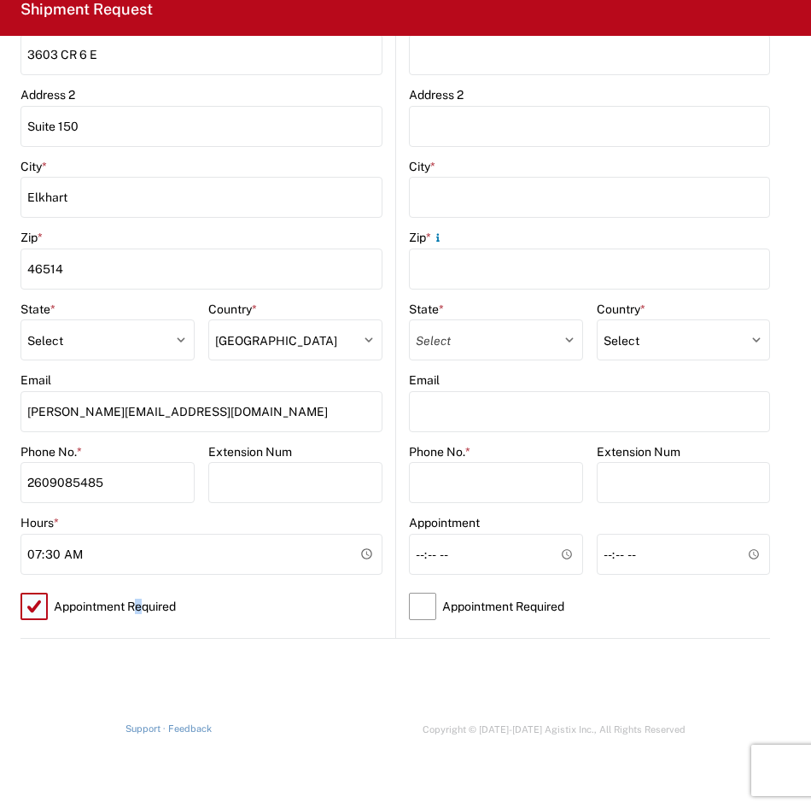
click at [133, 602] on label "Appointment Required" at bounding box center [201, 606] width 362 height 39
drag, startPoint x: 133, startPoint y: 602, endPoint x: 40, endPoint y: 608, distance: 93.3
click at [40, 608] on label "Appointment Required" at bounding box center [201, 606] width 362 height 39
click at [0, 0] on input "Appointment Required" at bounding box center [0, 0] width 0 height 0
select select "IN"
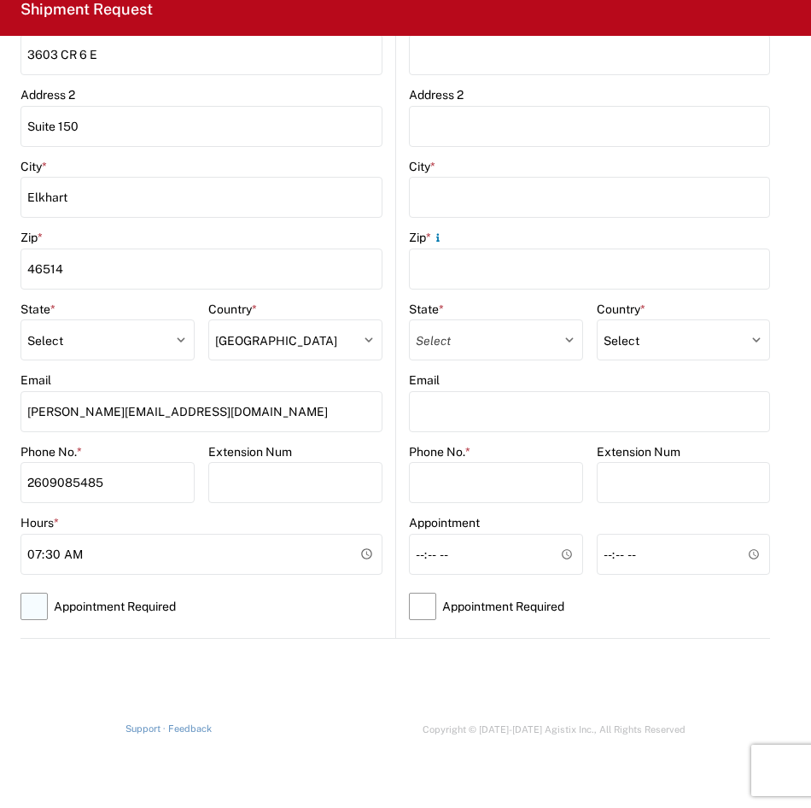
select select "US"
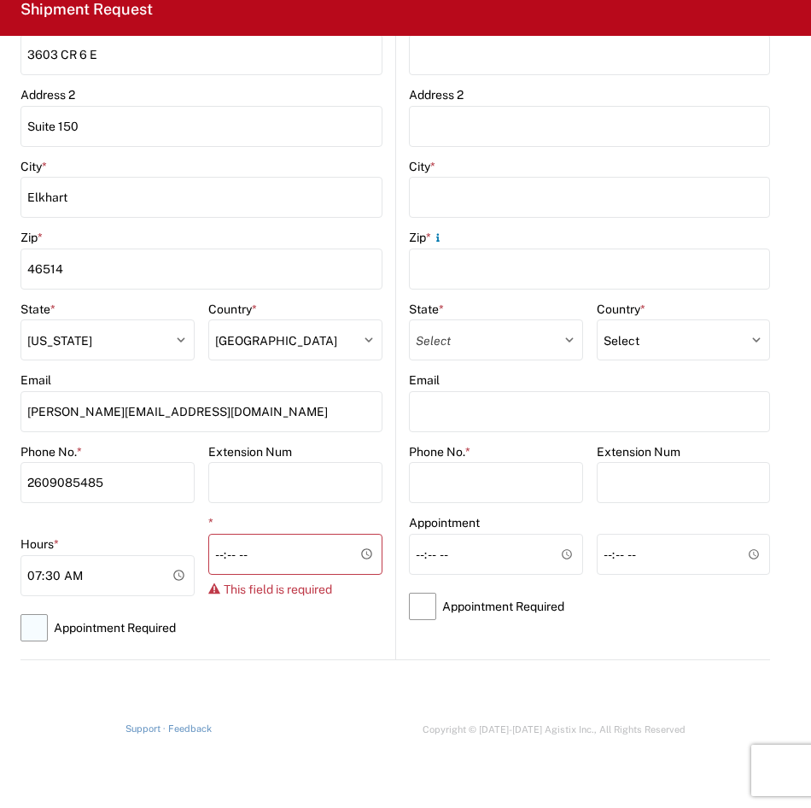
click at [40, 608] on label "Appointment Required" at bounding box center [201, 627] width 362 height 39
click at [0, 0] on input "Appointment Required" at bounding box center [0, 0] width 0 height 0
select select "US"
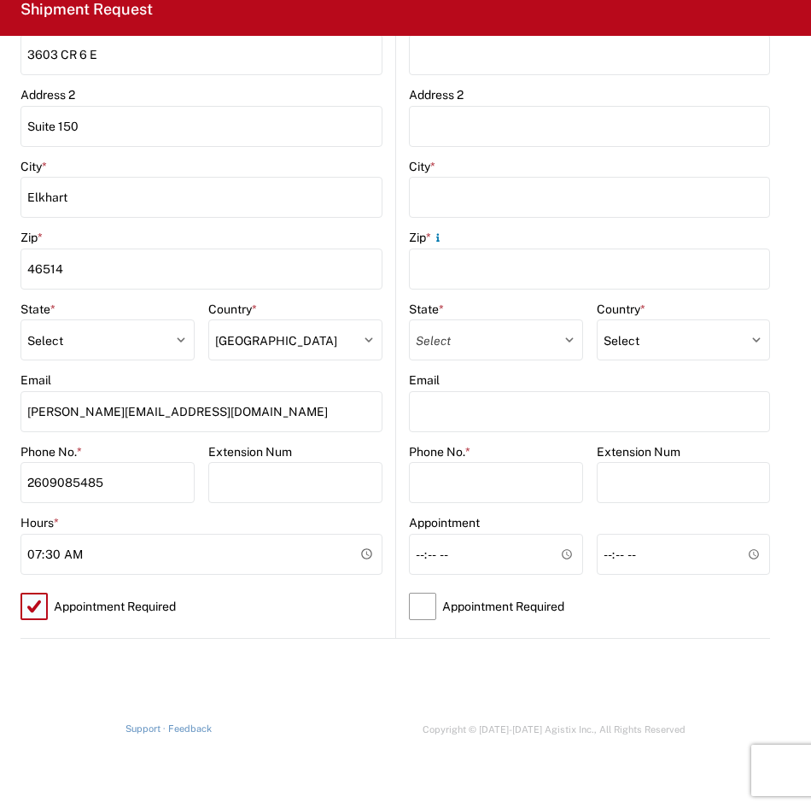
click at [40, 608] on label "Appointment Required" at bounding box center [201, 606] width 362 height 39
click at [0, 0] on input "Appointment Required" at bounding box center [0, 0] width 0 height 0
select select "IN"
select select "US"
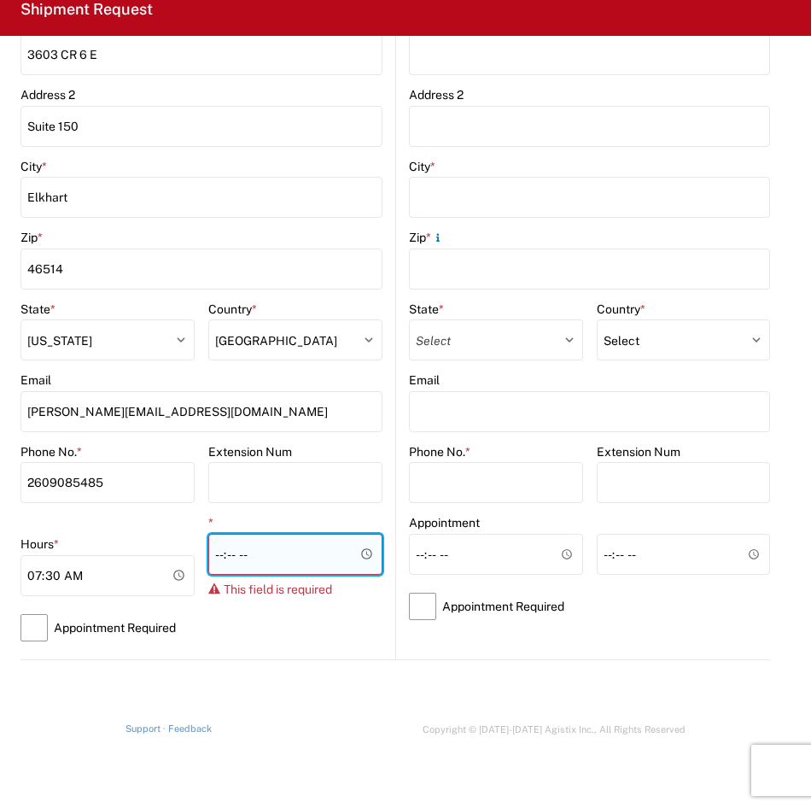
click at [362, 554] on input "*" at bounding box center [295, 554] width 174 height 41
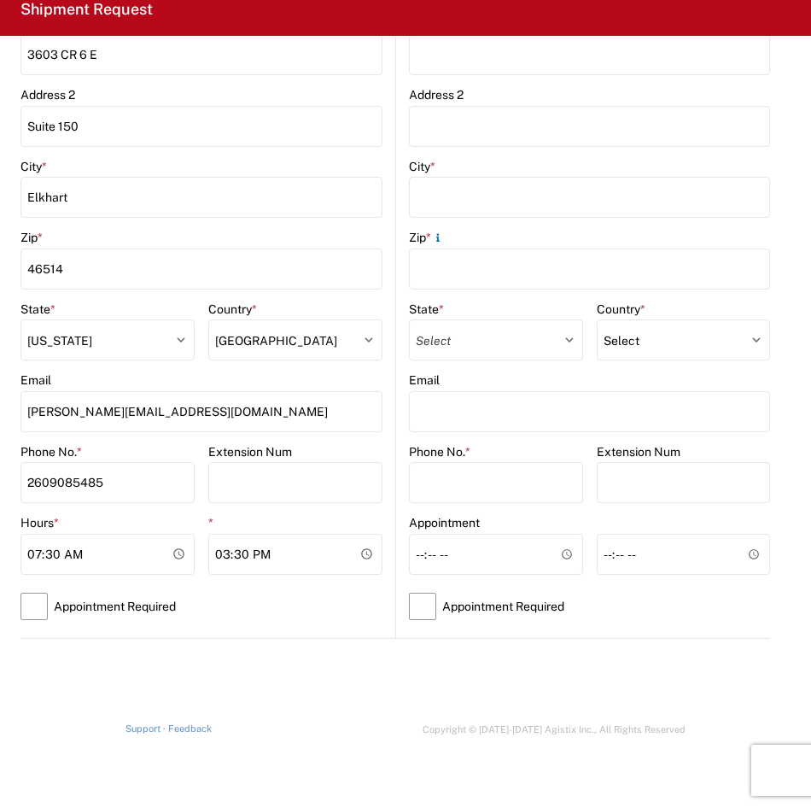
type input "15:30"
click at [383, 610] on main "Location Site contact * Patrick Louch Company * Fogatti Elkhart Address 1 * 360…" at bounding box center [207, 220] width 375 height 836
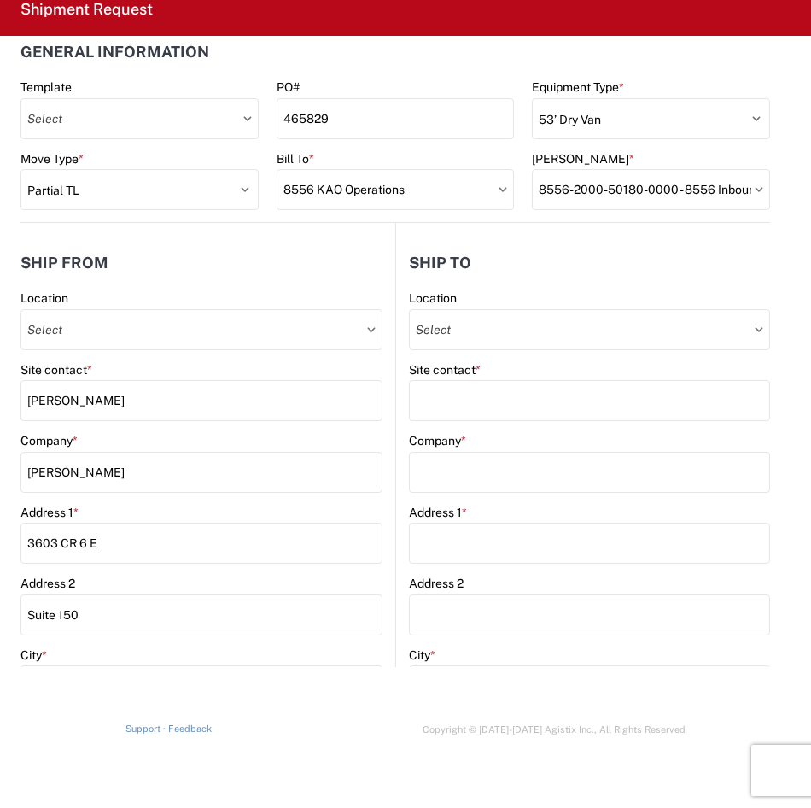
scroll to position [0, 0]
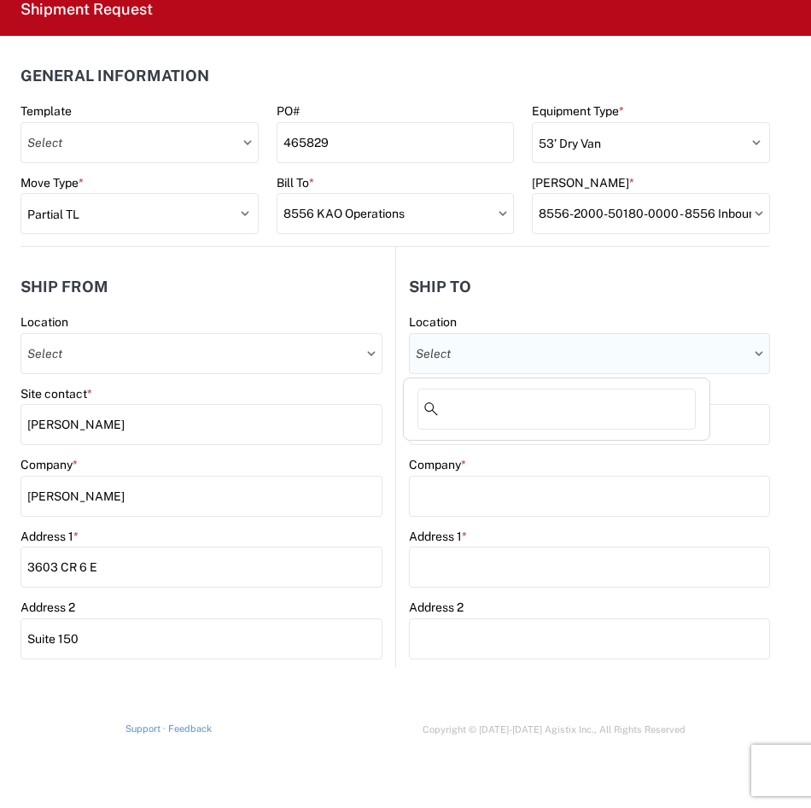
click at [500, 360] on input "text" at bounding box center [589, 353] width 361 height 41
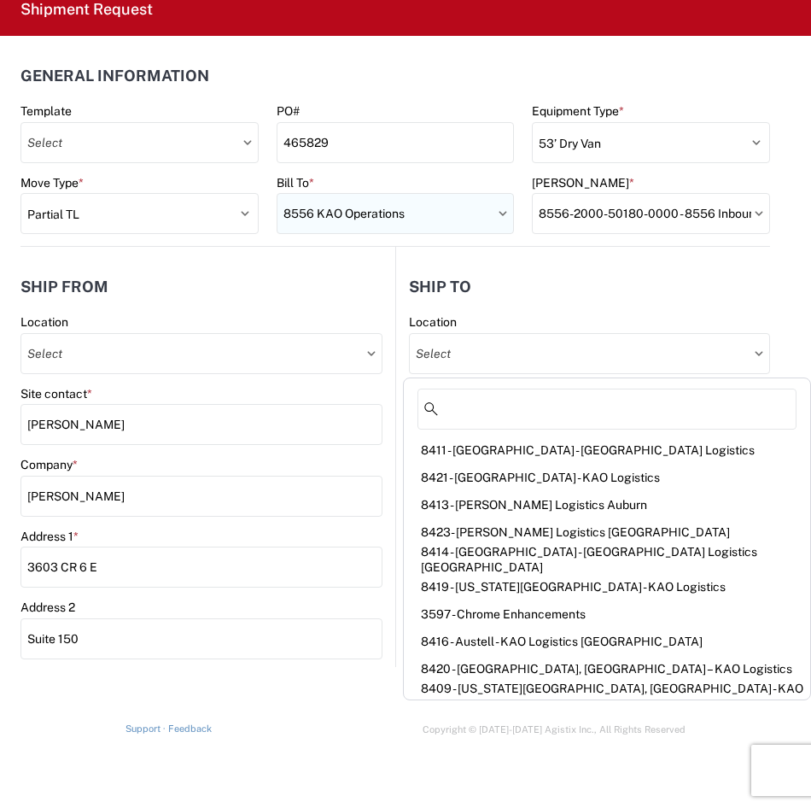
click at [465, 210] on input "8556 KAO Operations" at bounding box center [396, 213] width 238 height 41
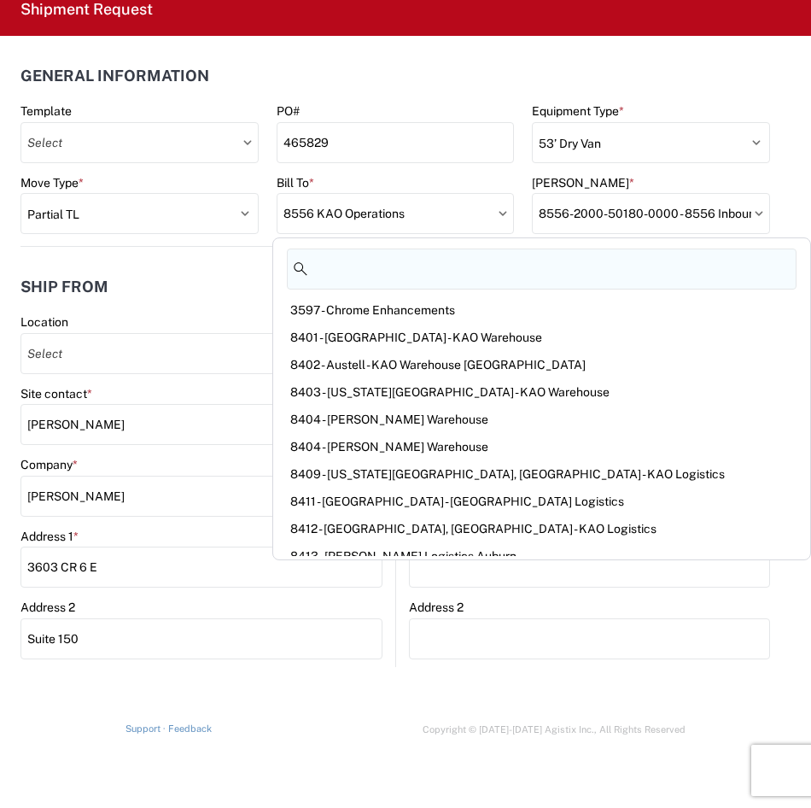
click at [454, 272] on input at bounding box center [542, 269] width 510 height 41
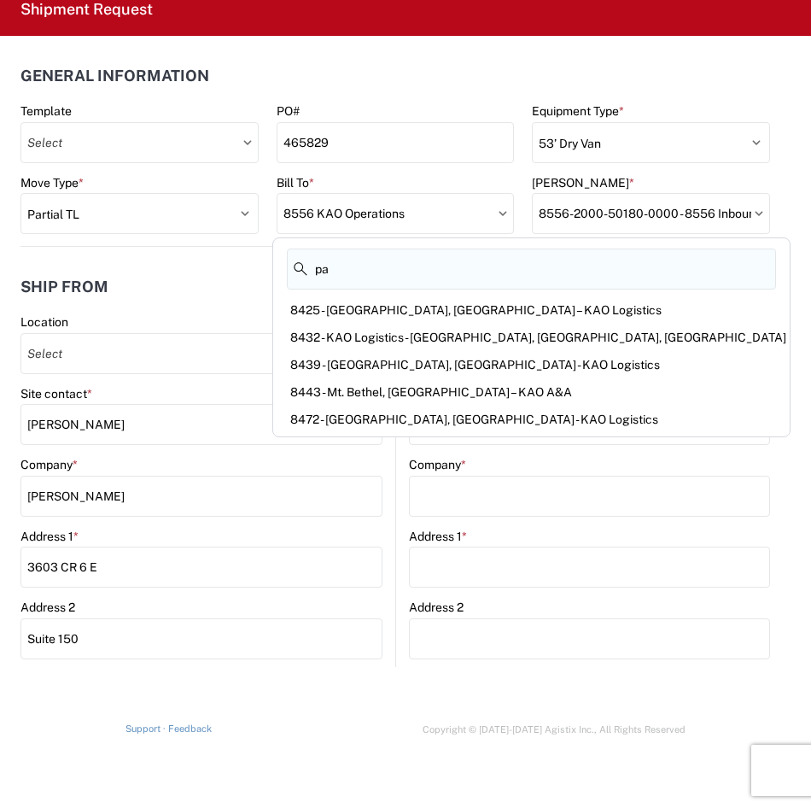
type input "p"
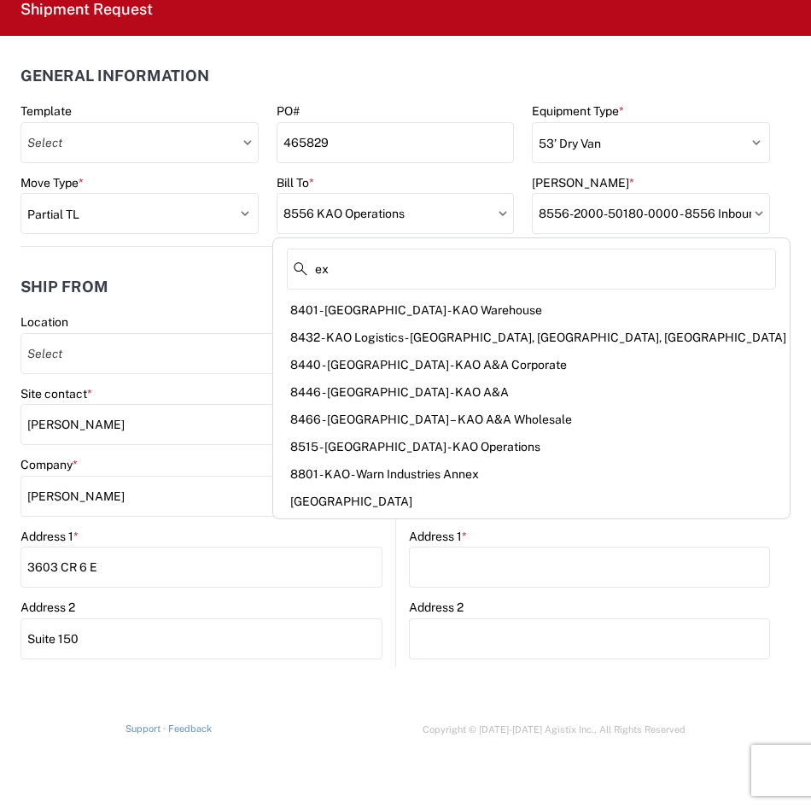
type input "ex"
click at [648, 273] on header "Ship to" at bounding box center [583, 286] width 374 height 38
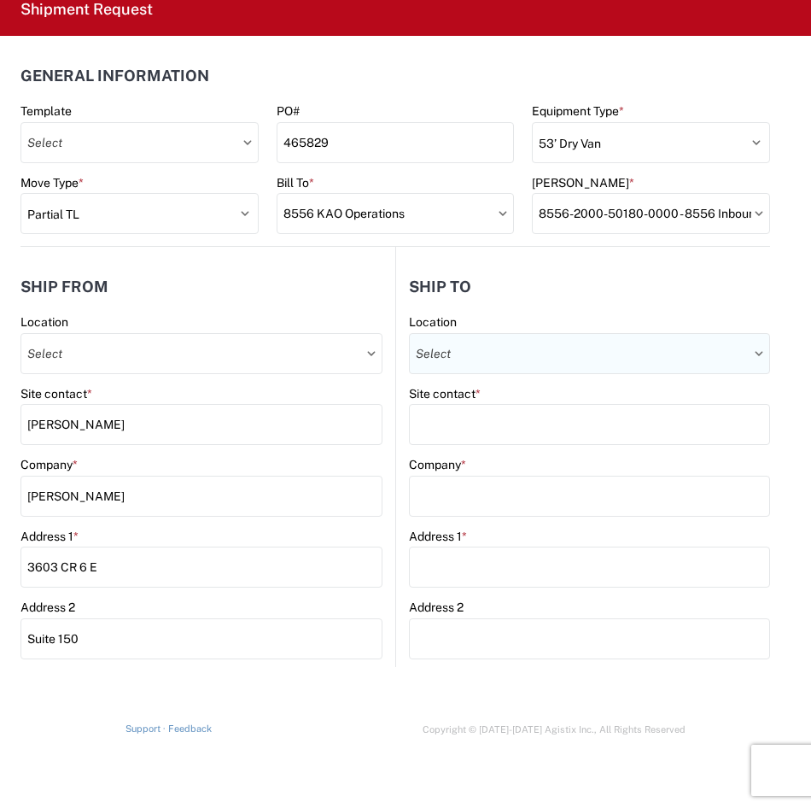
click at [604, 368] on input "text" at bounding box center [589, 353] width 361 height 41
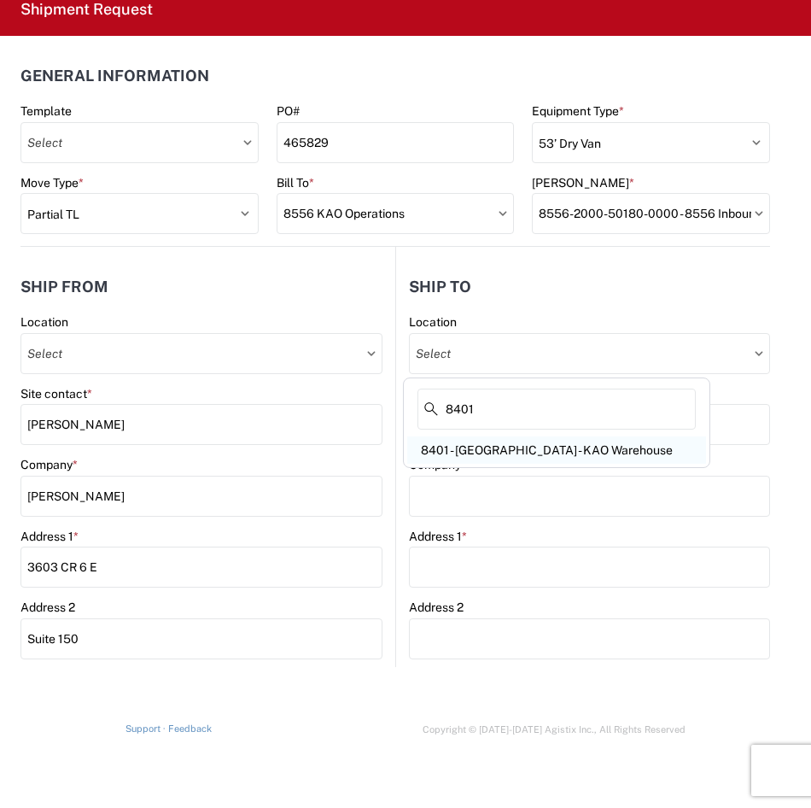
type input "8401"
click at [565, 446] on div "8401 - [GEOGRAPHIC_DATA] - KAO Warehouse" at bounding box center [556, 449] width 299 height 27
type input "8401 - [GEOGRAPHIC_DATA] - KAO Warehouse"
type input "KAO"
type input "68 Slocum Ave"
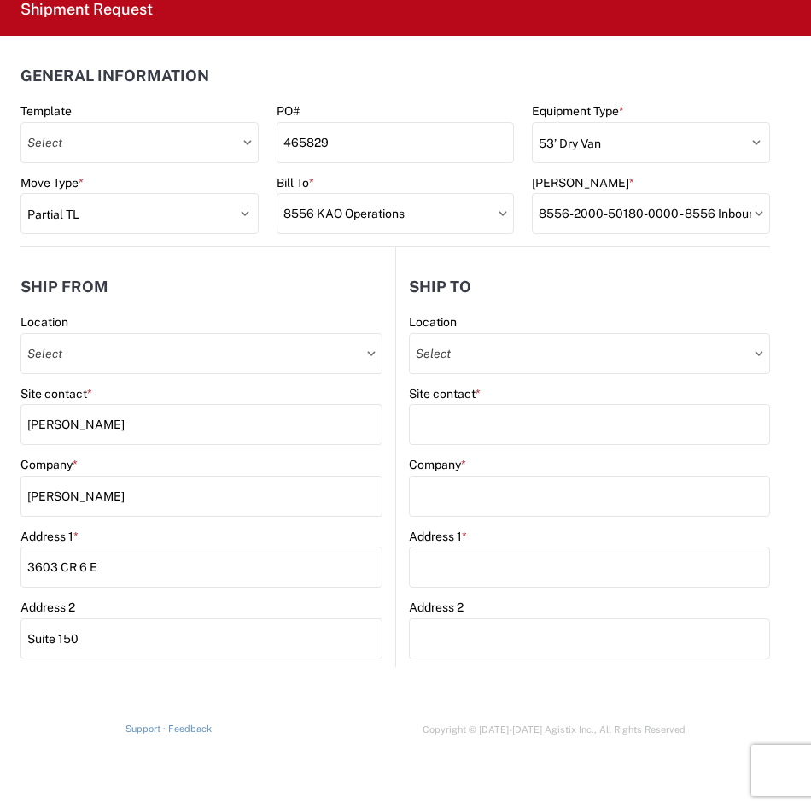
type input "[GEOGRAPHIC_DATA]"
type input "18643"
select select "PA"
select select "US"
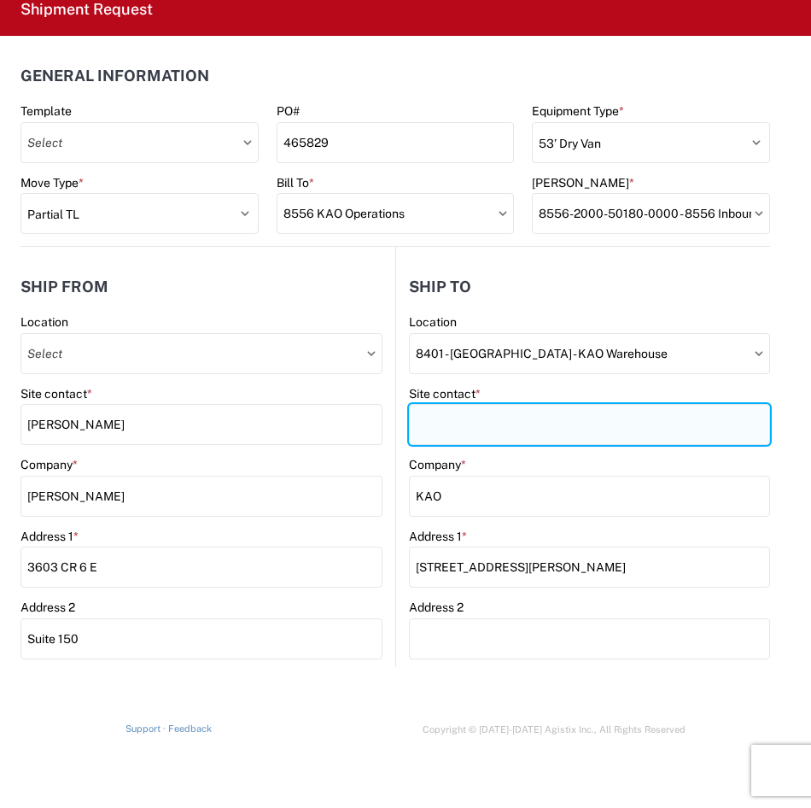
click at [563, 430] on input "Site contact *" at bounding box center [589, 424] width 361 height 41
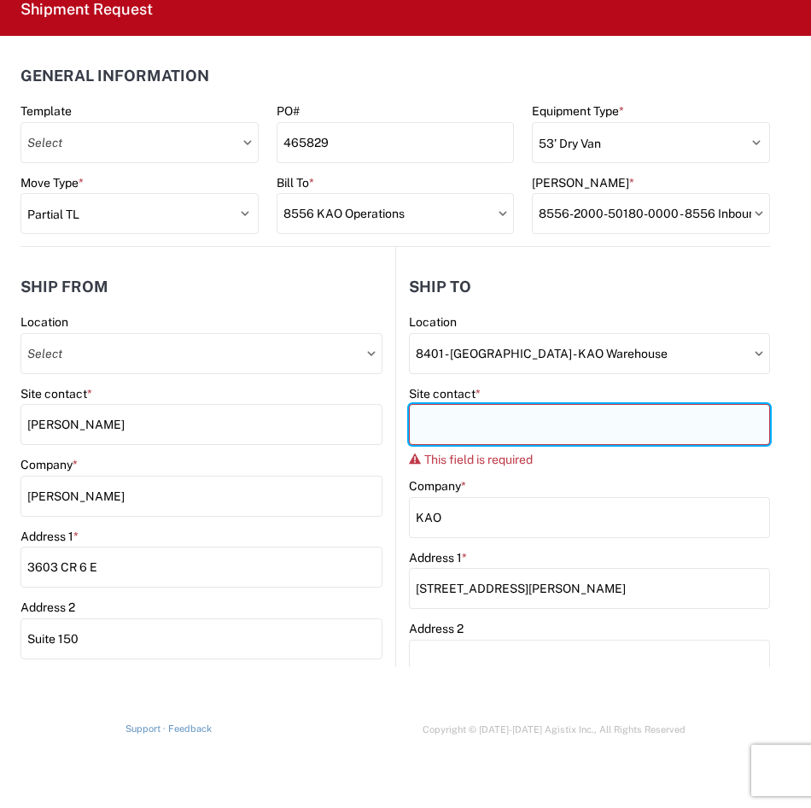
click at [602, 432] on input "Site contact *" at bounding box center [589, 424] width 361 height 41
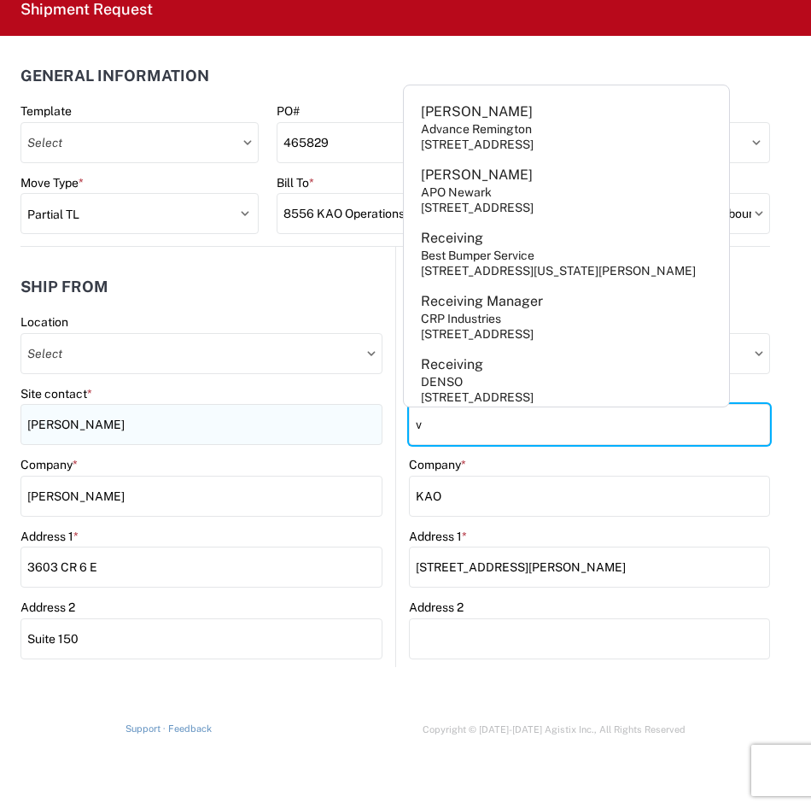
drag, startPoint x: 604, startPoint y: 423, endPoint x: 372, endPoint y: 418, distance: 231.5
click at [372, 418] on div "Ship from Location Site contact * Patrick Louch Company * Fogatti Elkhart Addre…" at bounding box center [395, 699] width 750 height 904
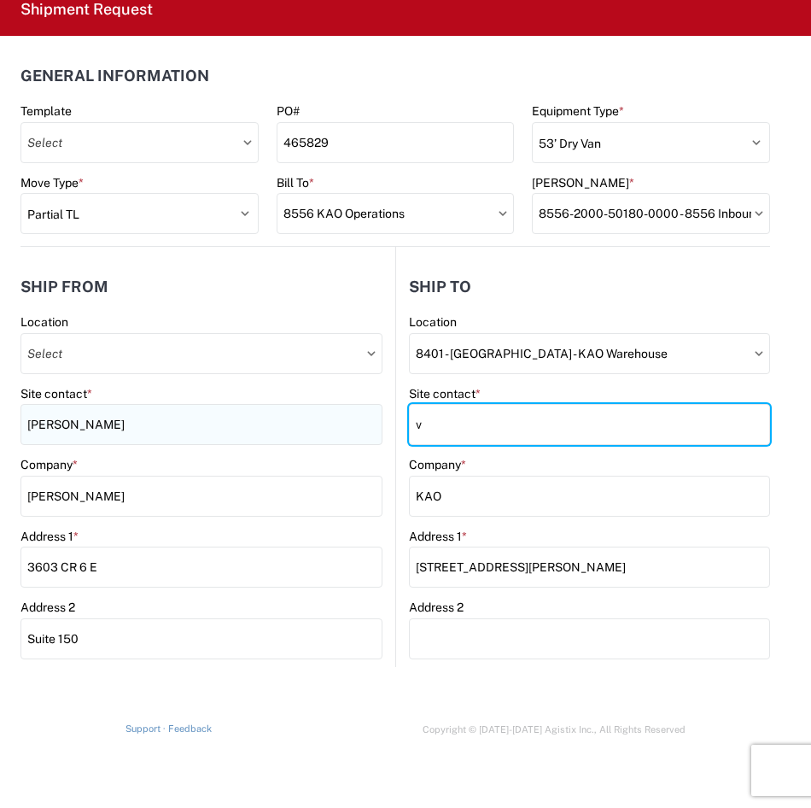
paste input "KEYEX-APPT@KEY-STONE.COM"
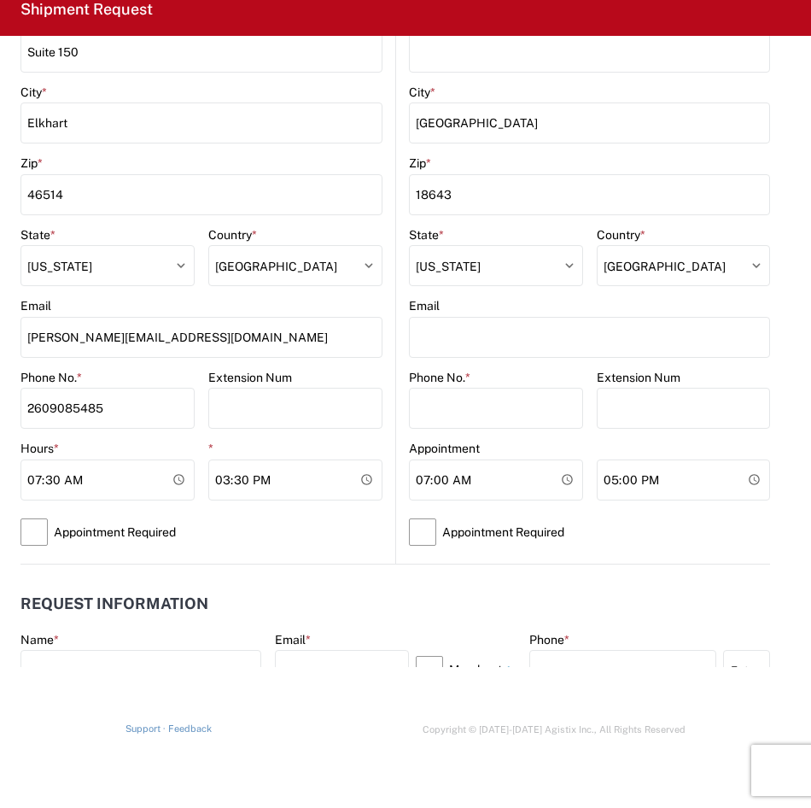
scroll to position [598, 0]
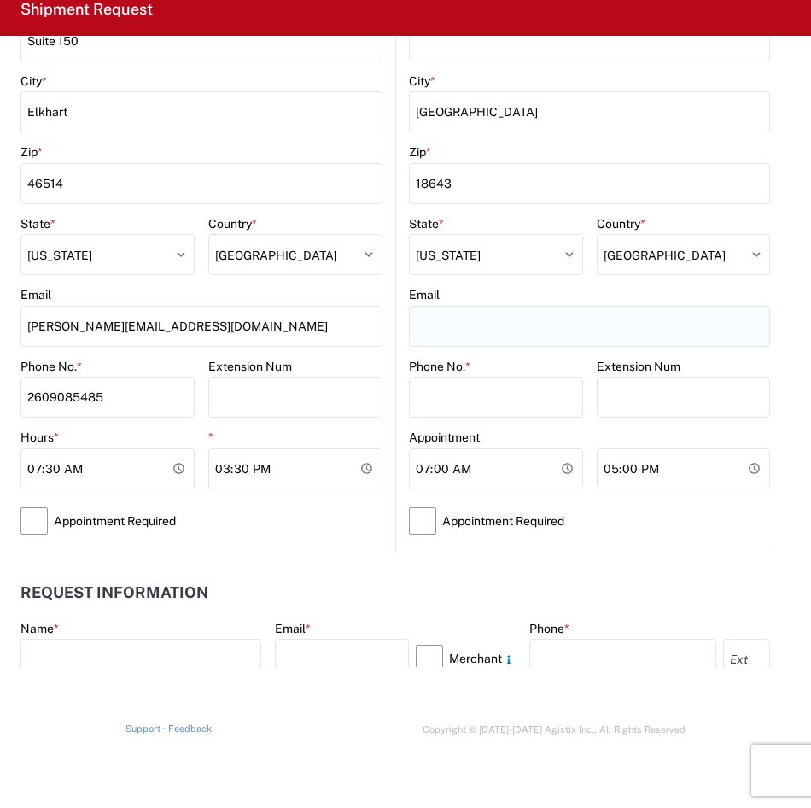
type input "KEYEX-APPT@KEY-STONE.COM"
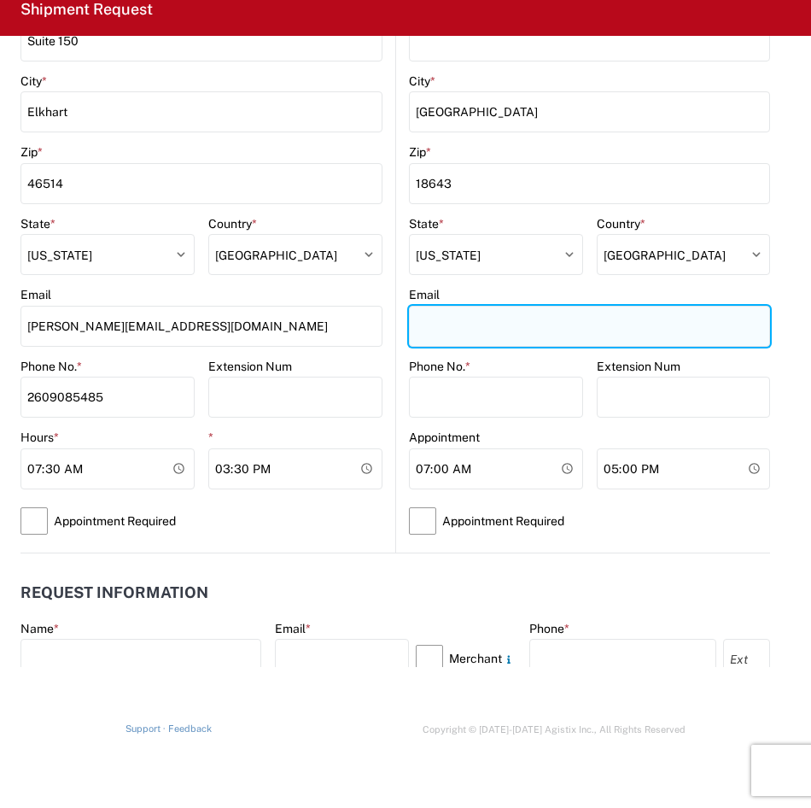
click at [521, 331] on input "Email" at bounding box center [589, 326] width 361 height 41
paste input "KEYEX-APPT@KEY-STONE.COM"
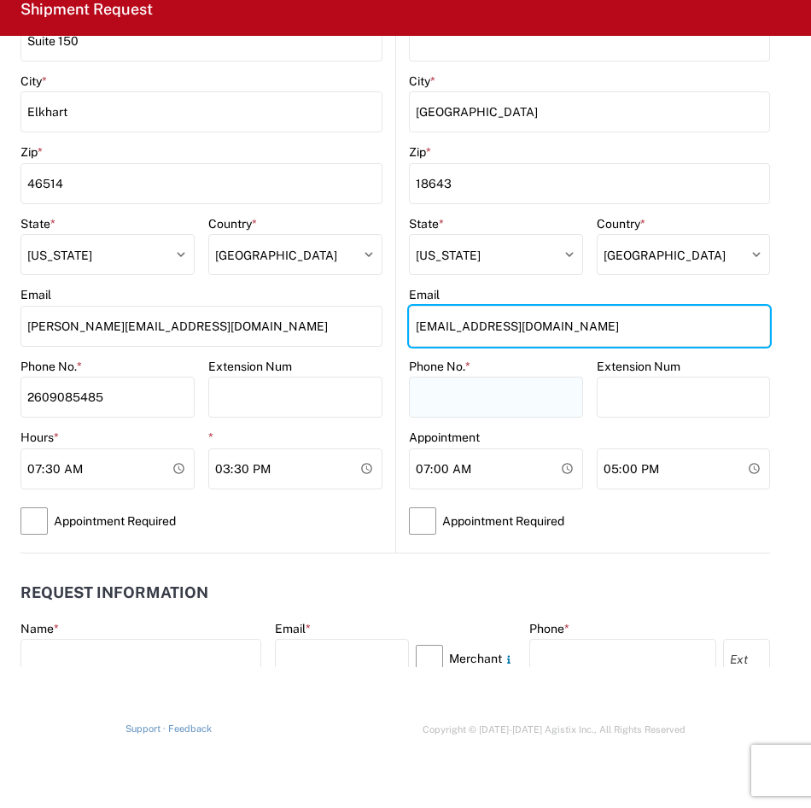
type input "KEYEX-APPT@KEY-STONE.COM"
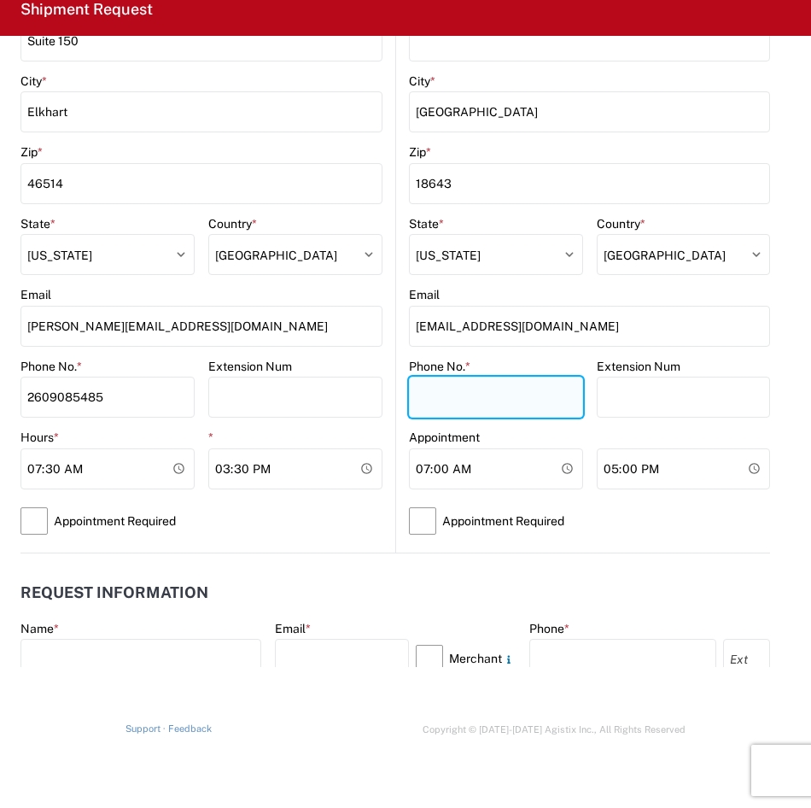
click at [453, 388] on input "Phone No. *" at bounding box center [496, 397] width 174 height 41
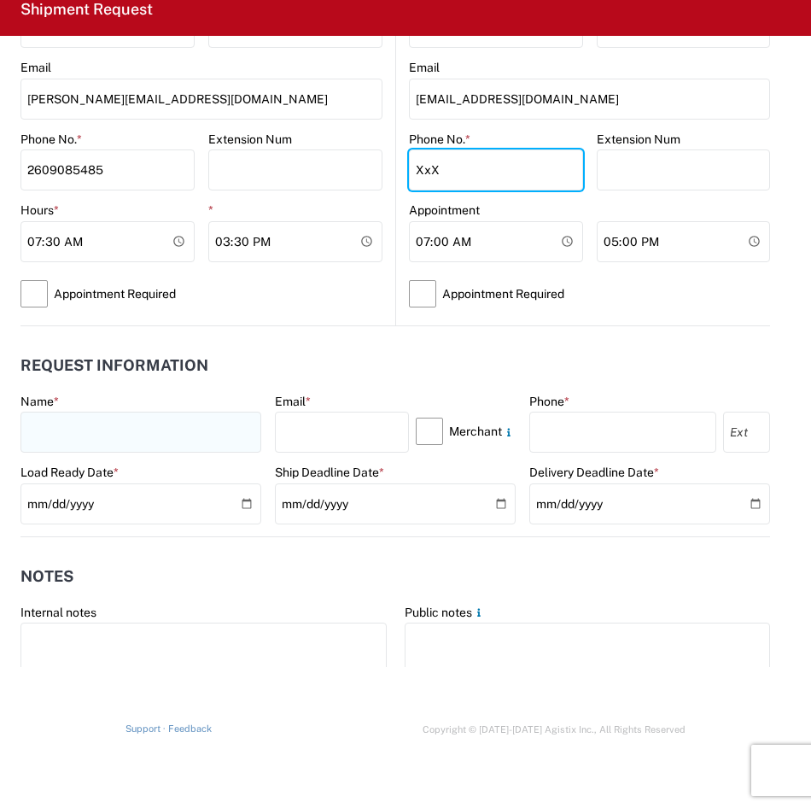
scroll to position [854, 0]
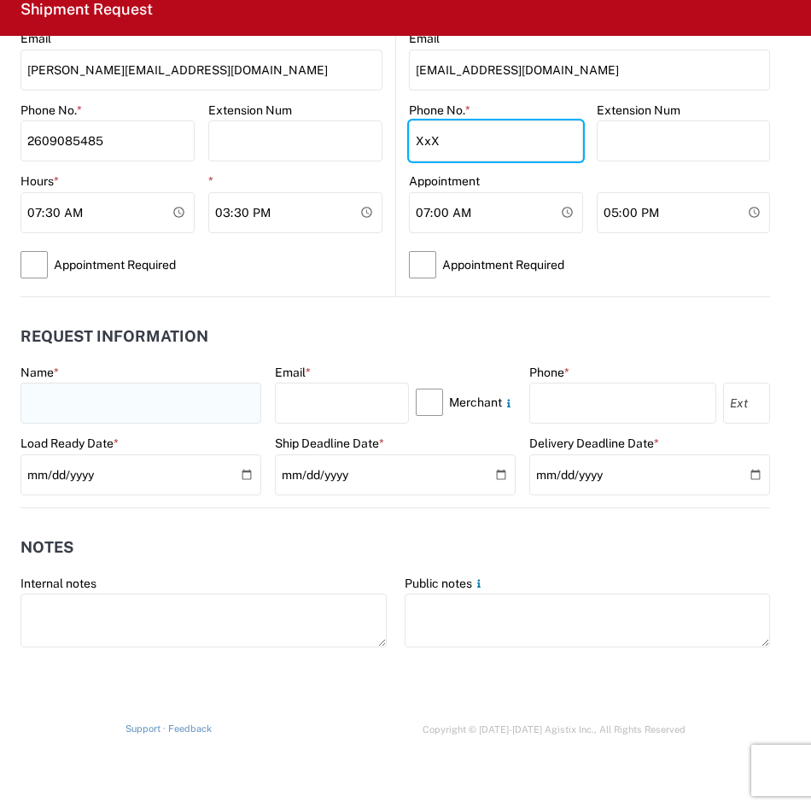
type input "XxX"
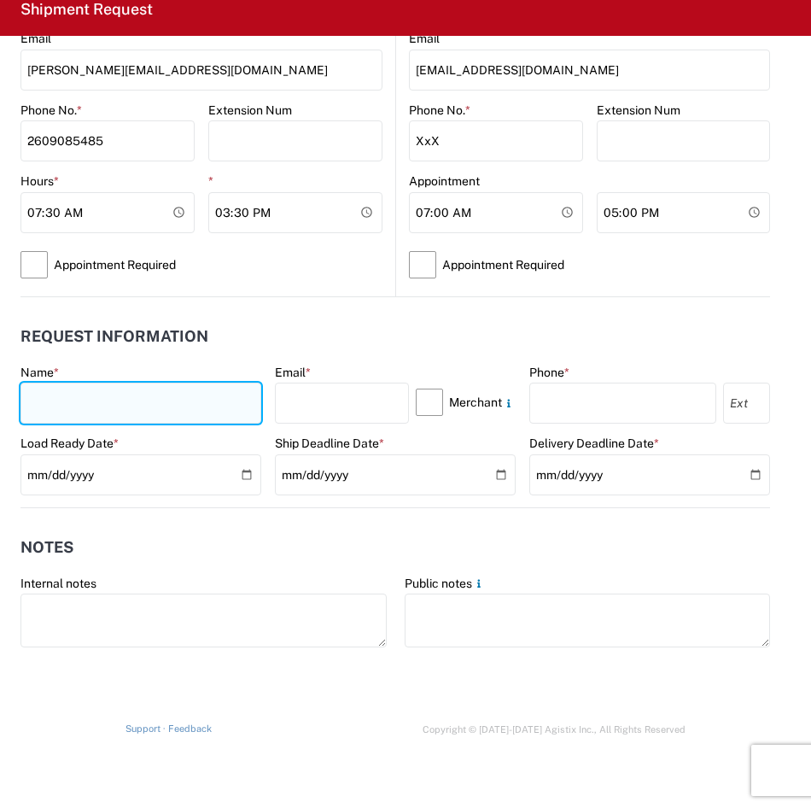
click at [151, 397] on input "text" at bounding box center [140, 403] width 241 height 41
type input "[PERSON_NAME]"
select select "CA"
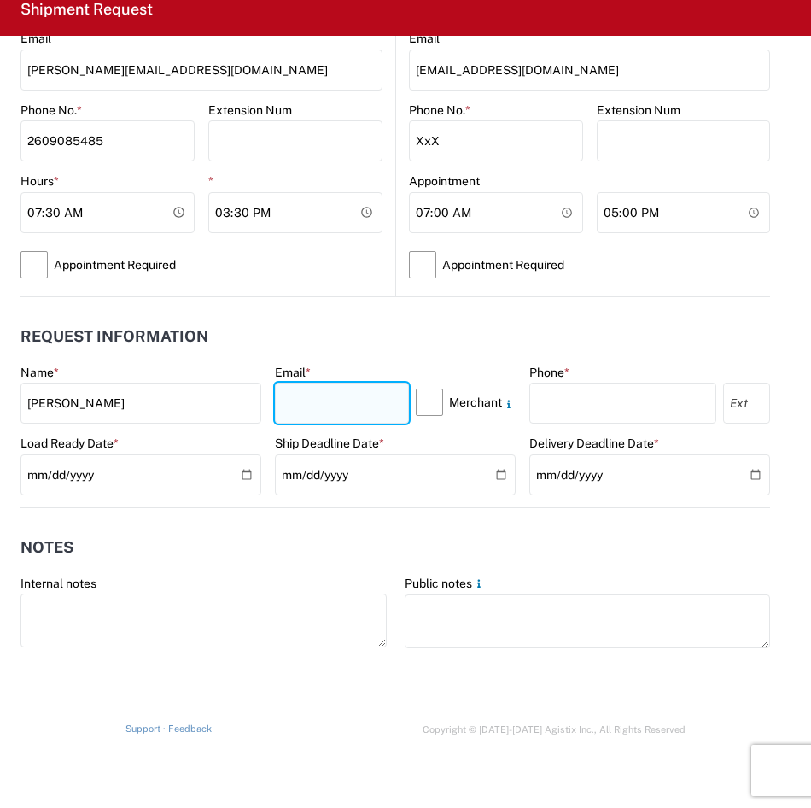
click at [323, 416] on input "text" at bounding box center [342, 403] width 134 height 41
type input "[PERSON_NAME][EMAIL_ADDRESS][DOMAIN_NAME]"
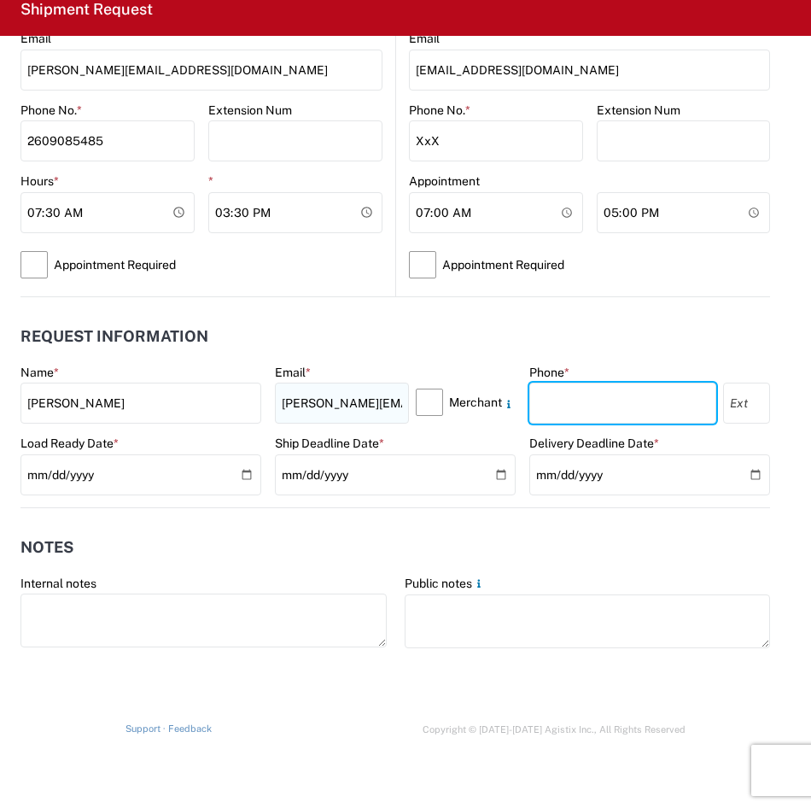
type input "2609085485"
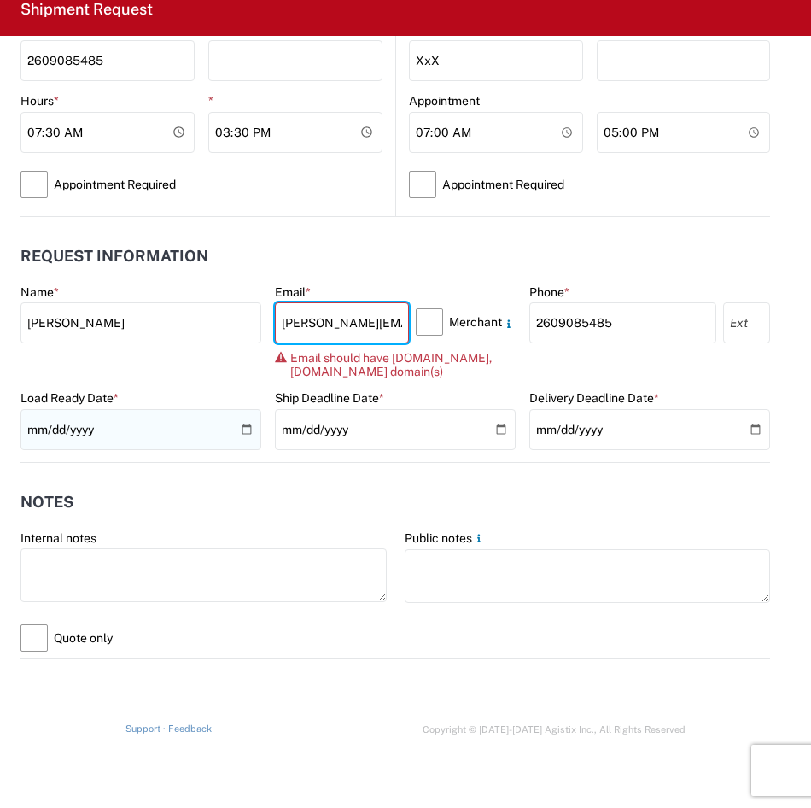
scroll to position [939, 0]
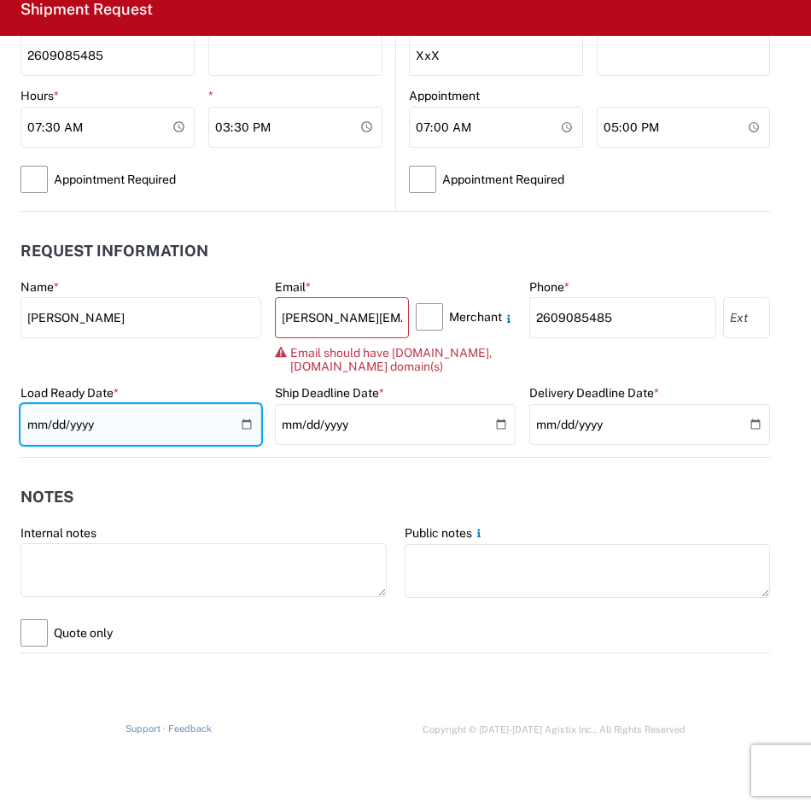
click at [141, 422] on input "date" at bounding box center [140, 424] width 241 height 41
click at [240, 421] on input "date" at bounding box center [140, 424] width 241 height 41
type input "[DATE]"
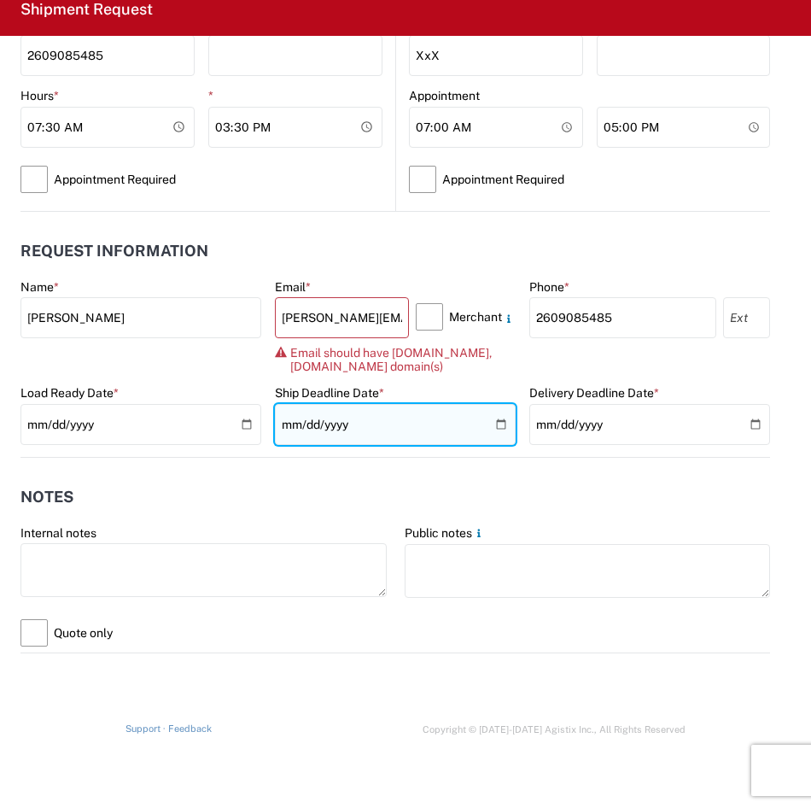
click at [493, 424] on input "date" at bounding box center [395, 424] width 241 height 41
type input "[DATE]"
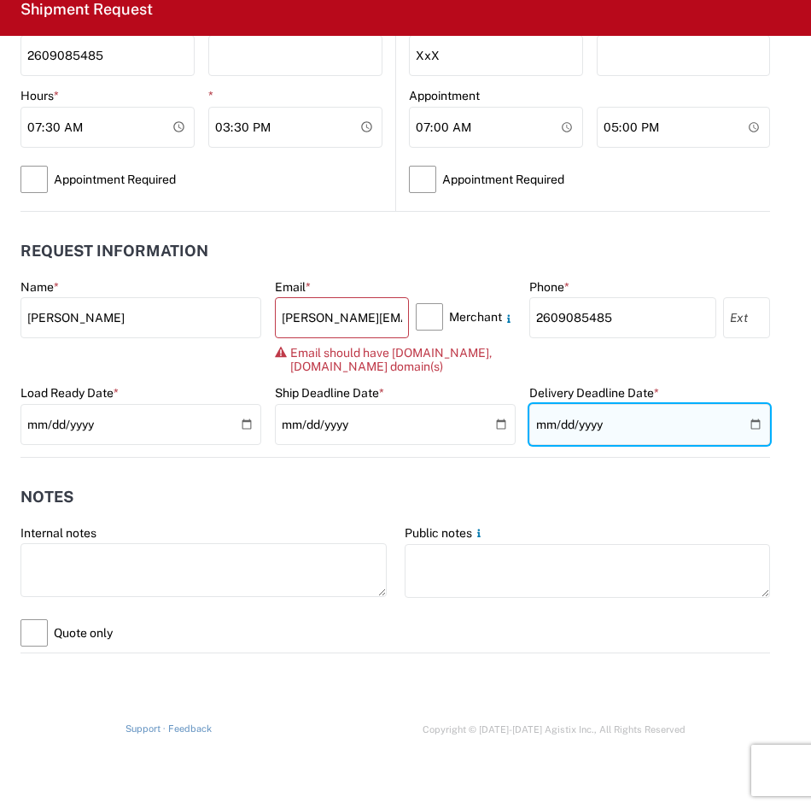
click at [746, 424] on input "date" at bounding box center [649, 424] width 241 height 41
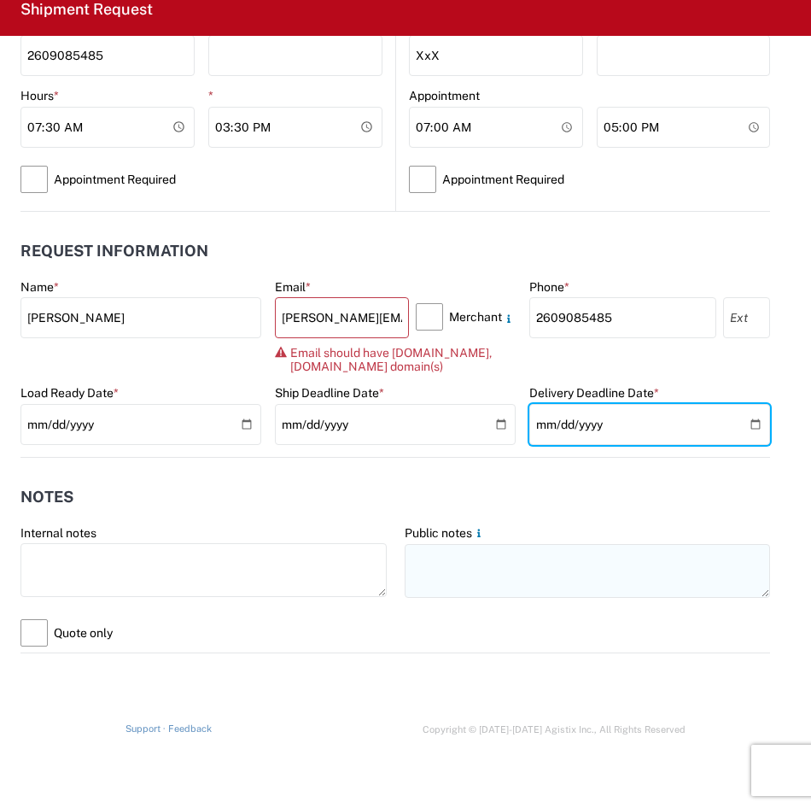
type input "[DATE]"
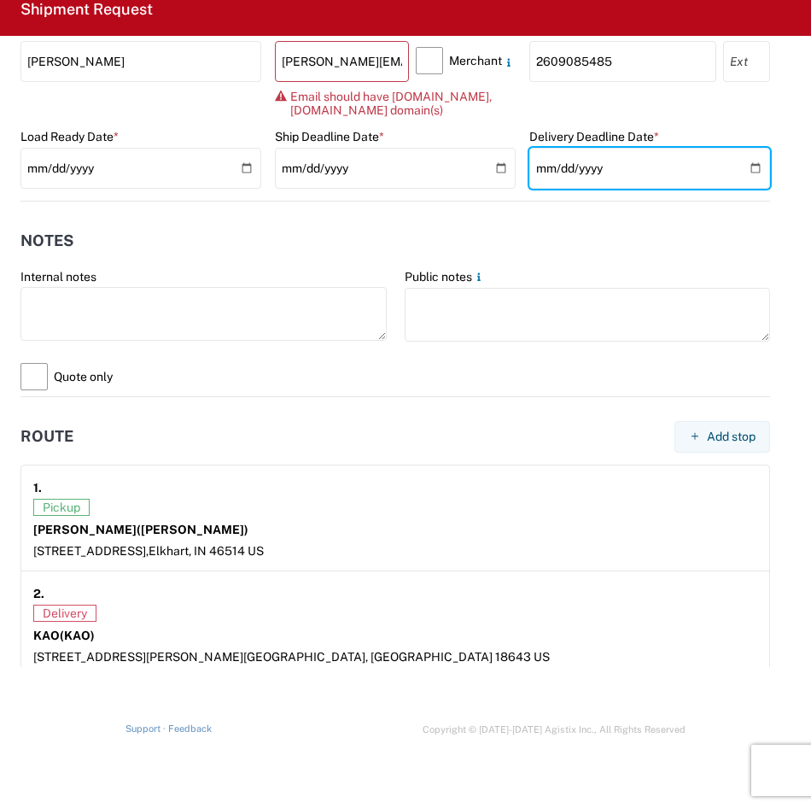
scroll to position [1452, 0]
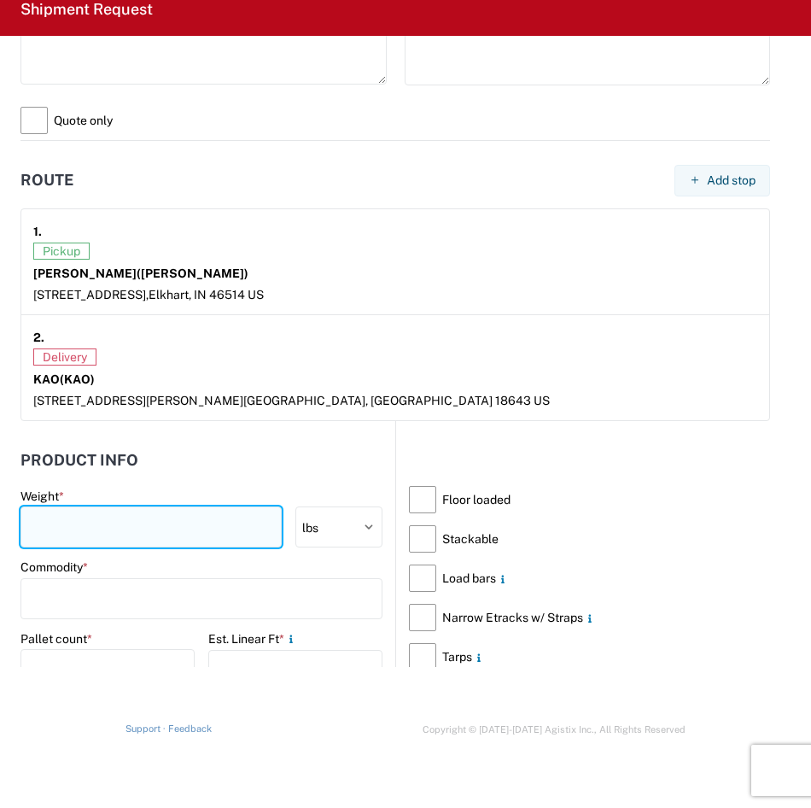
click at [147, 538] on input "number" at bounding box center [150, 526] width 261 height 41
type input "2000"
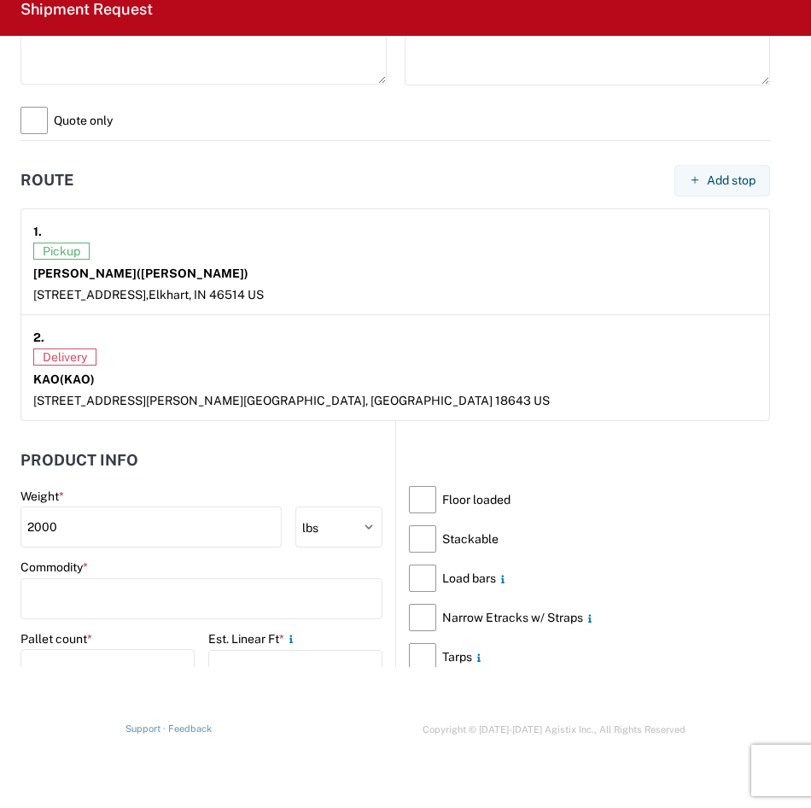
click at [262, 466] on header "Product Info" at bounding box center [207, 461] width 375 height 38
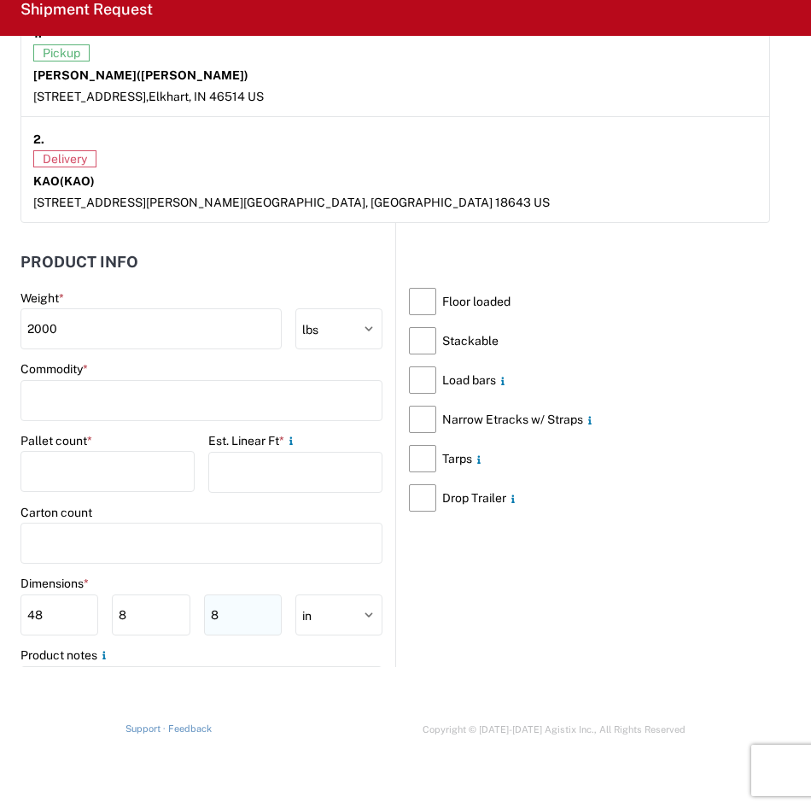
scroll to position [1793, 0]
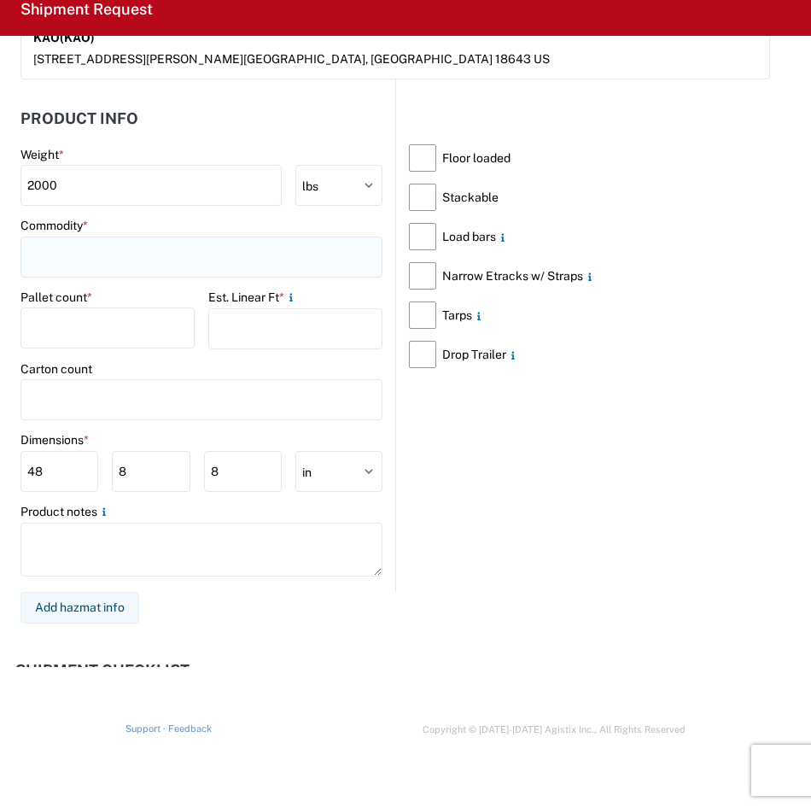
click at [153, 269] on input at bounding box center [201, 257] width 362 height 41
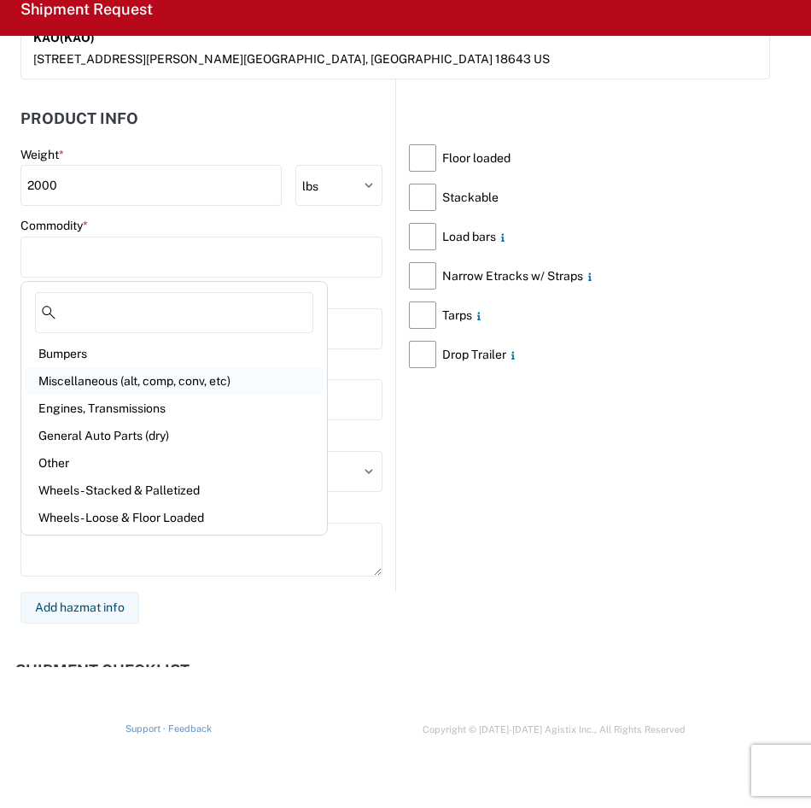
click at [186, 383] on div "Miscellaneous (alt, comp, conv, etc)" at bounding box center [174, 380] width 299 height 27
type input "Miscellaneous (alt, comp, conv, etc)"
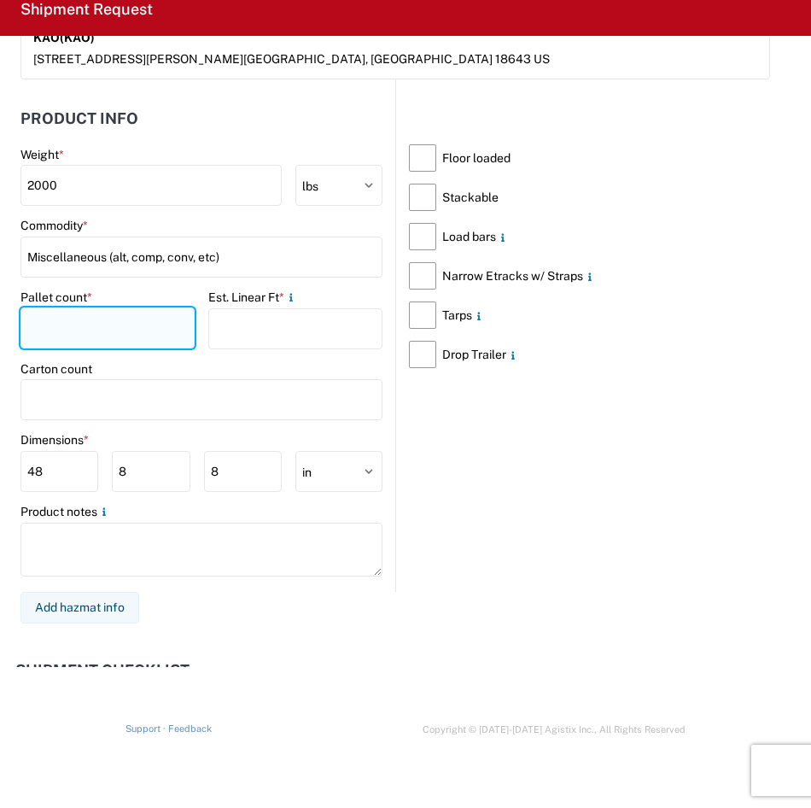
click at [107, 322] on input "number" at bounding box center [107, 327] width 174 height 41
type input "1"
type input "4"
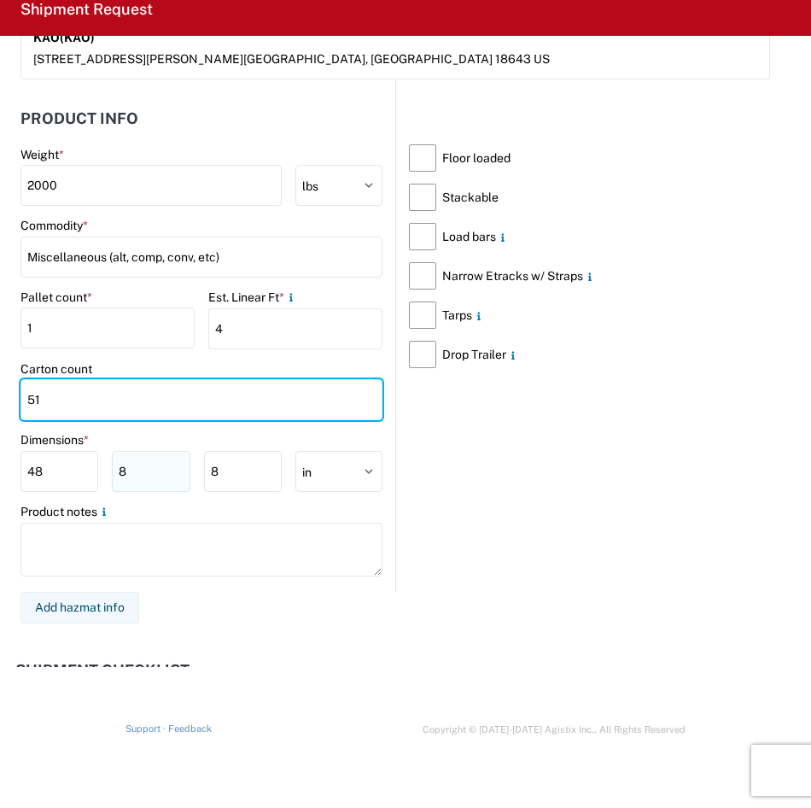
type input "51"
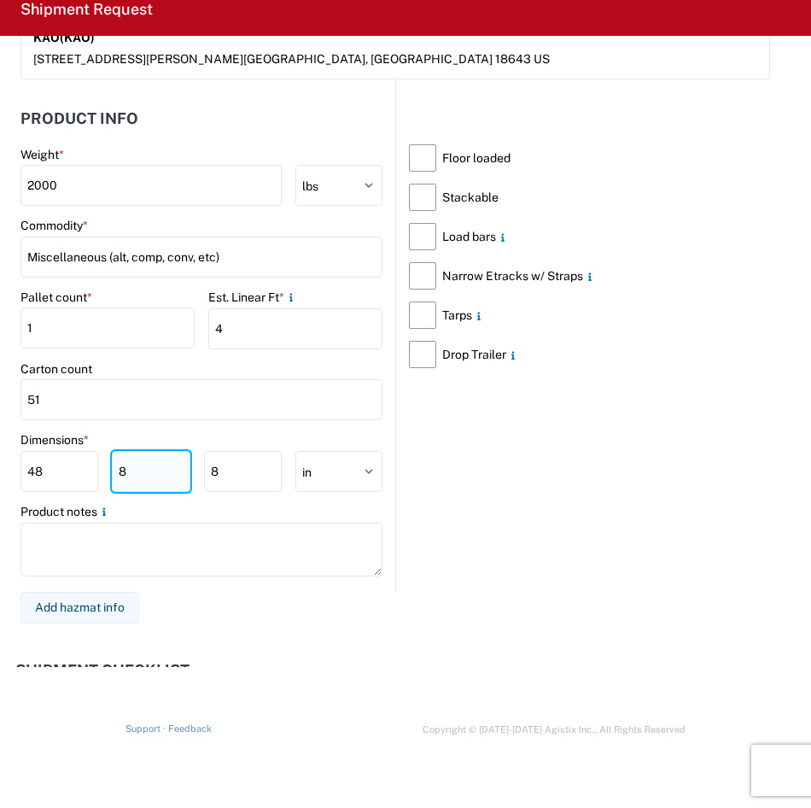
click at [174, 473] on input "8" at bounding box center [151, 471] width 78 height 41
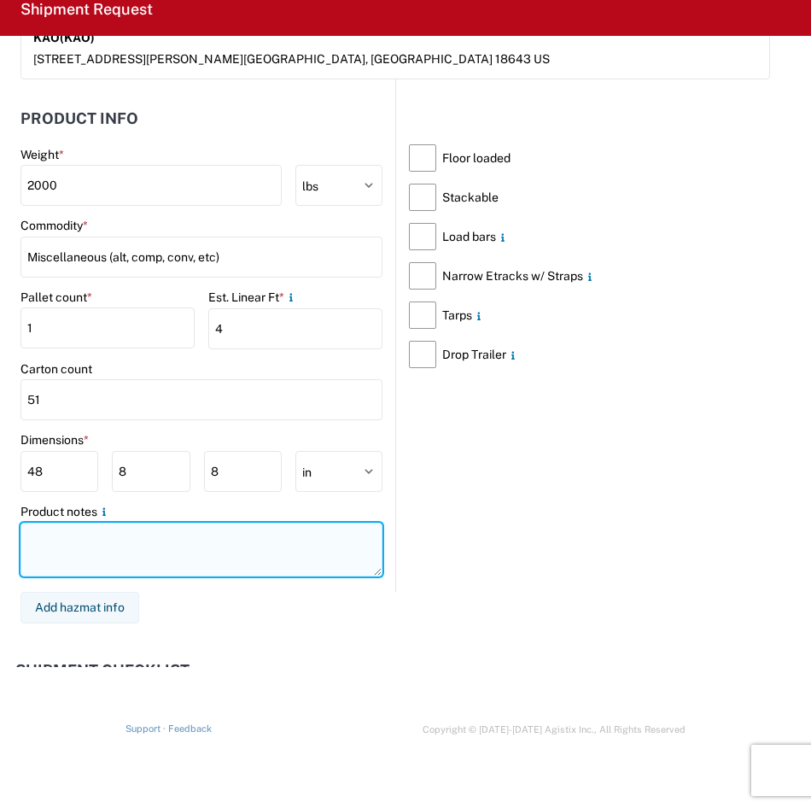
click at [164, 546] on textarea at bounding box center [201, 550] width 362 height 54
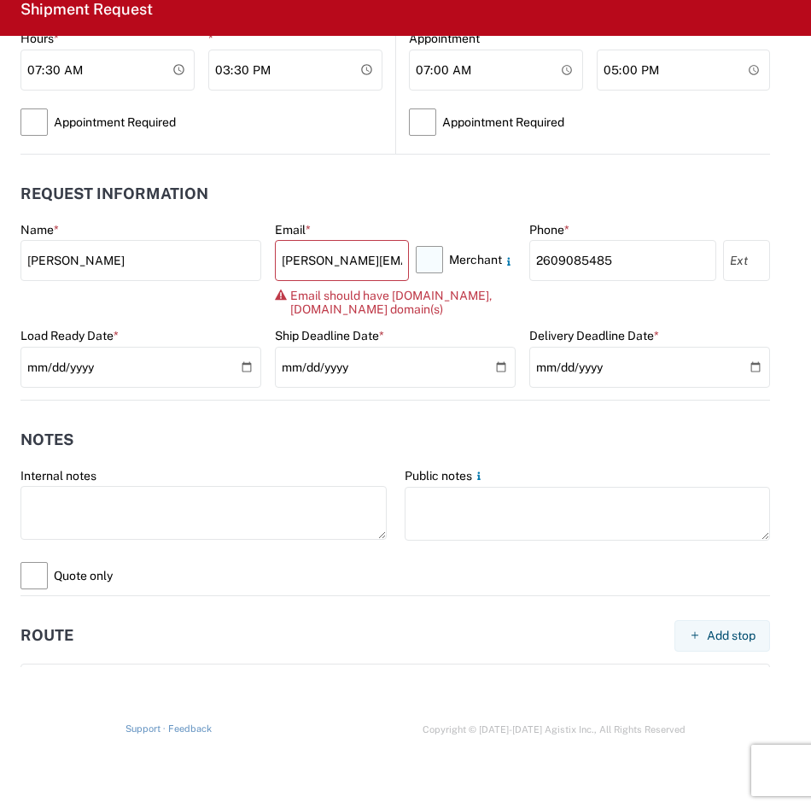
scroll to position [957, 0]
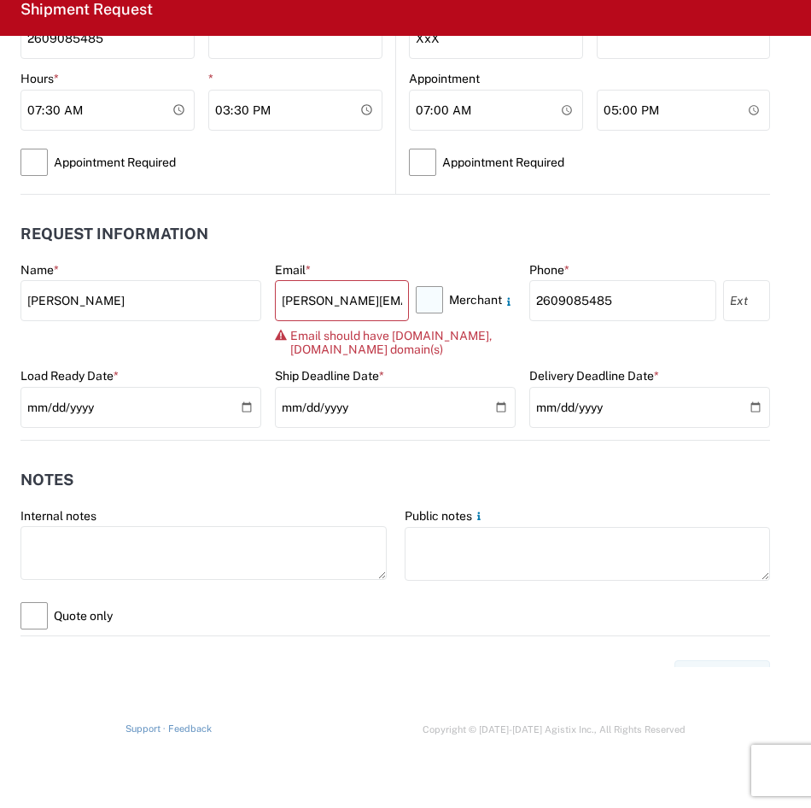
click at [423, 307] on label "Merchant" at bounding box center [466, 299] width 100 height 39
click at [0, 0] on input "Merchant" at bounding box center [0, 0] width 0 height 0
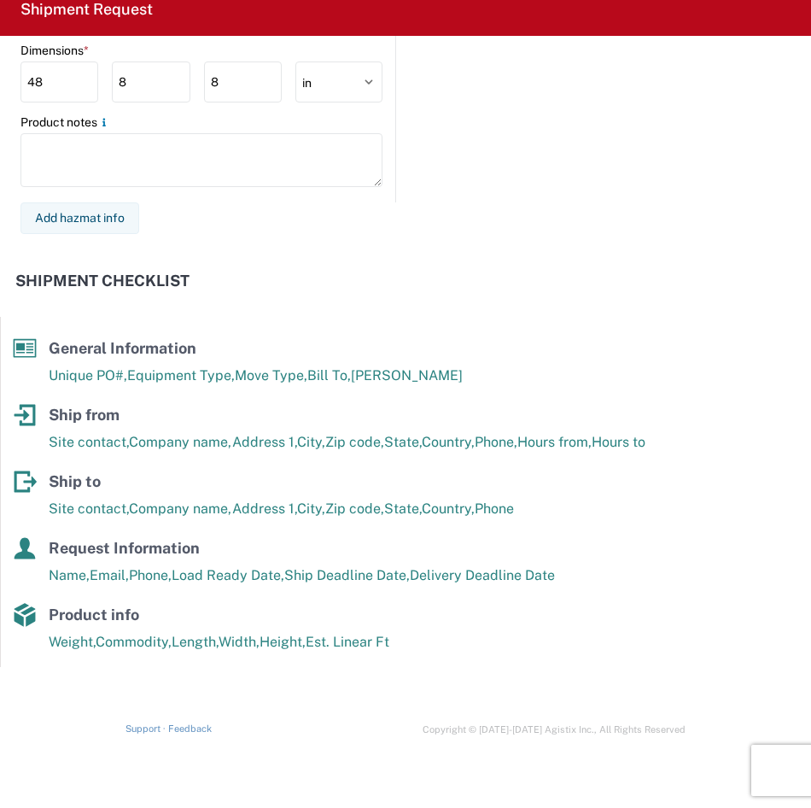
scroll to position [2288, 0]
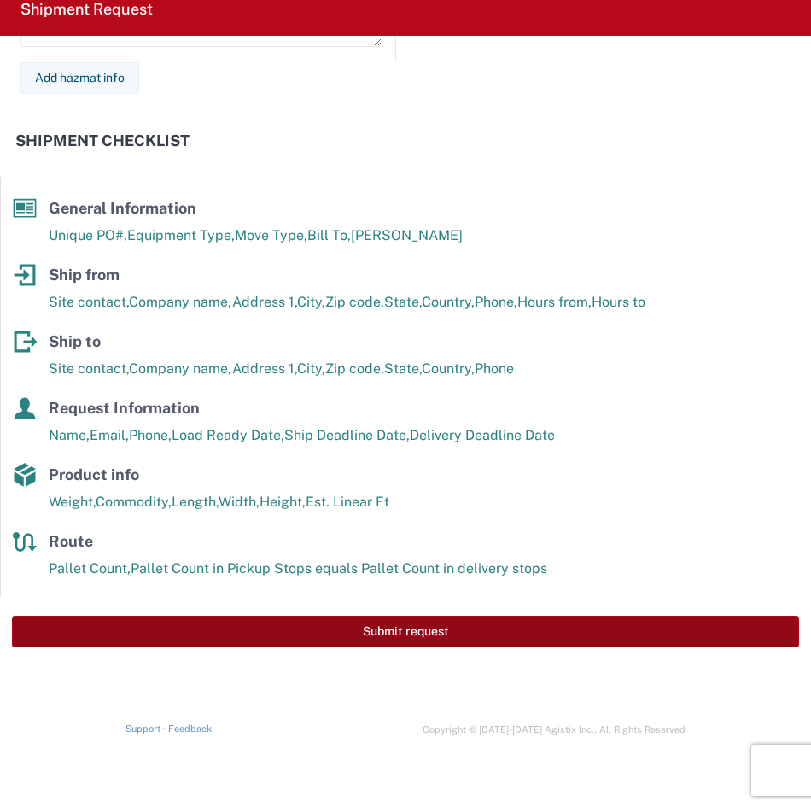
click at [319, 630] on button "Submit request" at bounding box center [405, 632] width 787 height 32
select select "US"
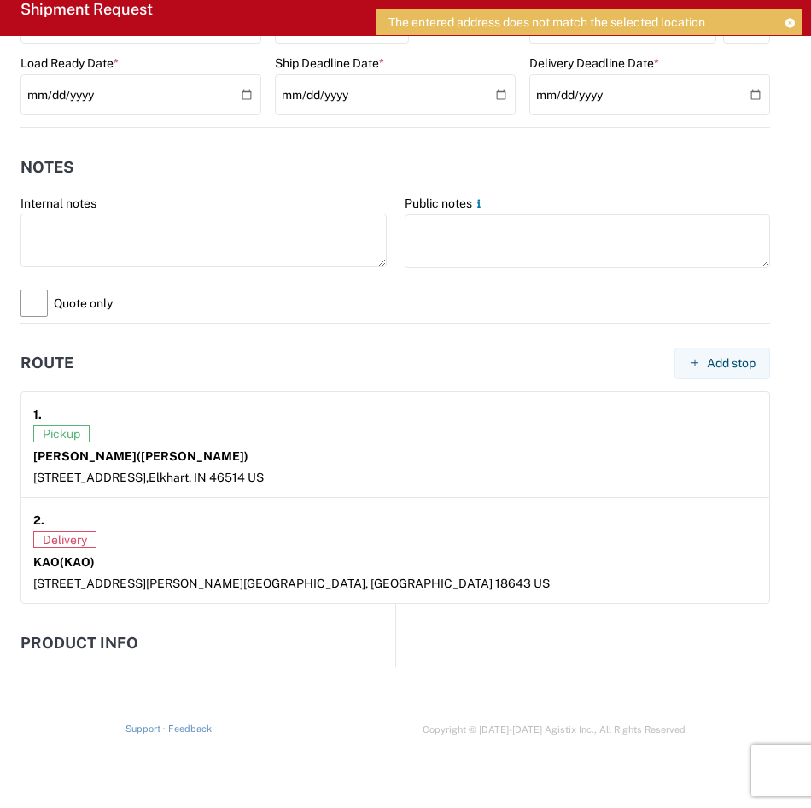
scroll to position [1263, 0]
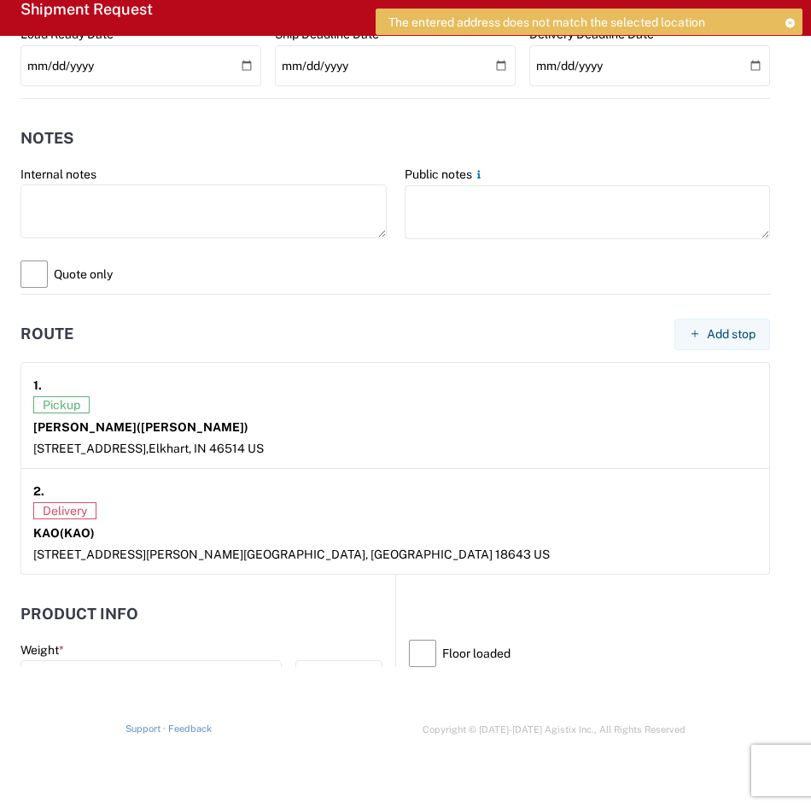
click at [159, 538] on div "KAO (KAO)" at bounding box center [395, 532] width 724 height 15
click at [199, 545] on div "Delivery KAO (KAO) 68 Slocum Ave, Exeter, CA 18643 US" at bounding box center [395, 532] width 724 height 60
click at [83, 502] on span "Delivery" at bounding box center [64, 510] width 63 height 17
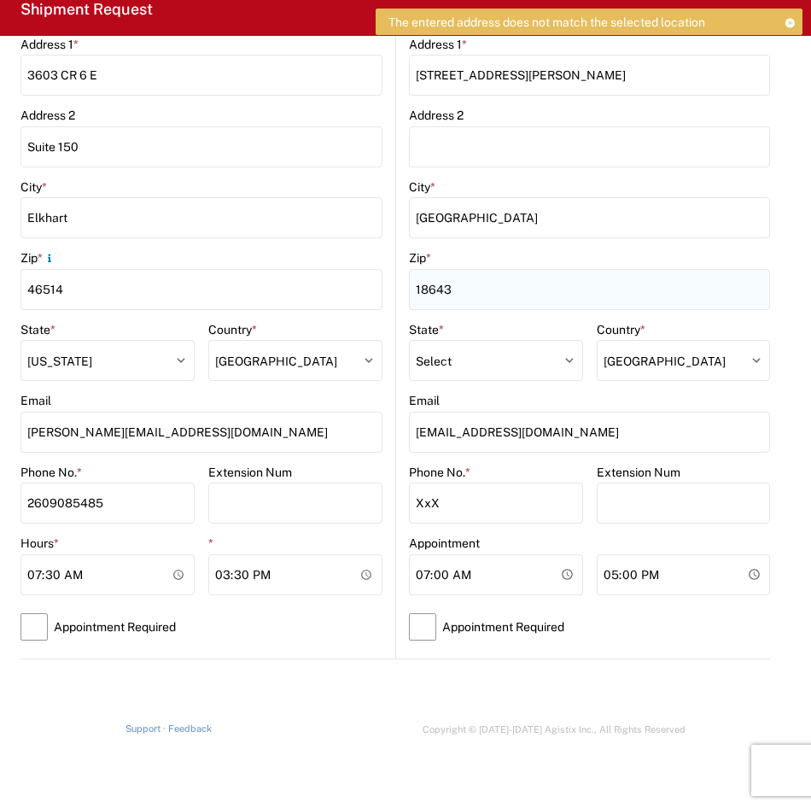
scroll to position [512, 0]
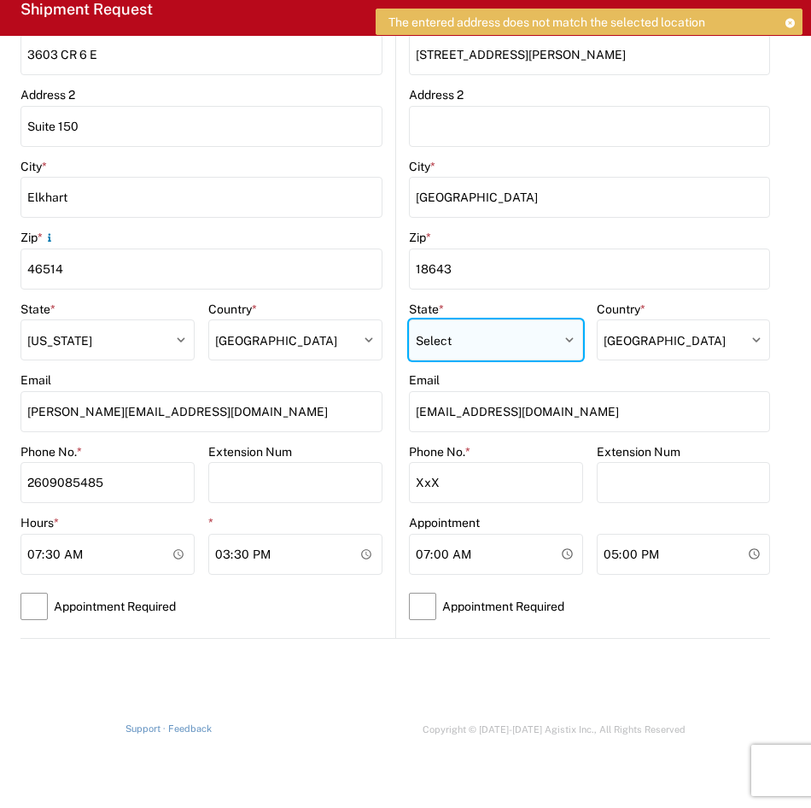
click at [559, 342] on select "Select [US_STATE] [US_STATE] [US_STATE] [US_STATE] Armed Forces Americas Armed …" at bounding box center [496, 339] width 174 height 41
select select "PA"
click at [409, 319] on select "Select [US_STATE] [US_STATE] [US_STATE] [US_STATE] Armed Forces Americas Armed …" at bounding box center [496, 339] width 174 height 41
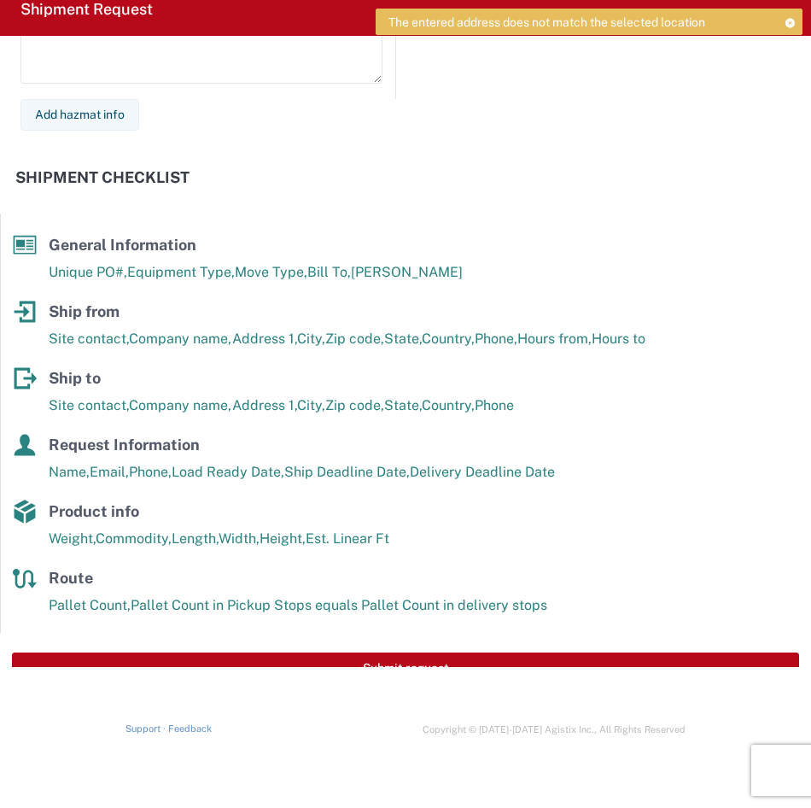
scroll to position [2288, 0]
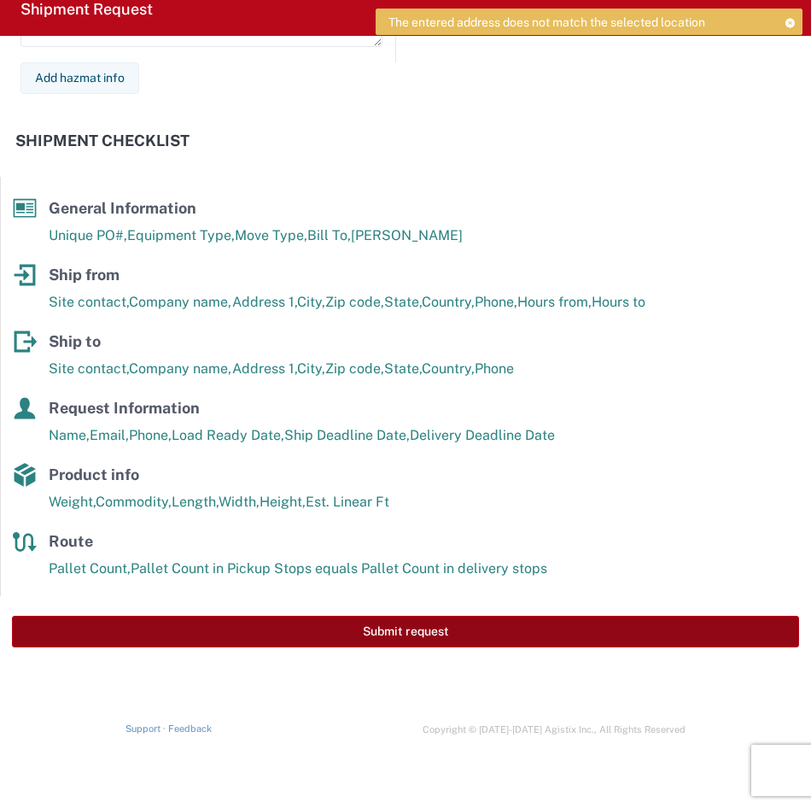
click at [451, 640] on button "Submit request" at bounding box center [405, 632] width 787 height 32
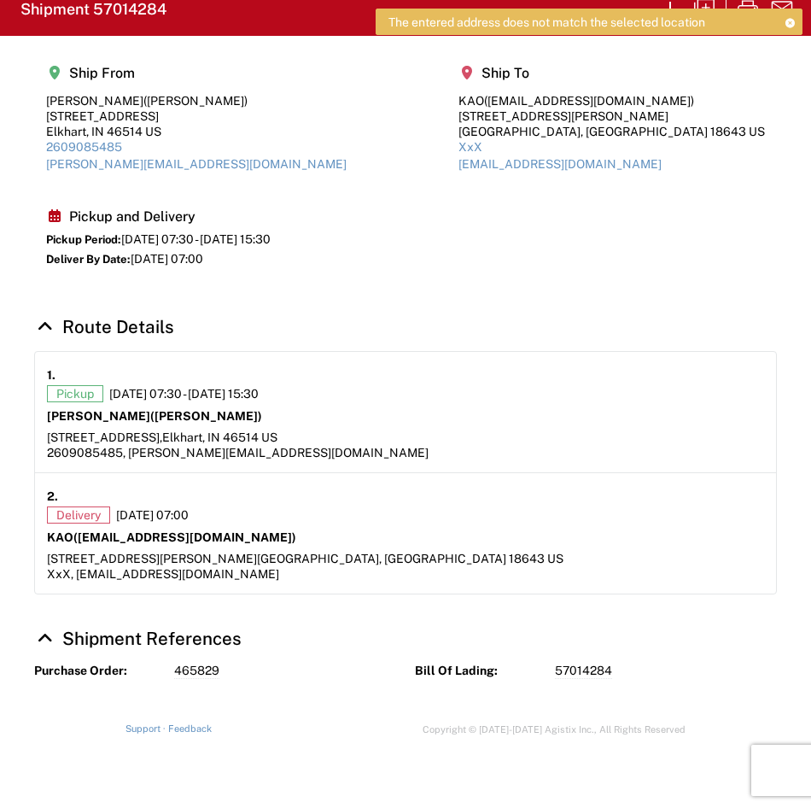
click at [787, 25] on icon at bounding box center [790, 22] width 12 height 9
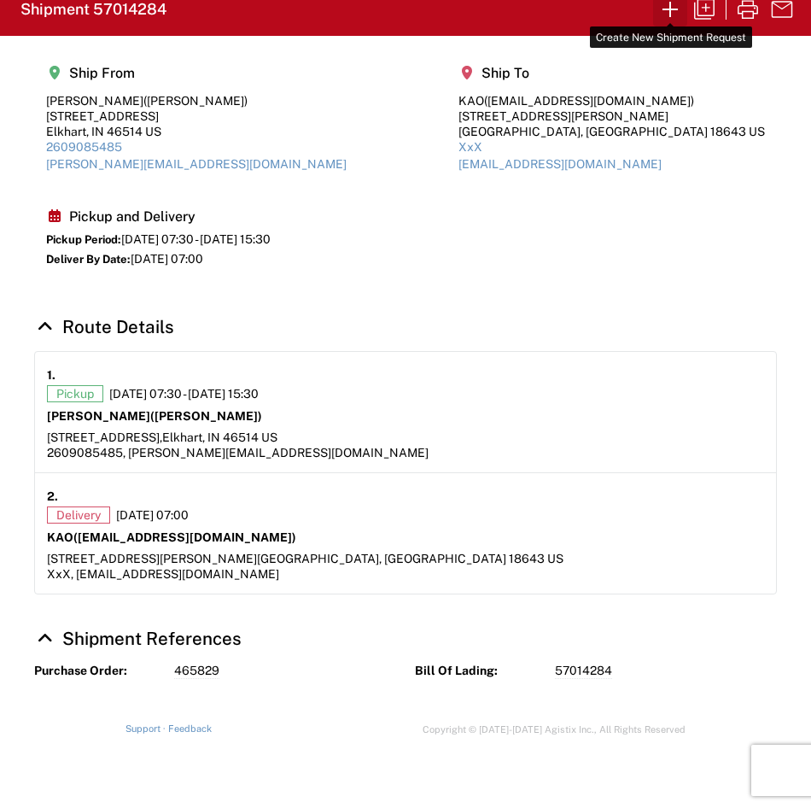
click at [664, 10] on icon "button" at bounding box center [670, 9] width 27 height 27
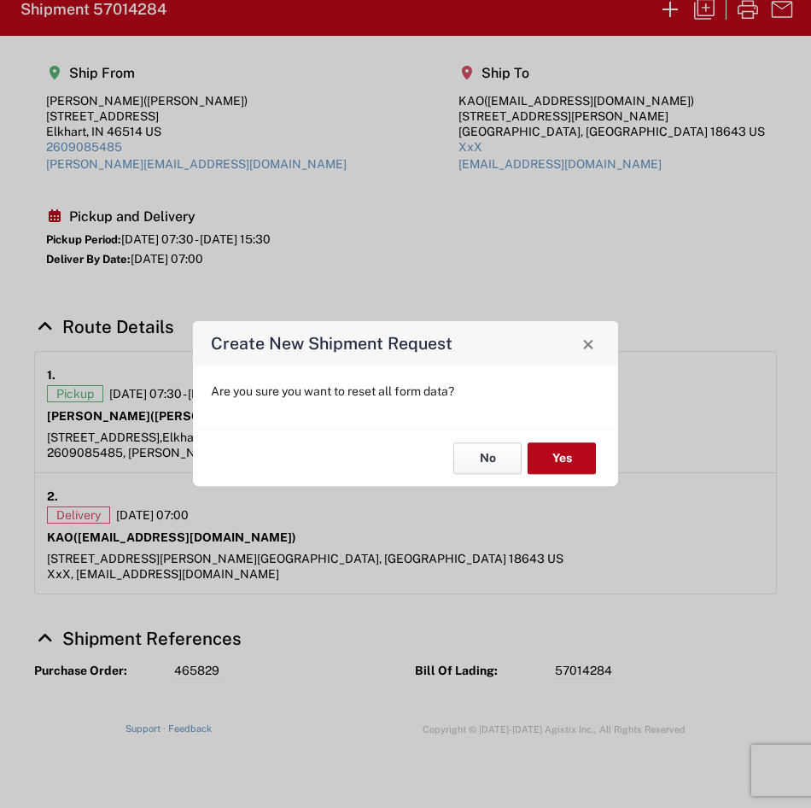
click at [496, 458] on button "No" at bounding box center [487, 458] width 68 height 32
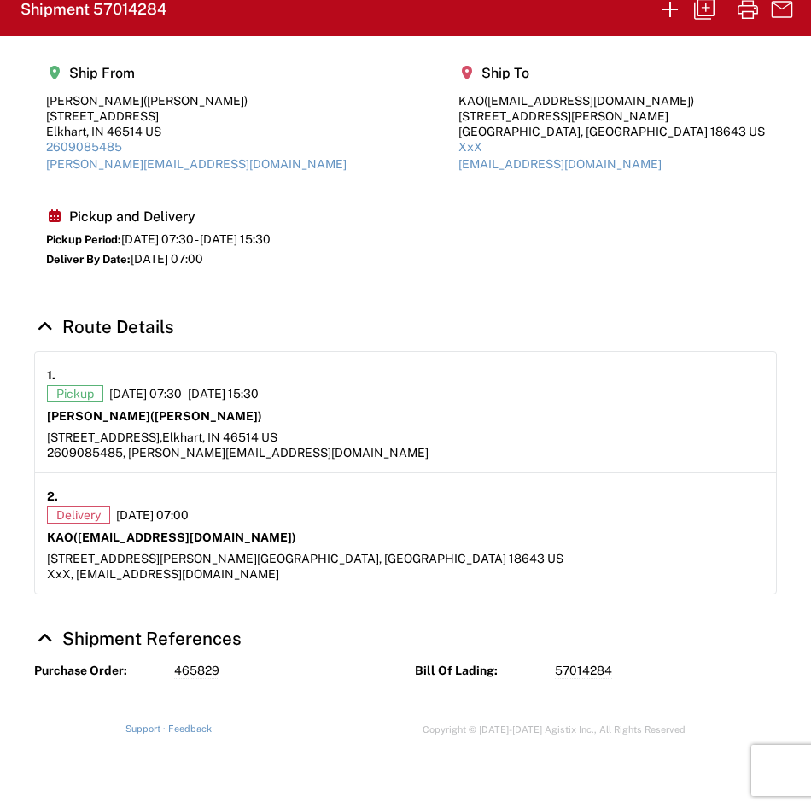
drag, startPoint x: 580, startPoint y: 252, endPoint x: 523, endPoint y: 262, distance: 58.1
click at [523, 262] on agx-shipment-main-routing-info "Ship From Fogatti Elkhart (Patrick Louch) 3603 CR 6 E, Suite 150 Elkhart, IN 46…" at bounding box center [405, 168] width 743 height 230
click at [741, 13] on icon "button" at bounding box center [748, 9] width 20 height 19
click at [699, 10] on icon "button" at bounding box center [704, 9] width 20 height 20
select select "STDV"
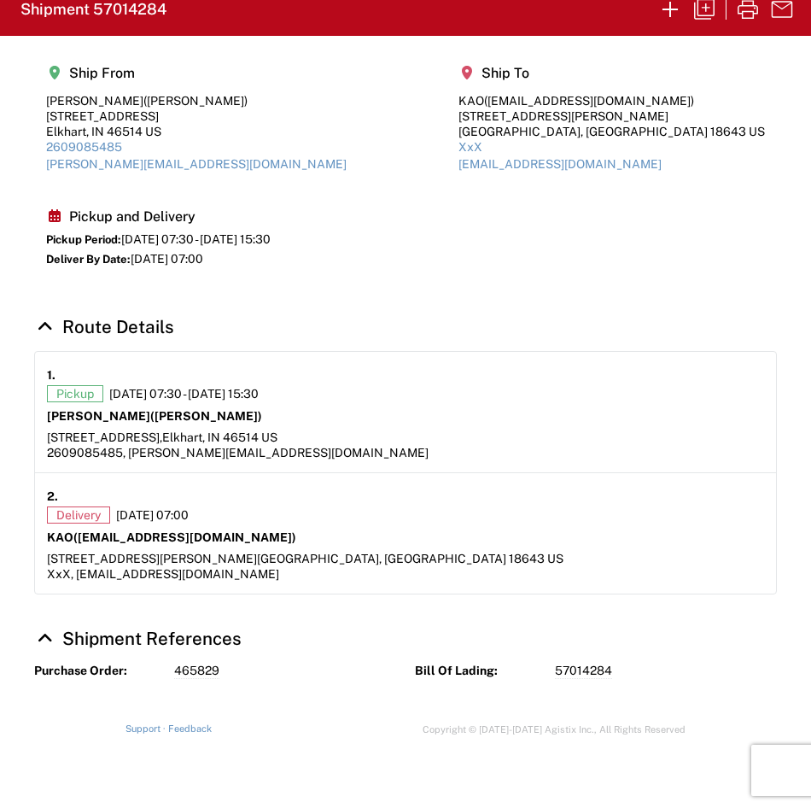
select select "PARTIAL_TL"
select select "US"
select select "LBS"
select select "IN"
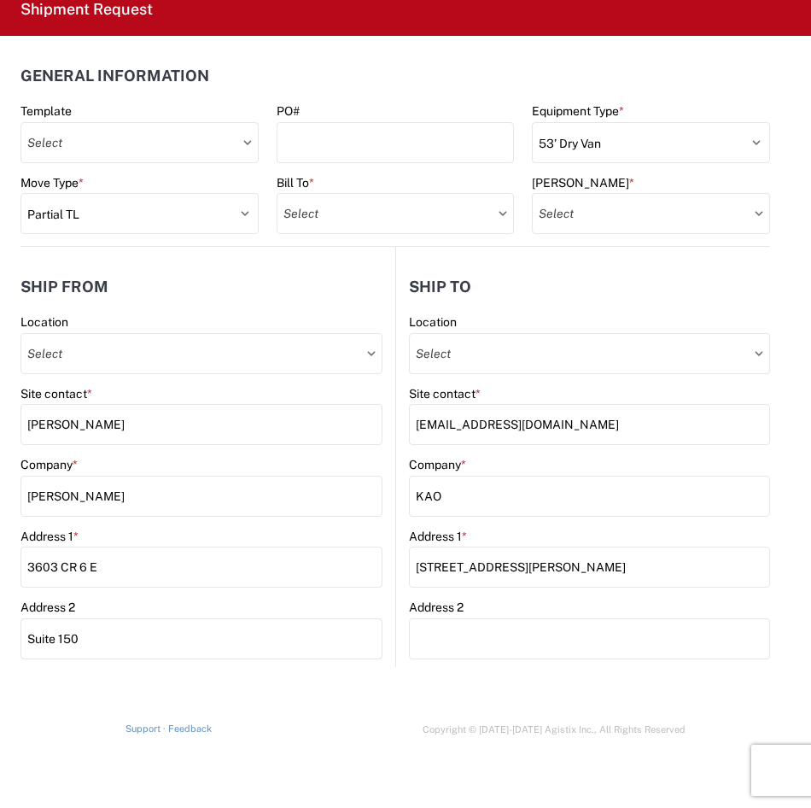
type input "8556 KAO Operations"
type input "8556-2000-50180-0000 - 8556 Inbound to KAO"
type input "8401 - [GEOGRAPHIC_DATA] - KAO Warehouse"
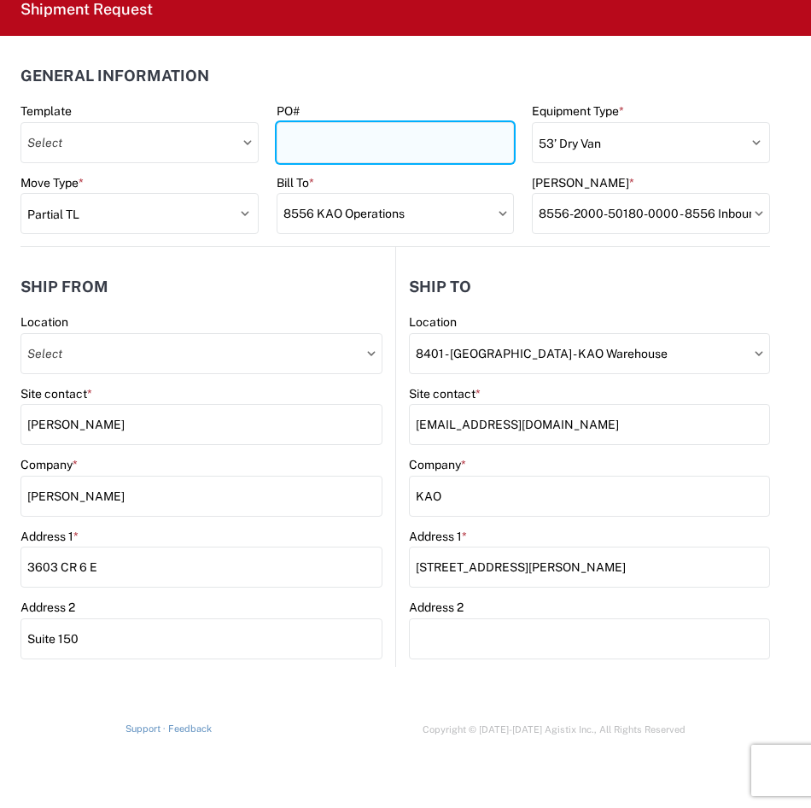
click at [423, 137] on input "PO#" at bounding box center [396, 142] width 238 height 41
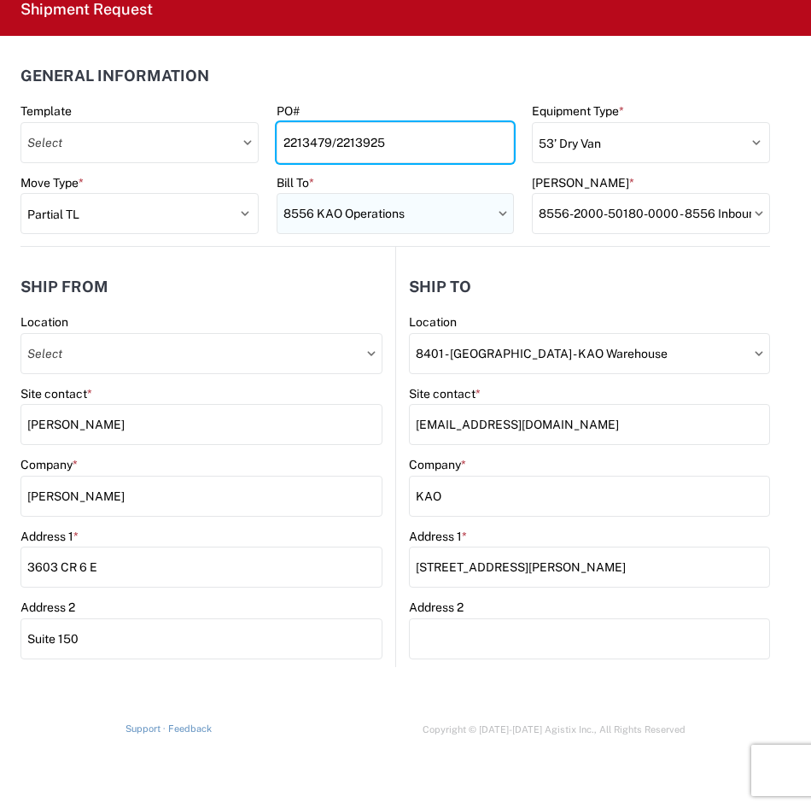
type input "2213479/2213925"
click at [442, 207] on input "8556 KAO Operations" at bounding box center [396, 213] width 238 height 41
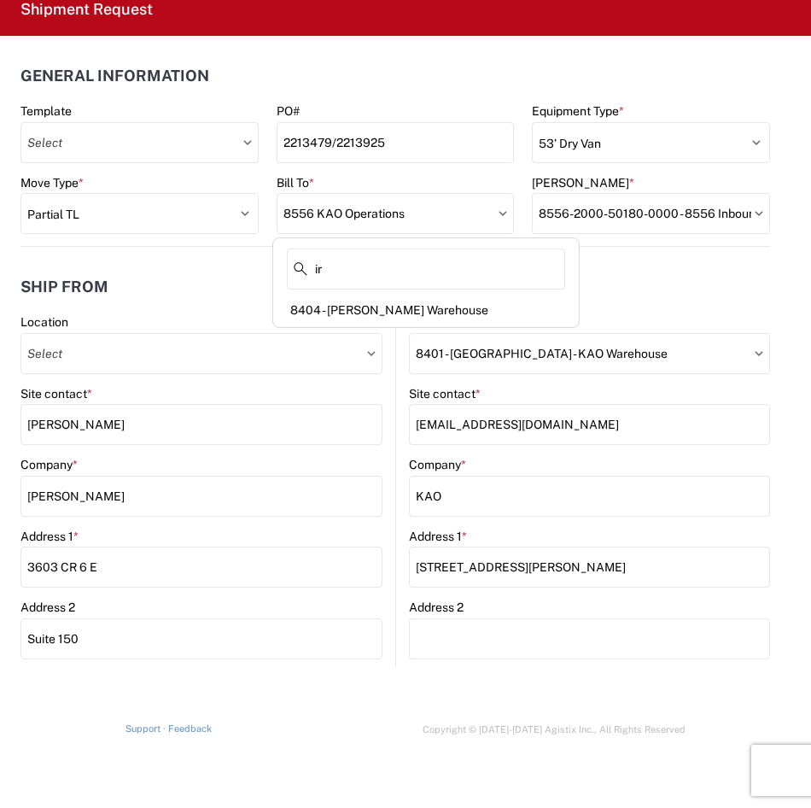
type input "ir"
click at [723, 303] on header "Ship to" at bounding box center [583, 286] width 374 height 38
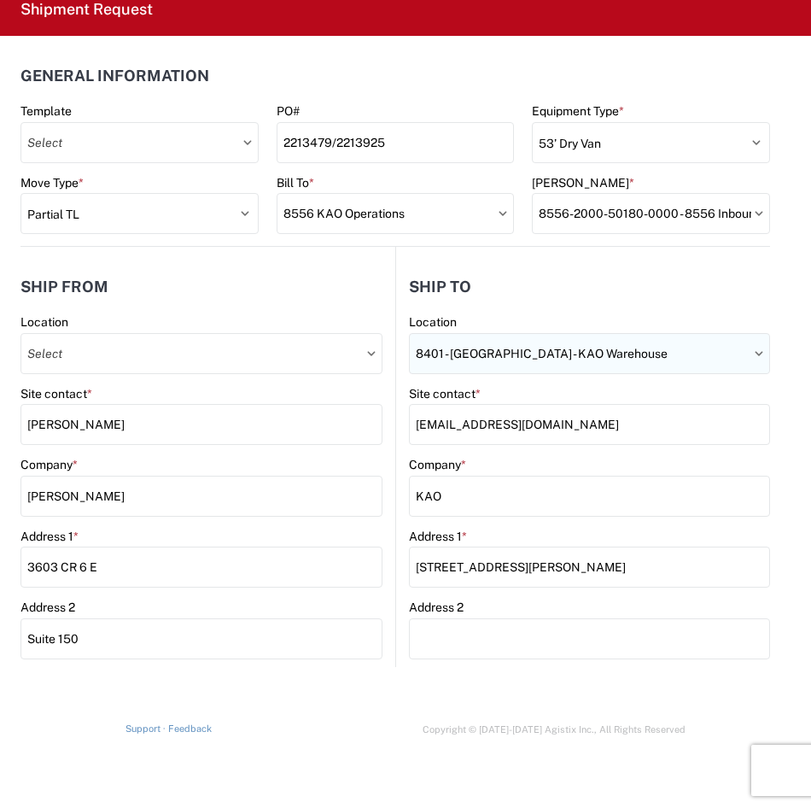
click at [634, 366] on input "8401 - [GEOGRAPHIC_DATA] - KAO Warehouse" at bounding box center [589, 353] width 361 height 41
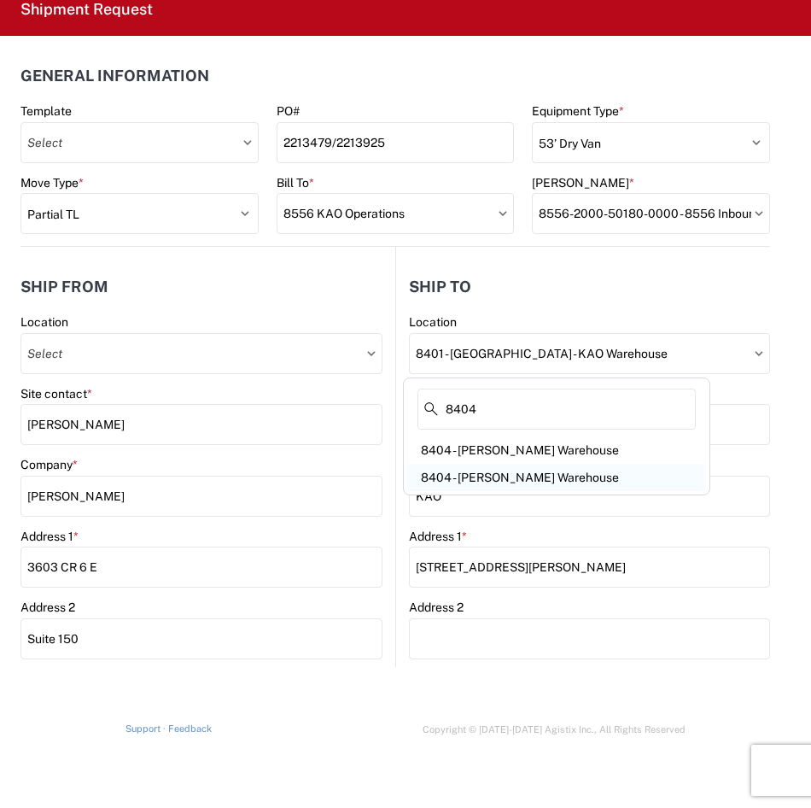
type input "8404"
click at [547, 483] on div "8404 - [PERSON_NAME] Warehouse" at bounding box center [556, 477] width 299 height 27
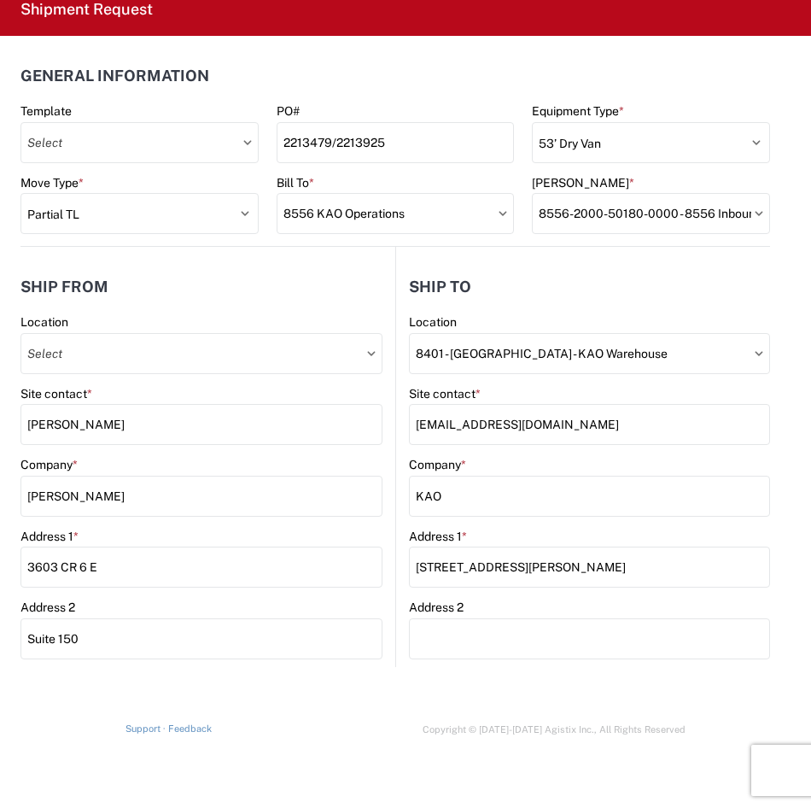
type input "8404 - [PERSON_NAME] Warehouse"
type input "[STREET_ADDRESS]"
type input "Suite 100"
type input "[PERSON_NAME]"
type input "75038"
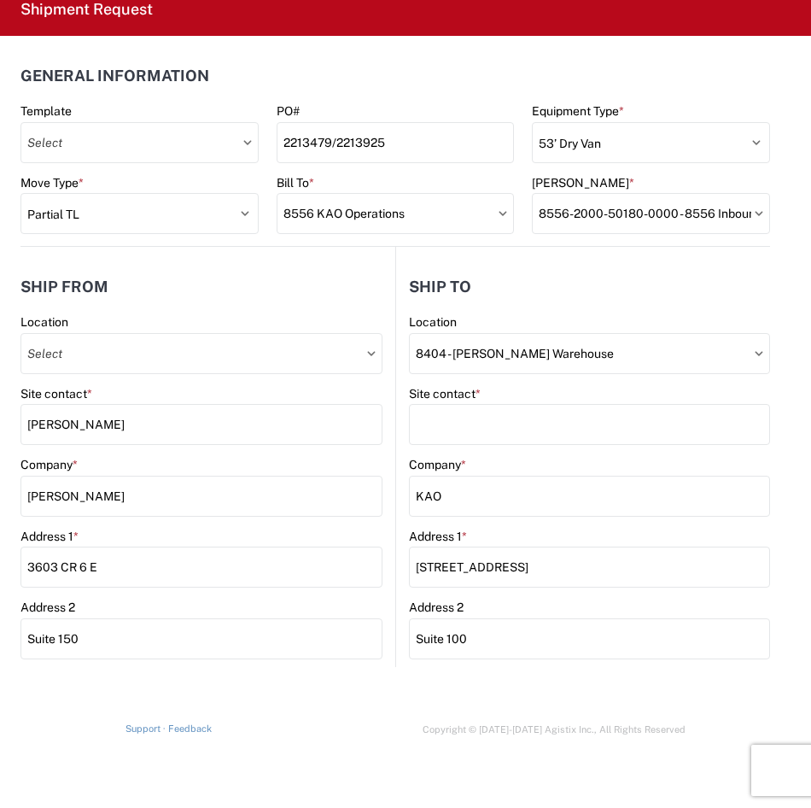
select select "TX"
select select "US"
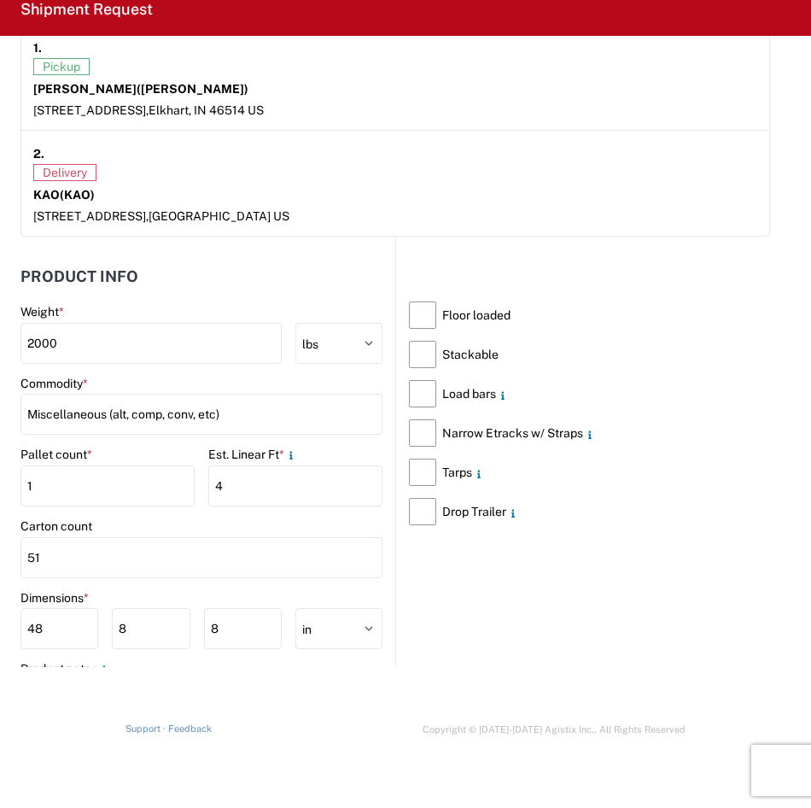
scroll to position [1623, 0]
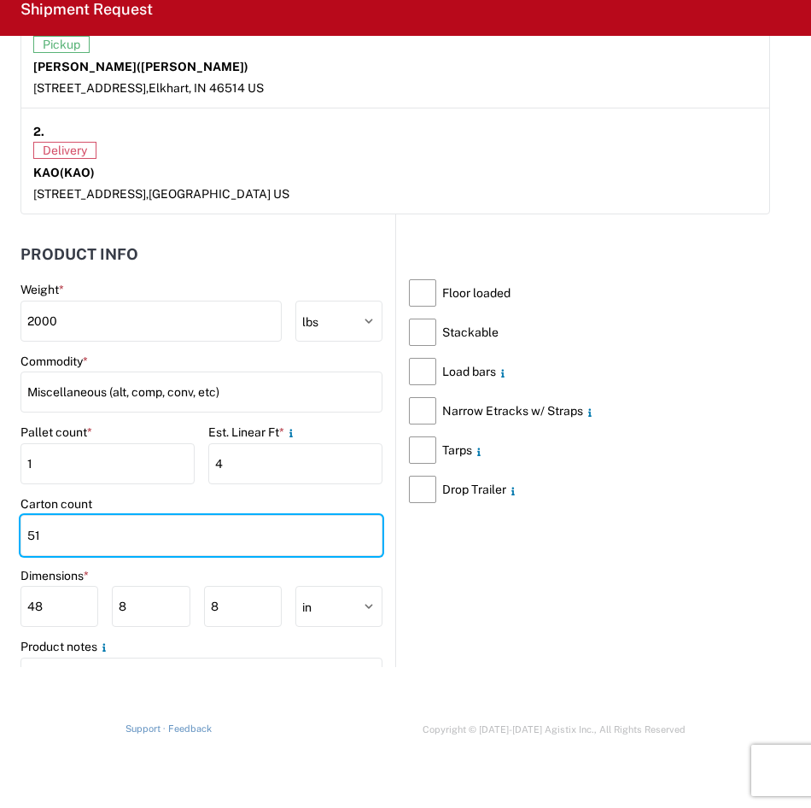
drag, startPoint x: 236, startPoint y: 533, endPoint x: -4, endPoint y: 526, distance: 240.1
click at [0, 526] on html "Home Shipment request Shipment tracking Shipment Request General Information Te…" at bounding box center [405, 404] width 811 height 808
type input "45"
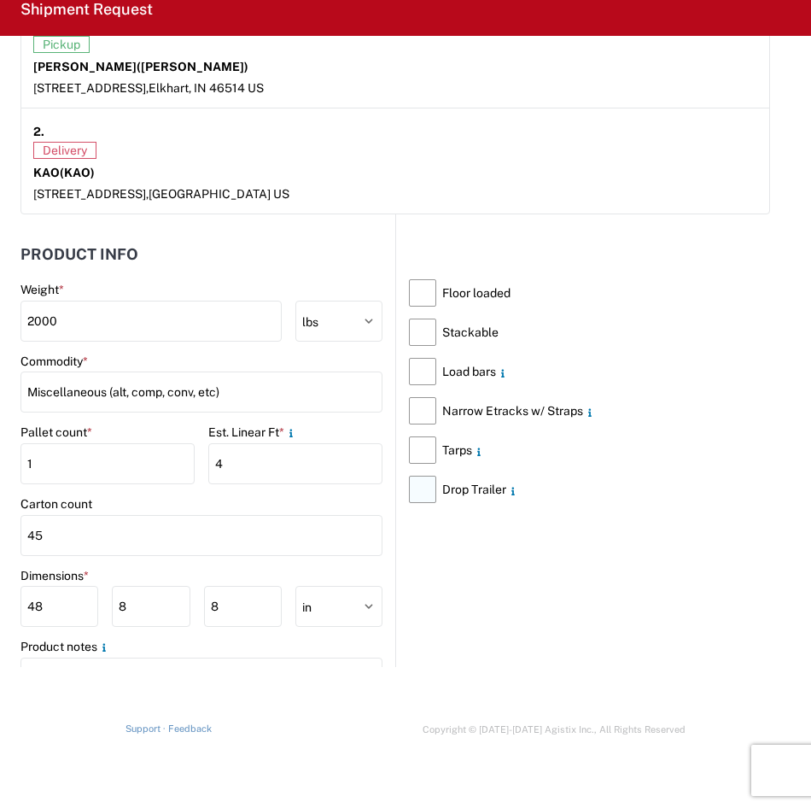
click at [409, 497] on label "Drop Trailer" at bounding box center [589, 489] width 361 height 39
click at [0, 0] on input "Drop Trailer" at bounding box center [0, 0] width 0 height 0
click at [409, 497] on label "Drop Trailer" at bounding box center [589, 489] width 361 height 39
click at [0, 0] on input "Drop Trailer" at bounding box center [0, 0] width 0 height 0
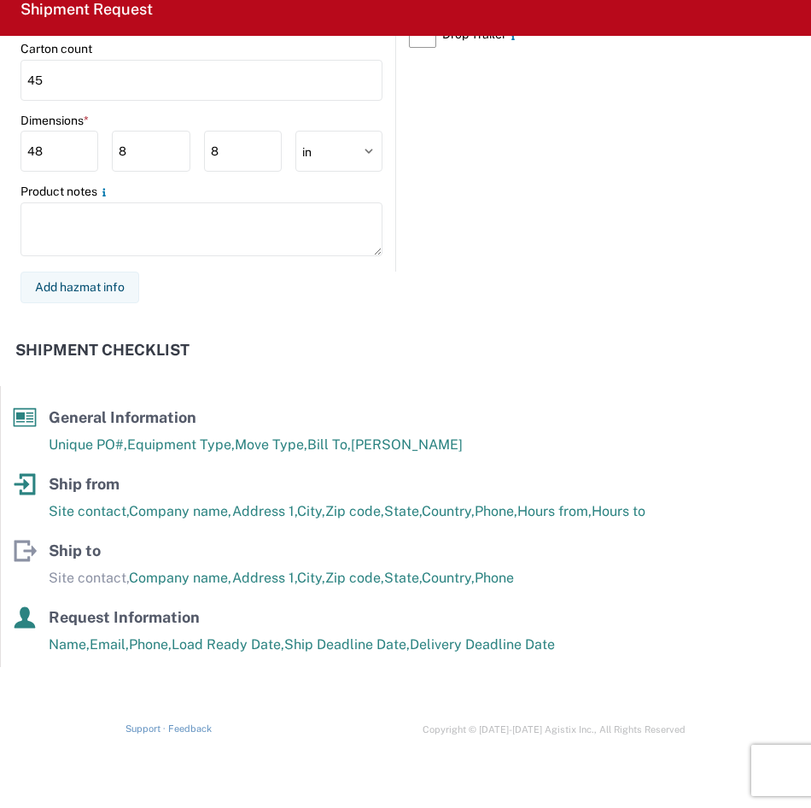
scroll to position [2287, 0]
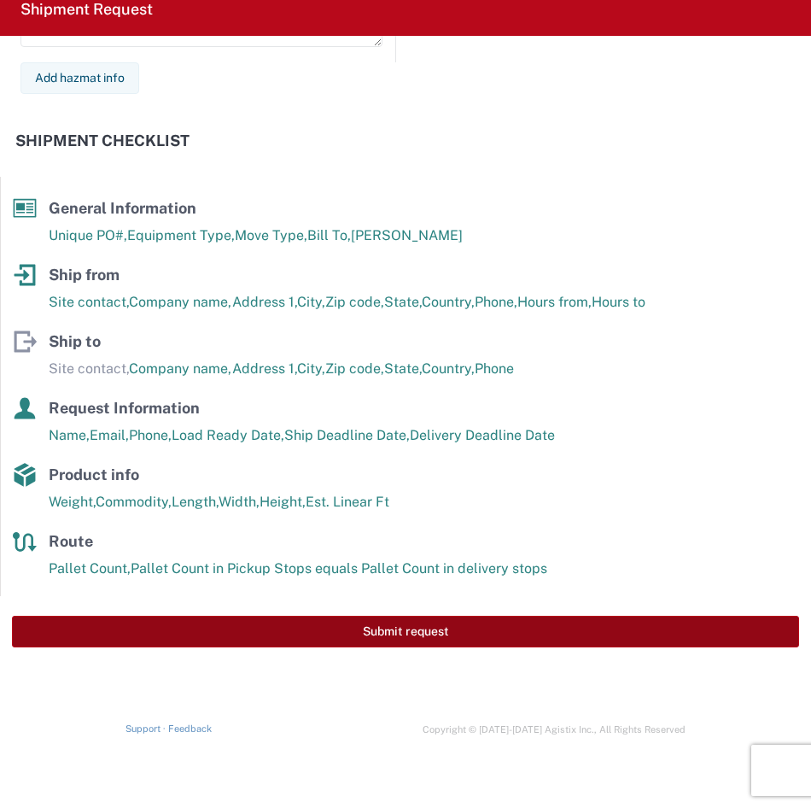
click at [394, 635] on button "Submit request" at bounding box center [405, 632] width 787 height 32
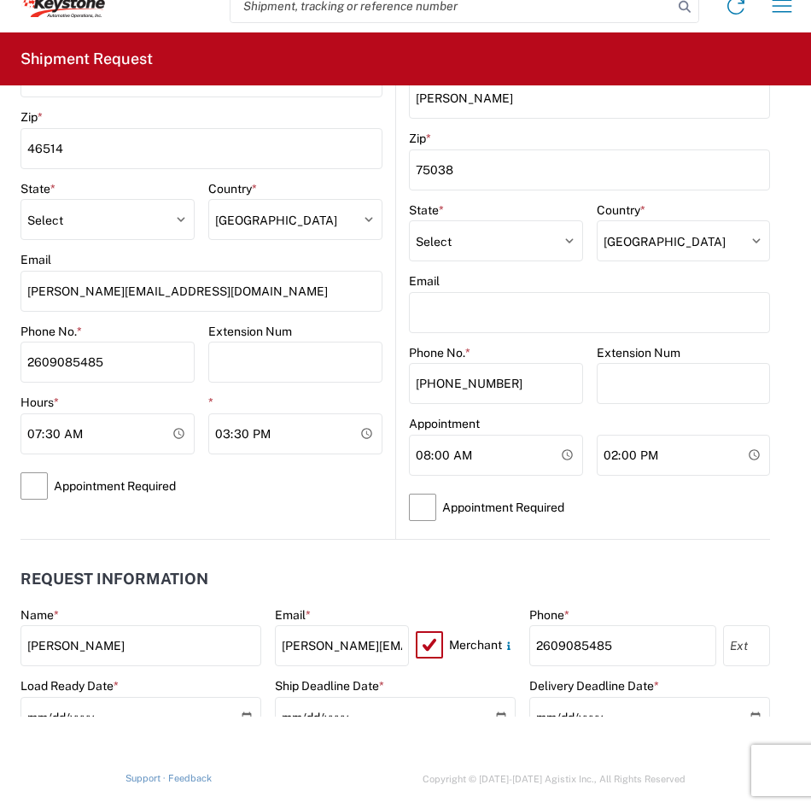
scroll to position [344, 0]
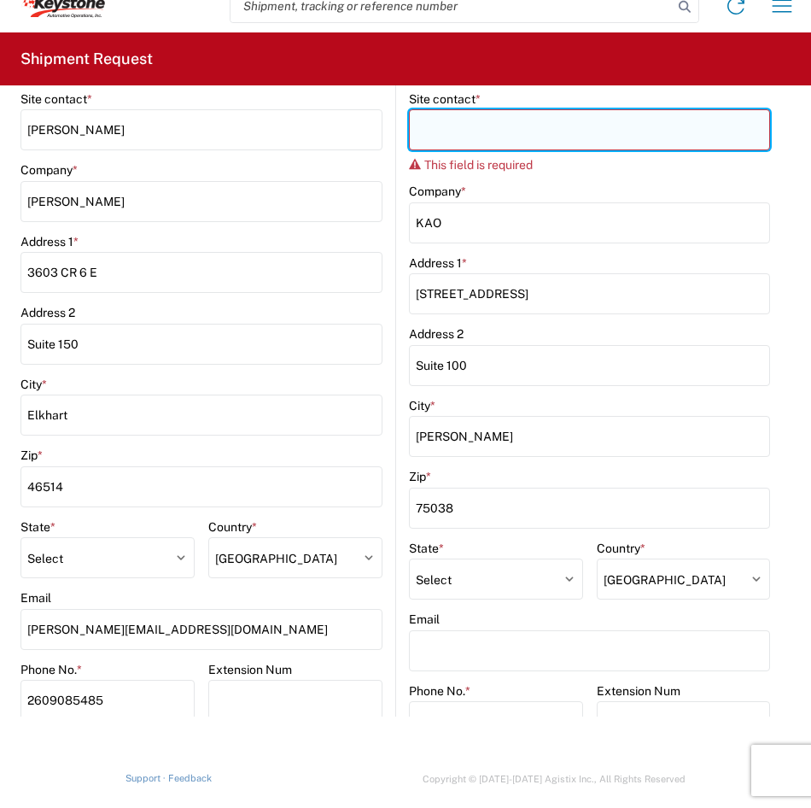
click at [434, 135] on input "Site contact *" at bounding box center [589, 129] width 361 height 41
click at [695, 130] on input "Site contact *" at bounding box center [589, 129] width 361 height 41
paste input "EYTX-APPT@KEY-STONE.COM"
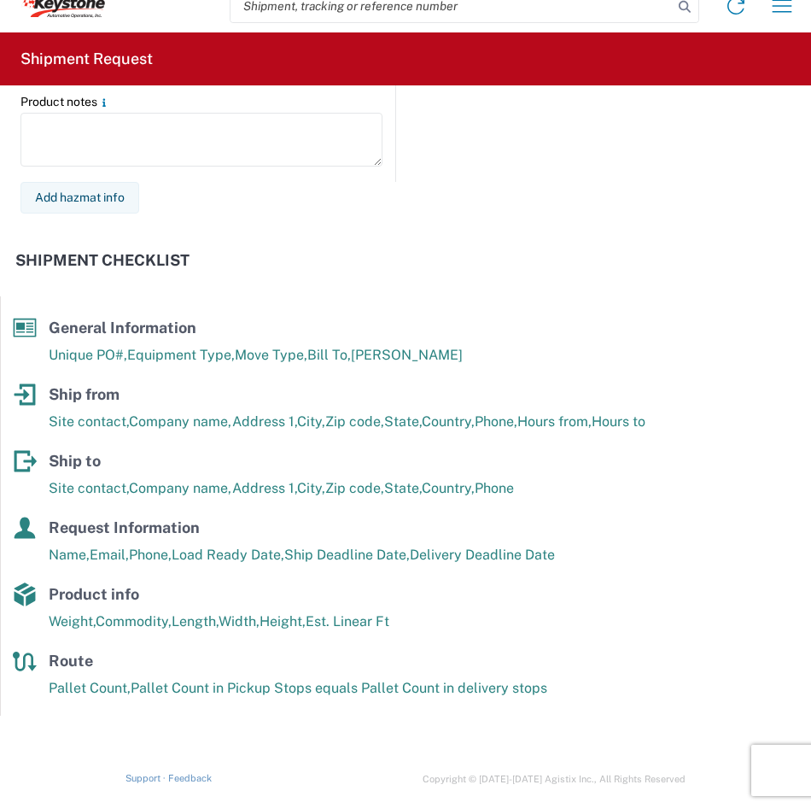
scroll to position [2287, 0]
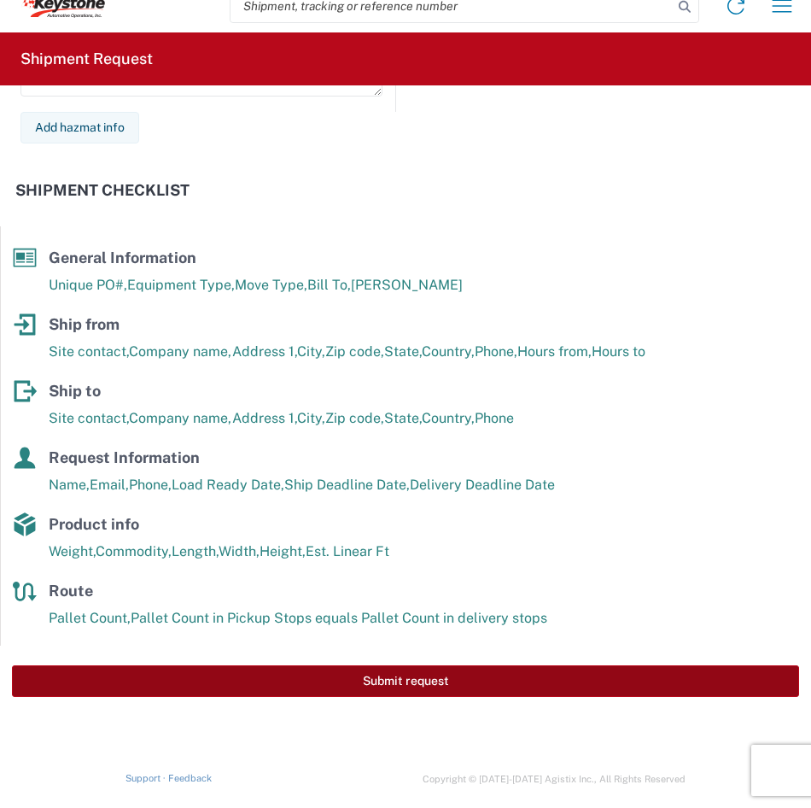
type input "EYTX-APPT@KEY-STONE.COM"
click at [431, 685] on button "Submit request" at bounding box center [405, 681] width 787 height 32
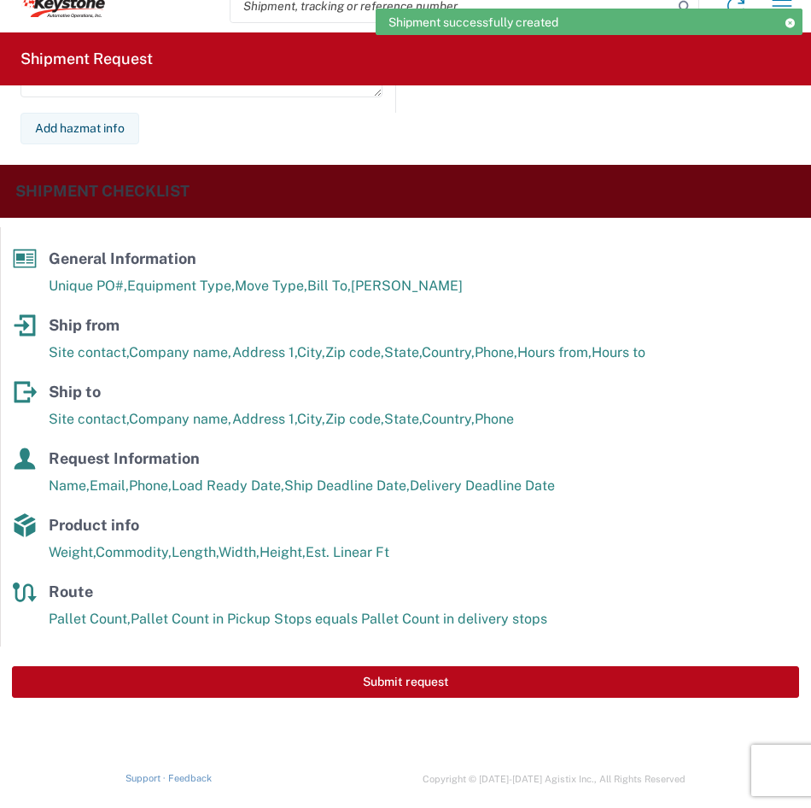
scroll to position [2288, 0]
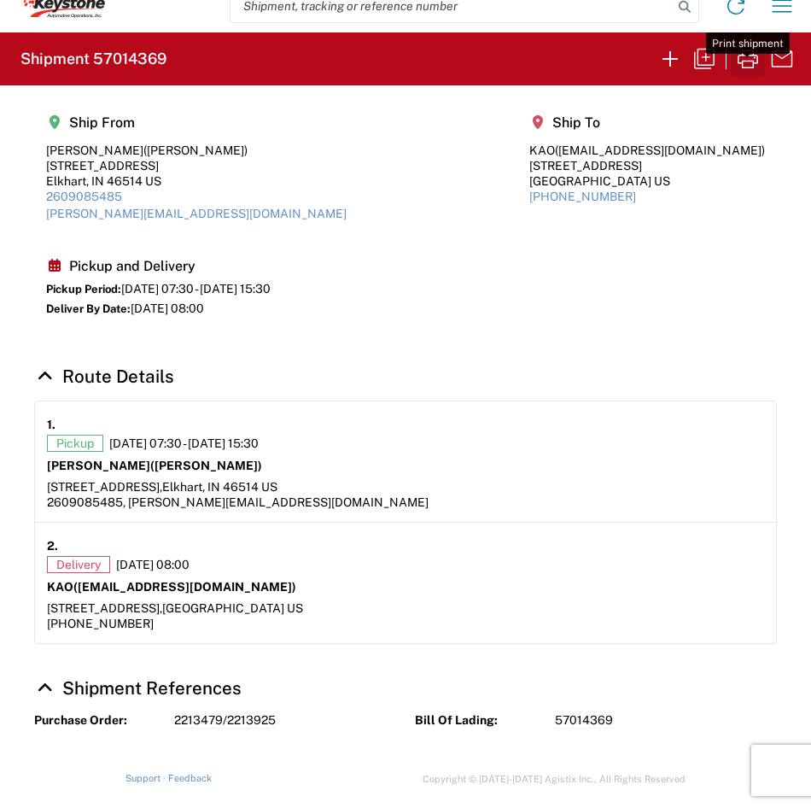
click at [746, 61] on icon "button" at bounding box center [748, 59] width 20 height 19
click at [705, 56] on icon "button" at bounding box center [704, 58] width 27 height 27
select select "STDV"
select select "PARTIAL_TL"
select select "US"
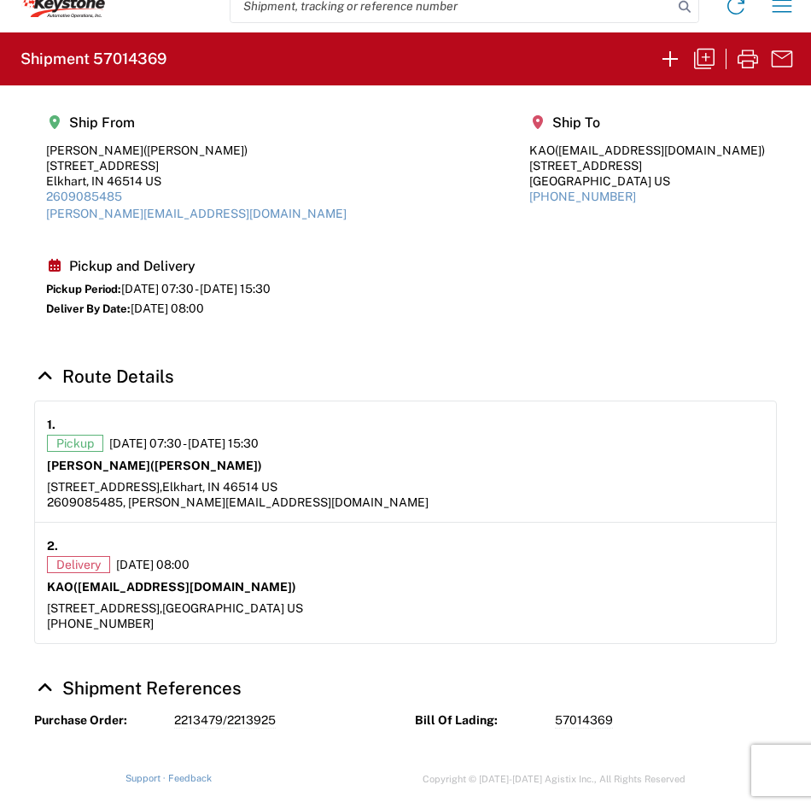
select select "US"
select select "LBS"
select select "IN"
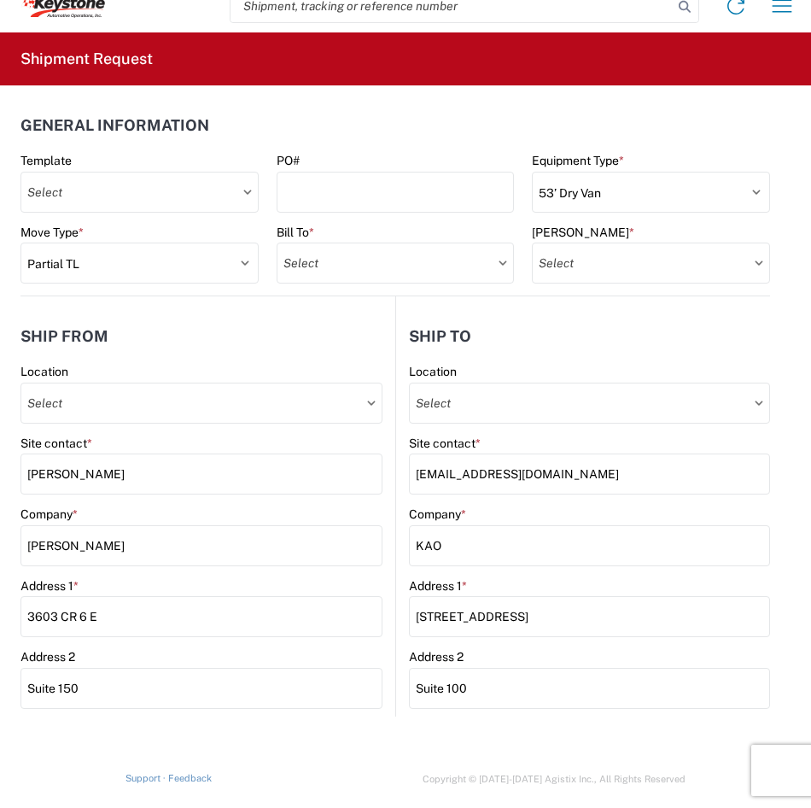
type input "8556 KAO Operations"
type input "8556-2000-50180-0000 - 8556 Inbound to KAO"
type input "8404 - [PERSON_NAME] Warehouse"
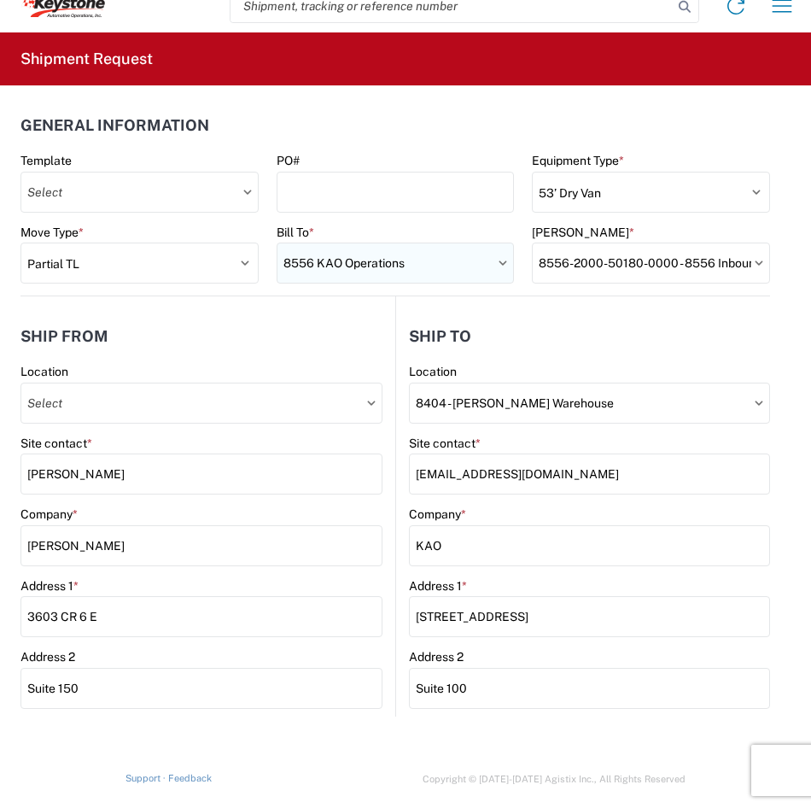
click at [356, 270] on input "8556 KAO Operations" at bounding box center [396, 263] width 238 height 41
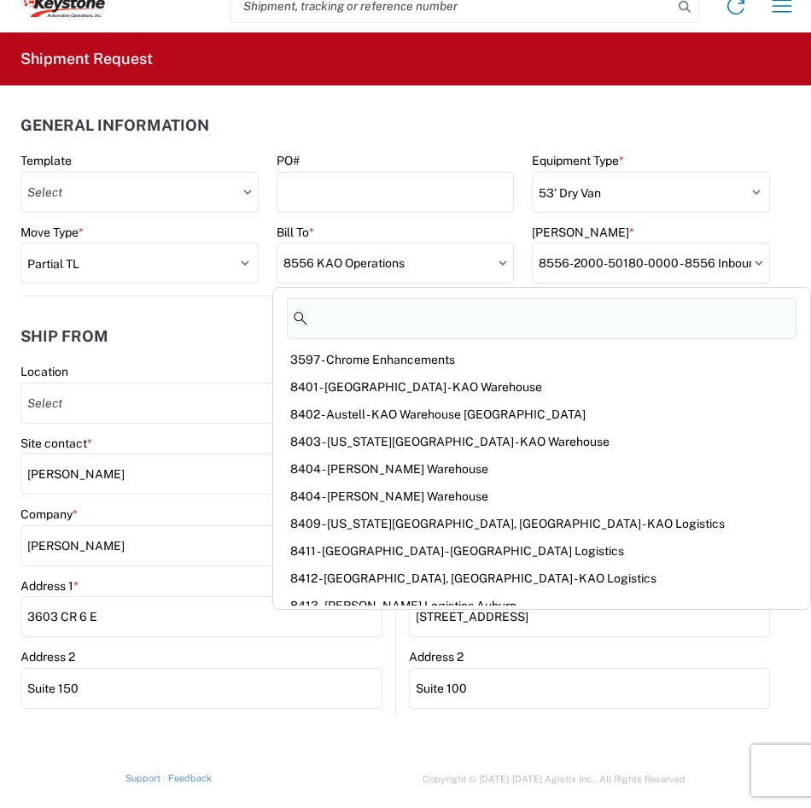
type input "u"
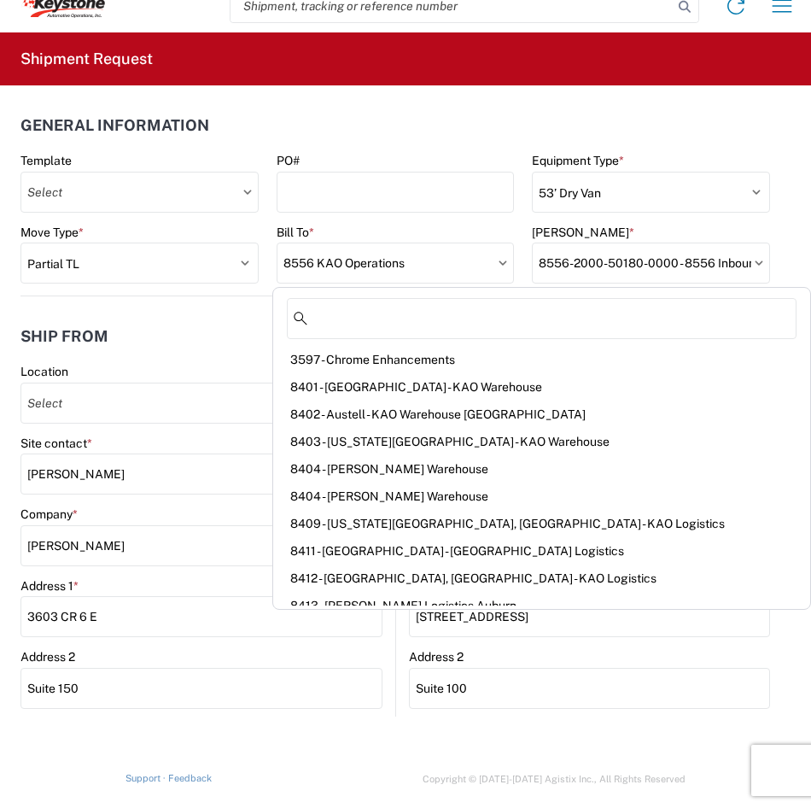
click at [687, 322] on header "Ship to" at bounding box center [583, 336] width 374 height 38
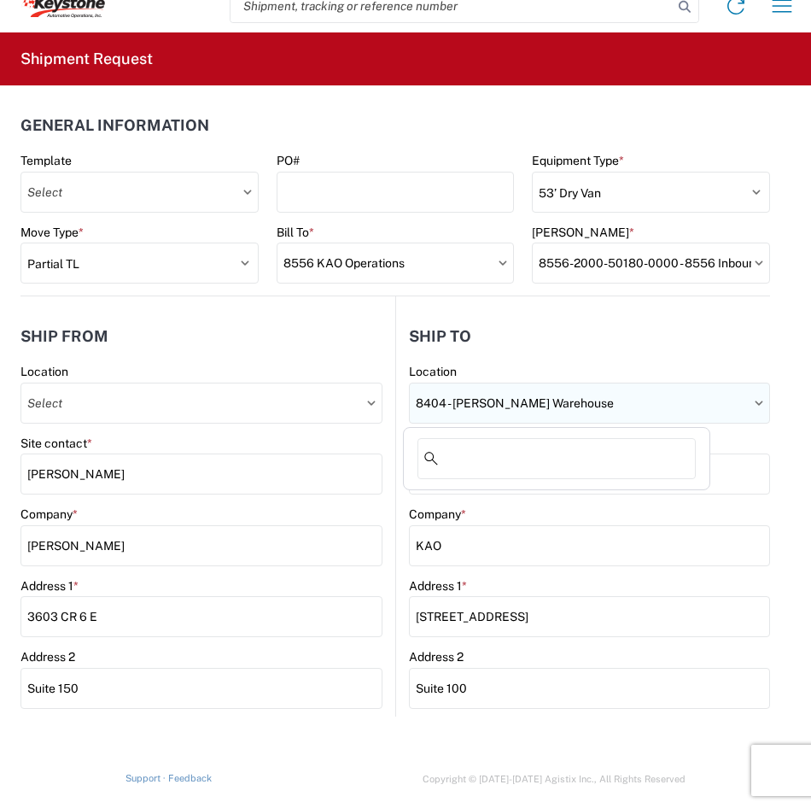
click at [623, 416] on input "8404 - [PERSON_NAME] Warehouse" at bounding box center [589, 403] width 361 height 41
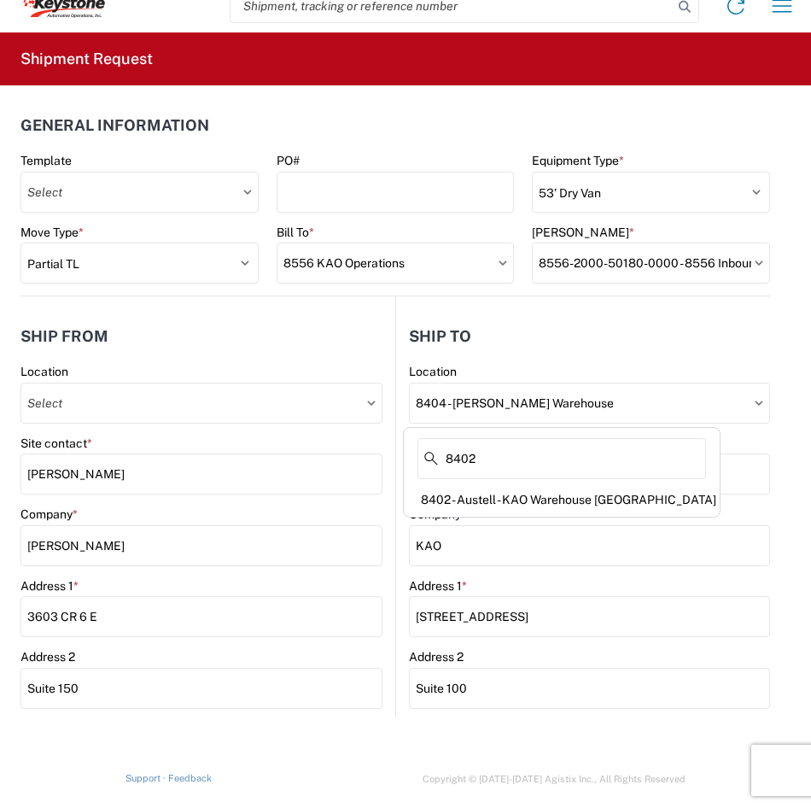
type input "8402"
click at [548, 484] on div "8402" at bounding box center [561, 462] width 309 height 48
click at [548, 494] on div "8402 - Austell - KAO Warehouse [GEOGRAPHIC_DATA]" at bounding box center [561, 499] width 309 height 27
type input "8402 - Austell - KAO Warehouse [GEOGRAPHIC_DATA]"
type input "600 Hartman Industrial Ct."
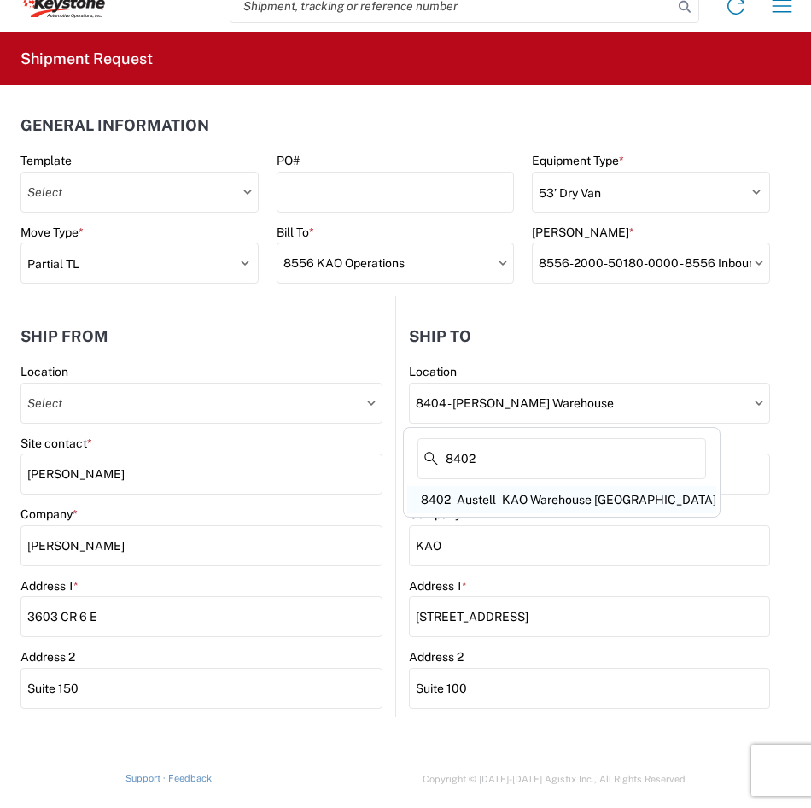
type input "Austell"
type input "30168"
select select "US"
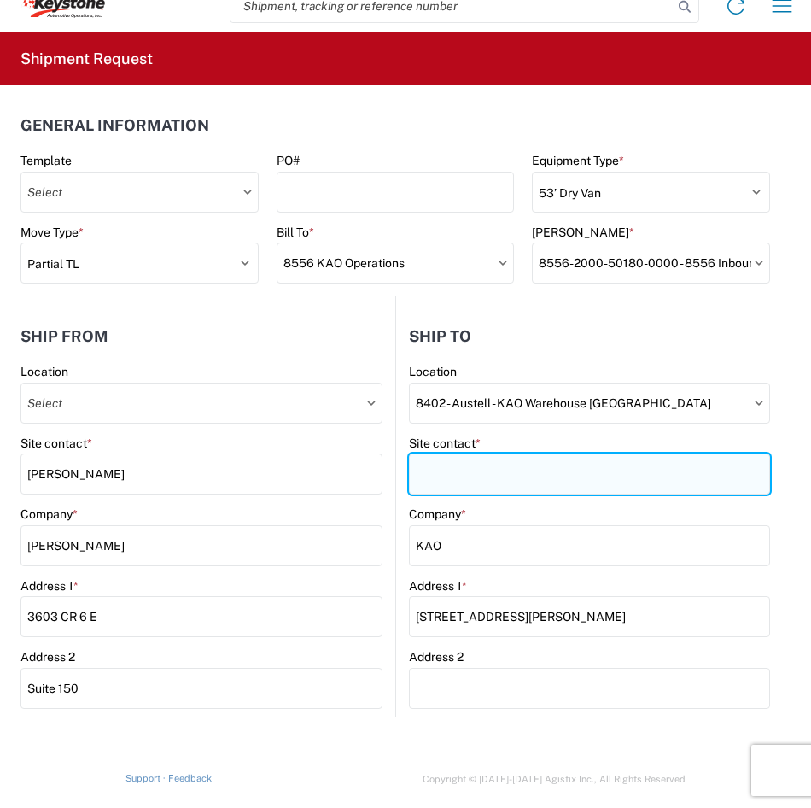
click at [470, 472] on input "Site contact *" at bounding box center [589, 473] width 361 height 41
paste input "KEYGA-APPT@KEY-STONE.COM"
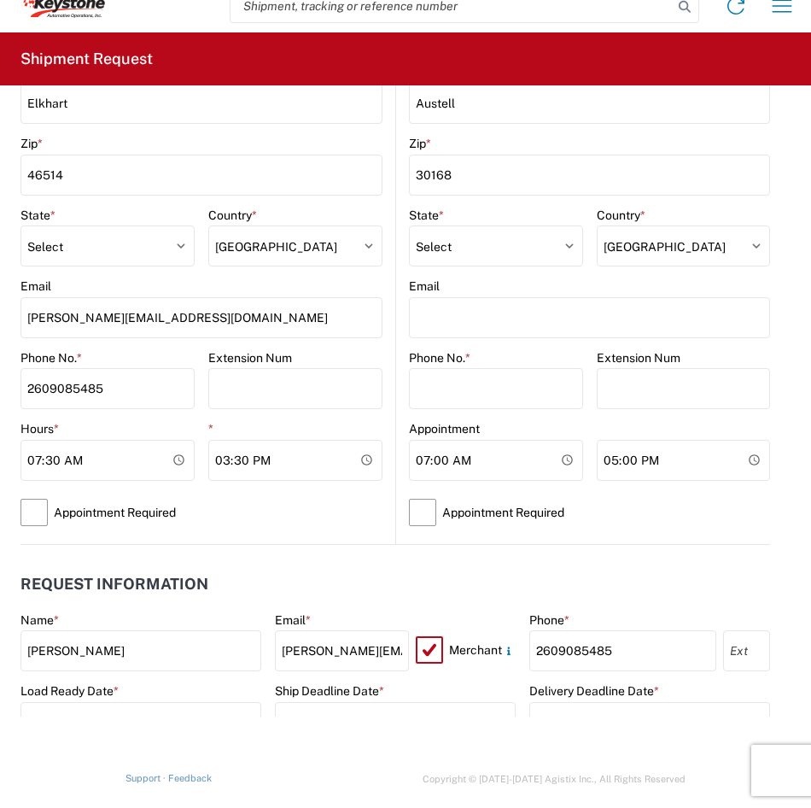
scroll to position [683, 0]
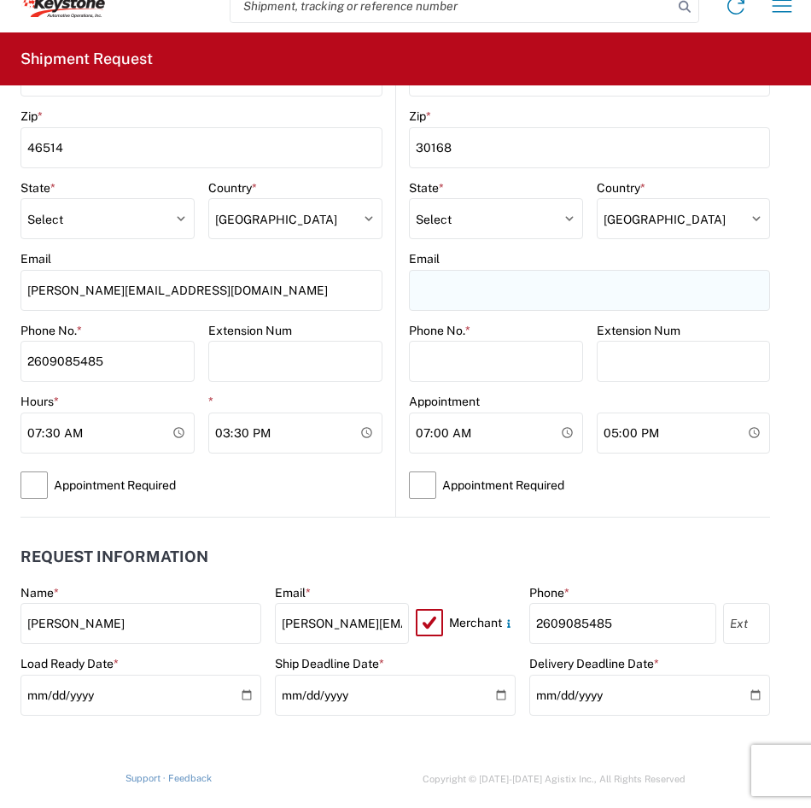
type input "KEYGA-APPT@KEY-STONE.COM"
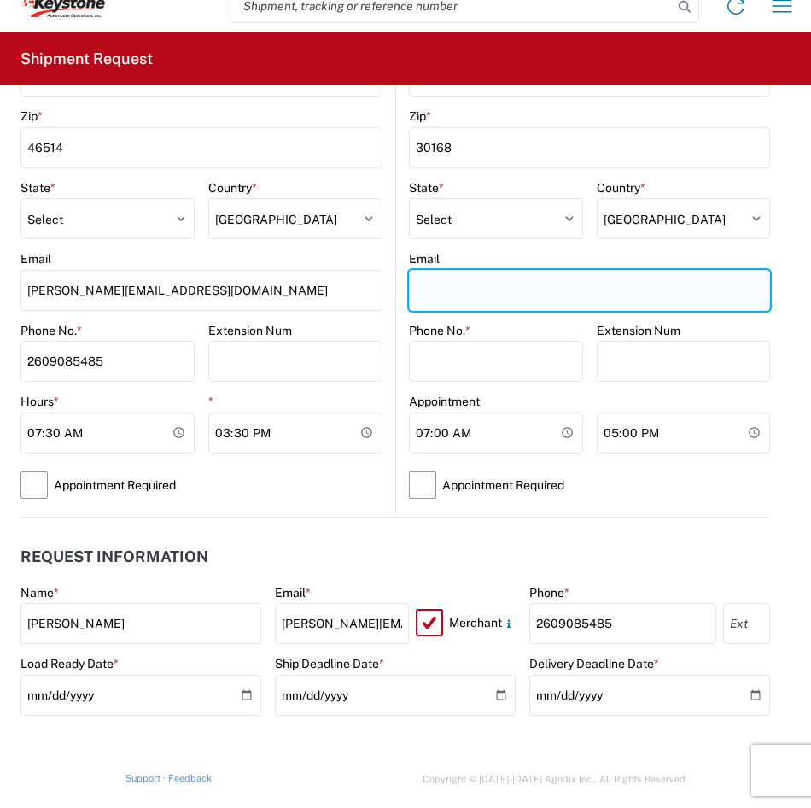
click at [553, 284] on input "Email" at bounding box center [589, 290] width 361 height 41
paste input "KEYGA-APPT@KEY-STONE.COM"
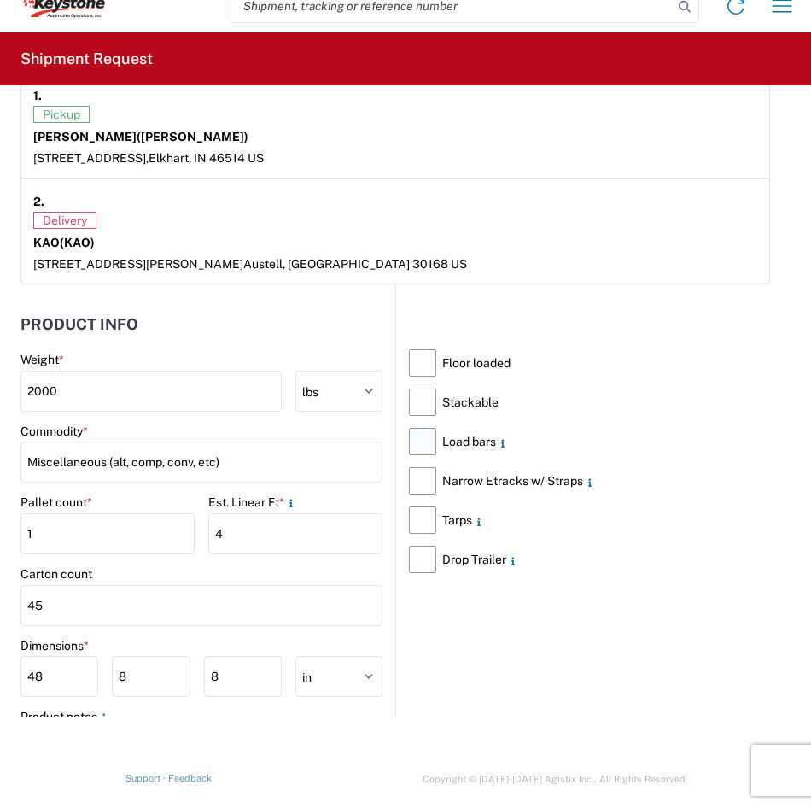
scroll to position [1793, 0]
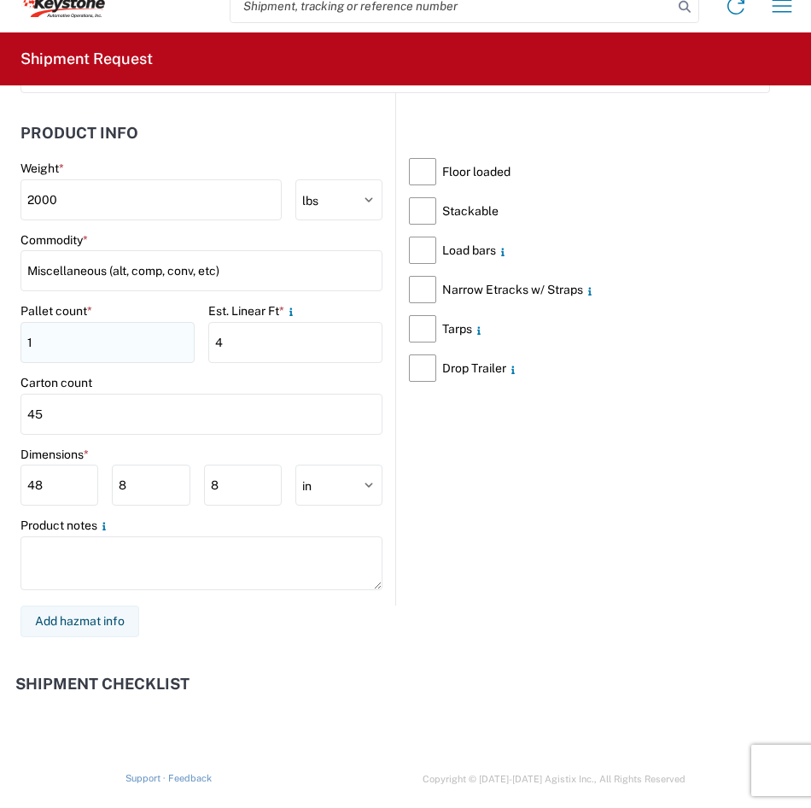
type input "KEYGA-APPT@KEY-STONE.COM"
drag, startPoint x: 91, startPoint y: 345, endPoint x: 12, endPoint y: 339, distance: 78.8
type input "2"
click at [359, 660] on header "Shipment Checklist" at bounding box center [405, 684] width 811 height 53
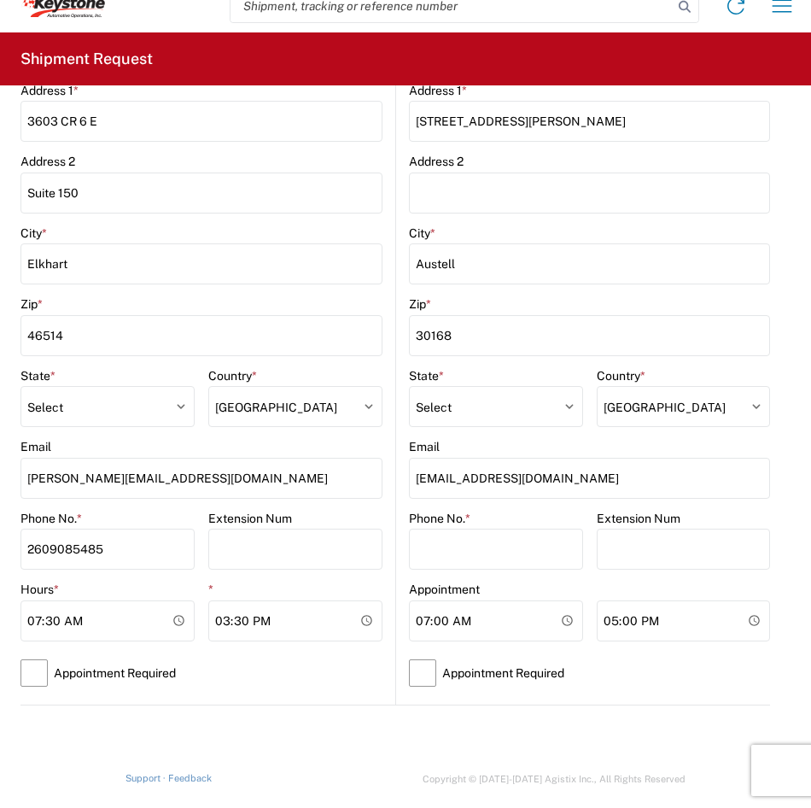
scroll to position [494, 0]
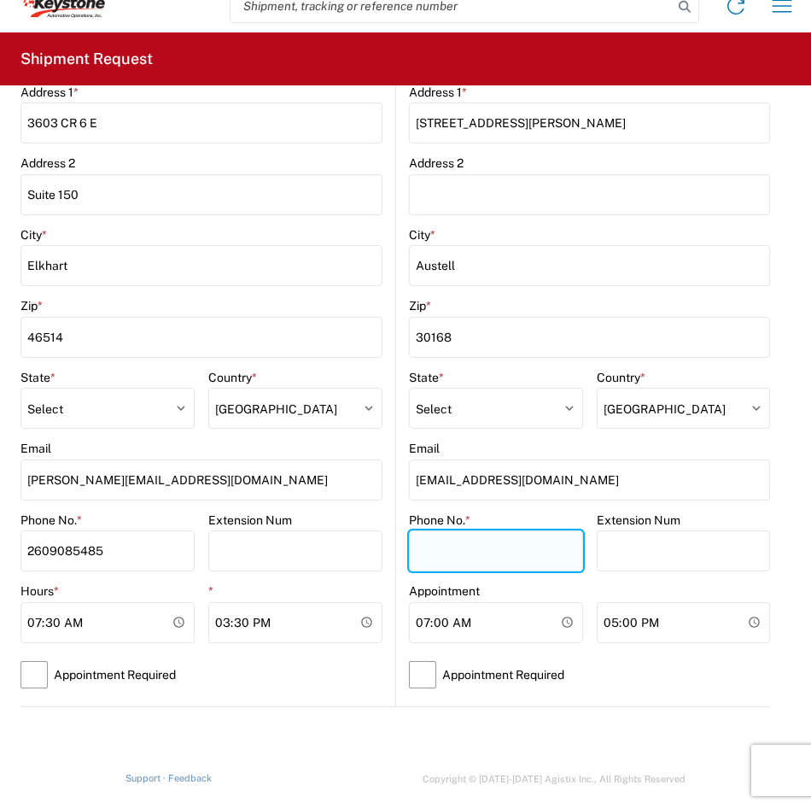
click at [501, 530] on input "Phone No. *" at bounding box center [496, 550] width 174 height 41
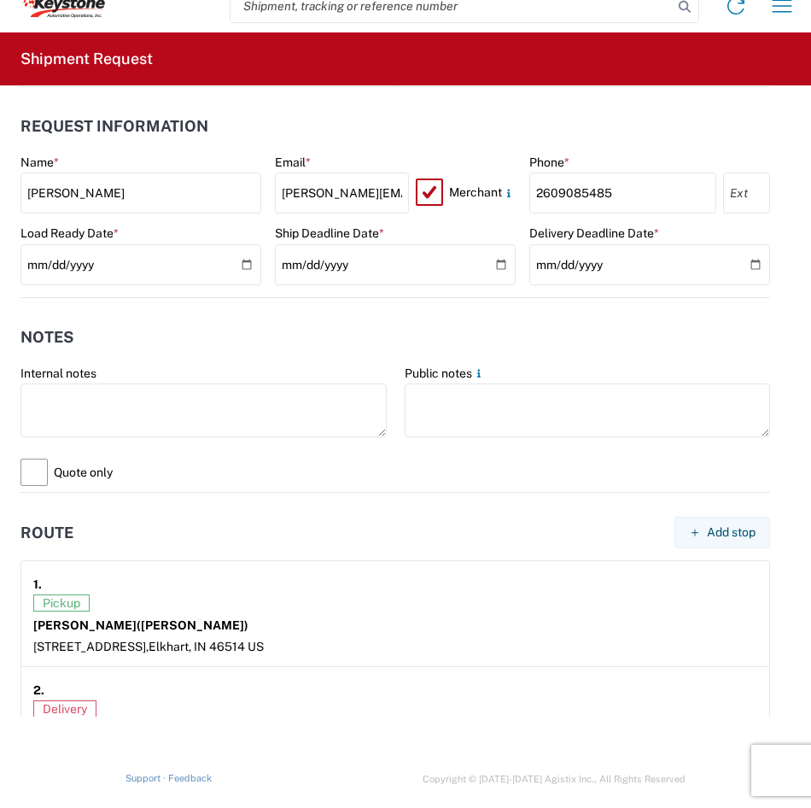
scroll to position [1348, 0]
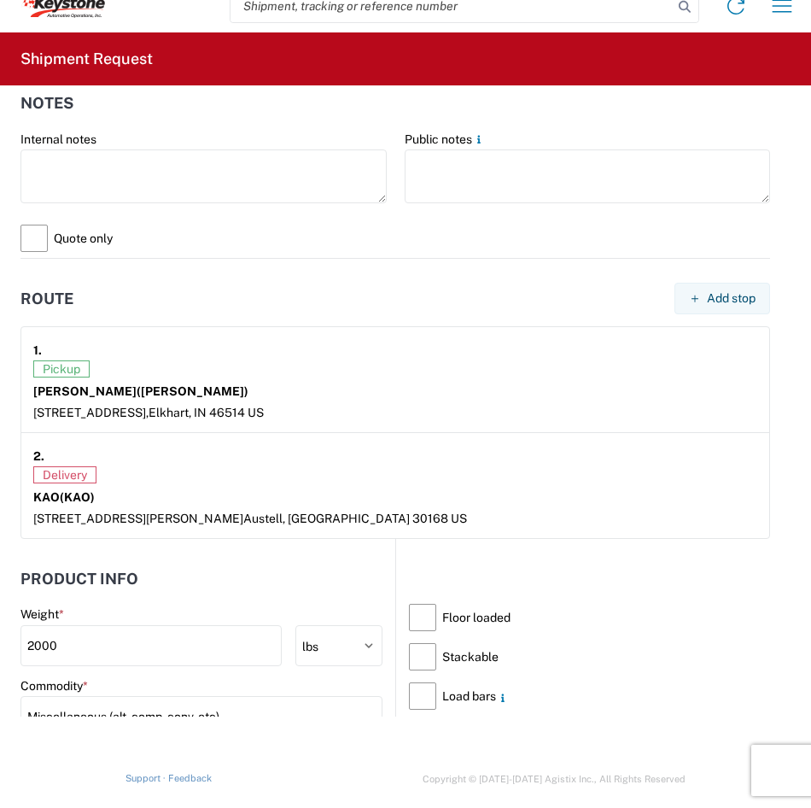
type input "xx"
click at [585, 466] on div "Delivery" at bounding box center [395, 474] width 724 height 17
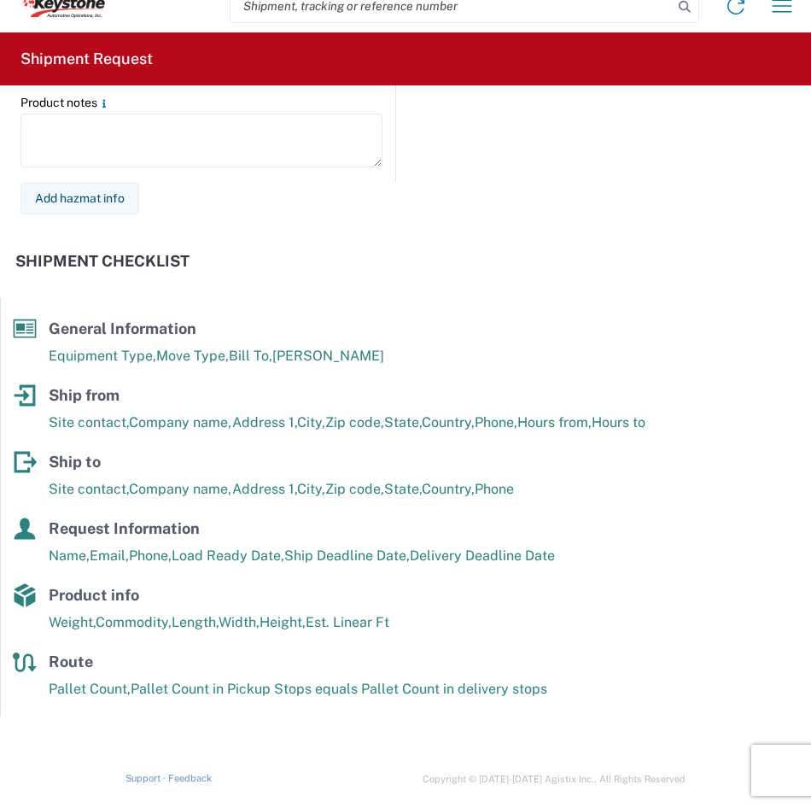
scroll to position [2287, 0]
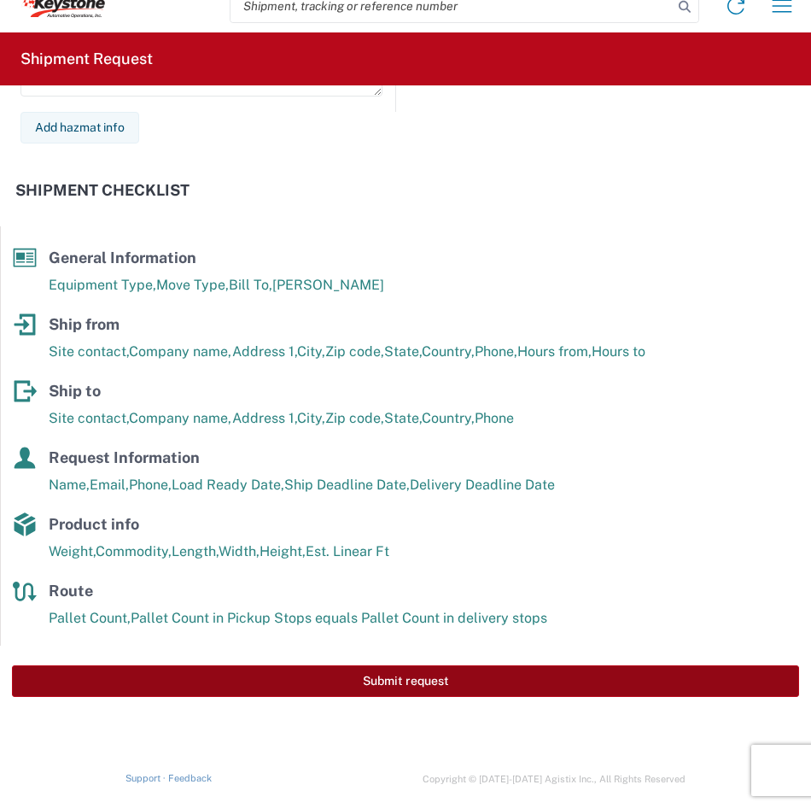
click at [404, 689] on button "Submit request" at bounding box center [405, 681] width 787 height 32
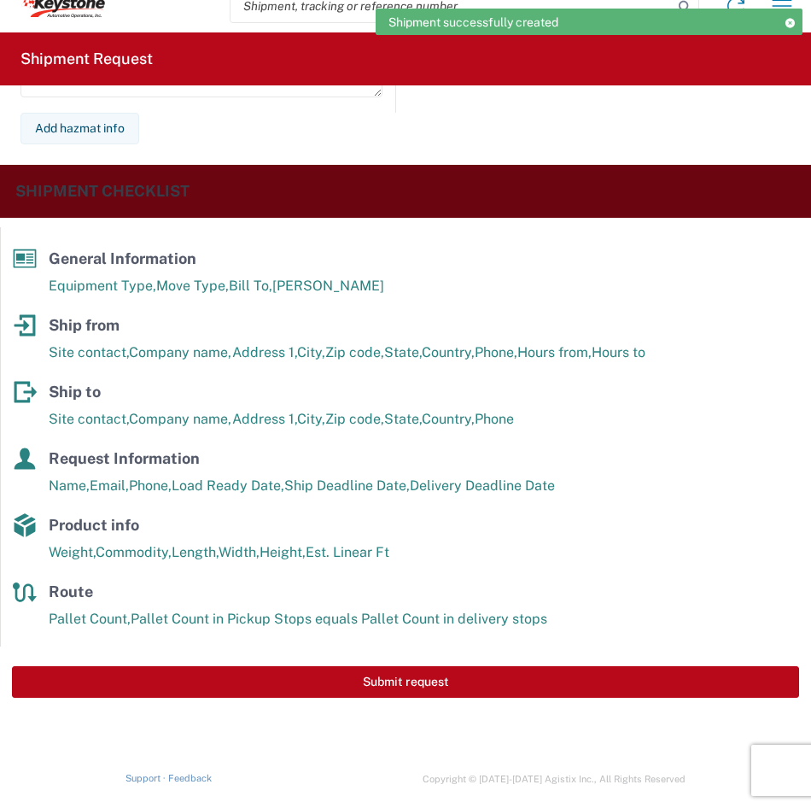
scroll to position [2288, 0]
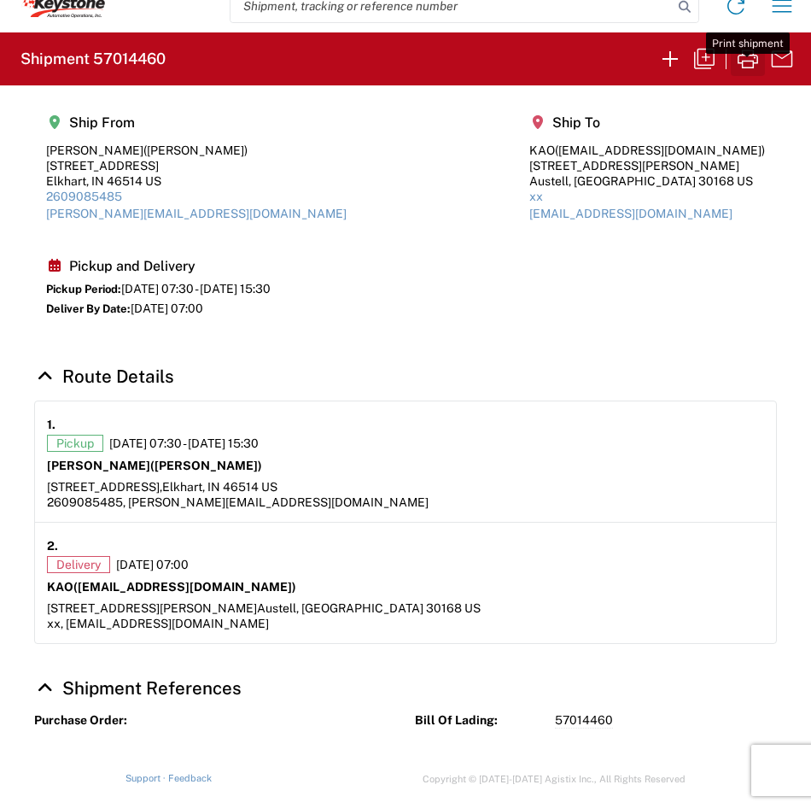
click at [748, 69] on icon "button" at bounding box center [747, 58] width 27 height 27
click at [708, 65] on icon "button" at bounding box center [704, 59] width 20 height 20
select select "STDV"
select select "PARTIAL_TL"
select select "US"
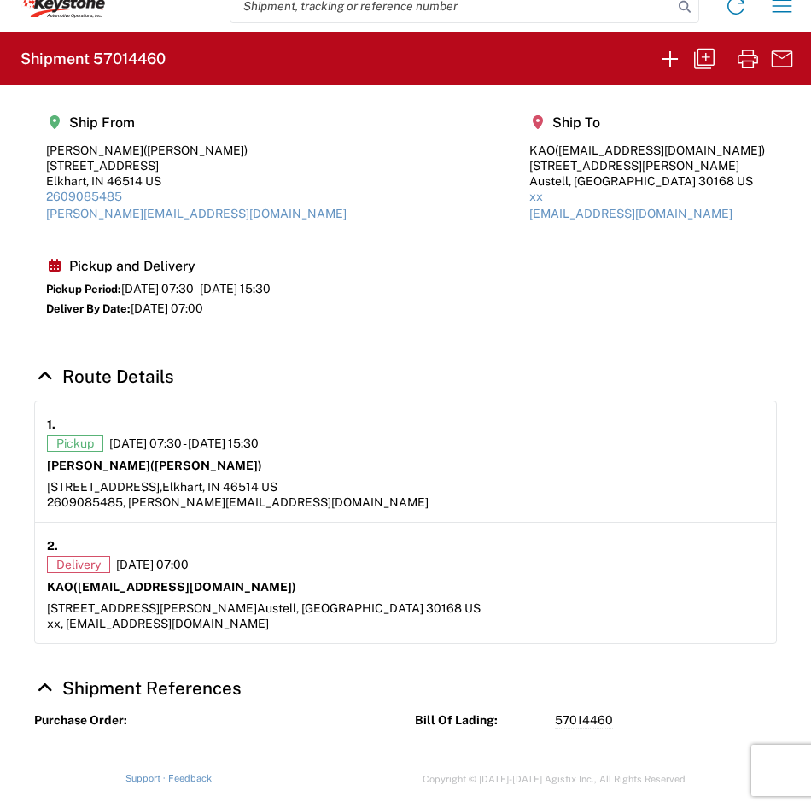
select select "US"
select select "LBS"
select select "IN"
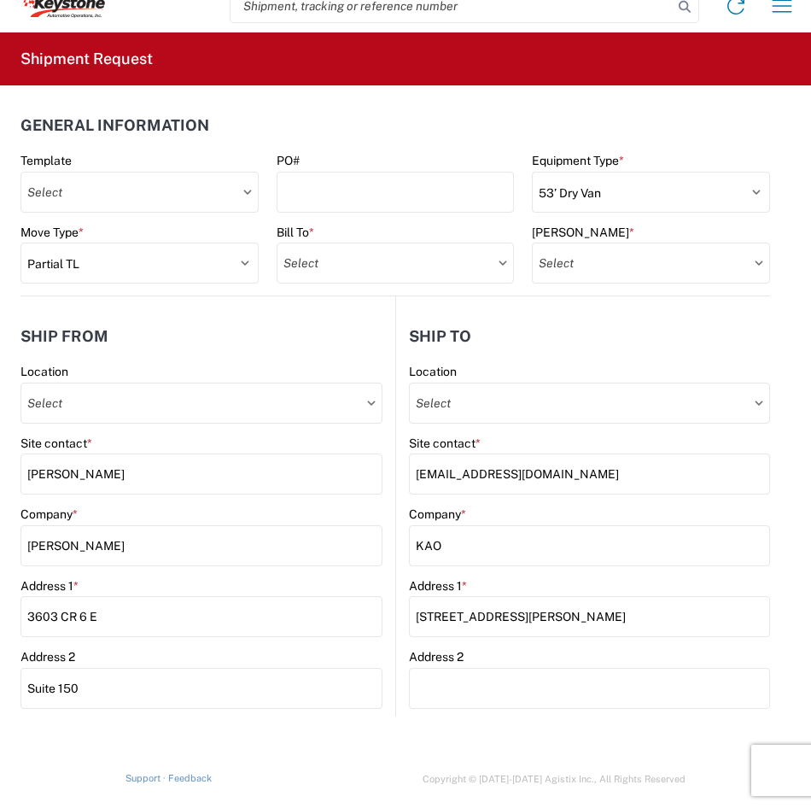
type input "8556 KAO Operations"
type input "8556-2000-50180-0000 - 8556 Inbound to KAO"
type input "8402 - Austell - KAO Warehouse [GEOGRAPHIC_DATA]"
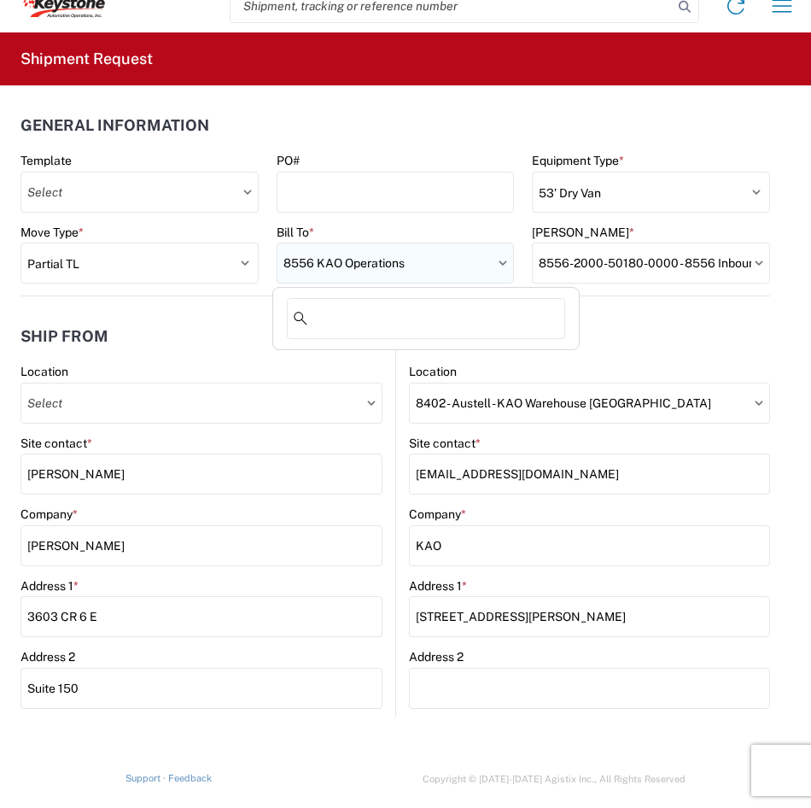
click at [460, 255] on input "8556 KAO Operations" at bounding box center [396, 263] width 238 height 41
type input "ir"
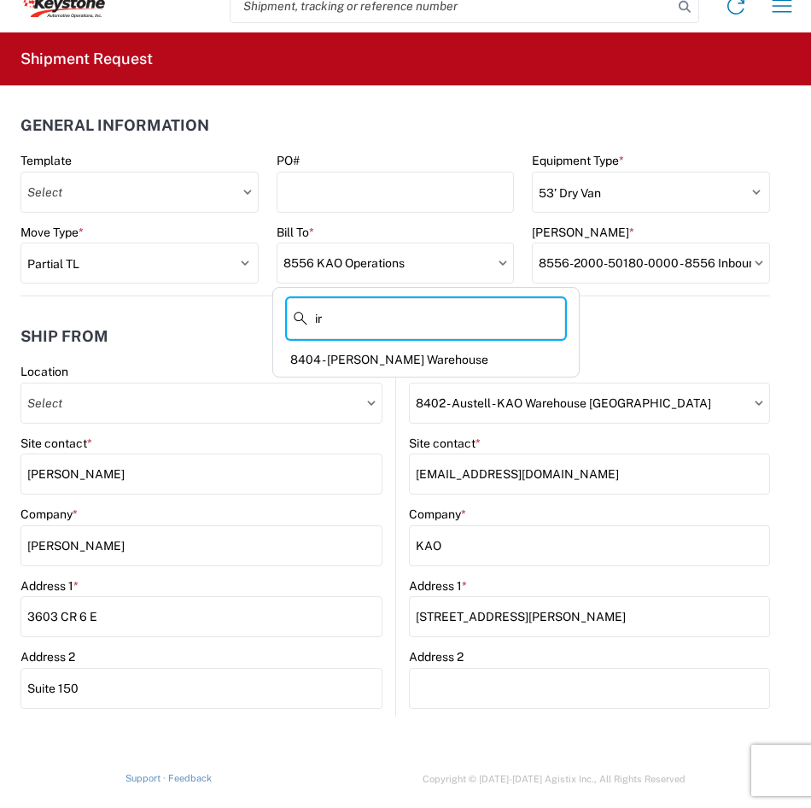
drag, startPoint x: 378, startPoint y: 313, endPoint x: 219, endPoint y: 314, distance: 159.7
click at [220, 316] on agx-block-ui "Home Shipment request Shipment tracking Shipment Request General Information Te…" at bounding box center [405, 384] width 811 height 808
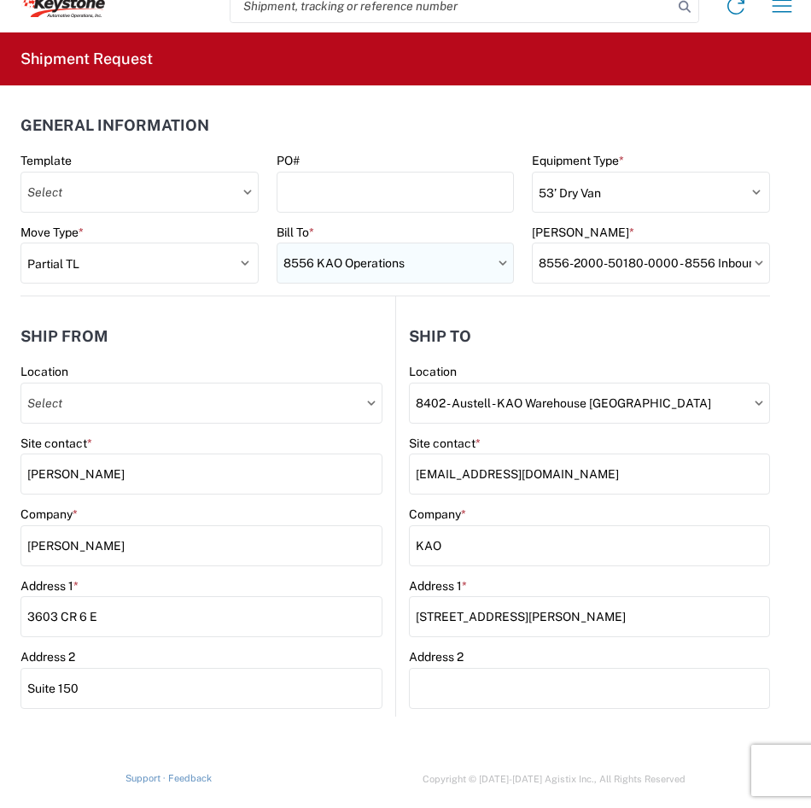
click at [358, 254] on input "8556 KAO Operations" at bounding box center [396, 263] width 238 height 41
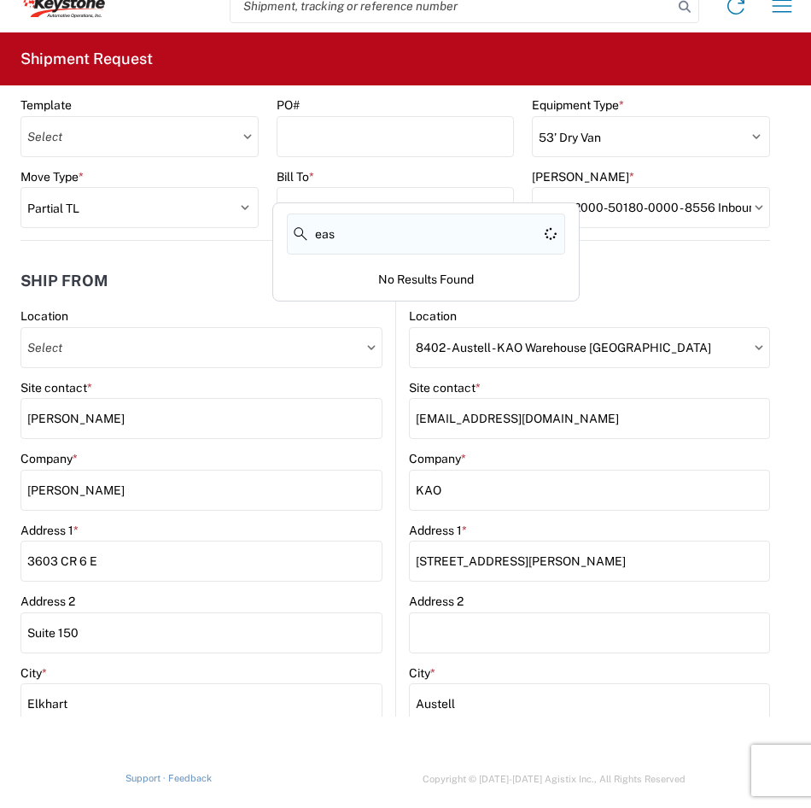
scroll to position [85, 0]
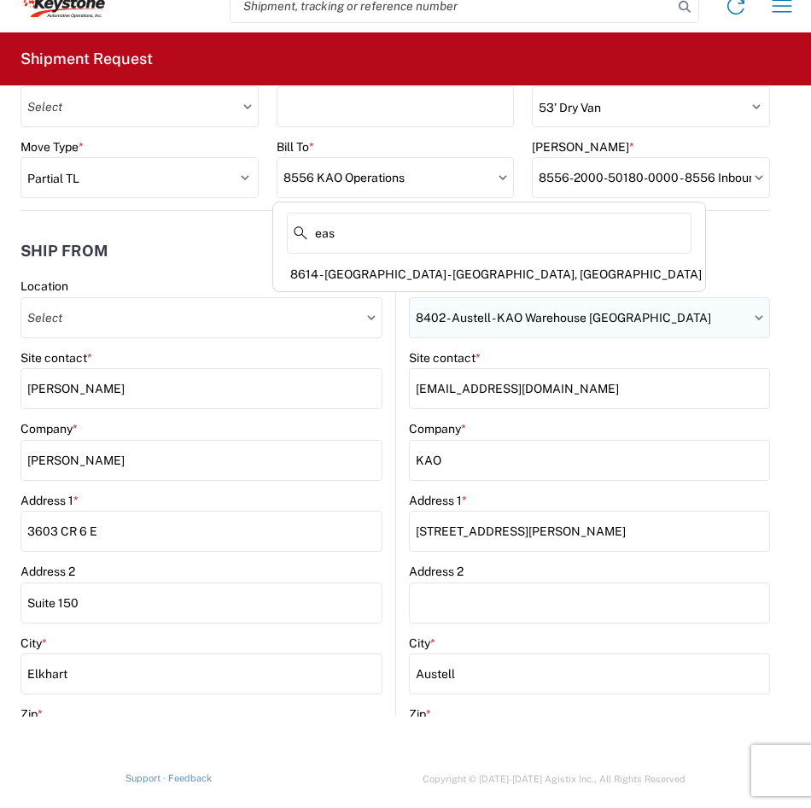
type input "eas"
click at [705, 325] on input "8402 - Austell - KAO Warehouse [GEOGRAPHIC_DATA]" at bounding box center [589, 317] width 361 height 41
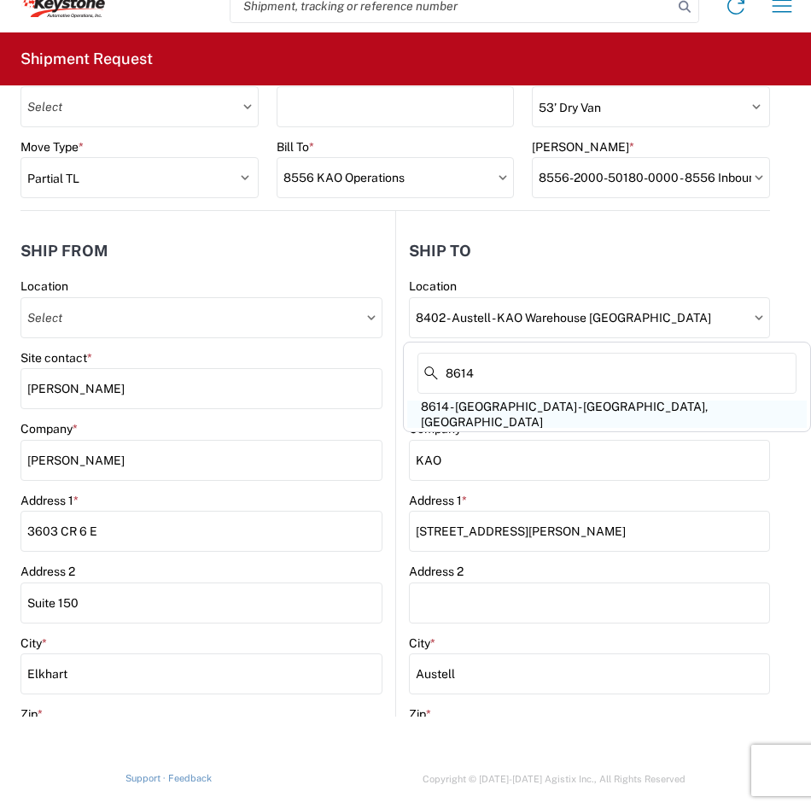
type input "8614"
click at [591, 412] on div "8614 - [GEOGRAPHIC_DATA] - [GEOGRAPHIC_DATA], [GEOGRAPHIC_DATA]" at bounding box center [607, 414] width 401 height 27
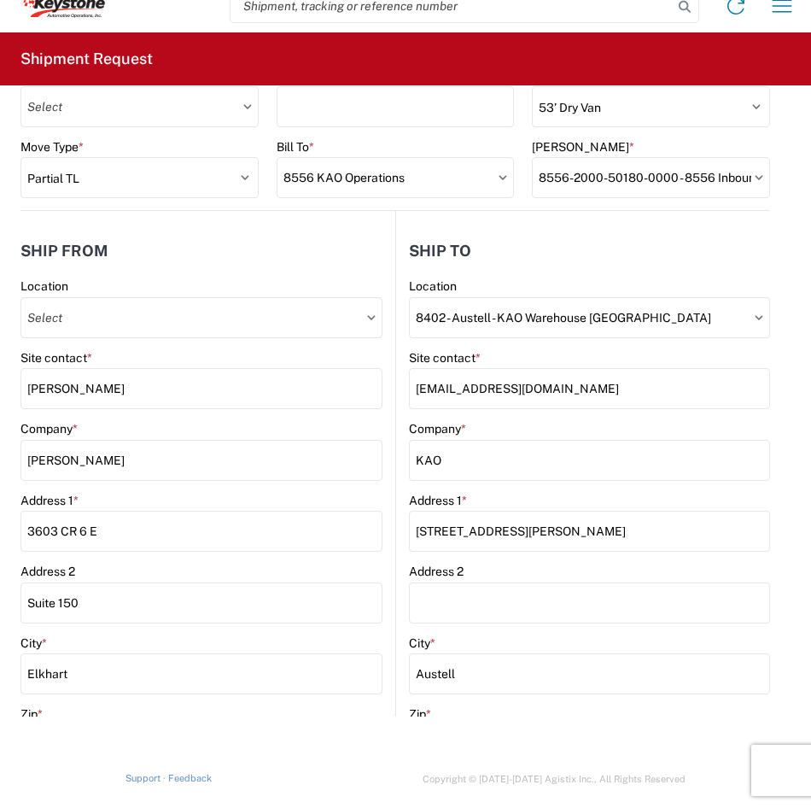
type input "8614 - [GEOGRAPHIC_DATA] - [GEOGRAPHIC_DATA], [GEOGRAPHIC_DATA]"
type input "[STREET_ADDRESS][PERSON_NAME]"
type input "Eastvale"
type input "91752"
select select "CA"
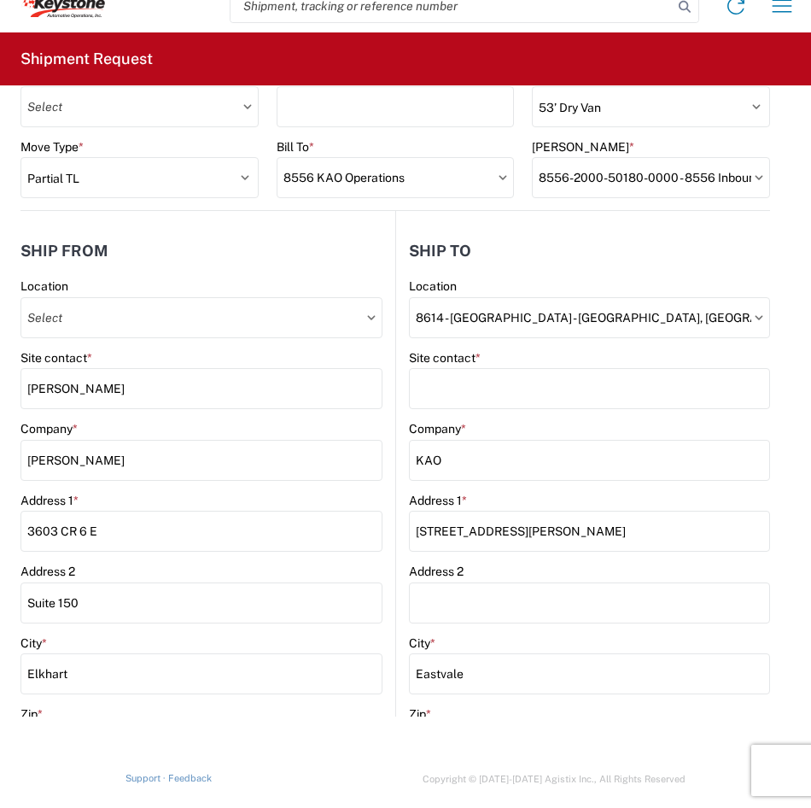
select select "US"
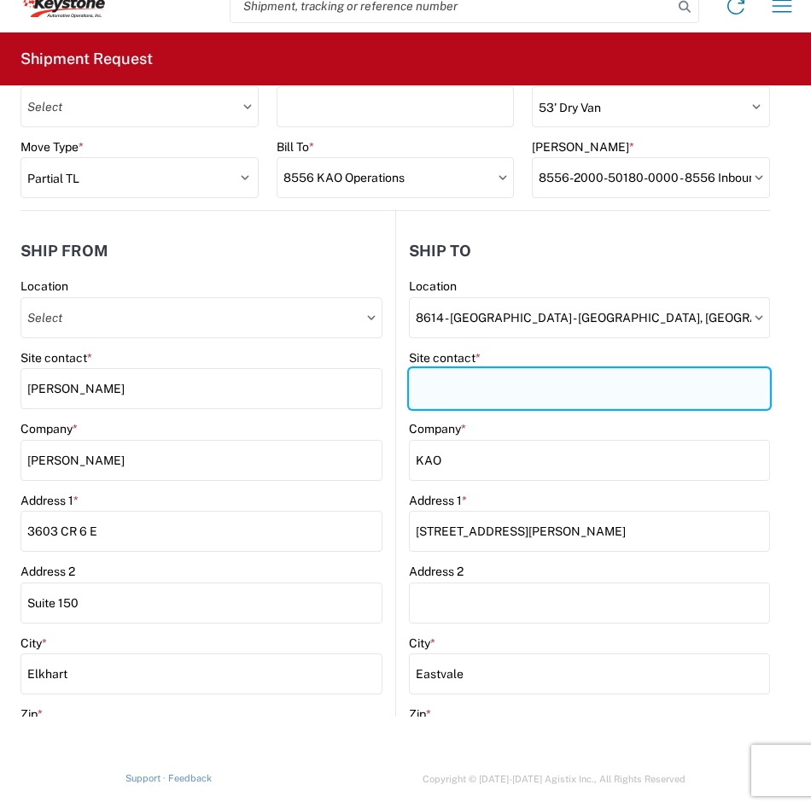
click at [507, 400] on input "Site contact *" at bounding box center [589, 388] width 361 height 41
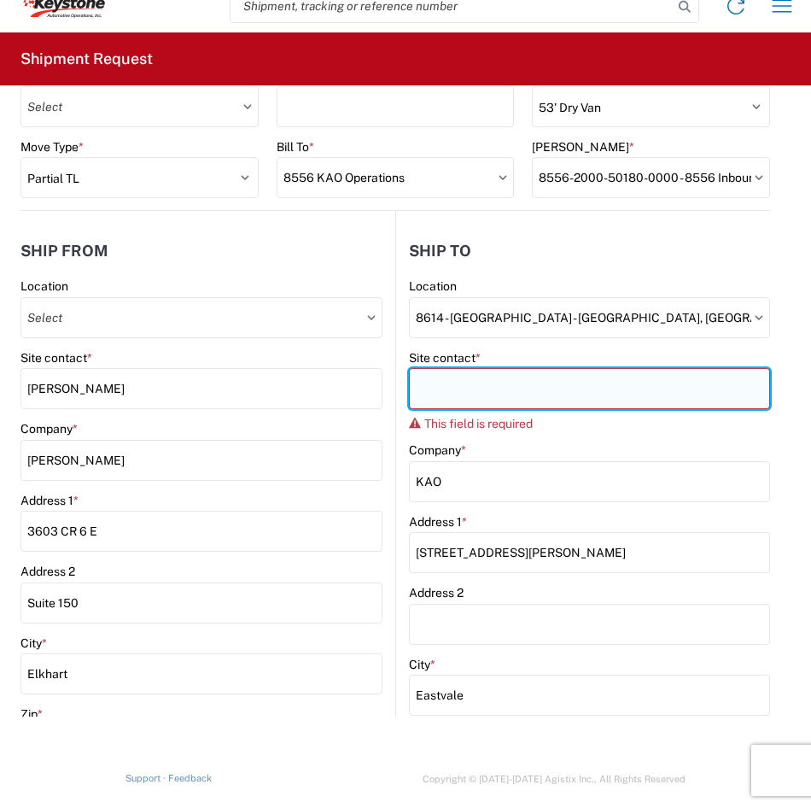
click at [585, 383] on input "Site contact *" at bounding box center [589, 388] width 361 height 41
paste input "KEYCA-APPT@KEY-STONE.COM"
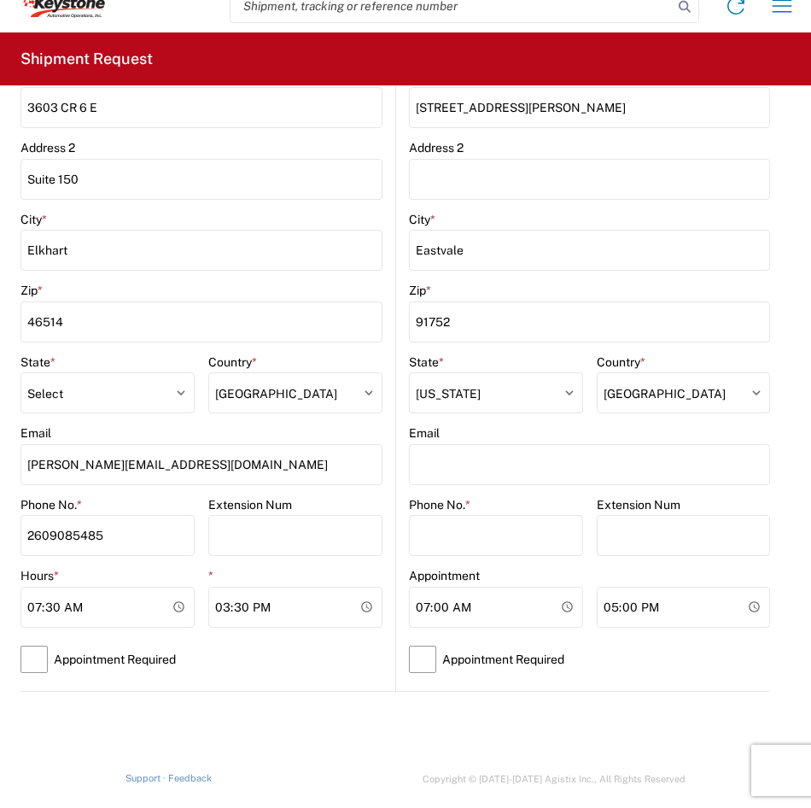
scroll to position [512, 0]
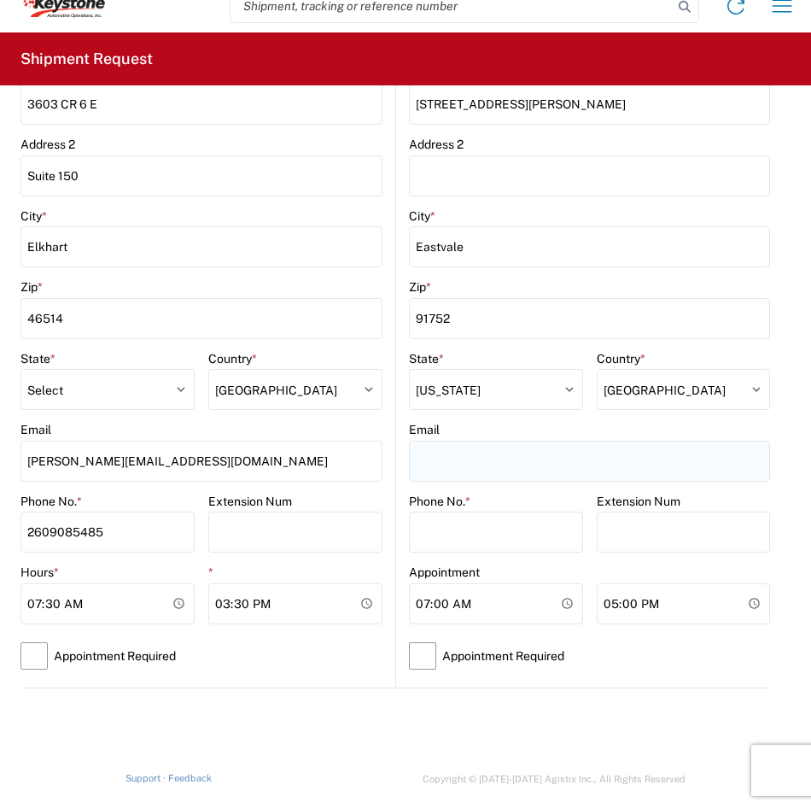
type input "KEYCA-APPT@KEY-STONE.COM"
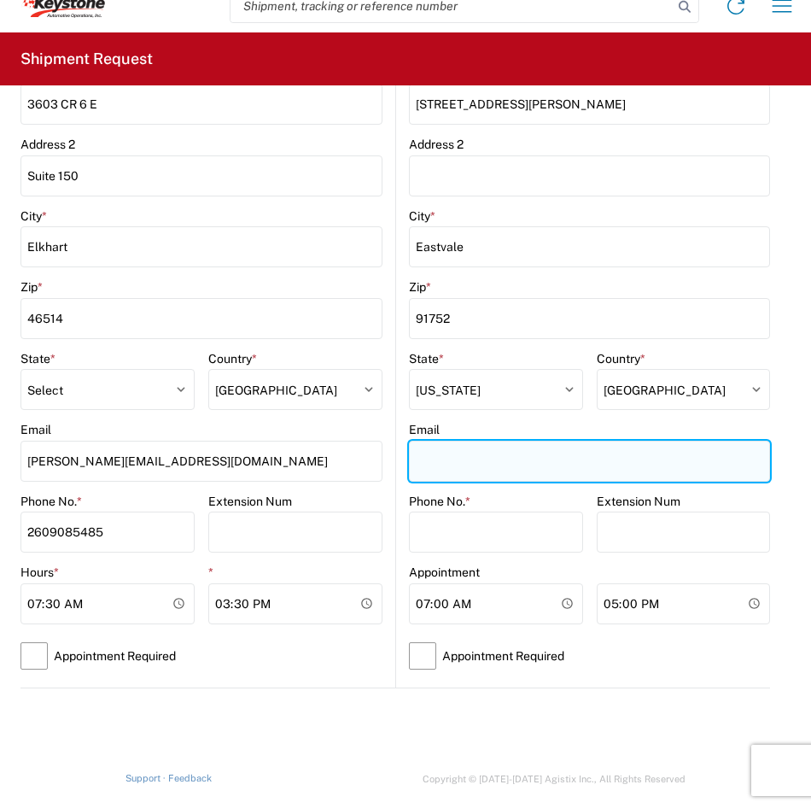
click at [490, 466] on input "Email" at bounding box center [589, 461] width 361 height 41
paste input "KEYCA-APPT@KEY-STONE.COM"
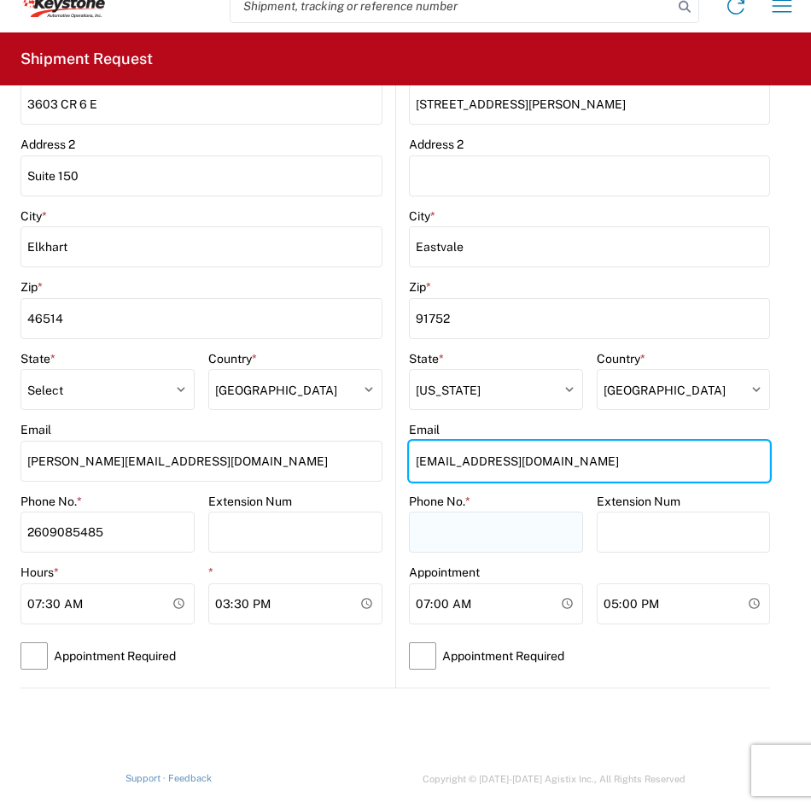
type input "KEYCA-APPT@KEY-STONE.COM"
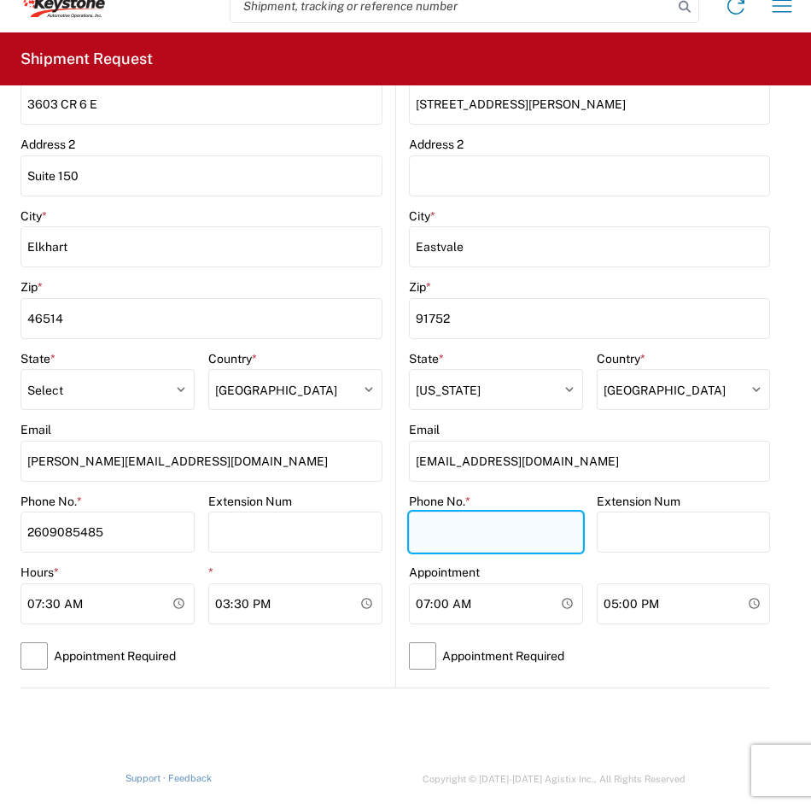
click at [434, 524] on input "Phone No. *" at bounding box center [496, 532] width 174 height 41
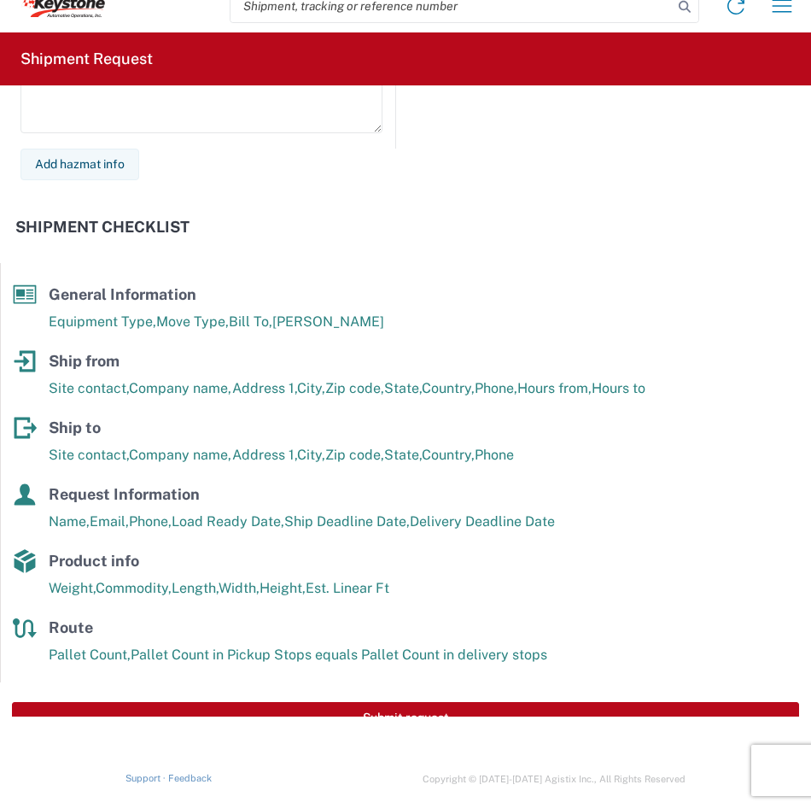
scroll to position [2287, 0]
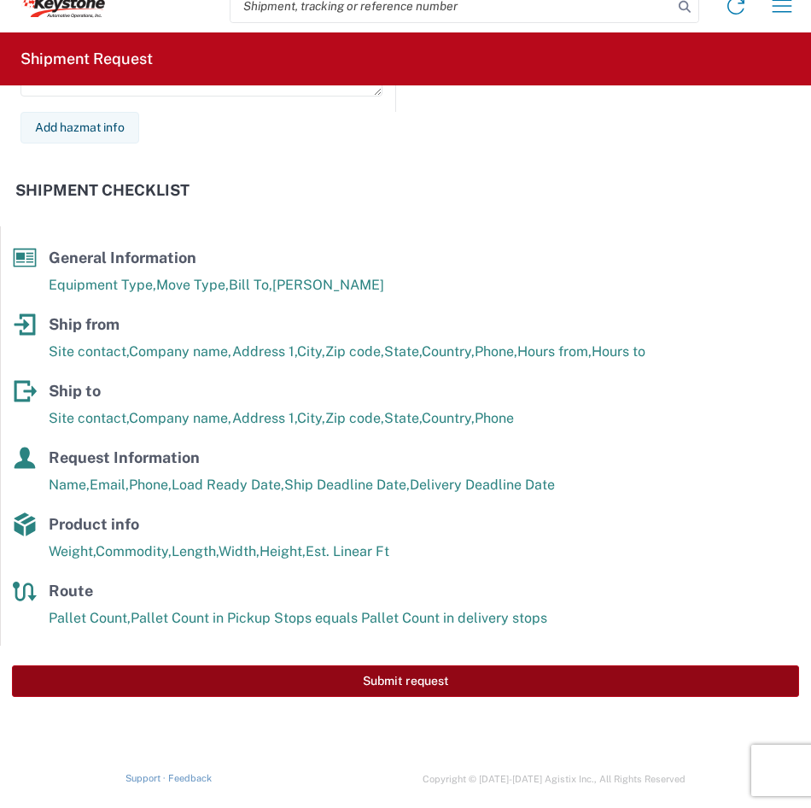
type input "xxx"
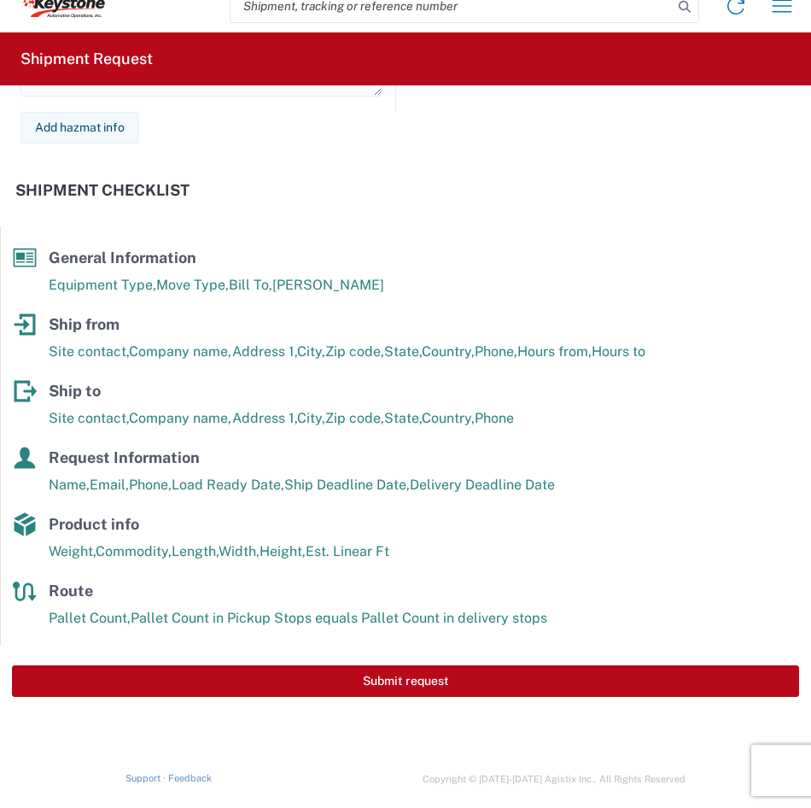
drag, startPoint x: 321, startPoint y: 681, endPoint x: 285, endPoint y: 659, distance: 41.7
click at [285, 659] on div "Submit request" at bounding box center [405, 681] width 811 height 71
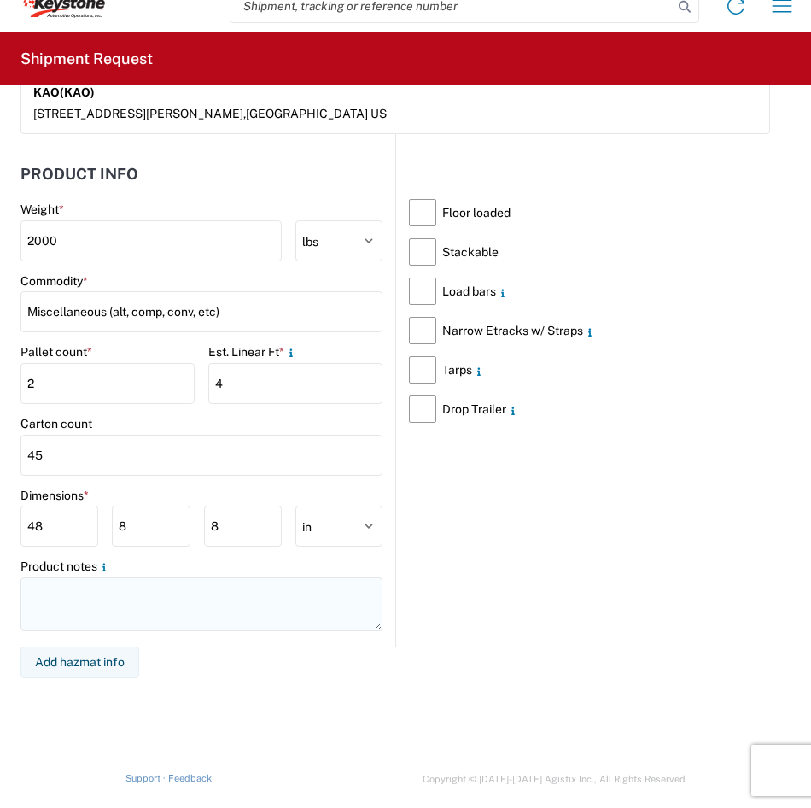
scroll to position [1775, 0]
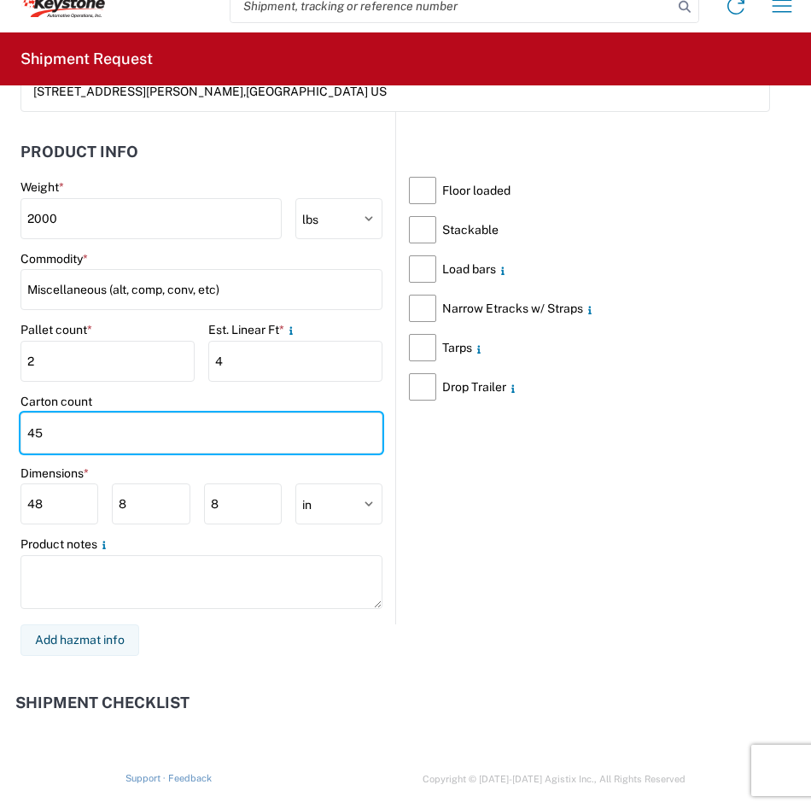
drag, startPoint x: 67, startPoint y: 422, endPoint x: 9, endPoint y: 418, distance: 57.4
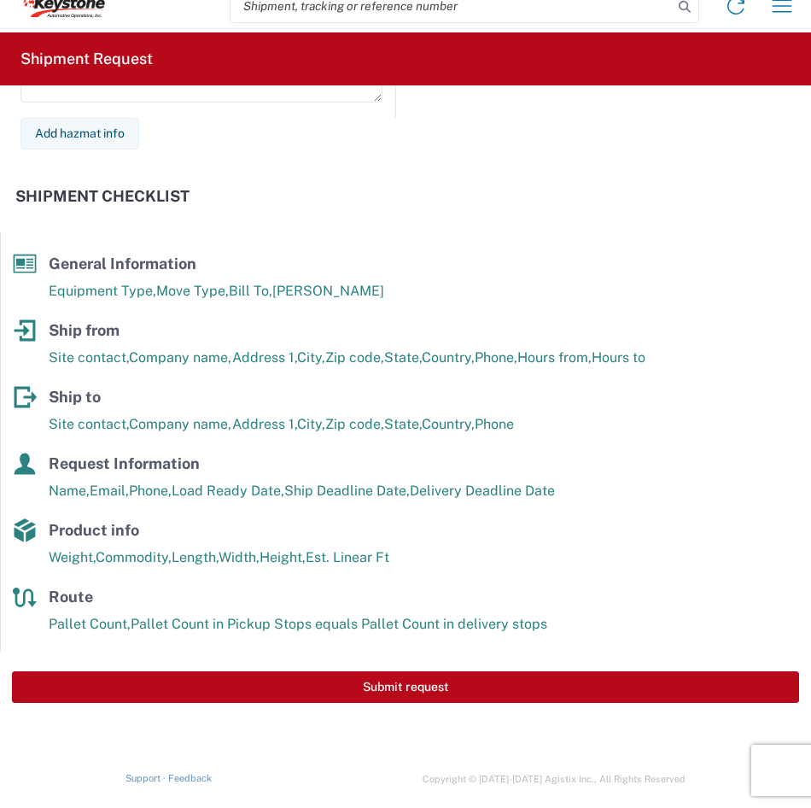
scroll to position [2287, 0]
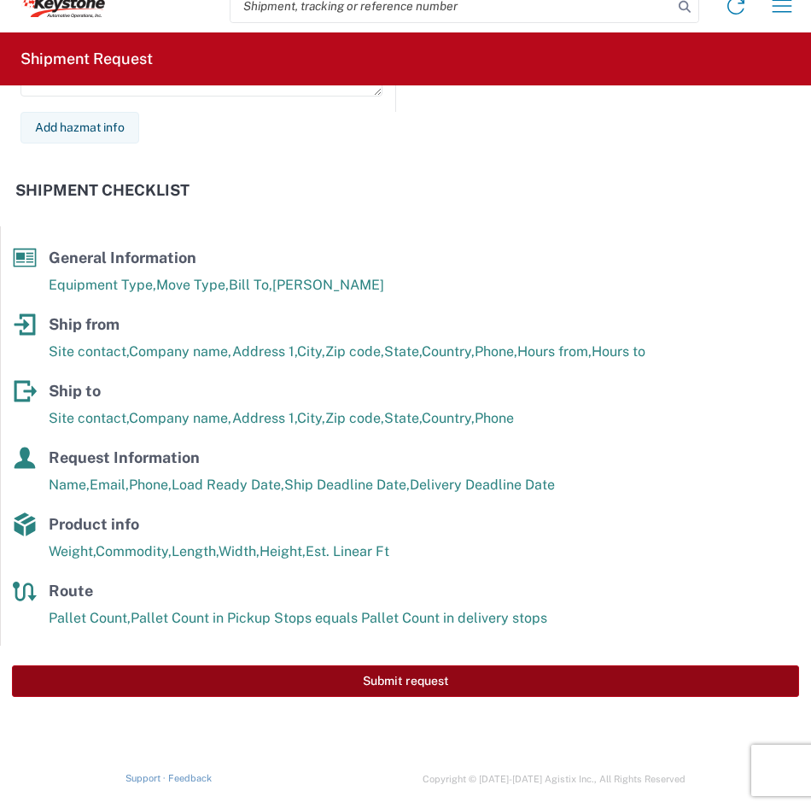
type input "61"
click at [308, 675] on button "Submit request" at bounding box center [405, 681] width 787 height 32
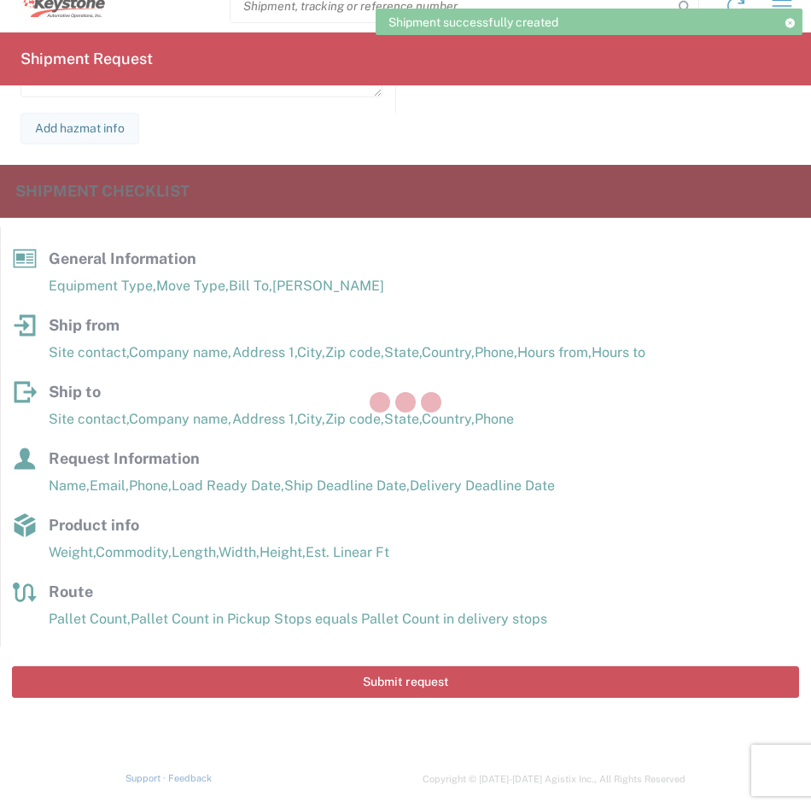
scroll to position [2288, 0]
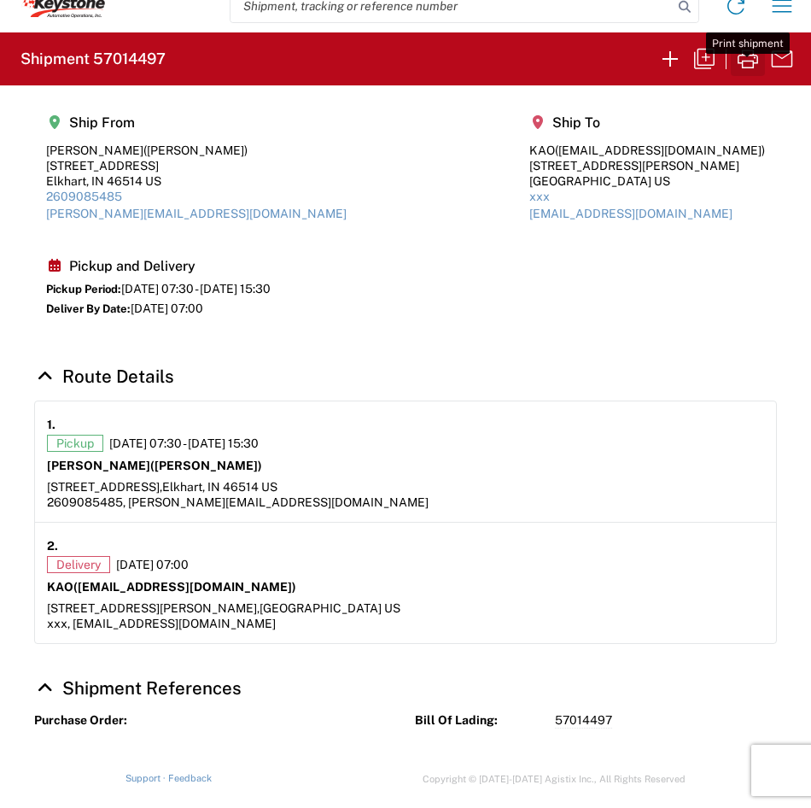
click at [748, 59] on icon "button" at bounding box center [747, 58] width 27 height 27
click at [699, 62] on icon "button" at bounding box center [704, 59] width 20 height 20
select select "STDV"
select select "PARTIAL_TL"
select select "US"
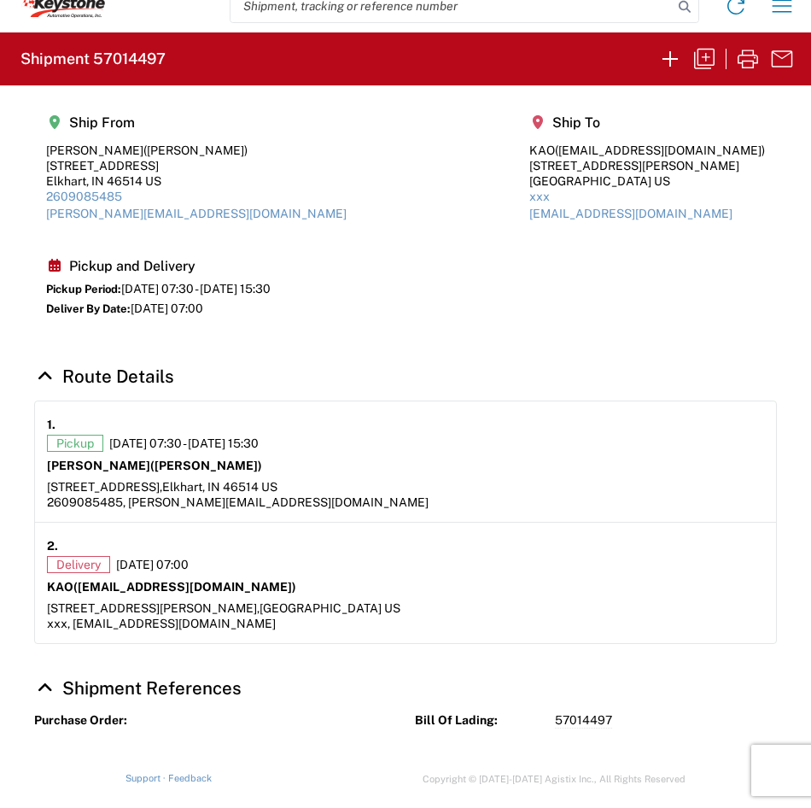
select select "US"
select select "LBS"
select select "IN"
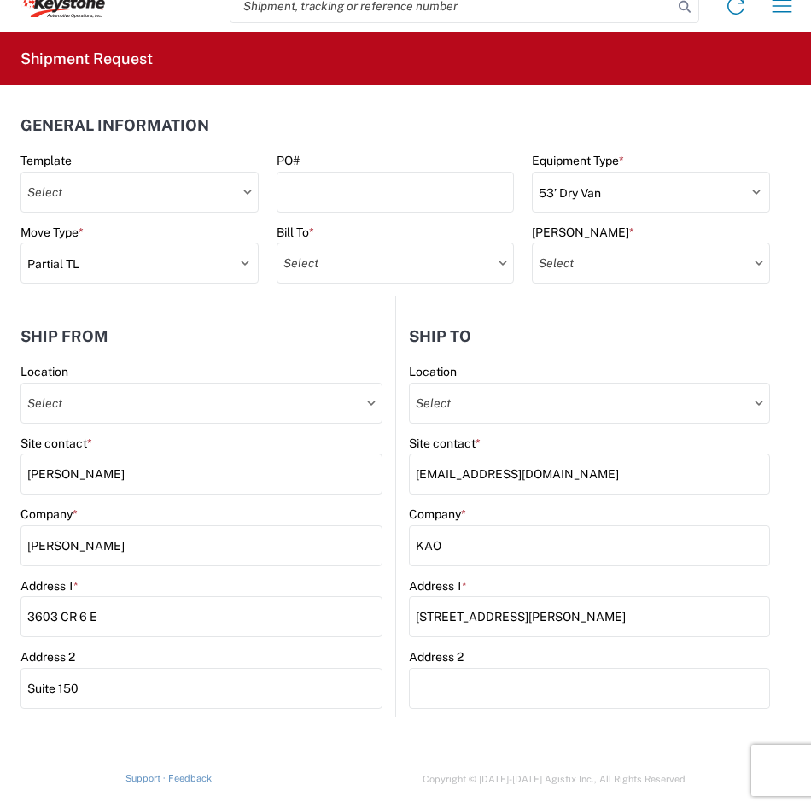
type input "8556 KAO Operations"
type input "8556-2000-50180-0000 - 8556 Inbound to KAO"
type input "8614 - [GEOGRAPHIC_DATA] - [GEOGRAPHIC_DATA], [GEOGRAPHIC_DATA]"
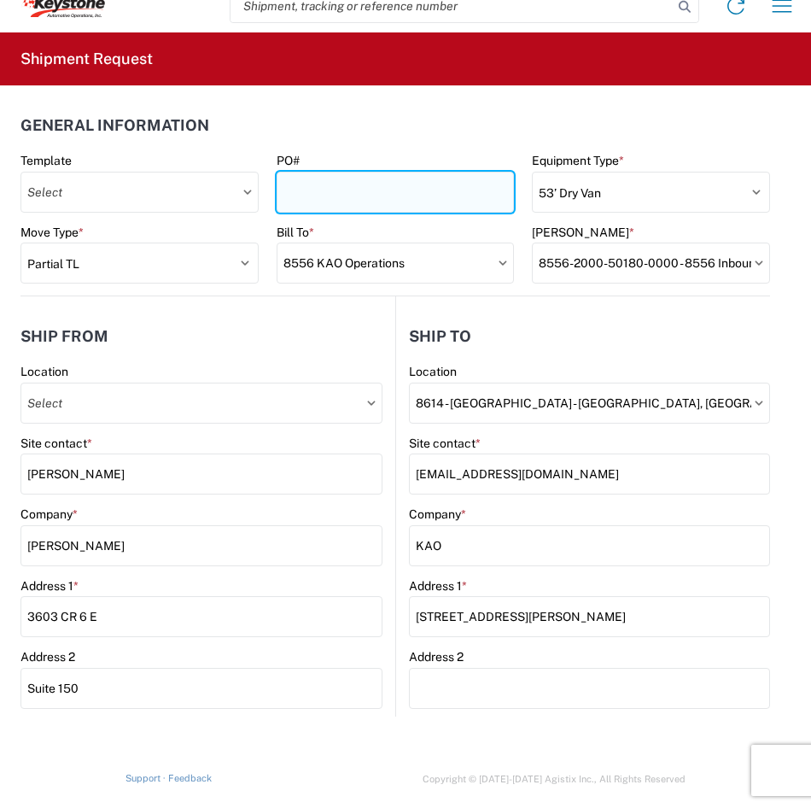
click at [440, 196] on input "PO#" at bounding box center [396, 192] width 238 height 41
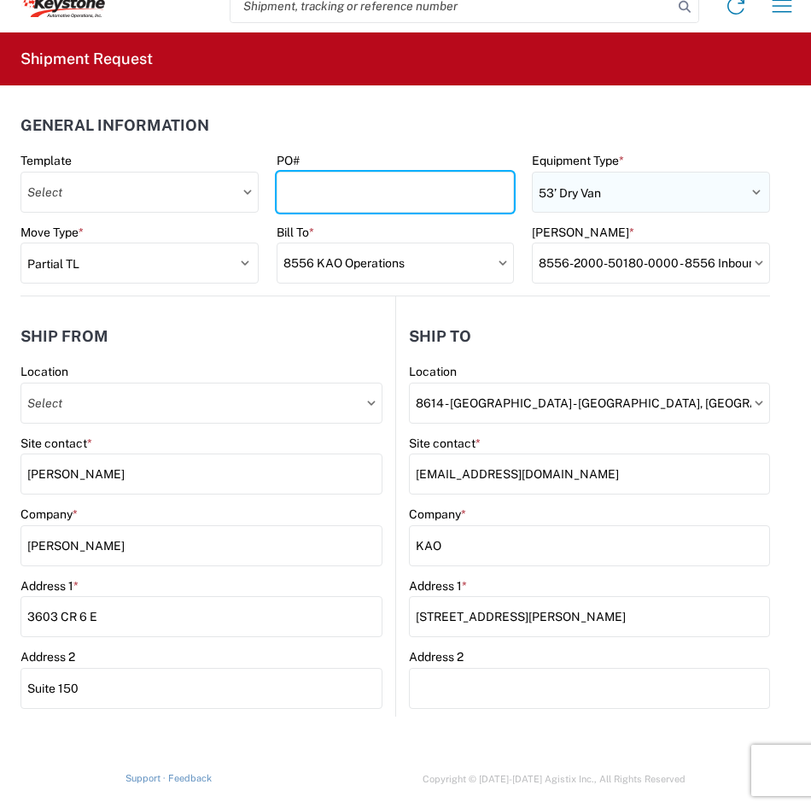
type input "5"
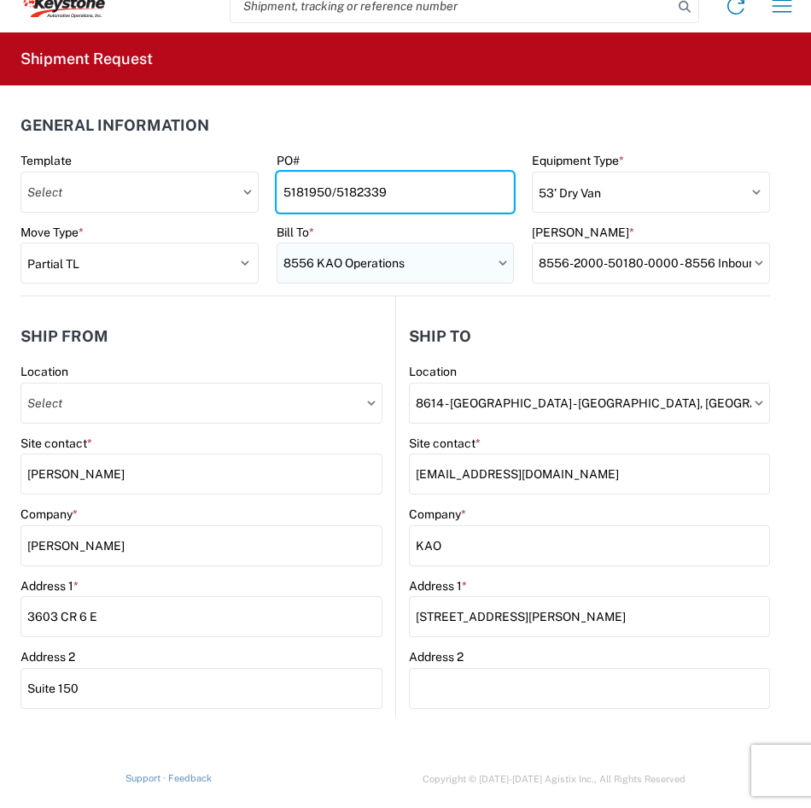
type input "5181950/5182339"
click at [437, 260] on input "8556 KAO Operations" at bounding box center [396, 263] width 238 height 41
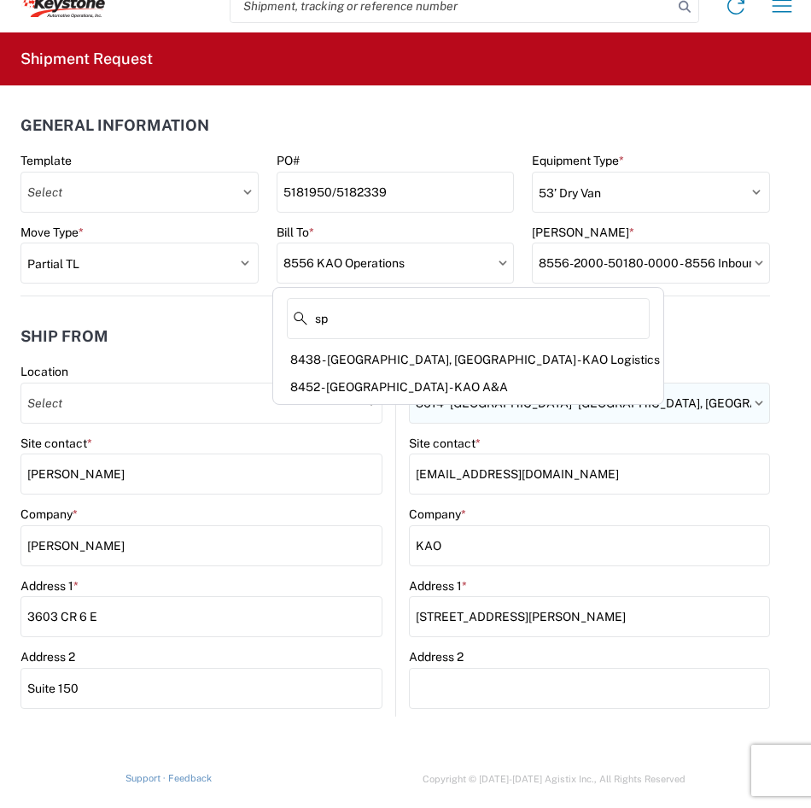
type input "sp"
click at [661, 408] on input "8614 - [GEOGRAPHIC_DATA] - [GEOGRAPHIC_DATA], [GEOGRAPHIC_DATA]" at bounding box center [589, 403] width 361 height 41
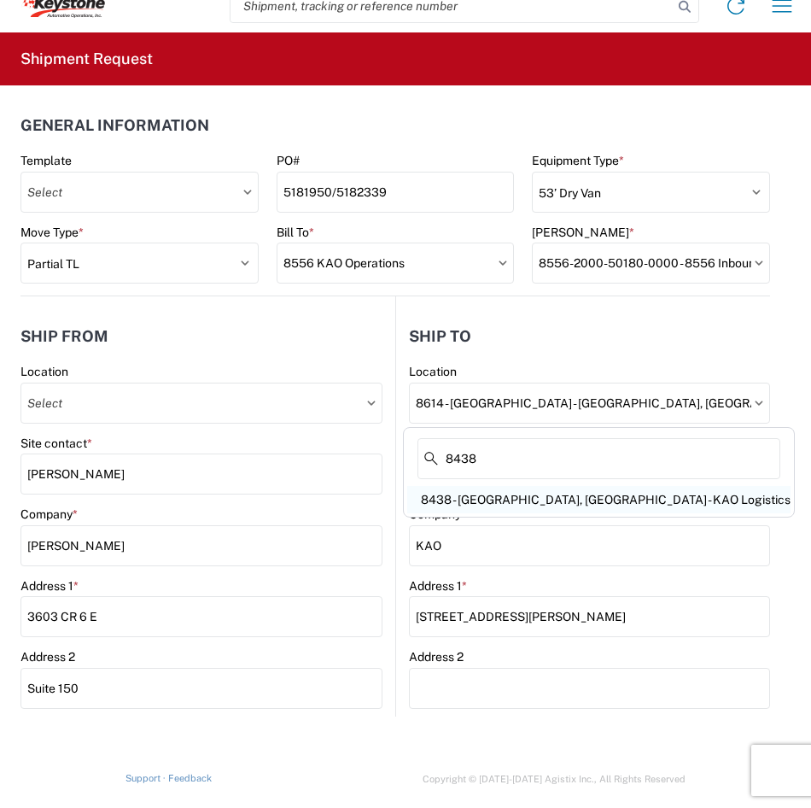
type input "8438"
click at [503, 500] on div "8438 - [GEOGRAPHIC_DATA], [GEOGRAPHIC_DATA] - KAO Logistics" at bounding box center [598, 499] width 383 height 27
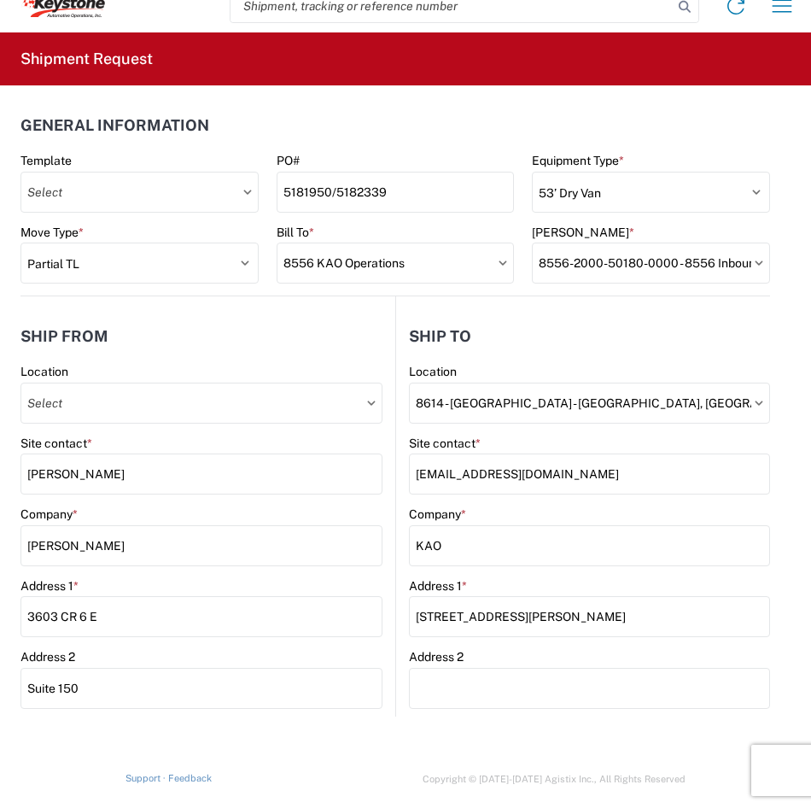
type input "8438 - [GEOGRAPHIC_DATA], [GEOGRAPHIC_DATA] - KAO Logistics"
type input "9212 W Hallett Rd"
type input "Spokane"
type input "99224"
select select "US"
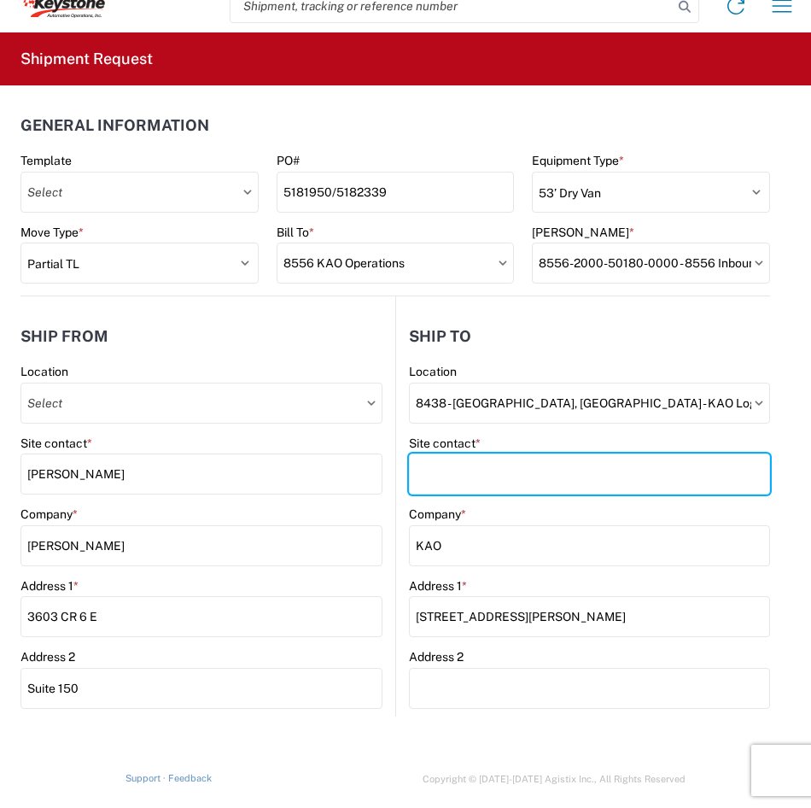
drag, startPoint x: 546, startPoint y: 474, endPoint x: 787, endPoint y: 375, distance: 261.2
click at [545, 474] on input "Site contact *" at bounding box center [589, 473] width 361 height 41
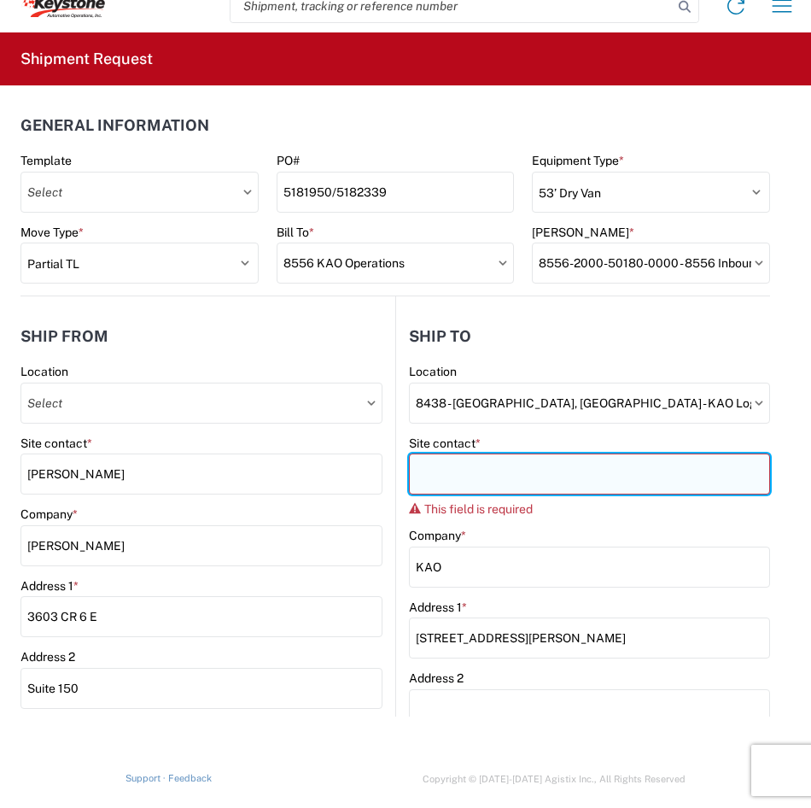
click at [459, 467] on input "Site contact *" at bounding box center [589, 473] width 361 height 41
paste input "KEYWA-APPT@KEY-STONE.COM"
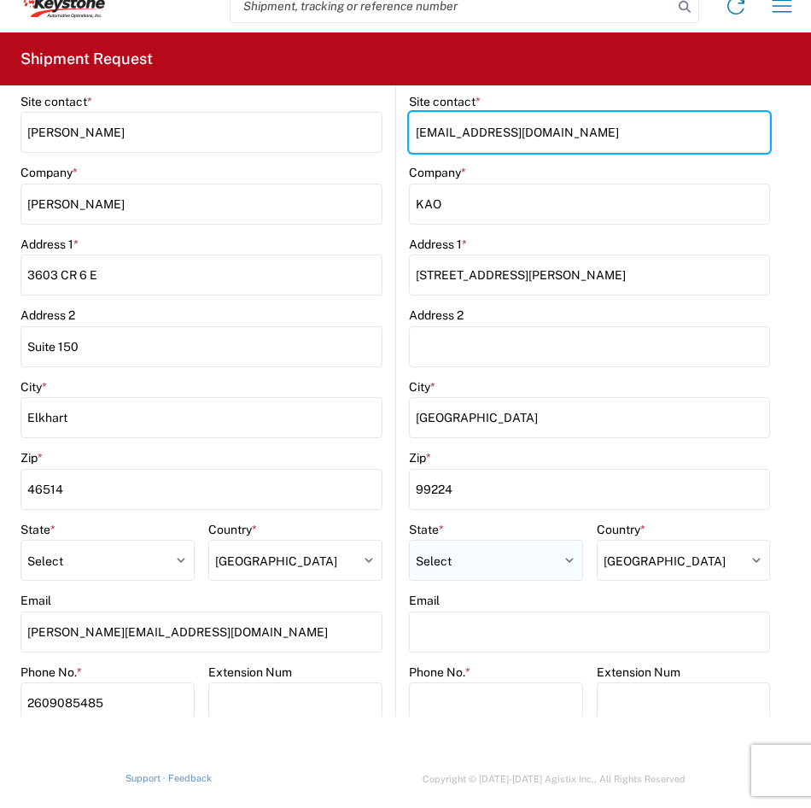
scroll to position [512, 0]
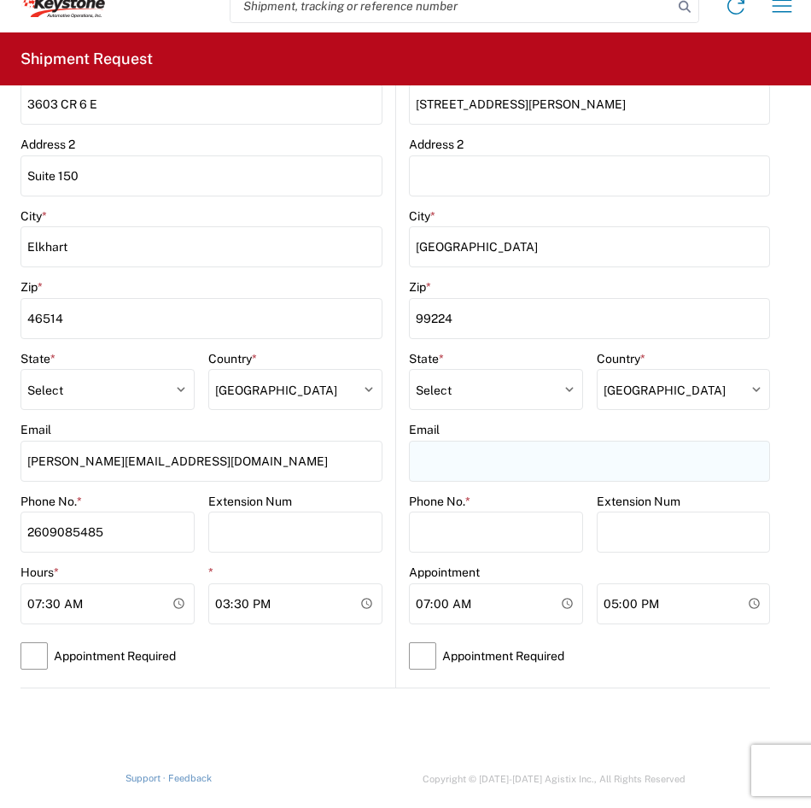
type input "KEYWA-APPT@KEY-STONE.COM"
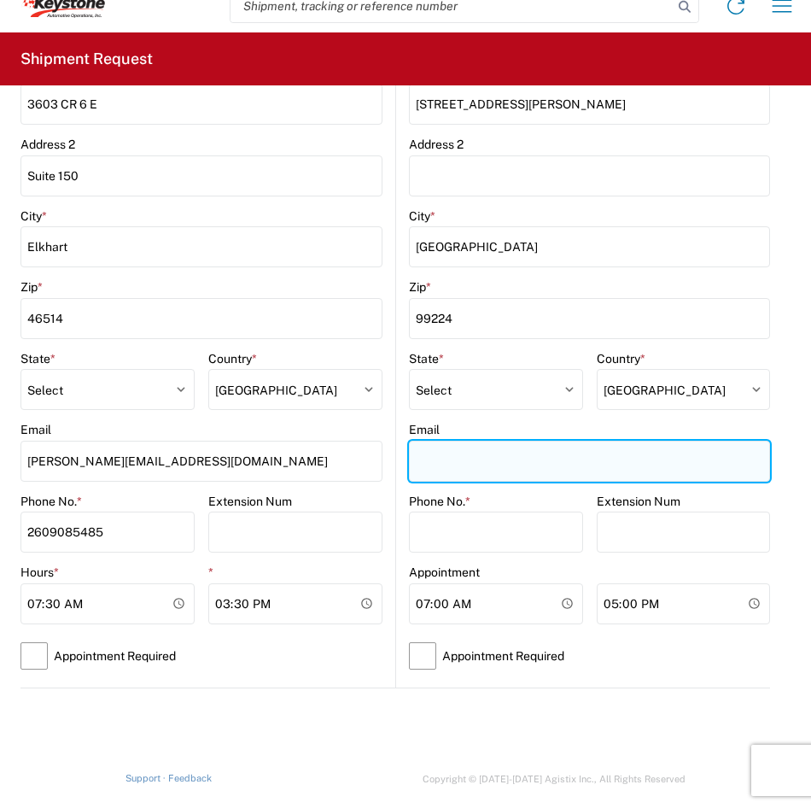
paste input "KEYWA-APPT@KEY-STONE.COM"
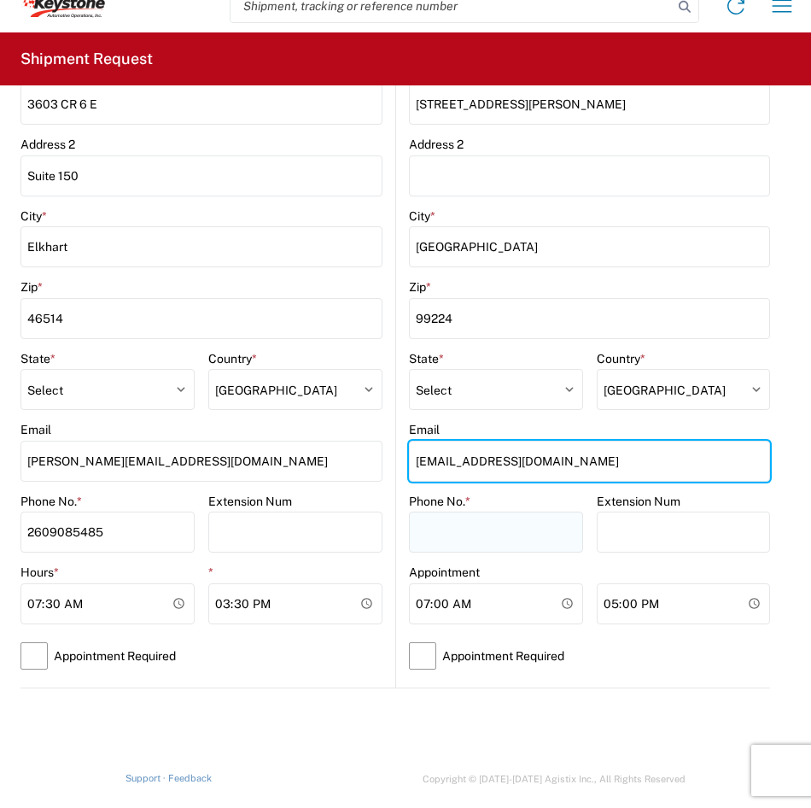
type input "KEYWA-APPT@KEY-STONE.COM"
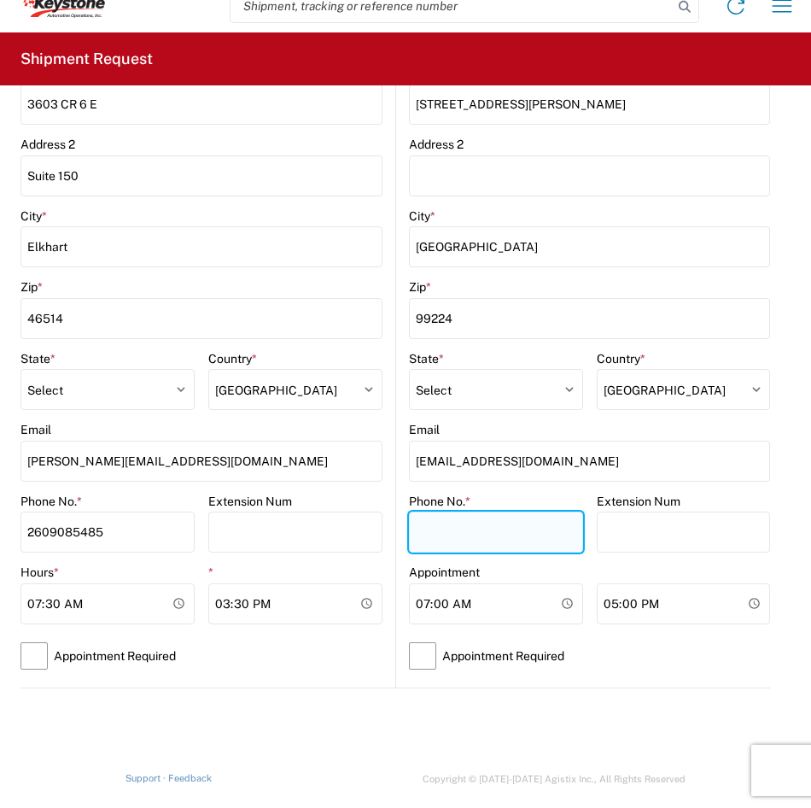
click at [471, 533] on input "Phone No. *" at bounding box center [496, 532] width 174 height 41
type input "xx"
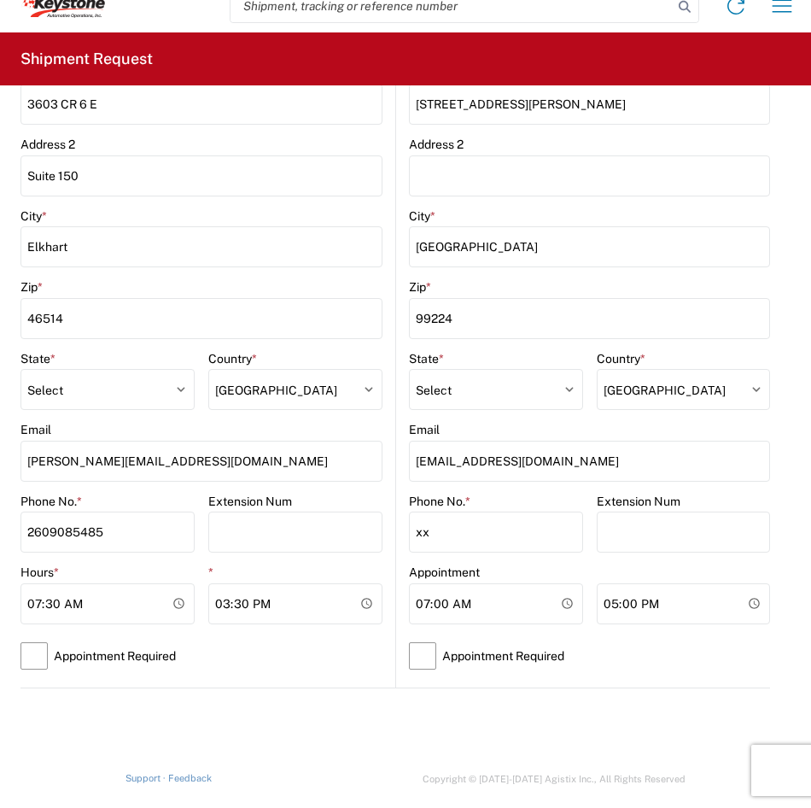
click at [572, 282] on div "Zip *" at bounding box center [589, 286] width 361 height 15
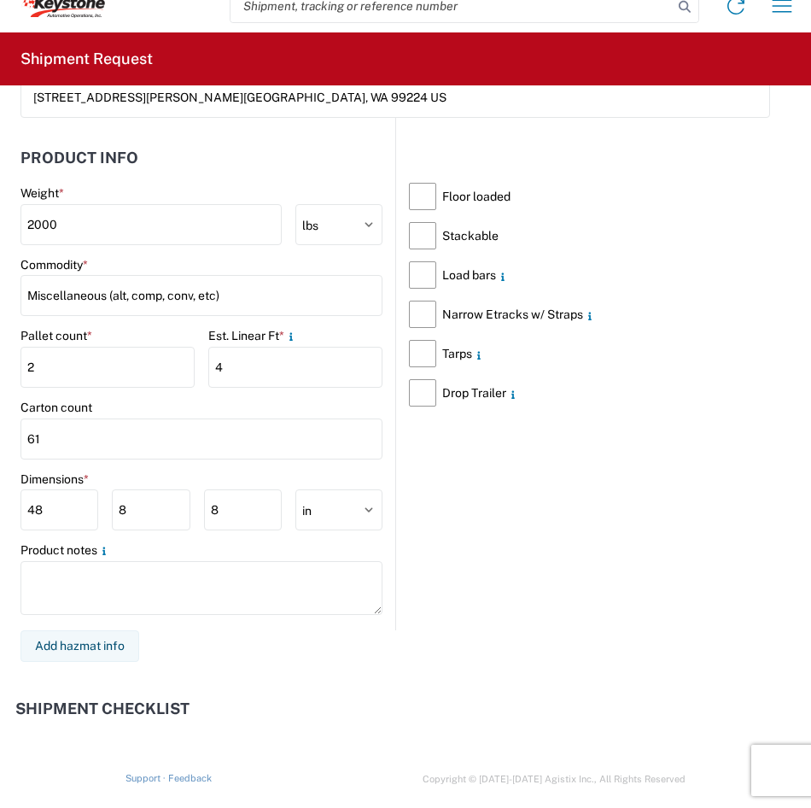
scroll to position [1793, 0]
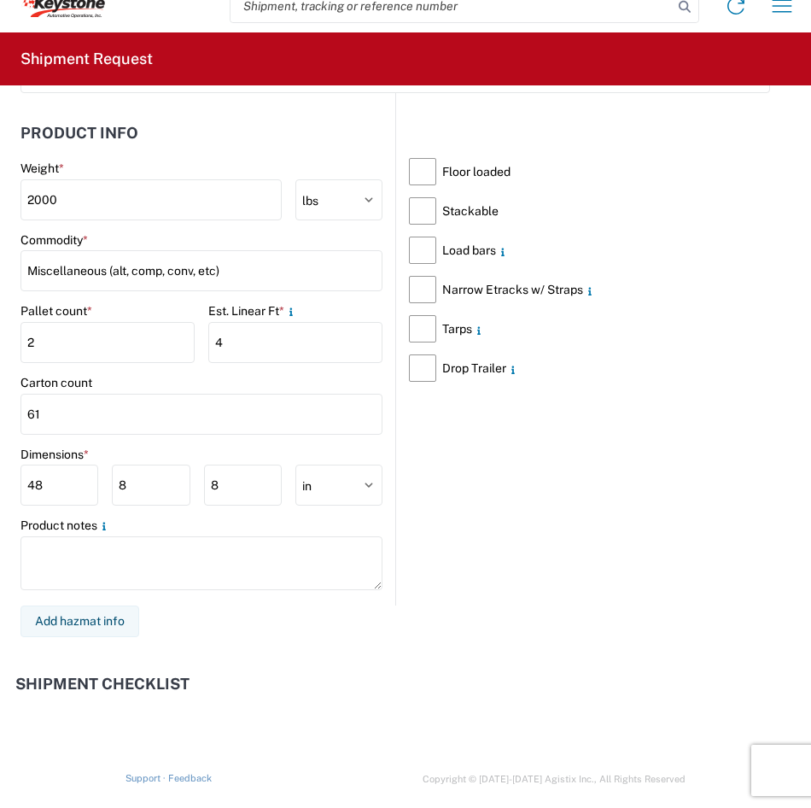
drag, startPoint x: -3, startPoint y: 407, endPoint x: 136, endPoint y: 383, distance: 140.4
click at [136, 382] on div "Carton count" at bounding box center [201, 382] width 362 height 15
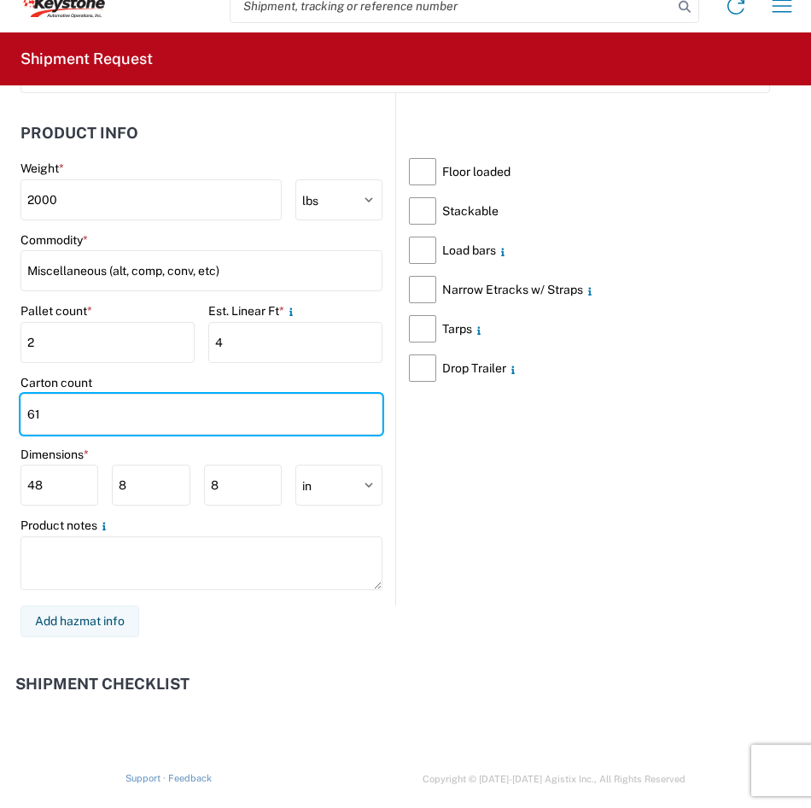
drag, startPoint x: 122, startPoint y: 410, endPoint x: 14, endPoint y: 404, distance: 108.6
type input "46"
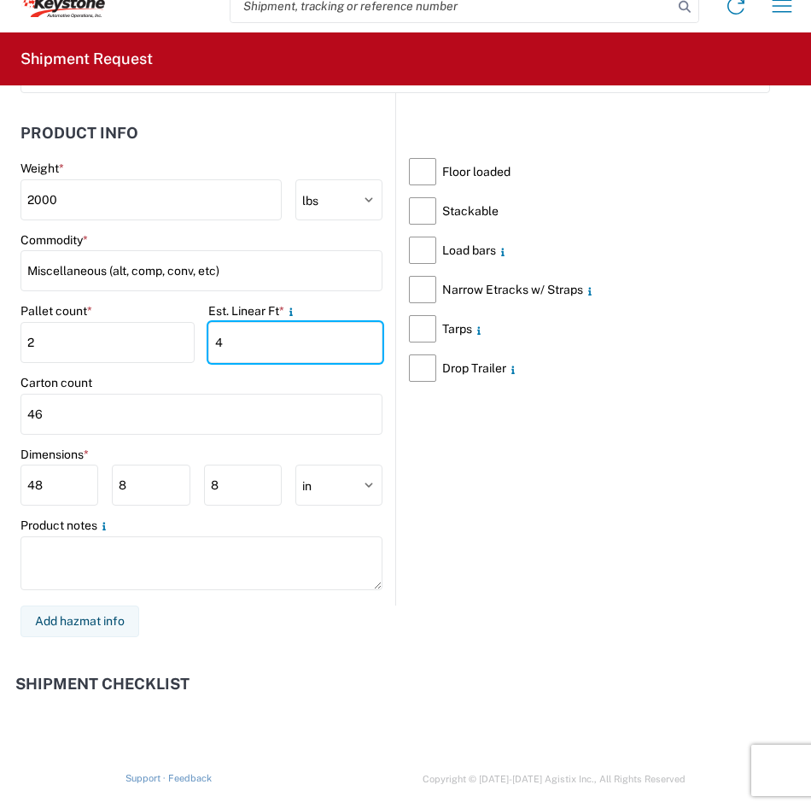
drag, startPoint x: 303, startPoint y: 347, endPoint x: 199, endPoint y: 339, distance: 104.5
click at [199, 339] on div "Pallet count * 2 Est. Linear Ft * 4" at bounding box center [201, 339] width 362 height 72
click at [256, 383] on div "Carton count" at bounding box center [201, 382] width 362 height 15
drag, startPoint x: 236, startPoint y: 349, endPoint x: 177, endPoint y: 345, distance: 59.1
click at [177, 345] on div "Pallet count * 2 Est. Linear Ft * 1" at bounding box center [201, 339] width 362 height 72
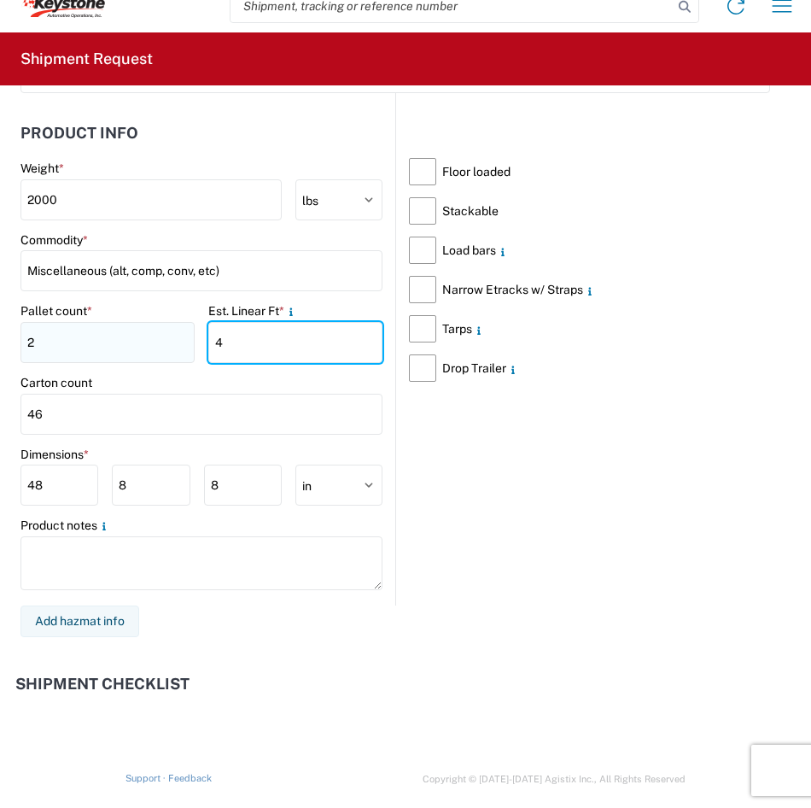
type input "4"
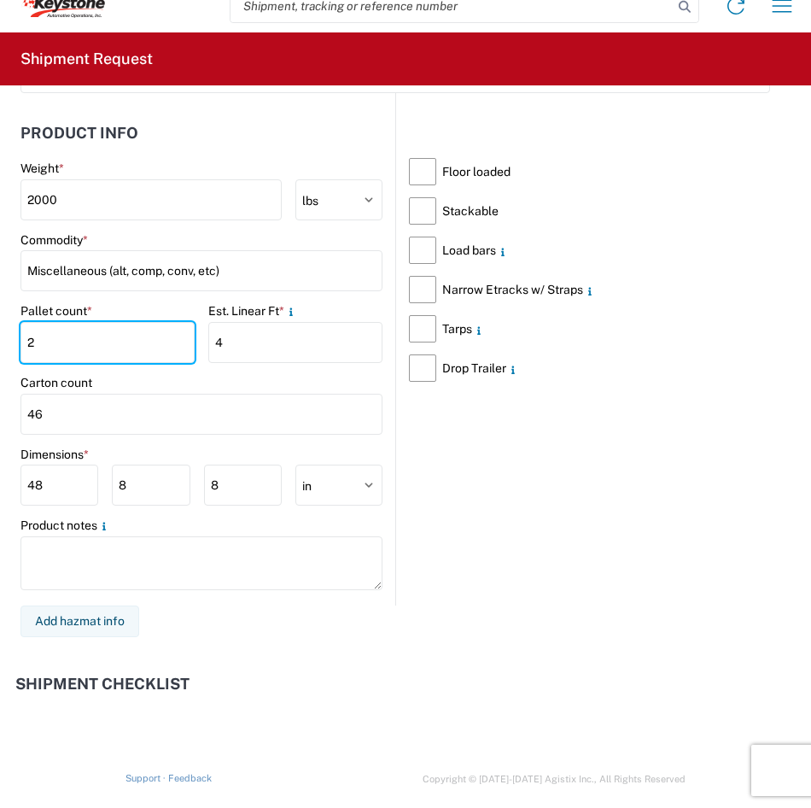
drag, startPoint x: 91, startPoint y: 336, endPoint x: -3, endPoint y: 346, distance: 95.3
click at [0, 346] on html "Home Shipment request Shipment tracking Shipment Request General Information Te…" at bounding box center [405, 404] width 811 height 808
type input "1"
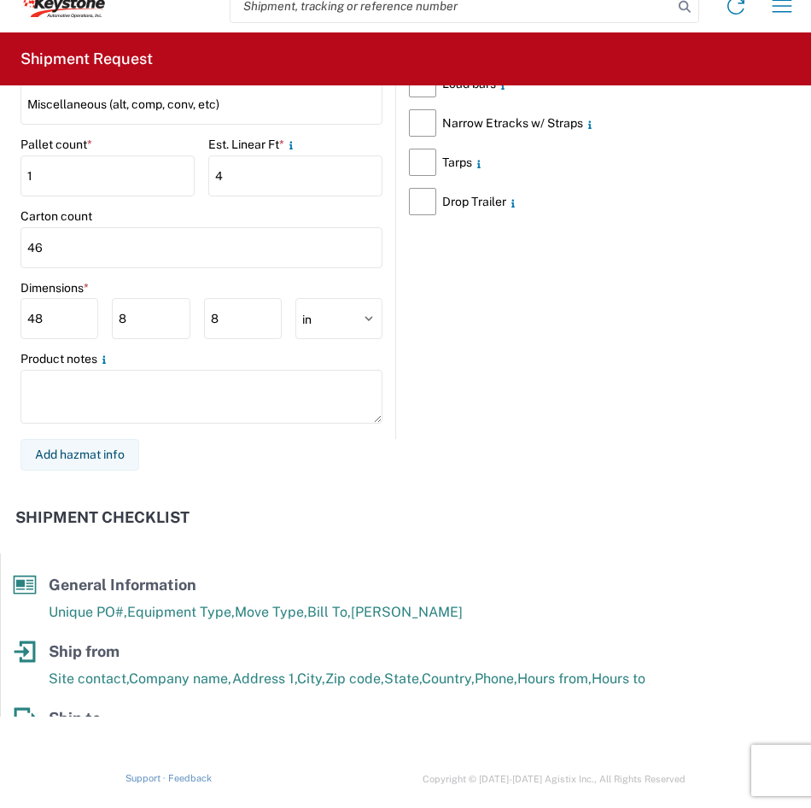
scroll to position [2287, 0]
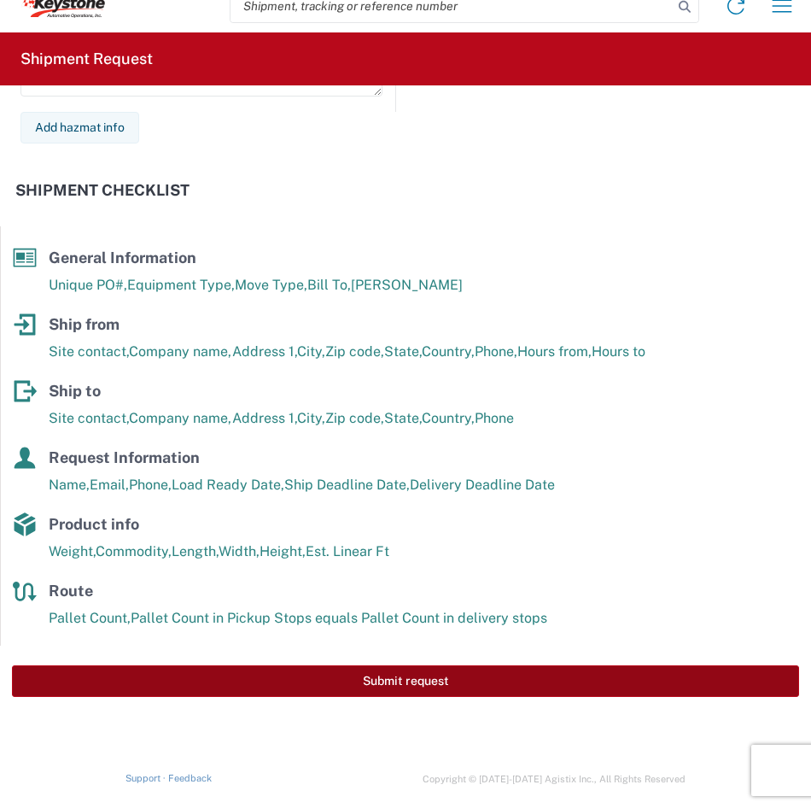
click at [394, 673] on button "Submit request" at bounding box center [405, 681] width 787 height 32
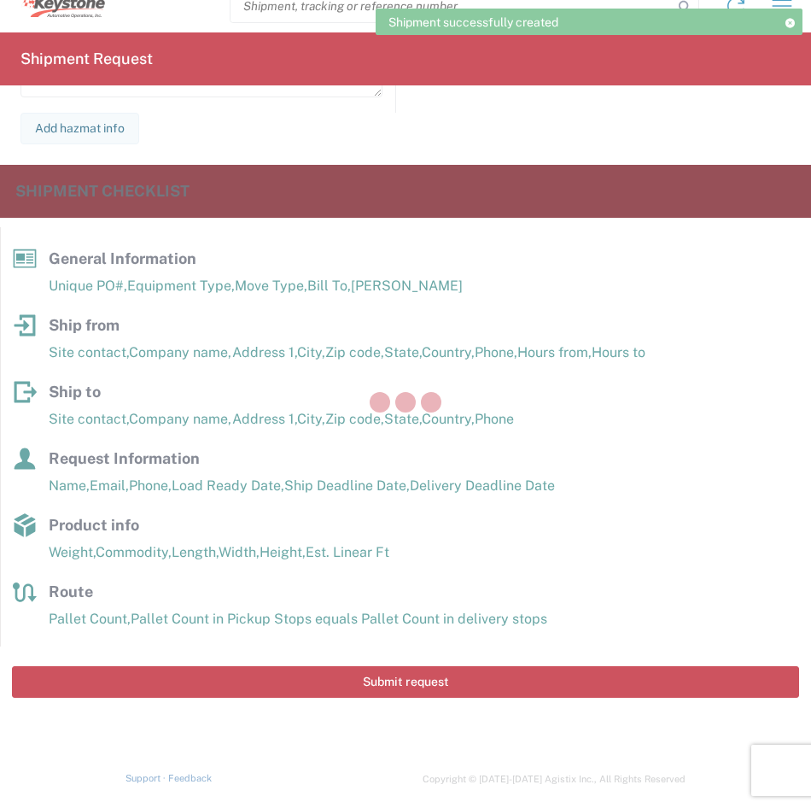
scroll to position [2288, 0]
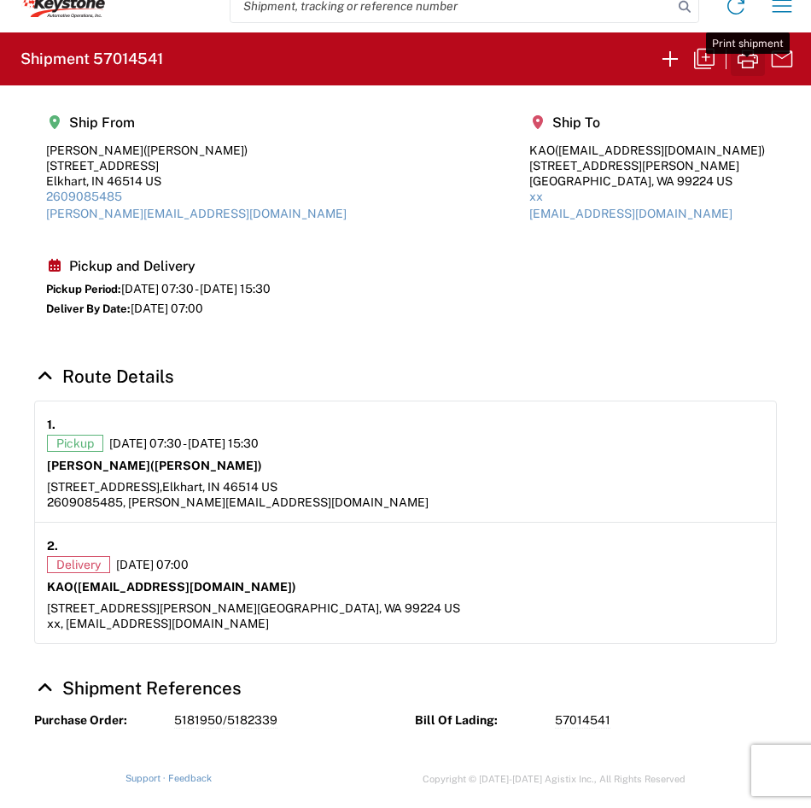
click at [745, 62] on icon "button" at bounding box center [747, 58] width 27 height 27
